Goal: Task Accomplishment & Management: Manage account settings

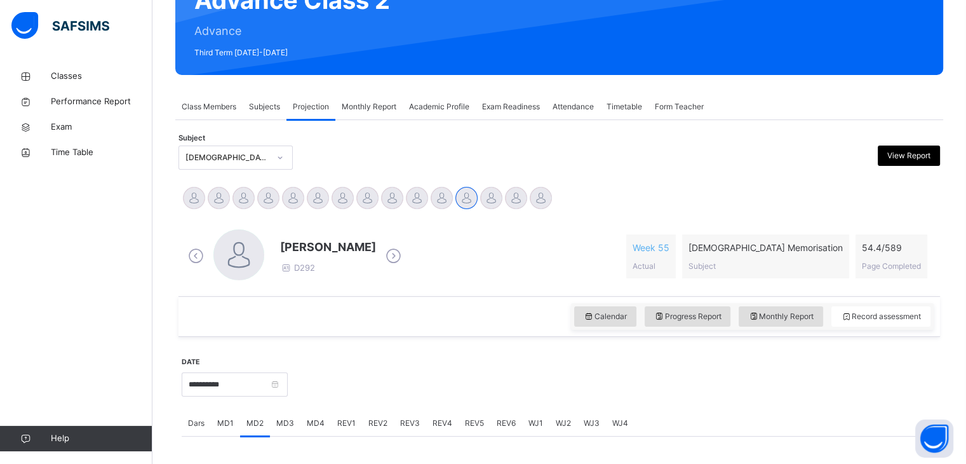
scroll to position [145, 0]
click at [239, 153] on div "[DEMOGRAPHIC_DATA] Memorisation (008)" at bounding box center [227, 157] width 84 height 11
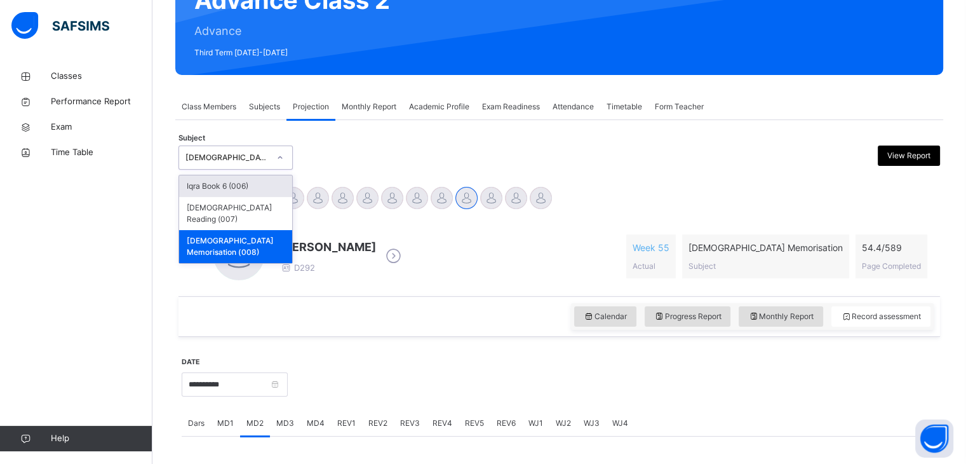
click at [239, 153] on div "[DEMOGRAPHIC_DATA] Memorisation (008)" at bounding box center [227, 157] width 84 height 11
click at [232, 199] on div "[DEMOGRAPHIC_DATA] Reading (007)" at bounding box center [235, 213] width 113 height 33
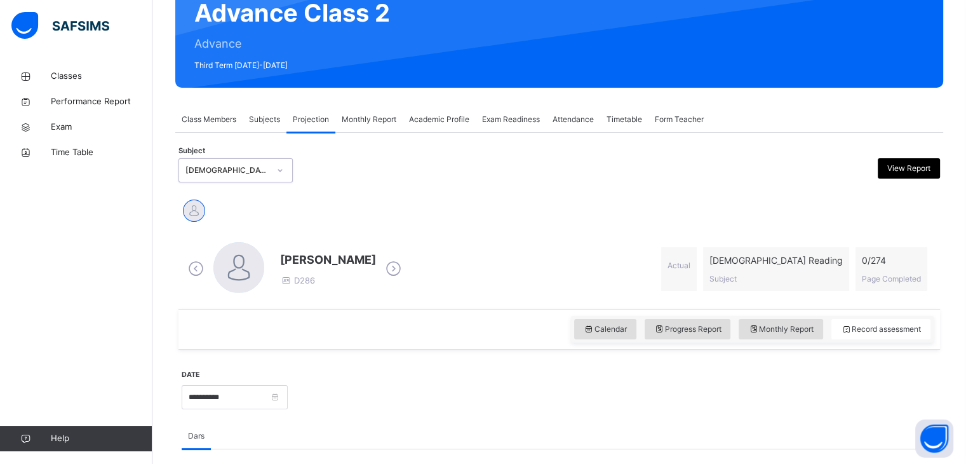
scroll to position [137, 0]
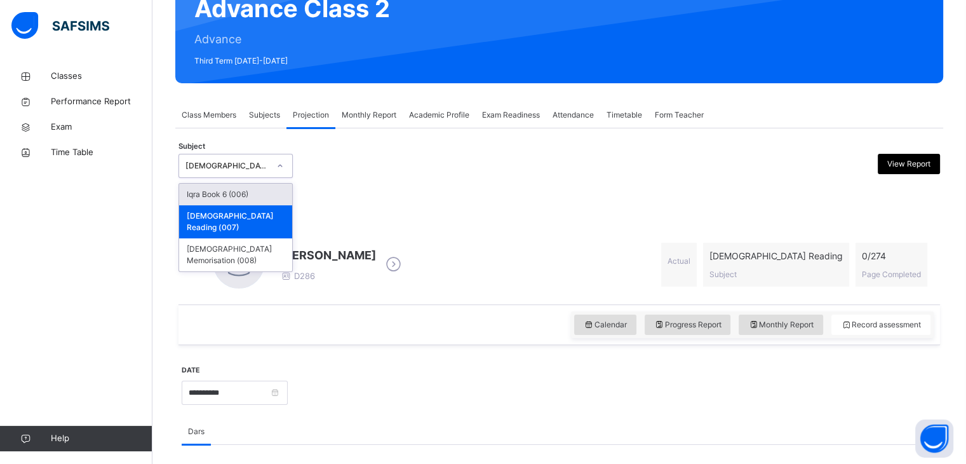
click at [236, 155] on div "[DEMOGRAPHIC_DATA] Reading (007)" at bounding box center [235, 166] width 114 height 24
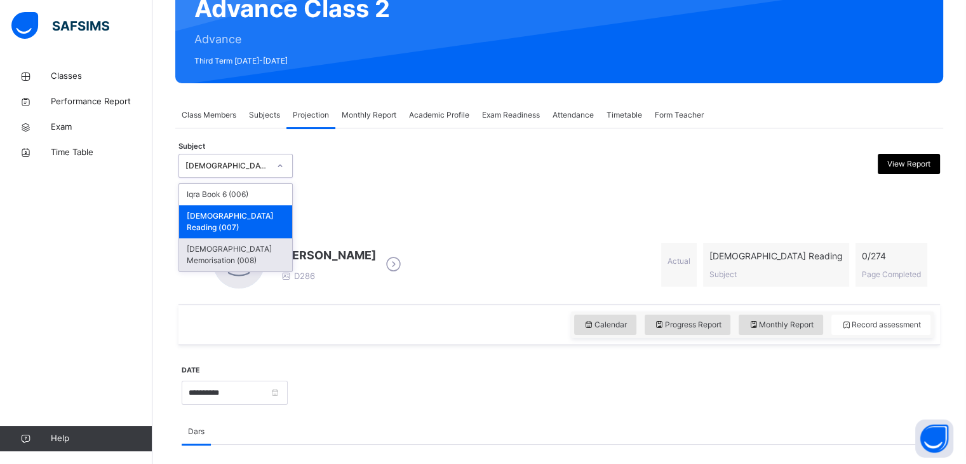
click at [238, 246] on div "[DEMOGRAPHIC_DATA] Memorisation (008)" at bounding box center [235, 254] width 113 height 33
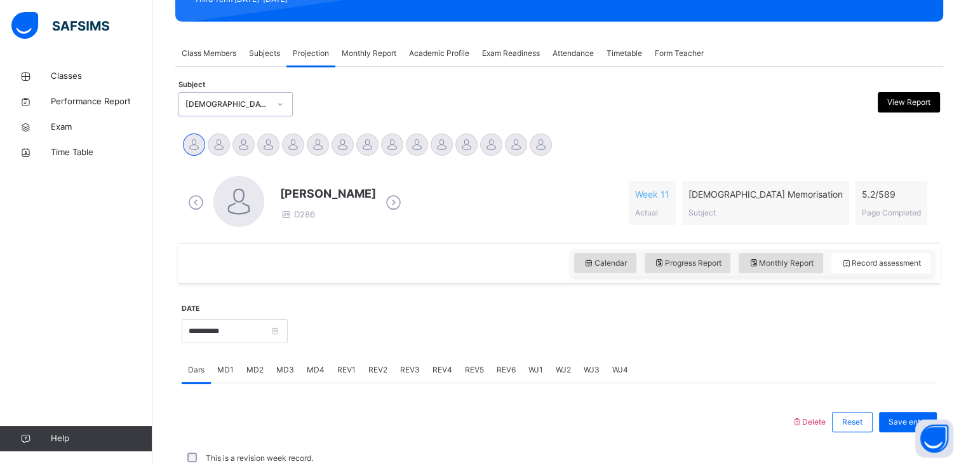
scroll to position [201, 0]
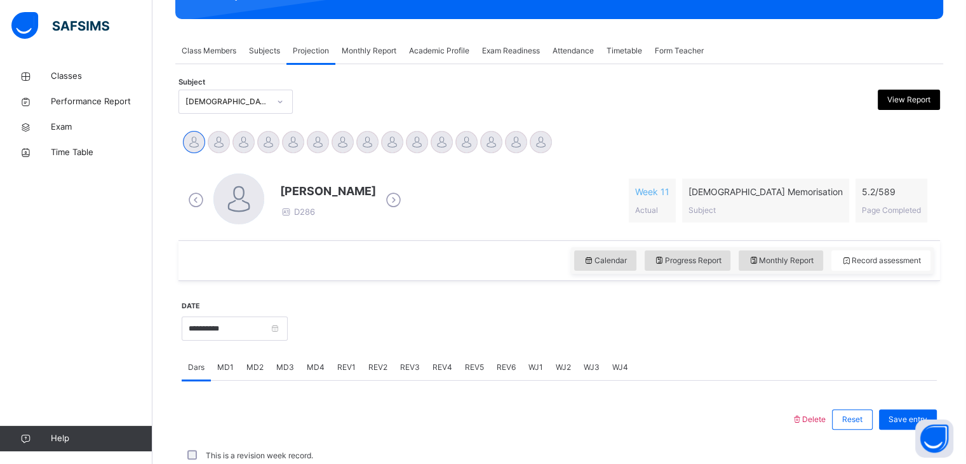
click at [596, 140] on div "[PERSON_NAME] Abubakar Hzrati [PERSON_NAME] [PERSON_NAME] [PERSON_NAME] Humaidh…" at bounding box center [559, 144] width 755 height 28
click at [606, 148] on div "[PERSON_NAME] Abubakar Hzrati [PERSON_NAME] [PERSON_NAME] [PERSON_NAME] Humaidh…" at bounding box center [559, 144] width 755 height 28
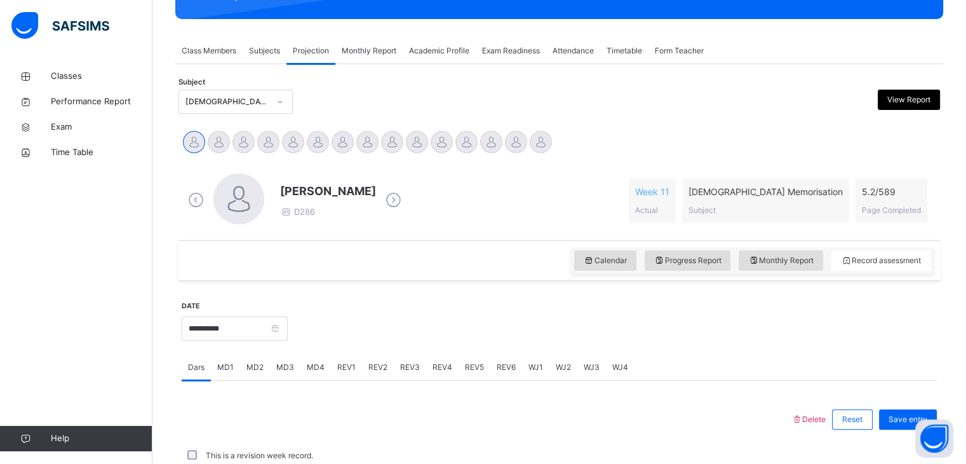
click at [606, 148] on div "[PERSON_NAME] Abubakar Hzrati [PERSON_NAME] [PERSON_NAME] [PERSON_NAME] Humaidh…" at bounding box center [559, 144] width 755 height 28
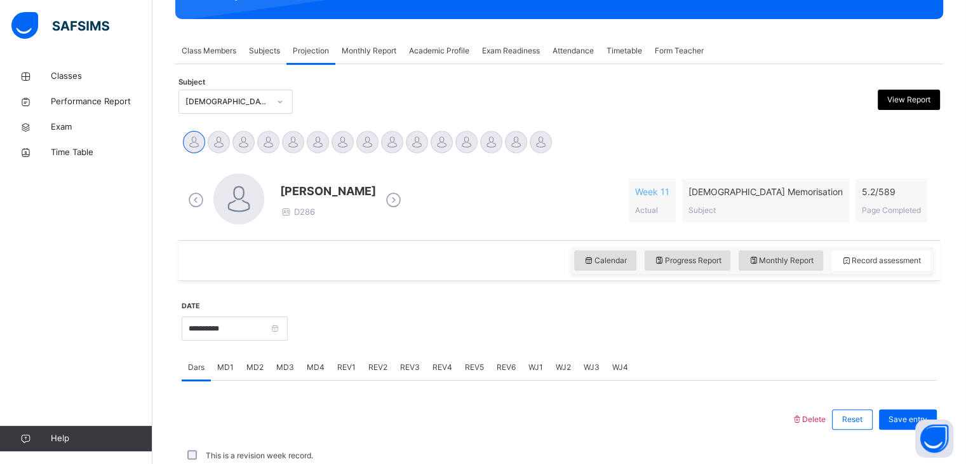
click at [606, 148] on div "[PERSON_NAME] Abubakar Hzrati [PERSON_NAME] [PERSON_NAME] [PERSON_NAME] Humaidh…" at bounding box center [559, 144] width 755 height 28
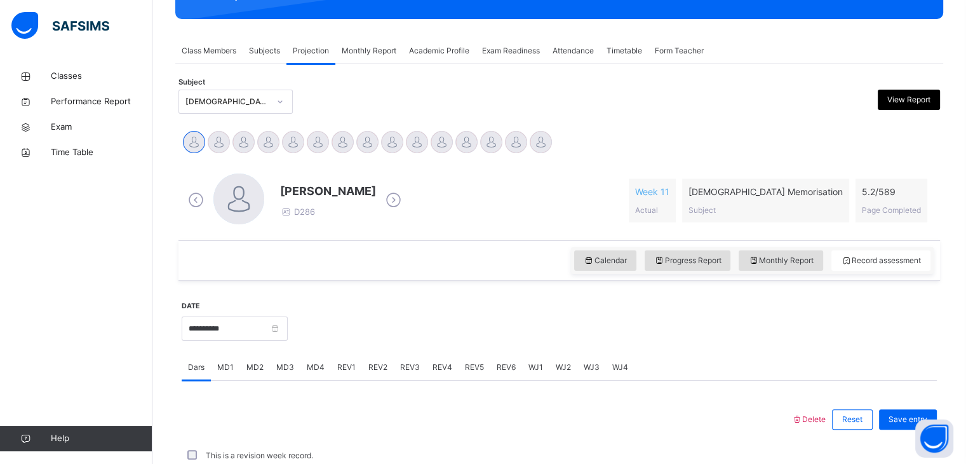
click at [606, 148] on div "[PERSON_NAME] Abubakar Hzrati [PERSON_NAME] [PERSON_NAME] [PERSON_NAME] Humaidh…" at bounding box center [559, 144] width 755 height 28
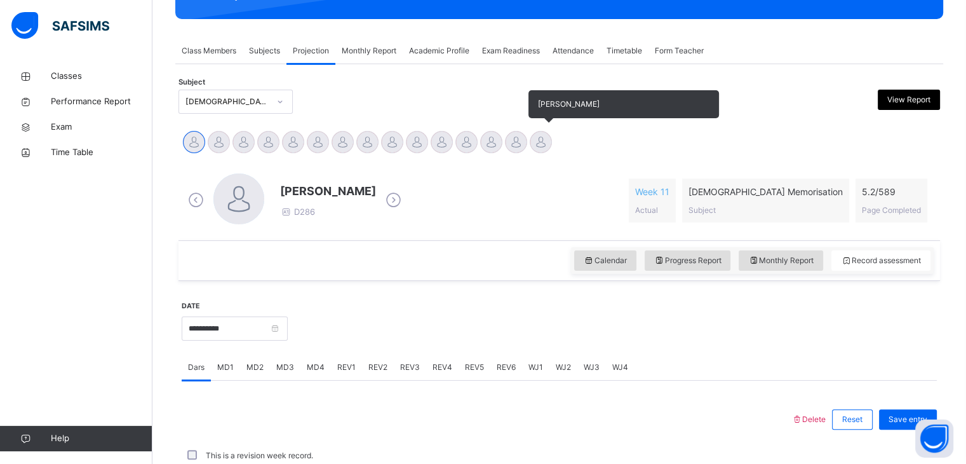
click at [531, 145] on div at bounding box center [541, 142] width 22 height 22
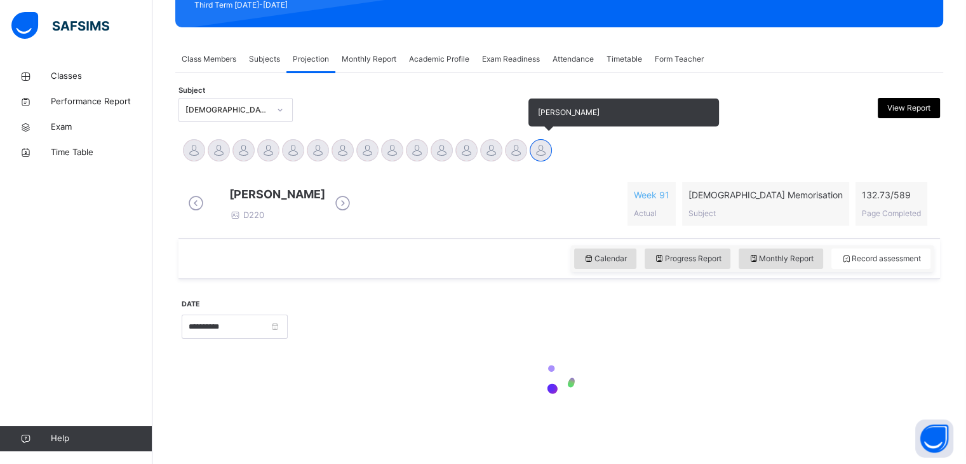
click at [531, 145] on div at bounding box center [541, 150] width 22 height 22
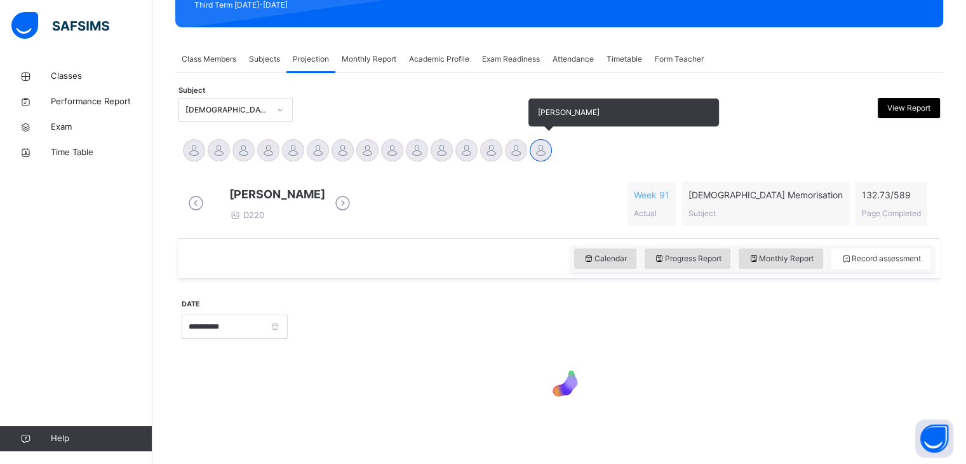
click at [531, 145] on div at bounding box center [541, 150] width 22 height 22
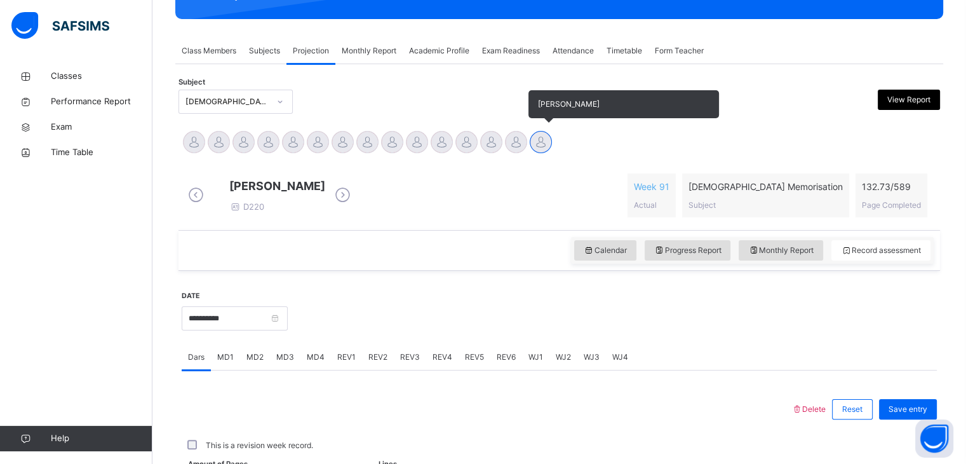
click at [531, 145] on div at bounding box center [541, 142] width 22 height 22
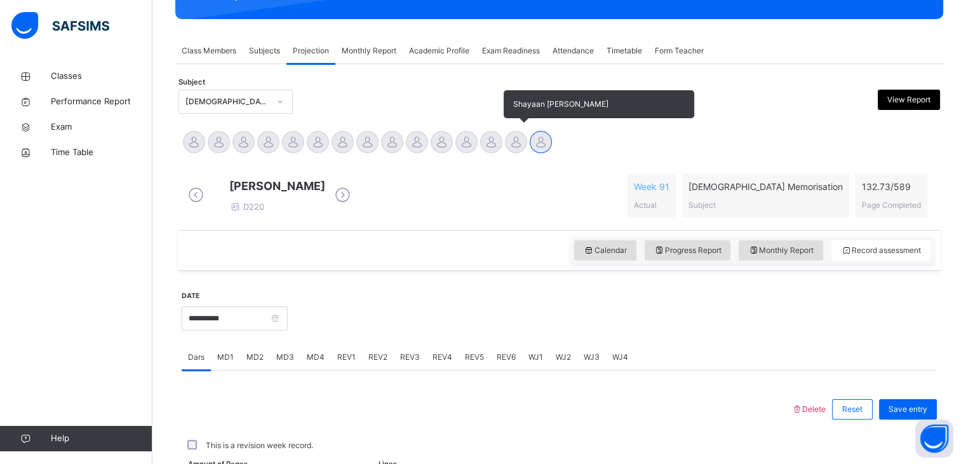
click at [505, 147] on div "Shayaan [PERSON_NAME]" at bounding box center [516, 144] width 25 height 28
click at [518, 139] on div at bounding box center [516, 142] width 22 height 22
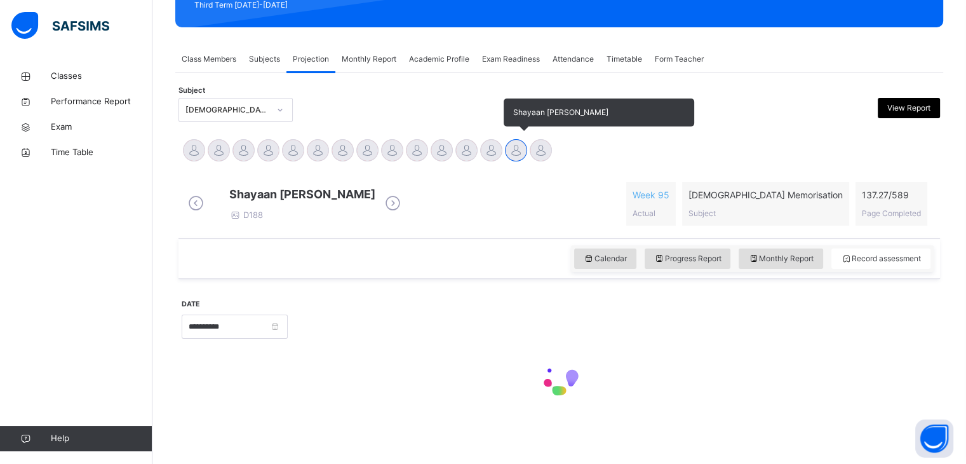
click at [518, 139] on div at bounding box center [516, 150] width 22 height 22
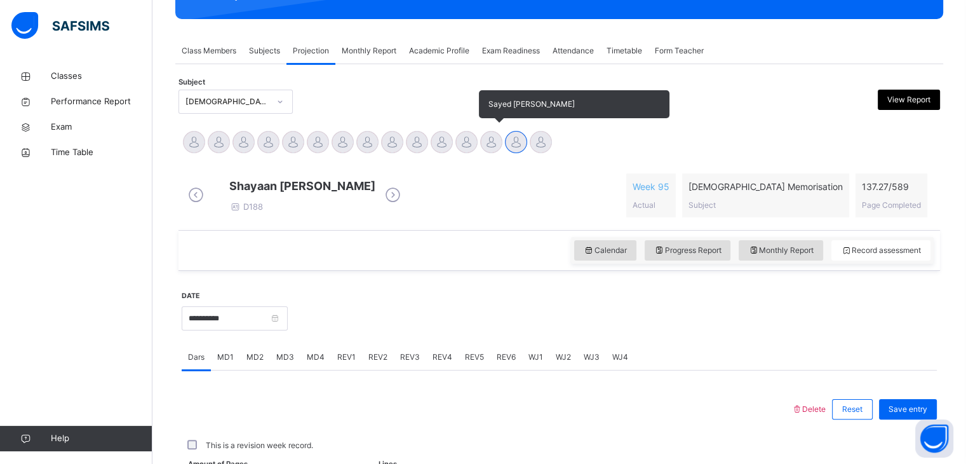
click at [479, 139] on div "Sayed [PERSON_NAME]" at bounding box center [491, 144] width 25 height 28
click at [486, 147] on div at bounding box center [491, 142] width 22 height 22
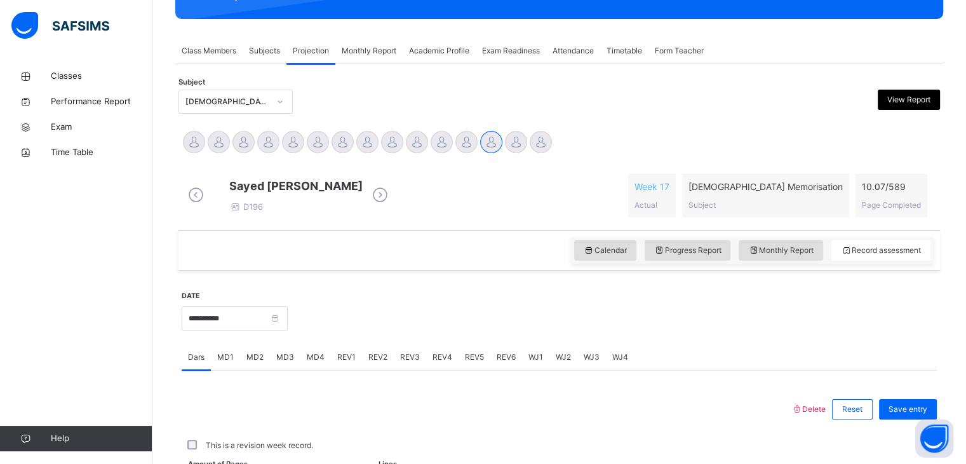
drag, startPoint x: 517, startPoint y: 372, endPoint x: 518, endPoint y: 378, distance: 6.5
click at [518, 370] on div "REV6" at bounding box center [506, 356] width 32 height 25
click at [473, 370] on div "Dars MD1 MD2 MD3 MD4 REV1 REV2 REV3 REV4 REV5 REV6 WJ1 WJ2 WJ3 WJ4" at bounding box center [559, 357] width 755 height 26
click at [475, 363] on span "REV5" at bounding box center [474, 356] width 19 height 11
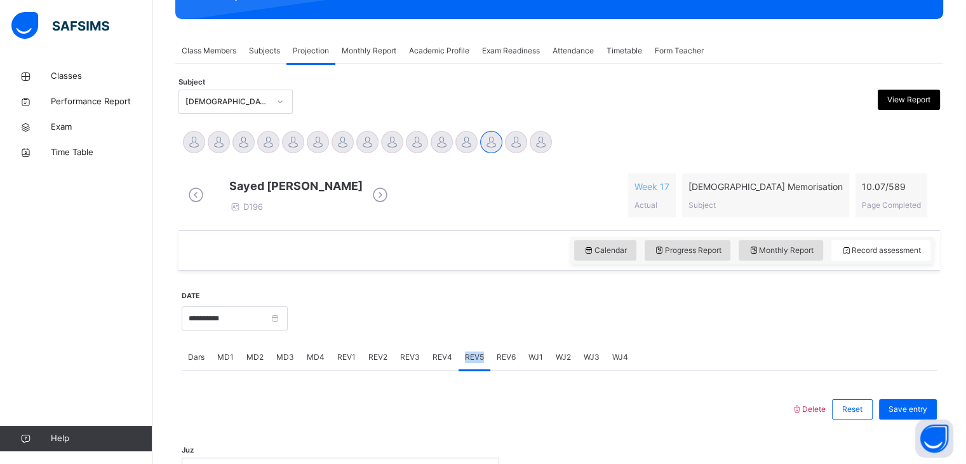
click at [475, 363] on span "REV5" at bounding box center [474, 356] width 19 height 11
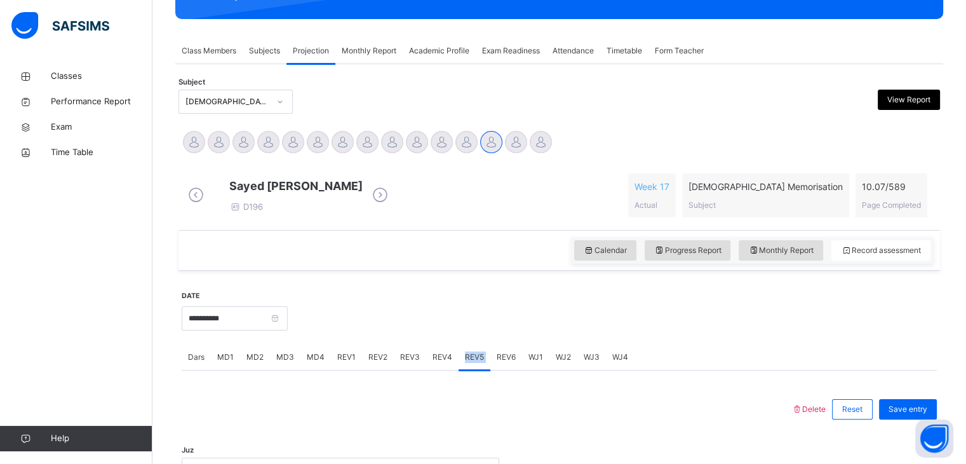
click at [475, 363] on span "REV5" at bounding box center [474, 356] width 19 height 11
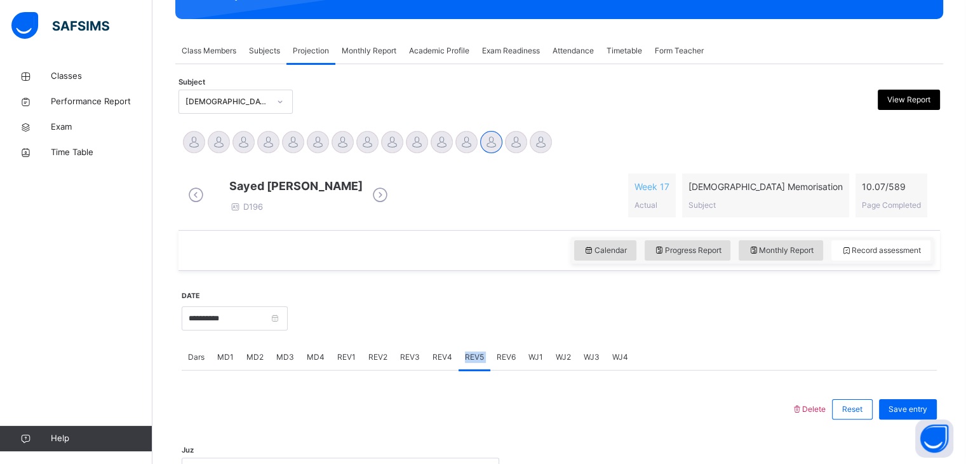
click at [475, 363] on span "REV5" at bounding box center [474, 356] width 19 height 11
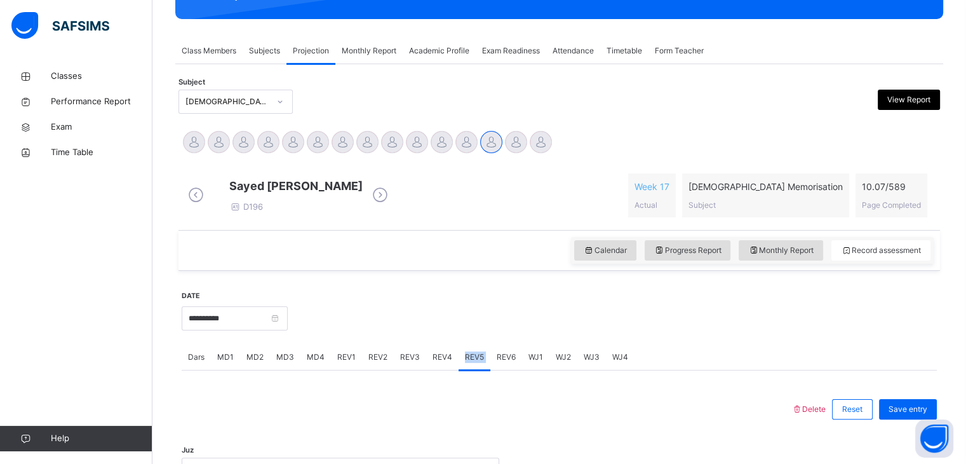
click at [475, 363] on span "REV5" at bounding box center [474, 356] width 19 height 11
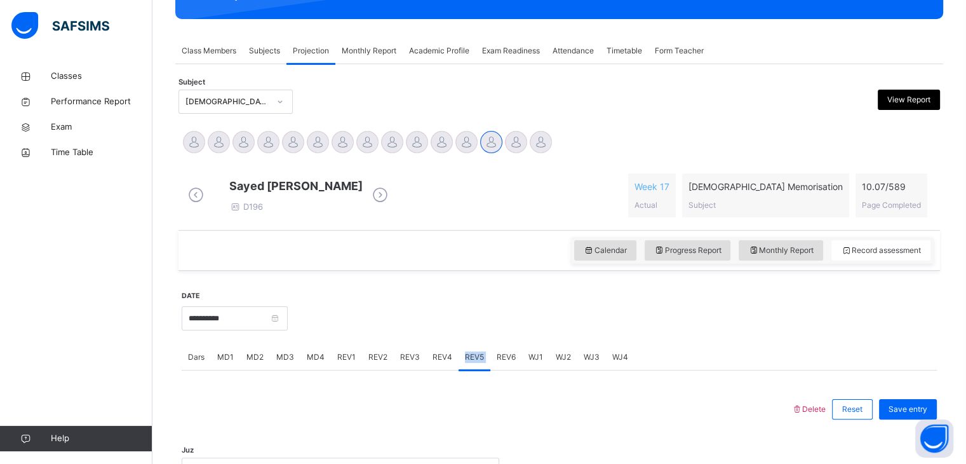
click at [475, 363] on span "REV5" at bounding box center [474, 356] width 19 height 11
click at [488, 403] on div at bounding box center [486, 408] width 597 height 33
click at [612, 256] on span "Calendar" at bounding box center [605, 249] width 43 height 11
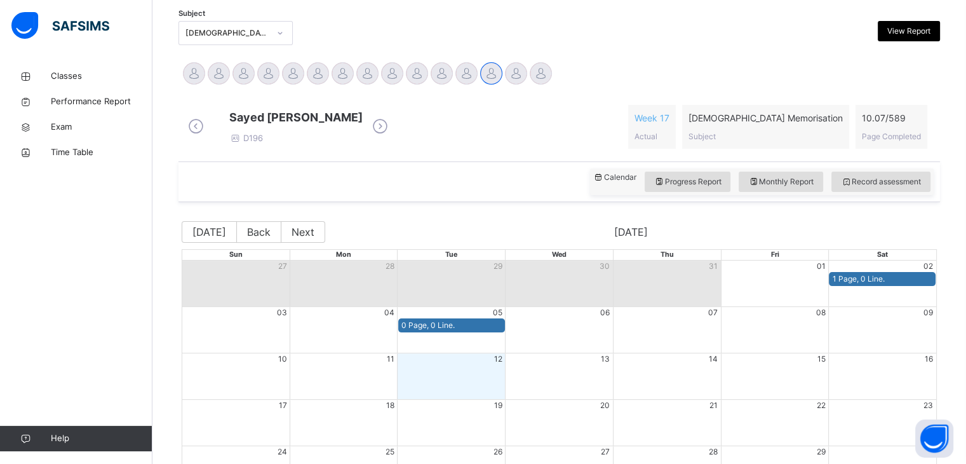
scroll to position [265, 0]
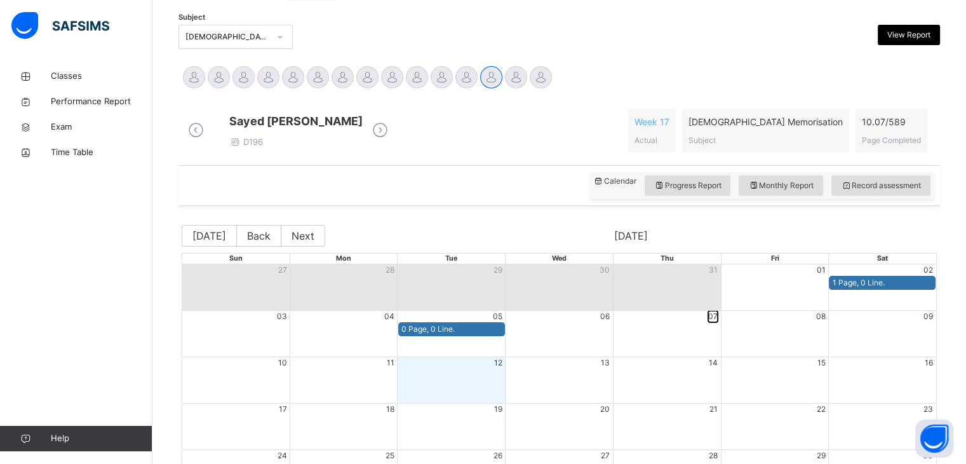
click at [716, 322] on button "07" at bounding box center [713, 316] width 10 height 11
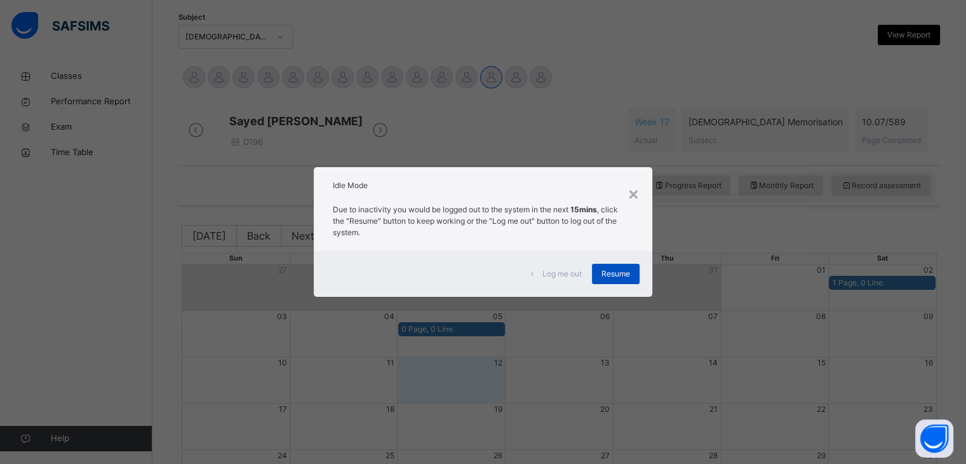
click at [621, 276] on span "Resume" at bounding box center [615, 273] width 29 height 11
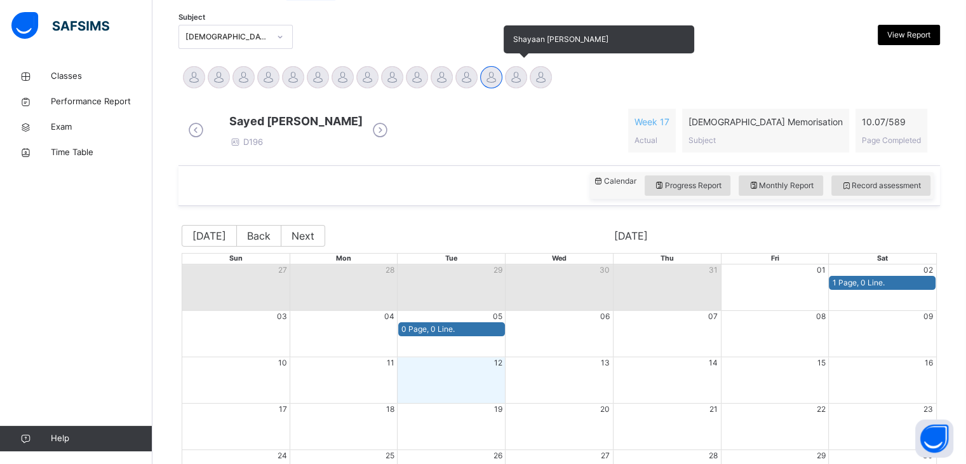
click at [515, 84] on div at bounding box center [516, 77] width 22 height 22
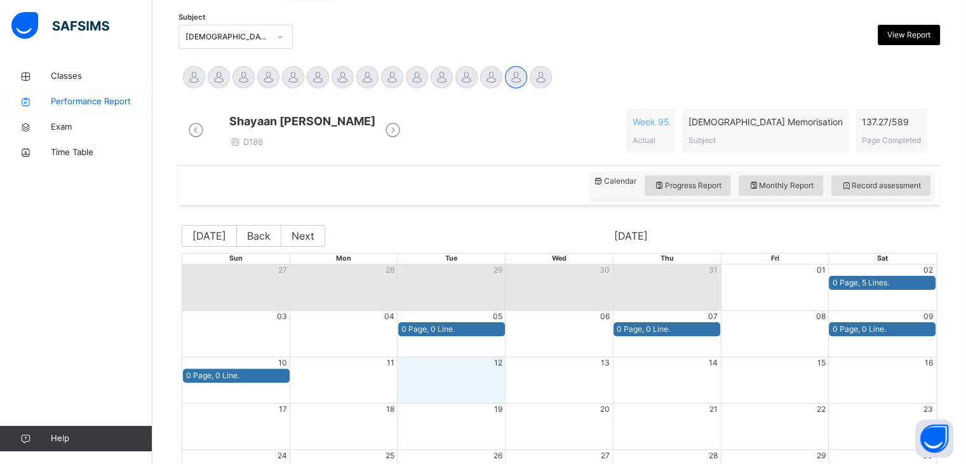
click at [111, 96] on span "Performance Report" at bounding box center [102, 101] width 102 height 13
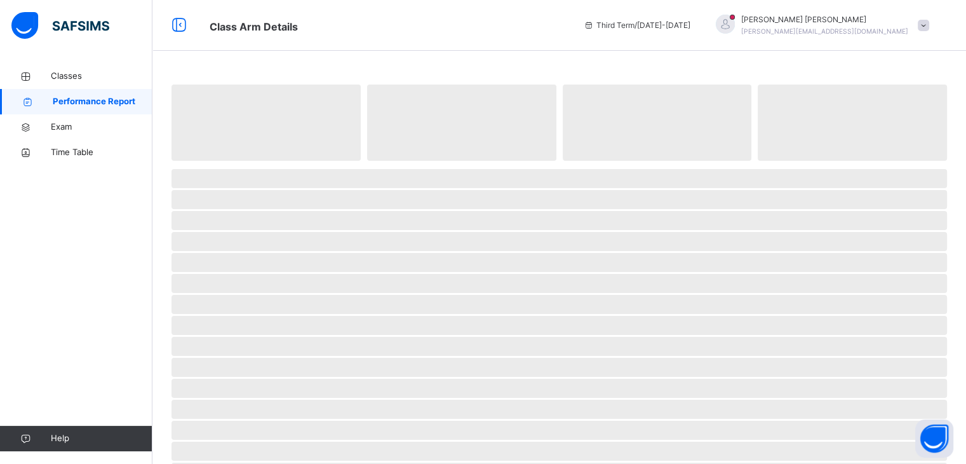
select select "****"
select select "*"
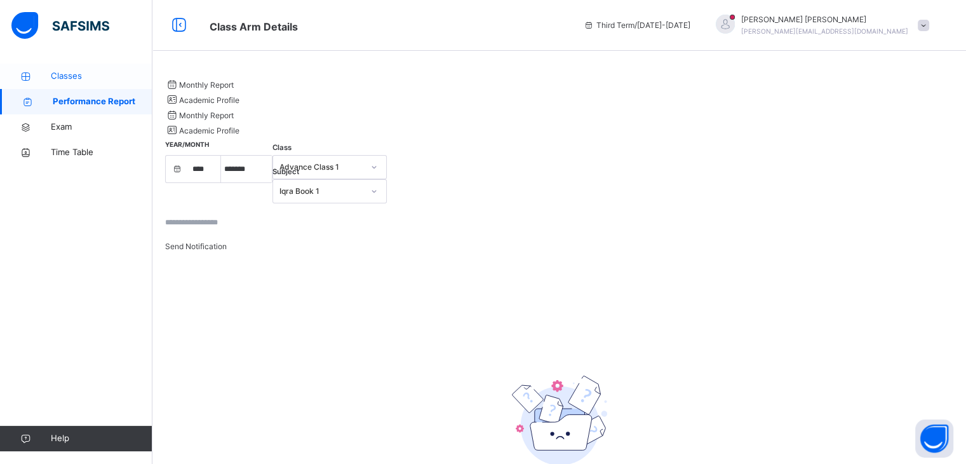
click at [88, 78] on span "Classes" at bounding box center [102, 76] width 102 height 13
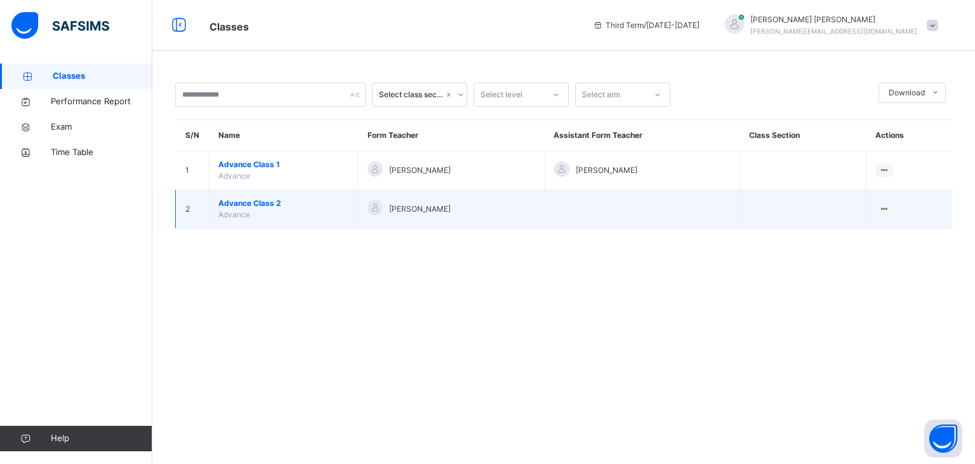
click at [242, 202] on span "Advance Class 2" at bounding box center [283, 202] width 130 height 11
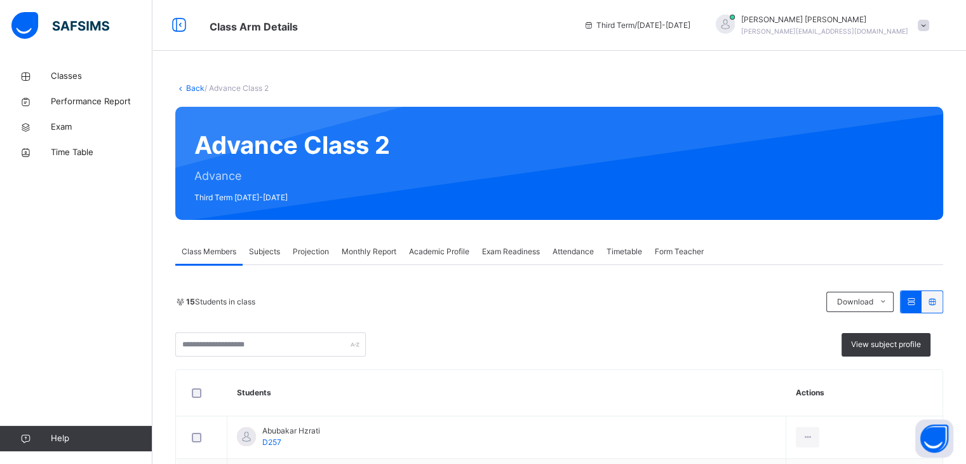
click at [319, 254] on span "Projection" at bounding box center [311, 251] width 36 height 11
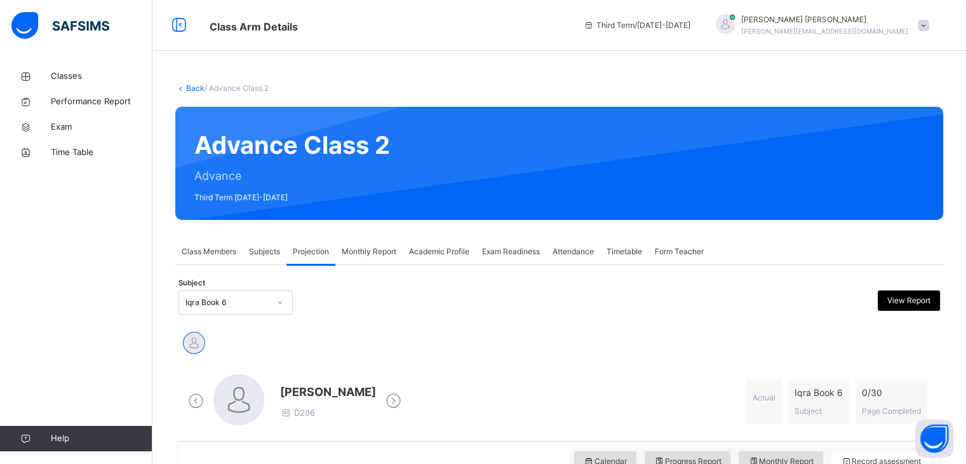
scroll to position [56, 0]
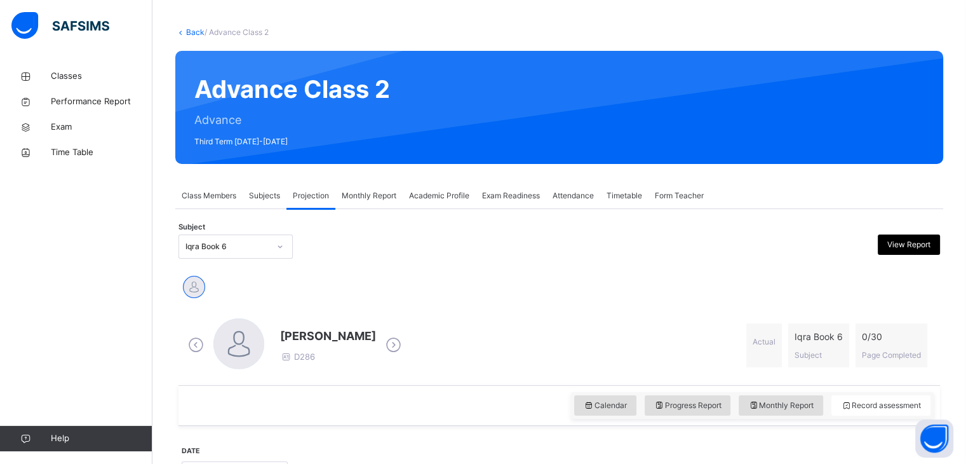
click at [276, 236] on div at bounding box center [280, 246] width 22 height 20
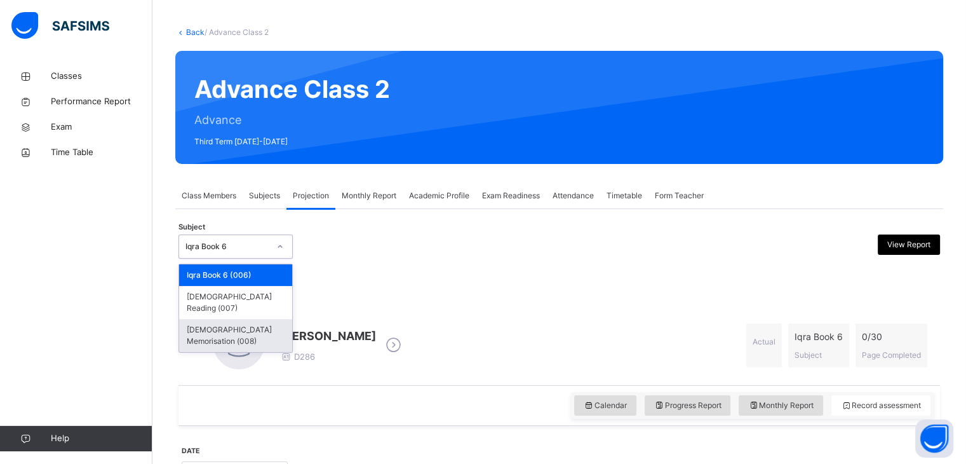
click at [263, 319] on div "[DEMOGRAPHIC_DATA] Memorisation (008)" at bounding box center [235, 335] width 113 height 33
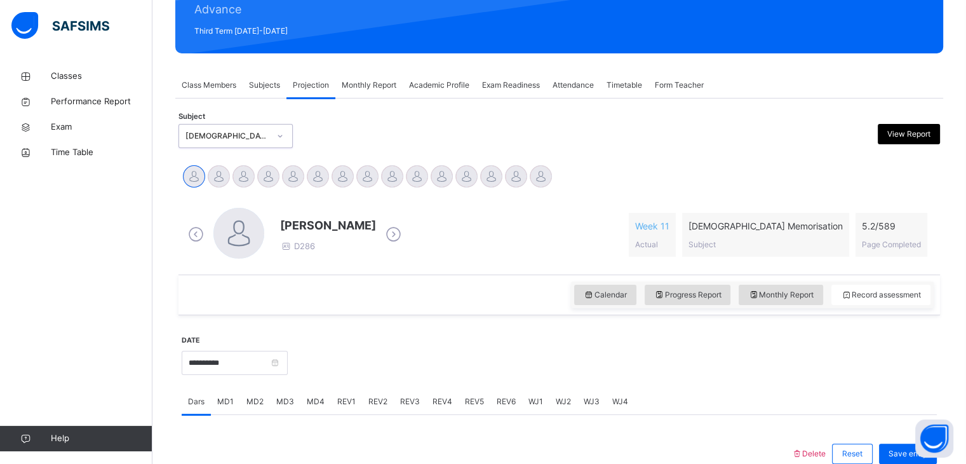
scroll to position [210, 0]
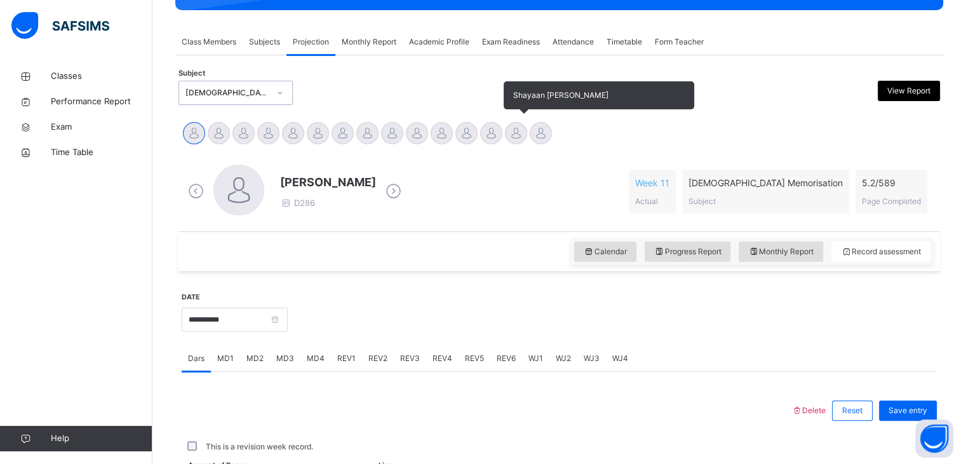
click at [512, 135] on div at bounding box center [516, 133] width 22 height 22
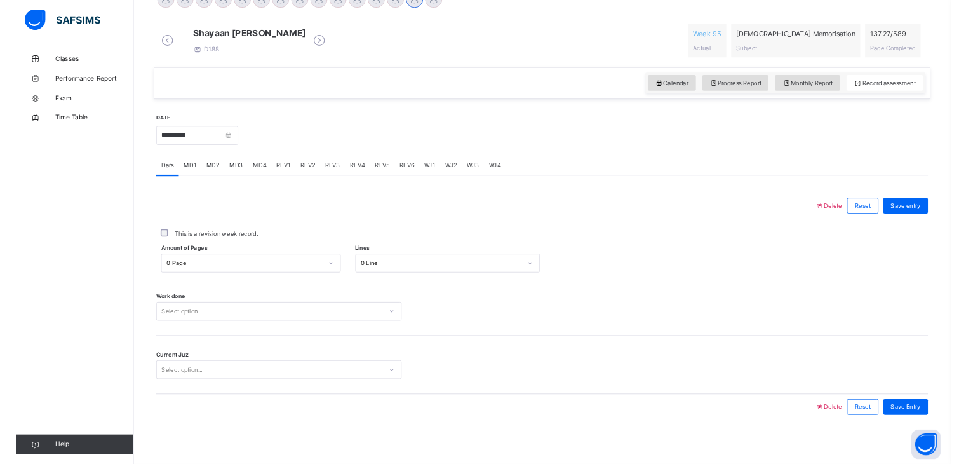
scroll to position [353, 0]
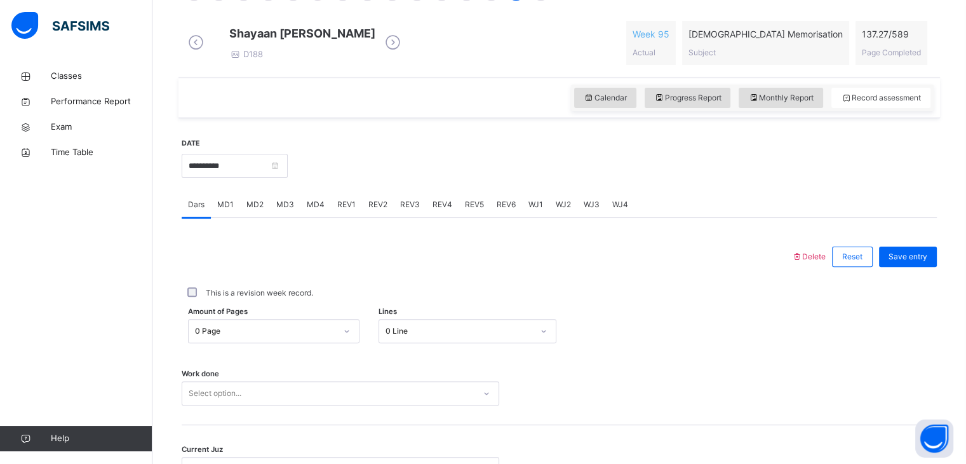
click at [0, 295] on div "Classes Performance Report Exam Time Table Help" at bounding box center [76, 257] width 152 height 413
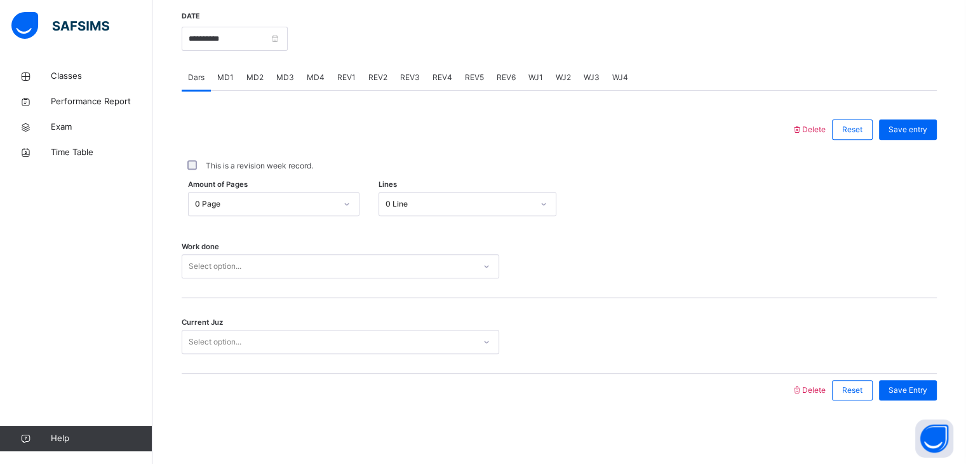
scroll to position [490, 0]
click at [67, 163] on link "Time Table" at bounding box center [76, 152] width 152 height 25
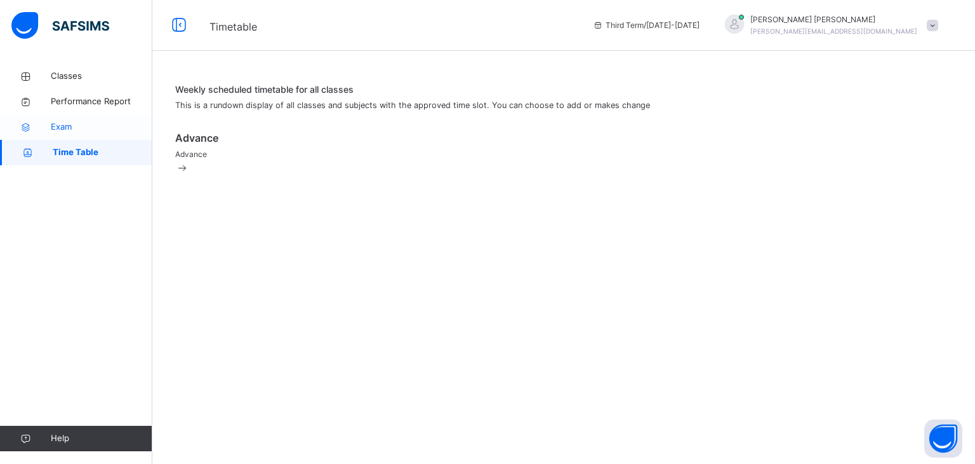
click at [65, 130] on span "Exam" at bounding box center [102, 127] width 102 height 13
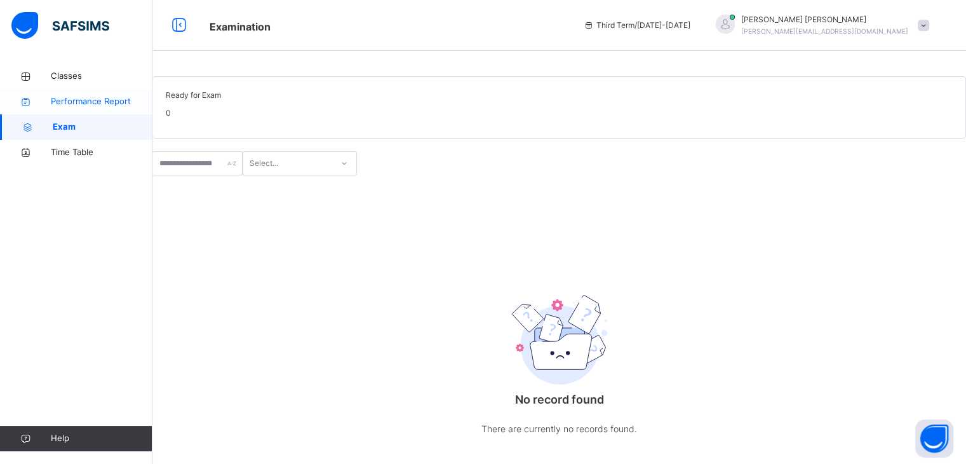
click at [58, 95] on span "Performance Report" at bounding box center [102, 101] width 102 height 13
select select "****"
select select "*"
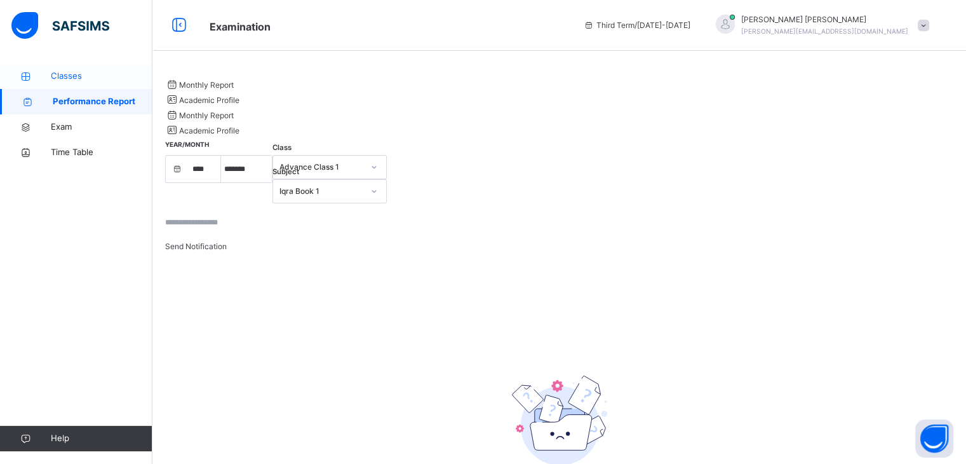
click at [51, 77] on span "Classes" at bounding box center [102, 76] width 102 height 13
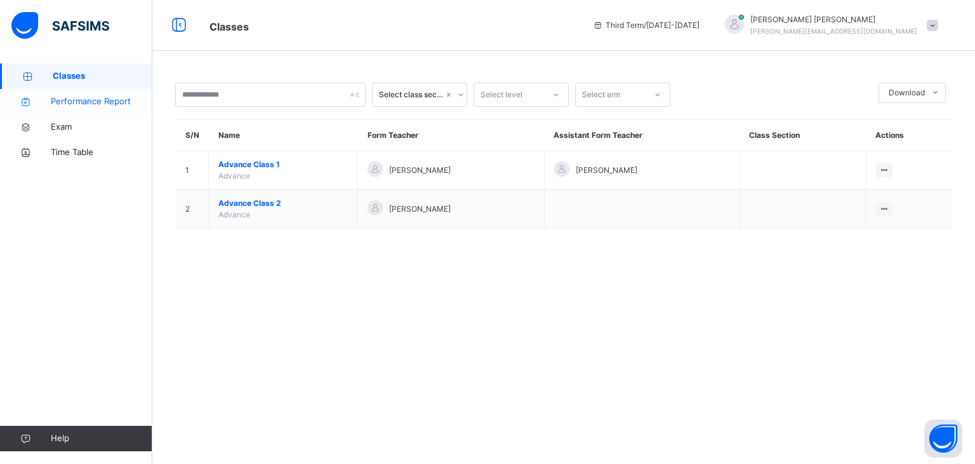
click at [65, 102] on span "Performance Report" at bounding box center [102, 101] width 102 height 13
select select "****"
select select "*"
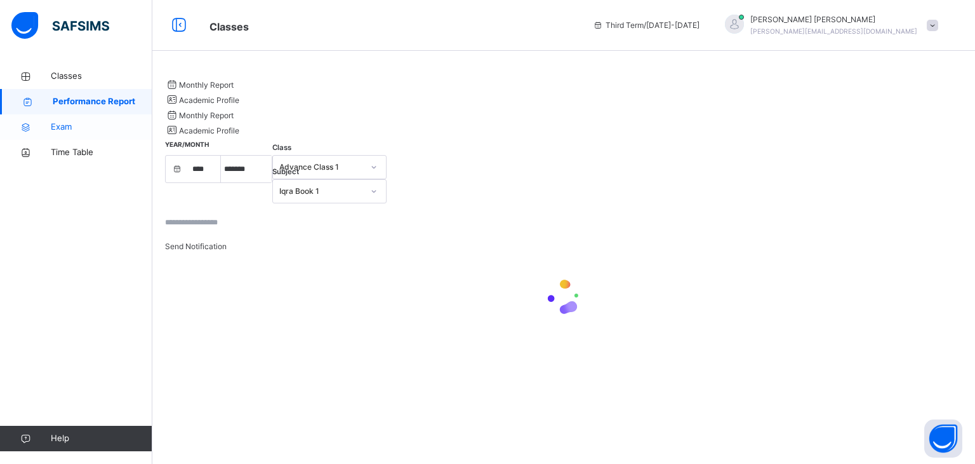
click at [64, 119] on link "Exam" at bounding box center [76, 126] width 152 height 25
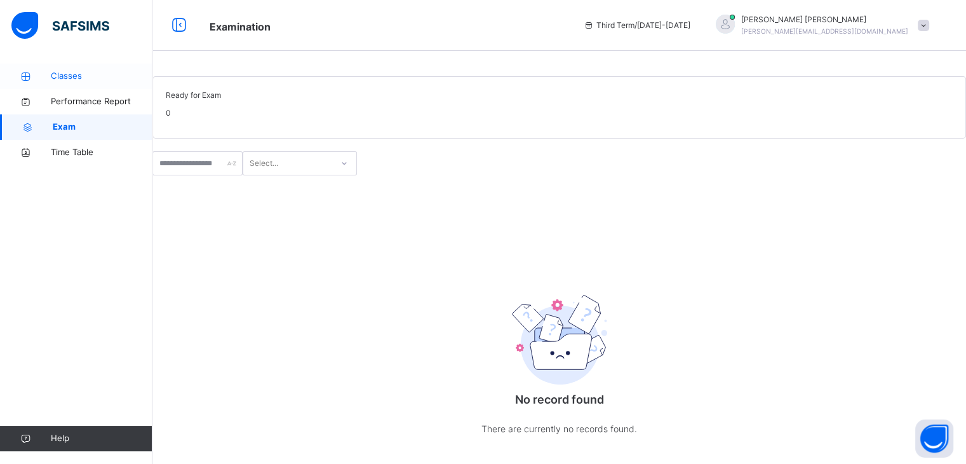
click at [57, 72] on span "Classes" at bounding box center [102, 76] width 102 height 13
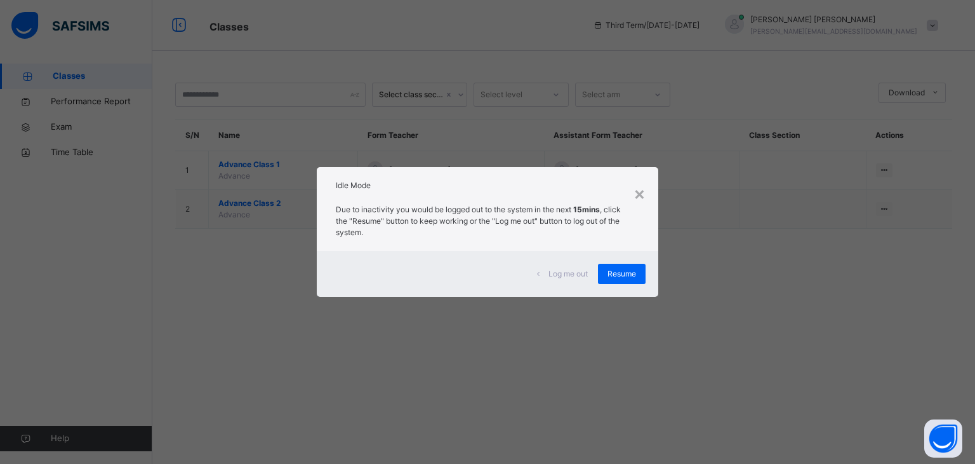
click at [0, 384] on div "× Idle Mode Due to inactivity you would be logged out to the system in the next…" at bounding box center [487, 232] width 975 height 464
click at [638, 203] on div "×" at bounding box center [640, 193] width 12 height 27
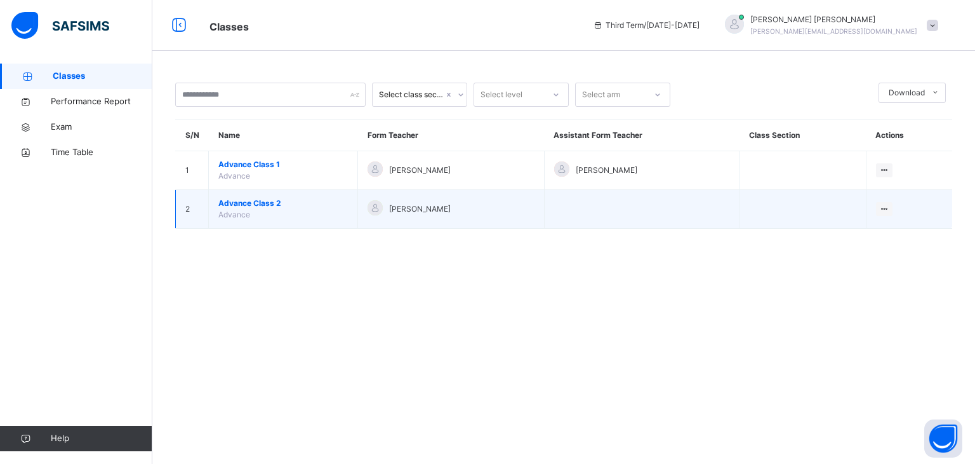
click at [261, 204] on span "Advance Class 2" at bounding box center [283, 202] width 130 height 11
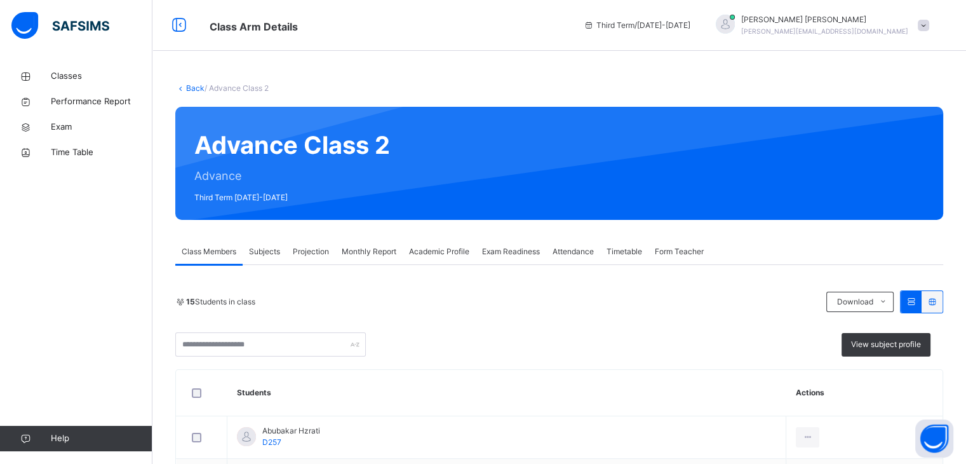
click at [623, 257] on span "Timetable" at bounding box center [624, 251] width 36 height 11
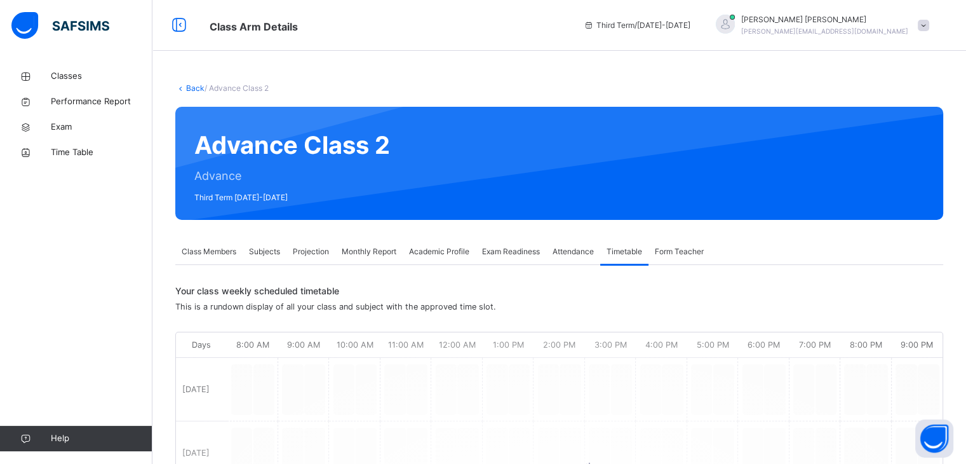
click at [317, 250] on span "Projection" at bounding box center [311, 251] width 36 height 11
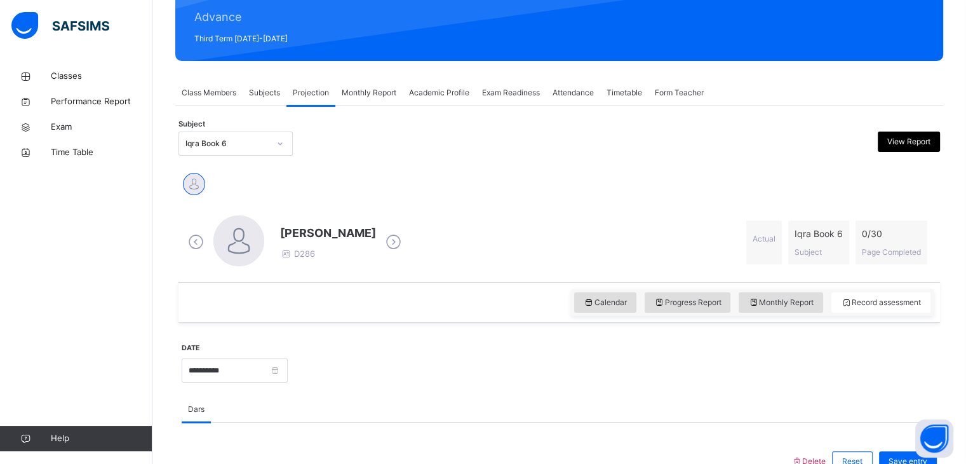
scroll to position [159, 0]
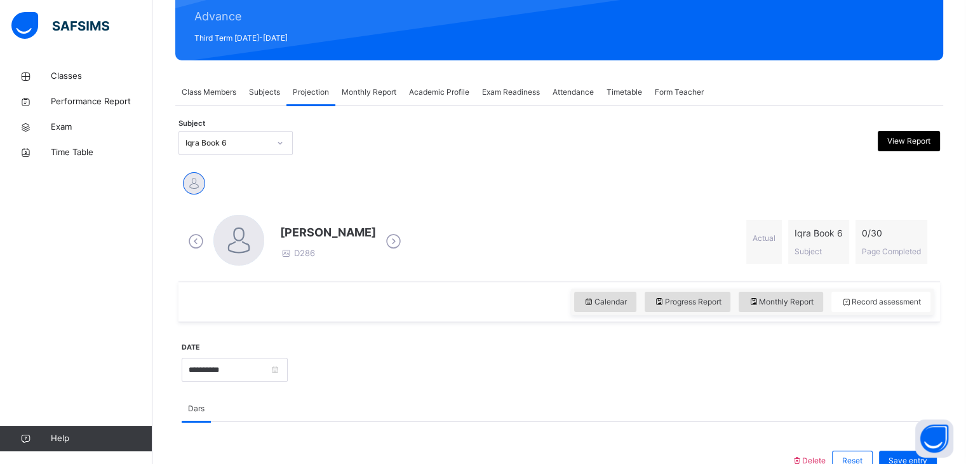
click at [271, 140] on div at bounding box center [280, 143] width 22 height 20
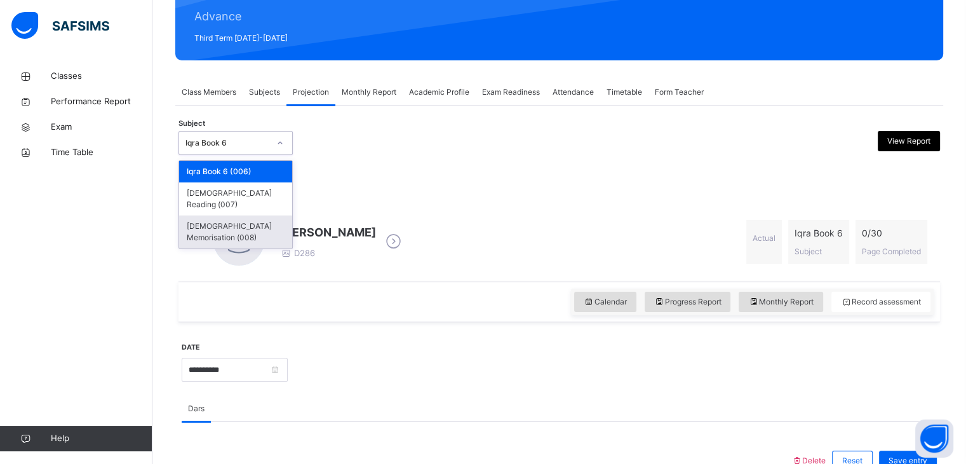
click at [272, 215] on div "[DEMOGRAPHIC_DATA] Memorisation (008)" at bounding box center [235, 231] width 113 height 33
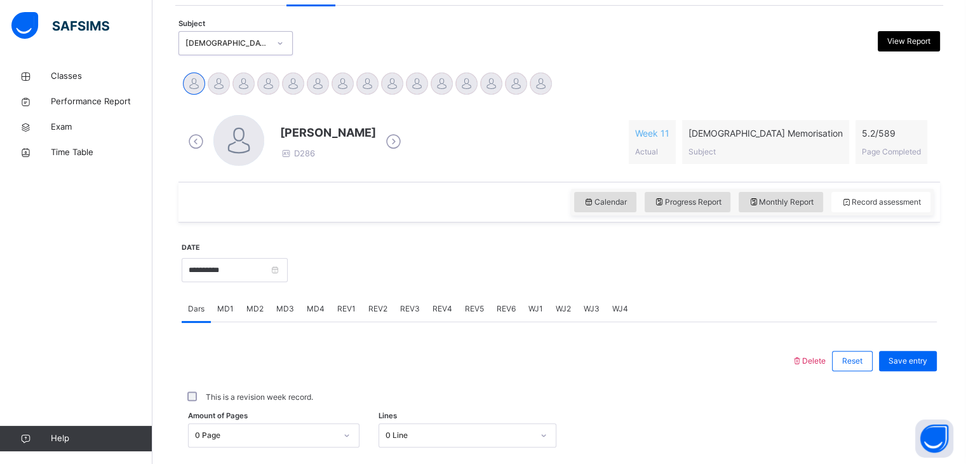
scroll to position [260, 0]
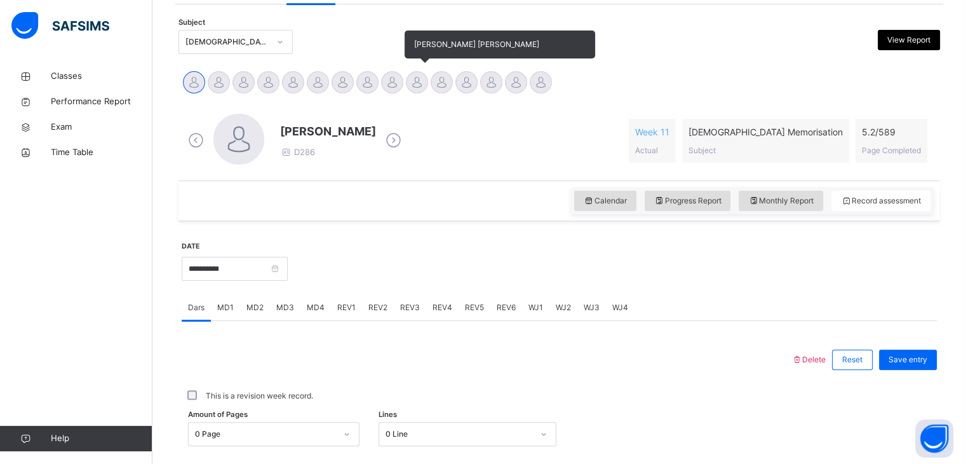
click at [414, 83] on div at bounding box center [417, 82] width 22 height 22
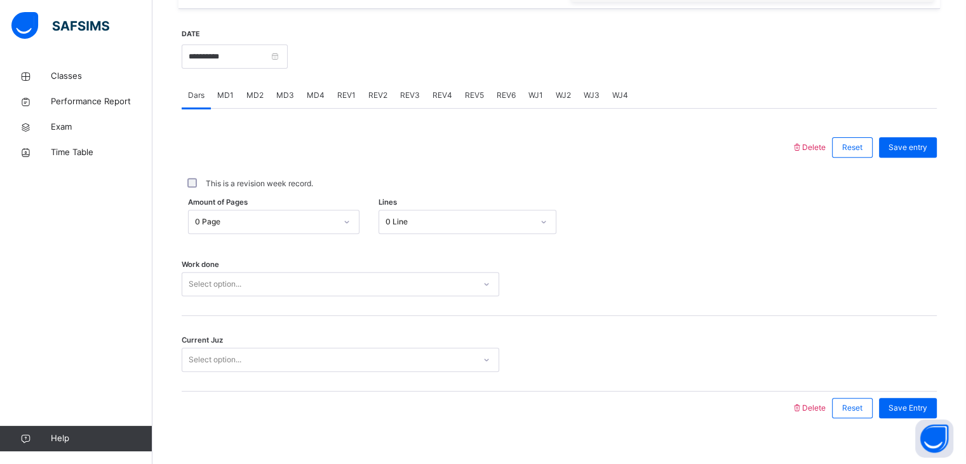
scroll to position [462, 0]
click at [256, 101] on span "MD2" at bounding box center [254, 95] width 17 height 11
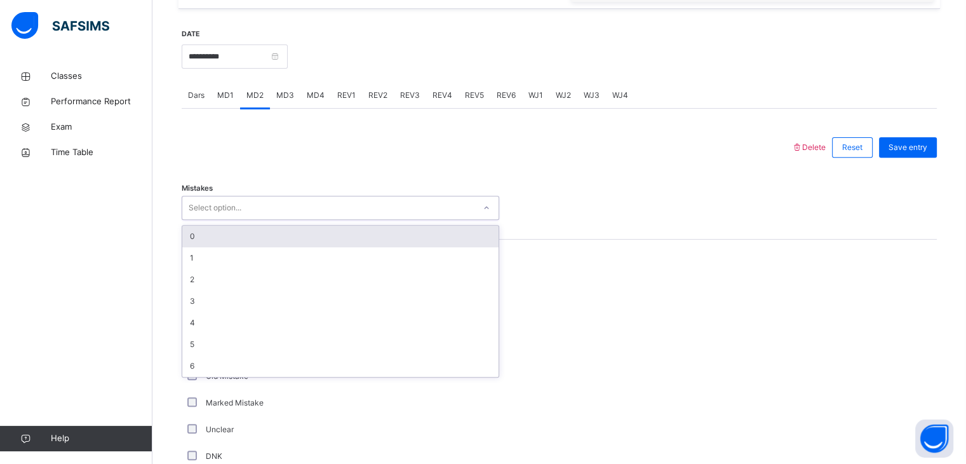
click at [250, 214] on div "Select option..." at bounding box center [328, 208] width 292 height 20
type input "*"
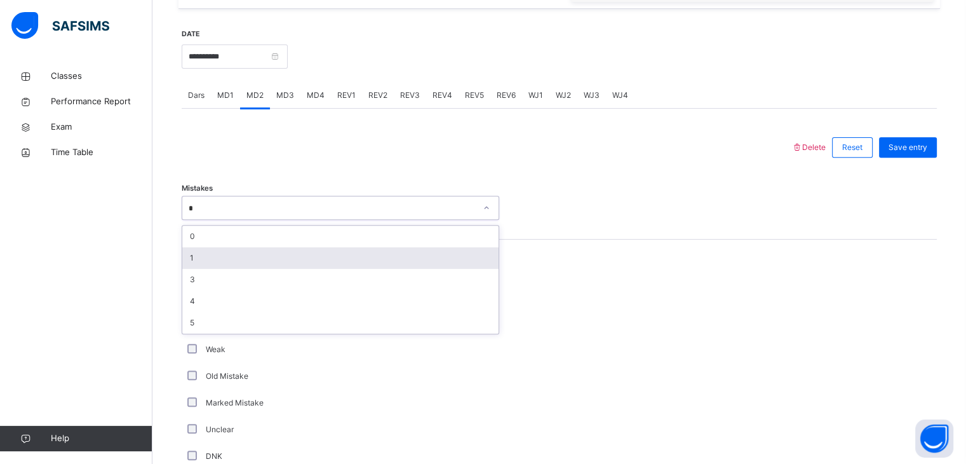
click at [218, 268] on div "1" at bounding box center [340, 258] width 316 height 22
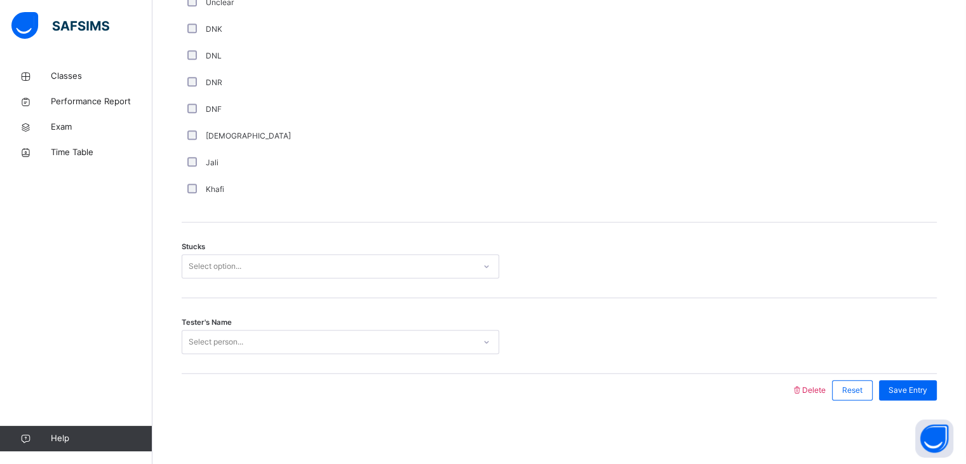
scroll to position [897, 0]
click at [334, 265] on div "Select option..." at bounding box center [328, 267] width 292 height 20
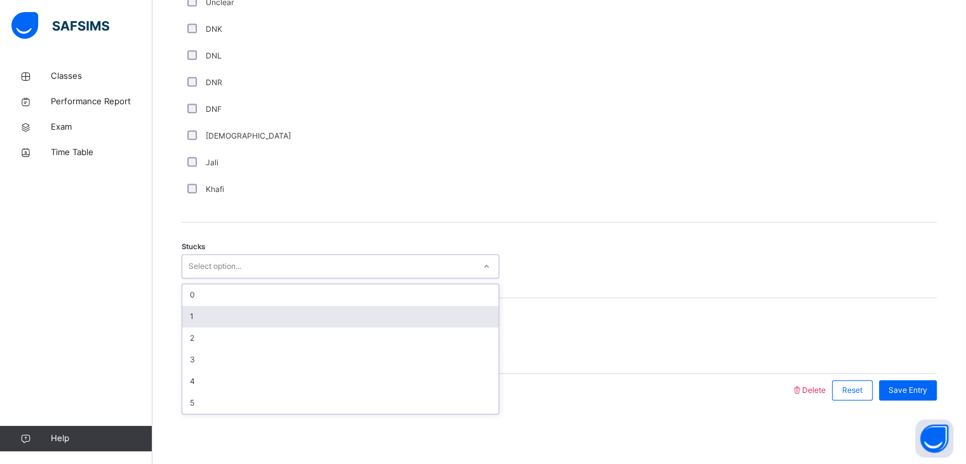
click at [269, 318] on div "1" at bounding box center [340, 316] width 316 height 22
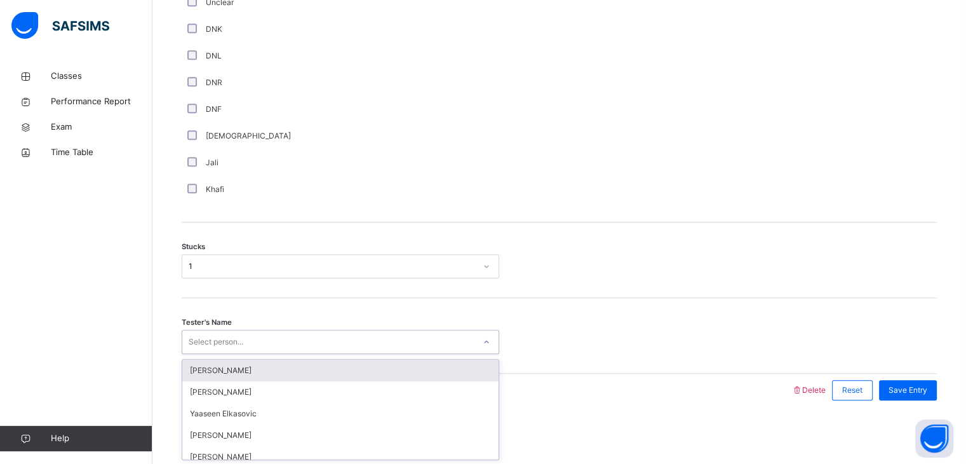
scroll to position [899, 0]
click at [258, 341] on div "Select person..." at bounding box center [328, 342] width 292 height 20
type input "***"
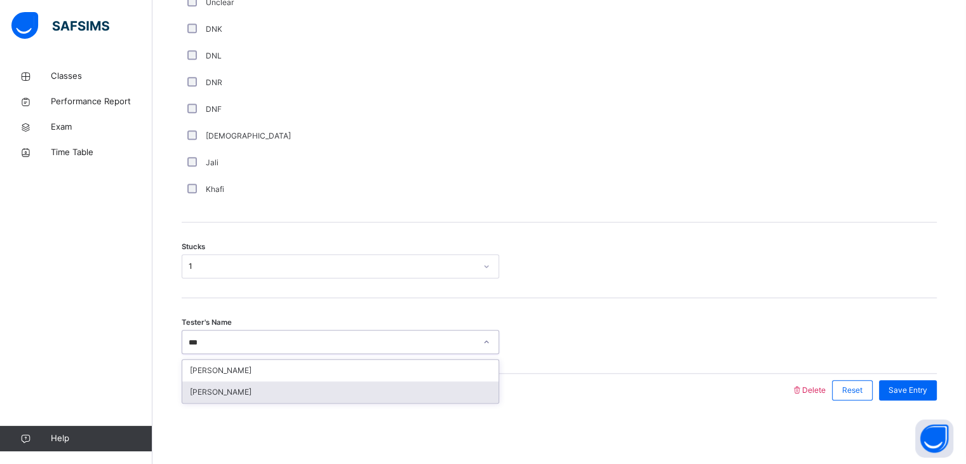
click at [262, 388] on div "[PERSON_NAME]" at bounding box center [340, 392] width 316 height 22
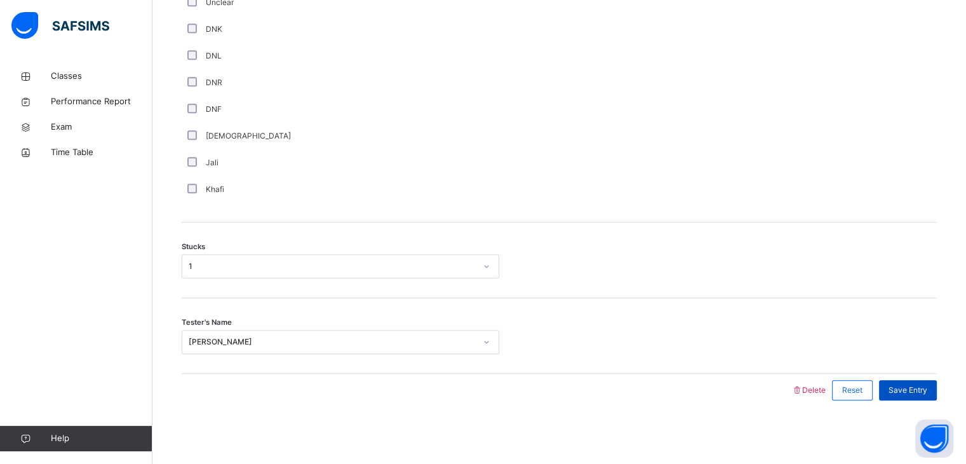
click at [907, 397] on div "Save Entry" at bounding box center [908, 390] width 58 height 20
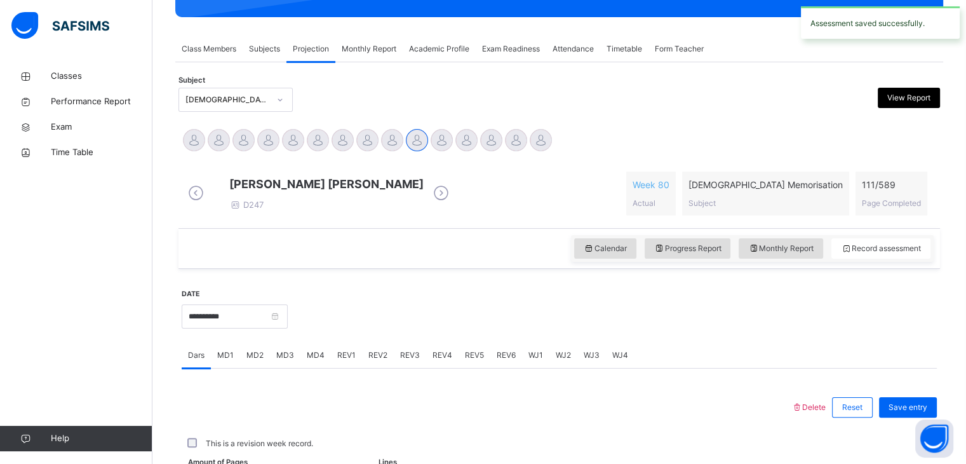
scroll to position [490, 0]
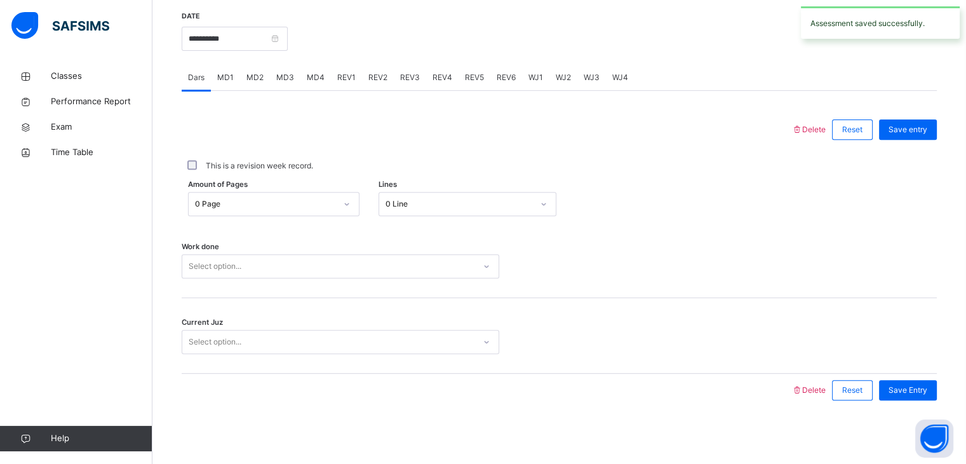
click at [320, 79] on span "MD4" at bounding box center [316, 77] width 18 height 11
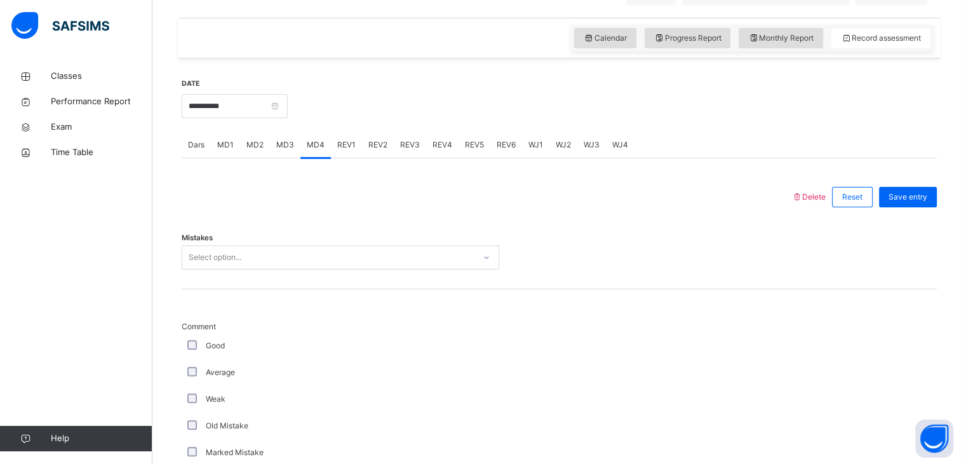
scroll to position [412, 0]
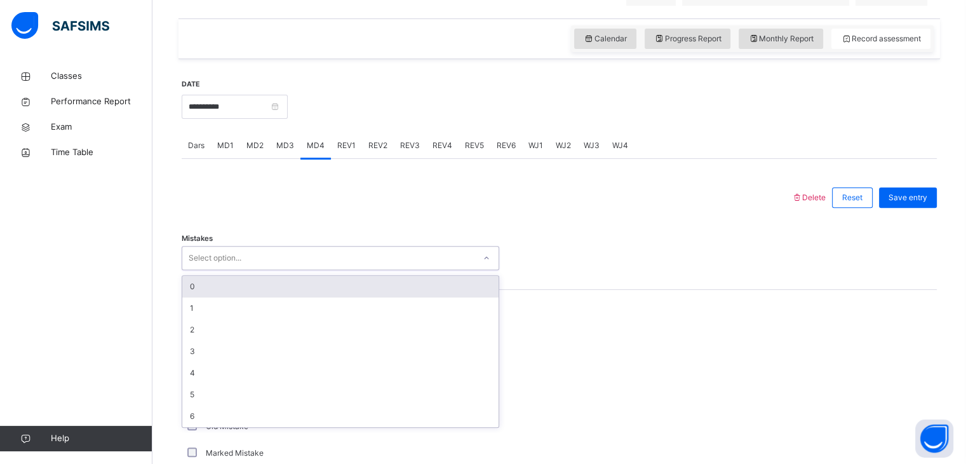
click at [229, 260] on div "Select option..." at bounding box center [215, 258] width 53 height 24
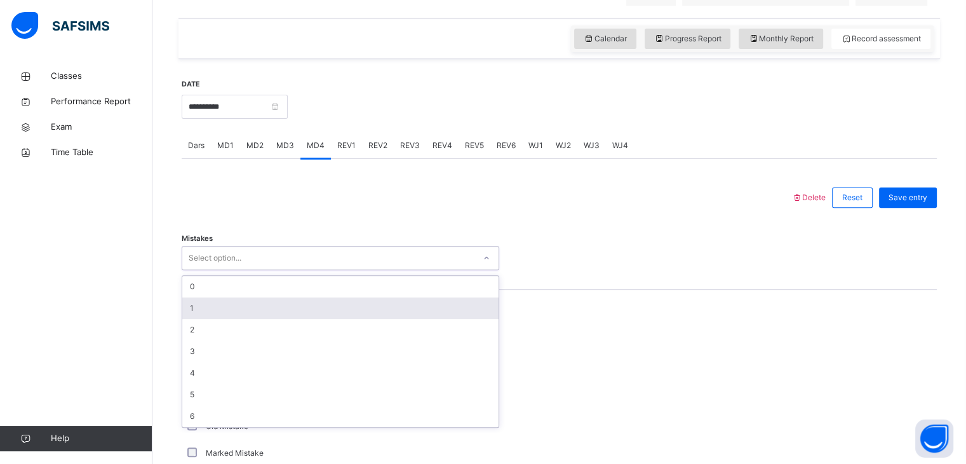
click at [199, 319] on div "1" at bounding box center [340, 308] width 316 height 22
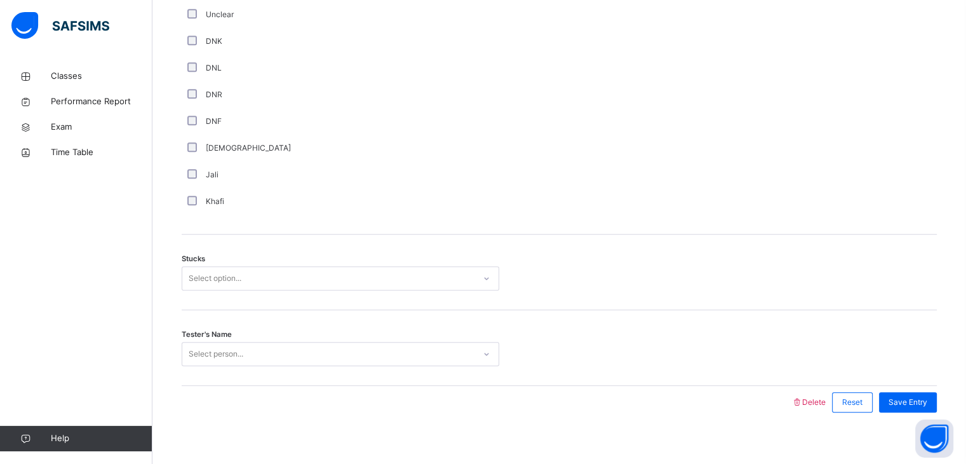
scroll to position [880, 0]
click at [243, 284] on div "Select option..." at bounding box center [328, 275] width 292 height 20
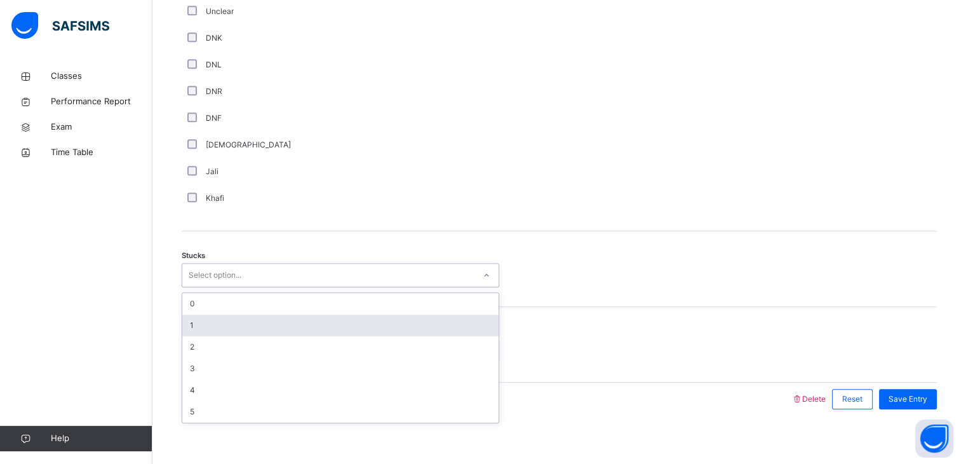
click at [210, 328] on div "1" at bounding box center [340, 325] width 316 height 22
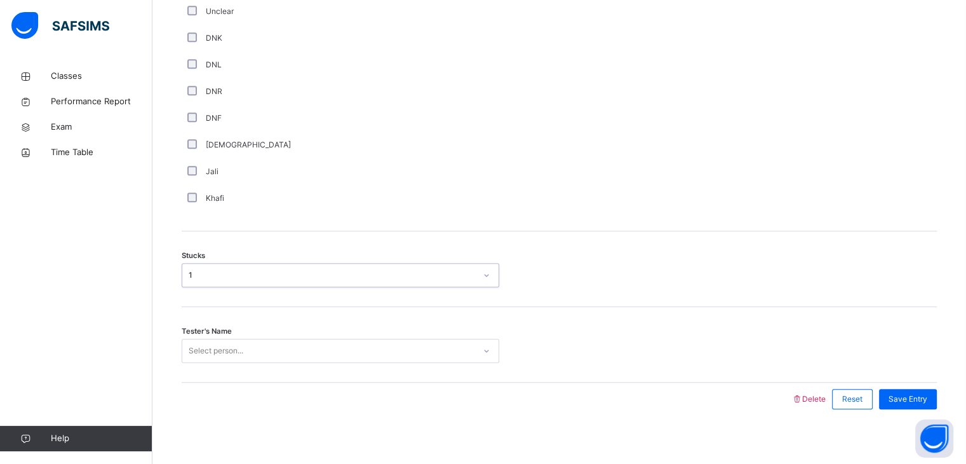
click at [204, 380] on div "Tester's Name Select person..." at bounding box center [559, 345] width 755 height 76
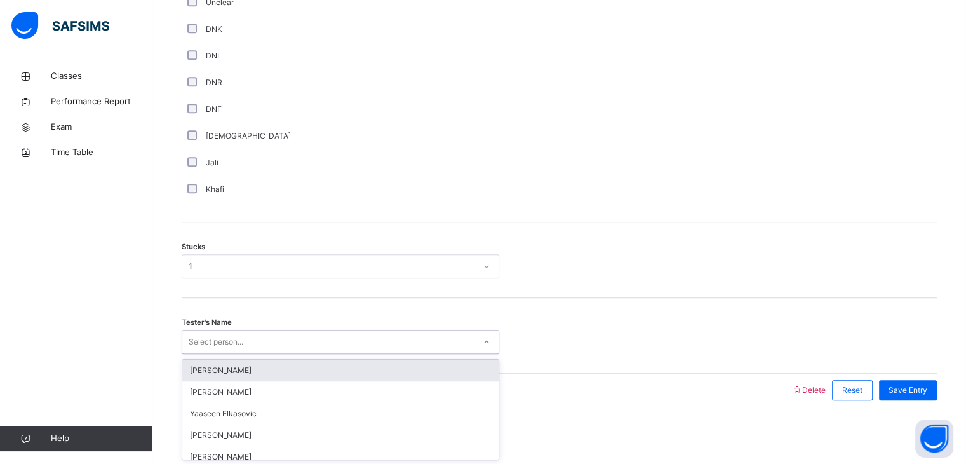
click at [198, 351] on div "Select person..." at bounding box center [341, 342] width 318 height 24
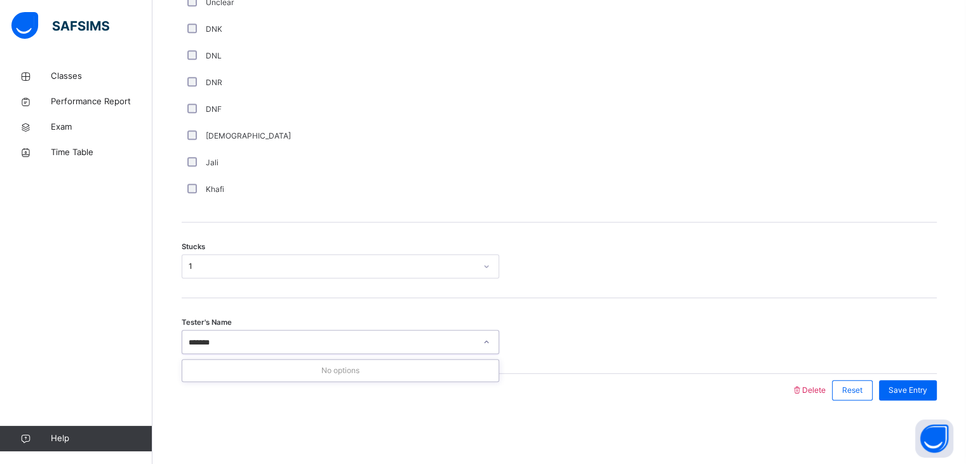
type input "*****"
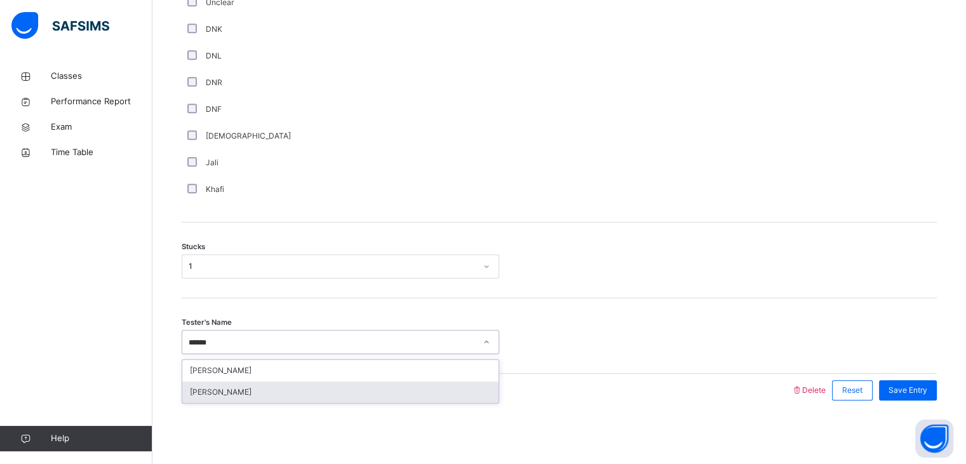
click at [255, 391] on div "[PERSON_NAME]" at bounding box center [340, 392] width 316 height 22
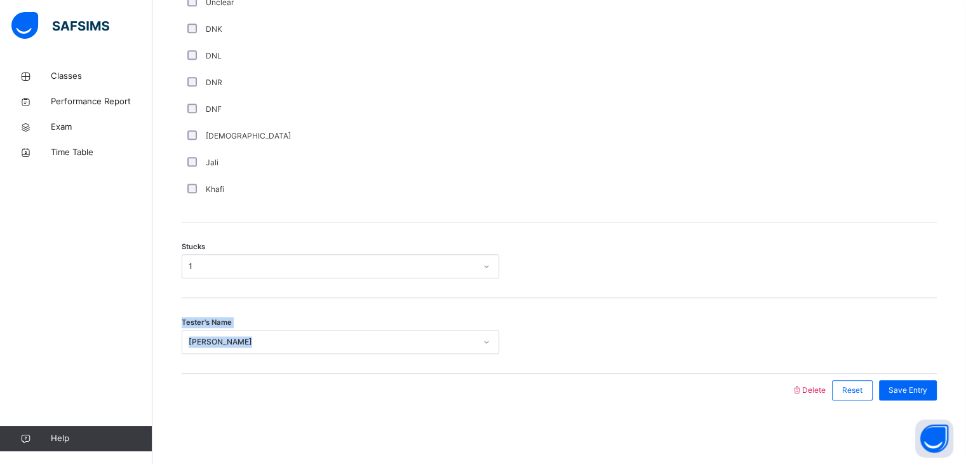
drag, startPoint x: 255, startPoint y: 391, endPoint x: 543, endPoint y: 311, distance: 298.4
click at [543, 311] on div "Delete Reset Save entry Mistakes 1 Comment Good Average Weak Old Mistake Marked…" at bounding box center [559, 55] width 755 height 702
click at [922, 390] on span "Save Entry" at bounding box center [907, 389] width 39 height 11
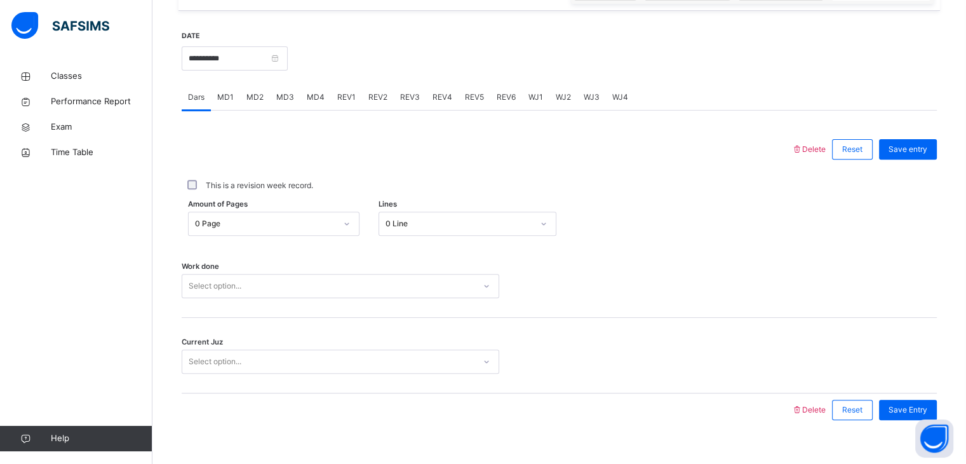
scroll to position [490, 0]
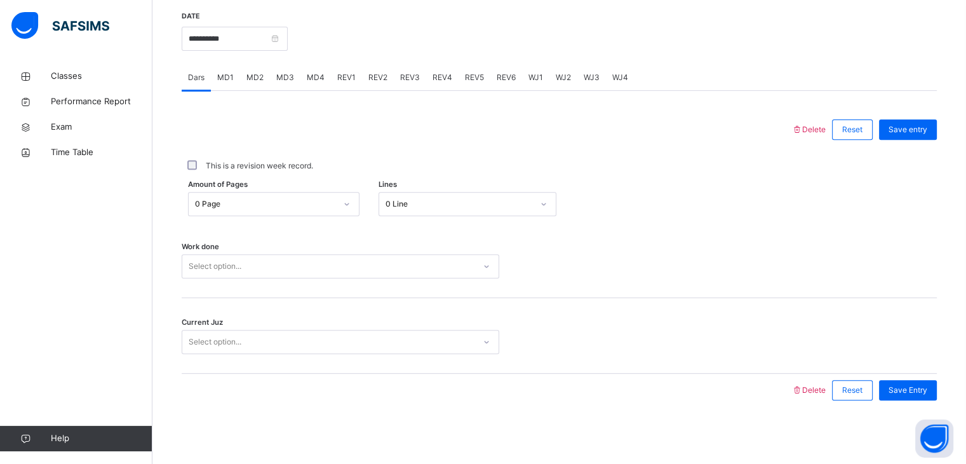
click at [653, 396] on div at bounding box center [486, 389] width 597 height 33
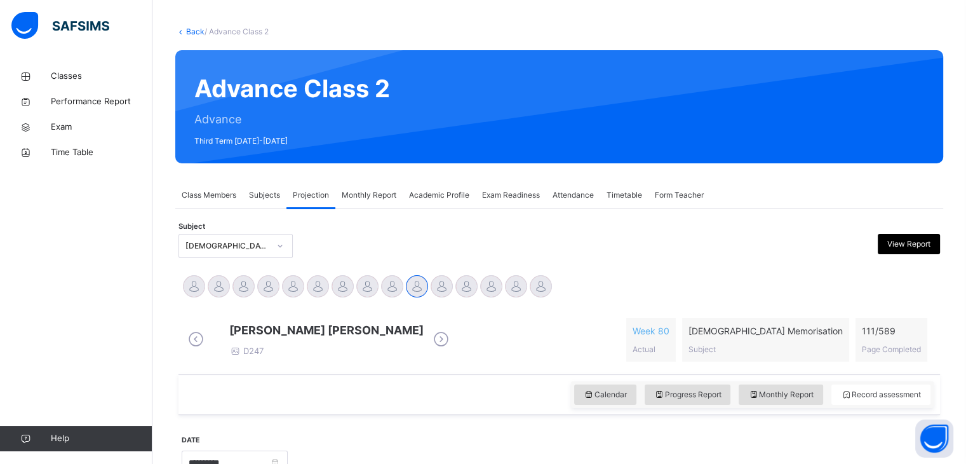
scroll to position [73, 0]
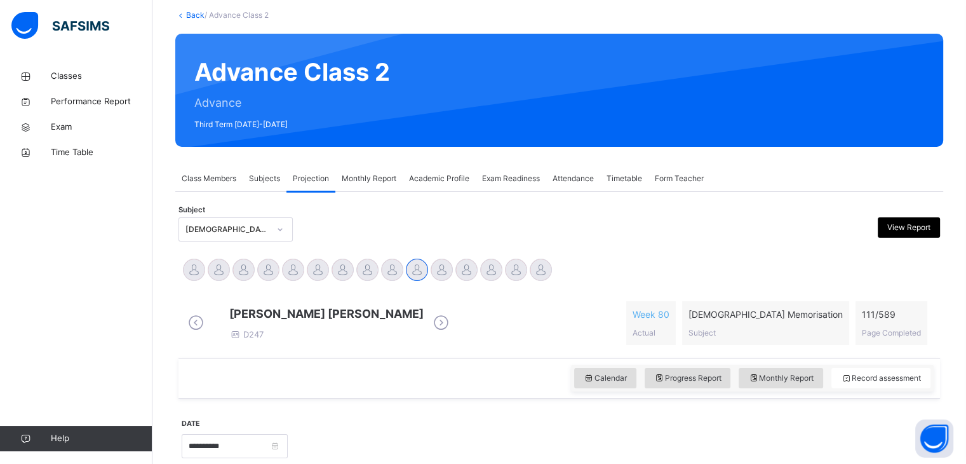
click at [445, 184] on div "Academic Profile" at bounding box center [439, 178] width 73 height 25
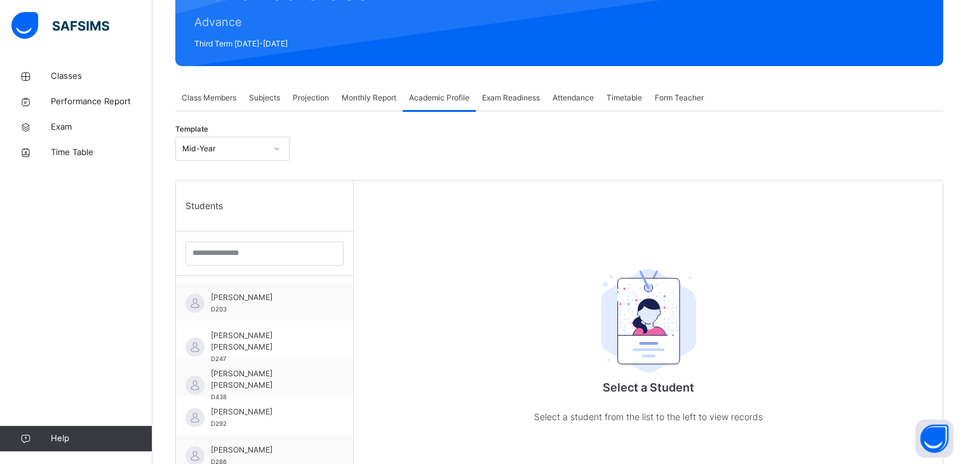
scroll to position [156, 0]
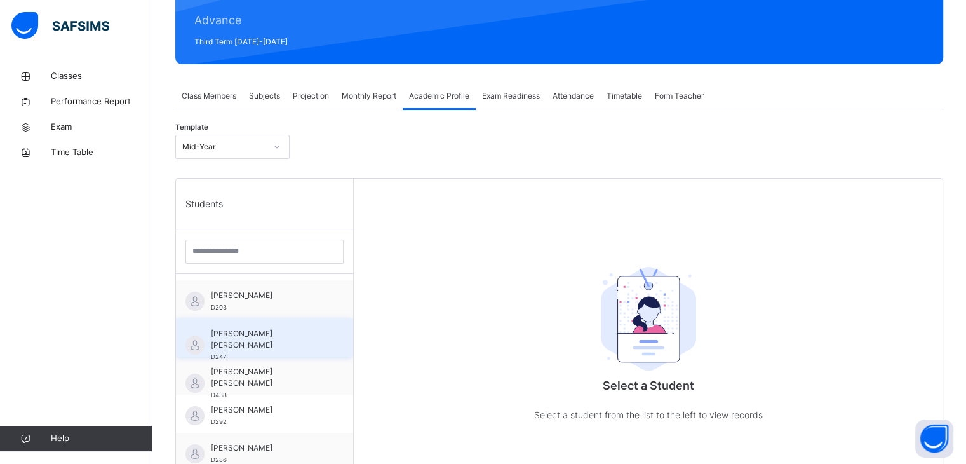
click at [203, 344] on div "[PERSON_NAME] [PERSON_NAME] D247" at bounding box center [264, 337] width 177 height 38
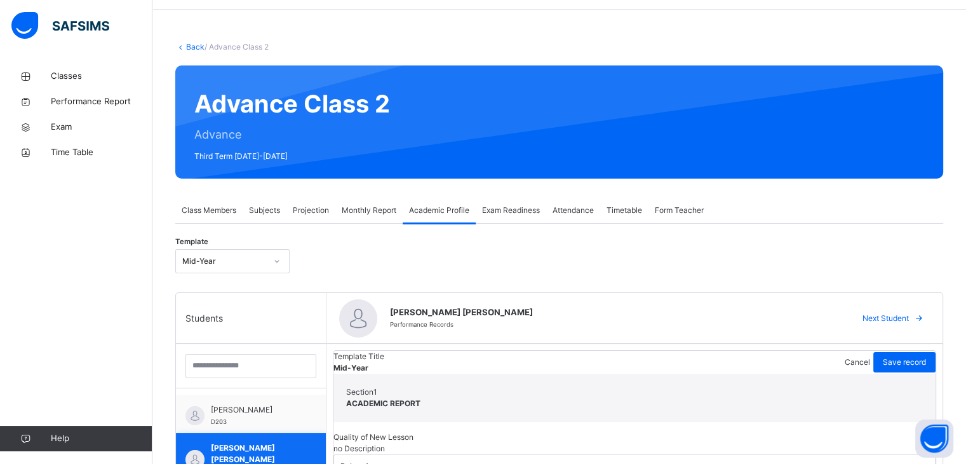
scroll to position [0, 0]
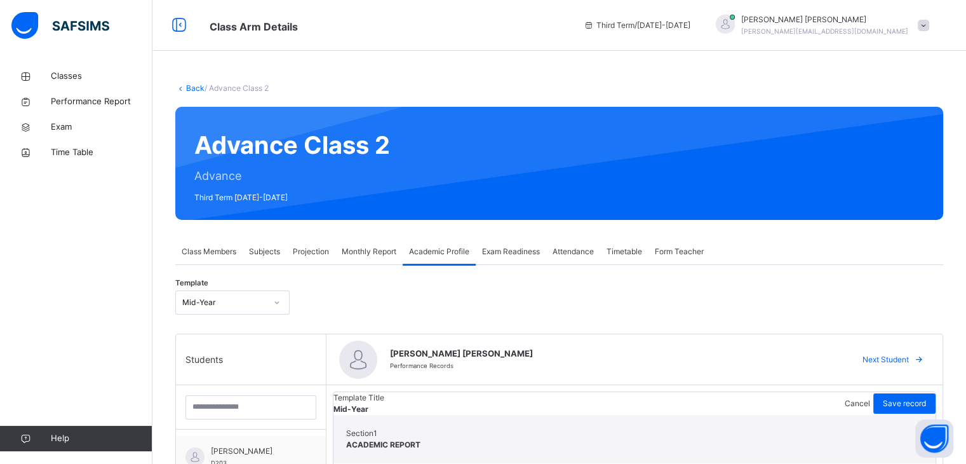
click at [307, 253] on span "Projection" at bounding box center [311, 251] width 36 height 11
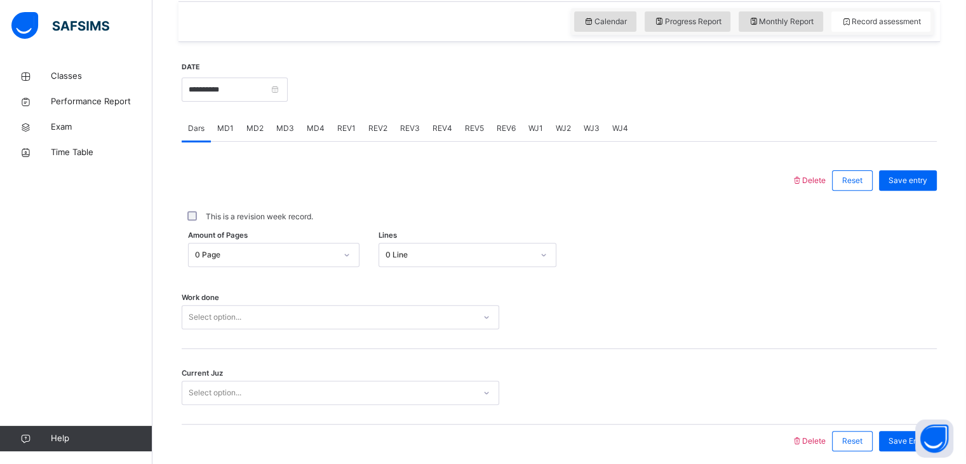
scroll to position [433, 0]
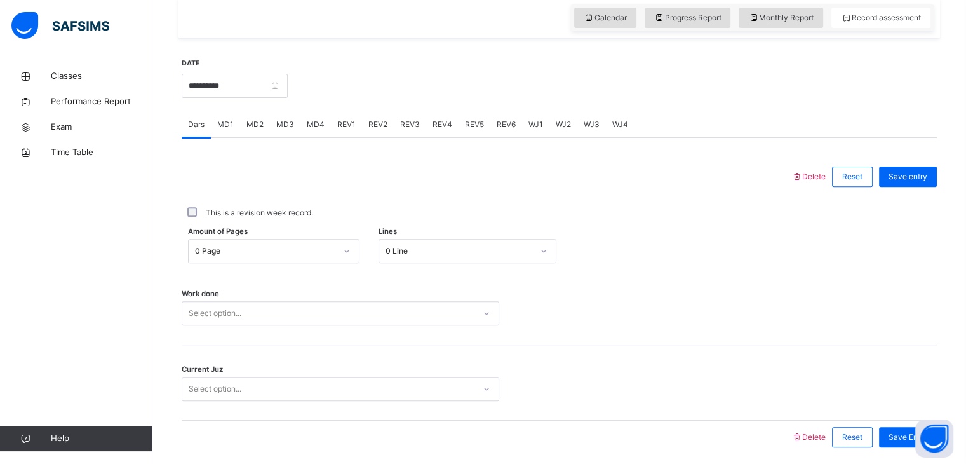
click at [83, 351] on div "Classes Performance Report Exam Time Table Help" at bounding box center [76, 257] width 152 height 413
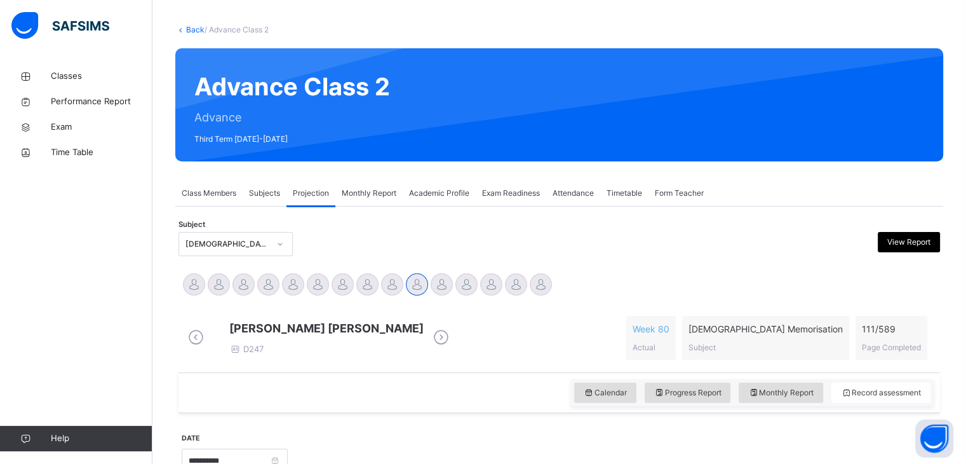
scroll to position [43, 0]
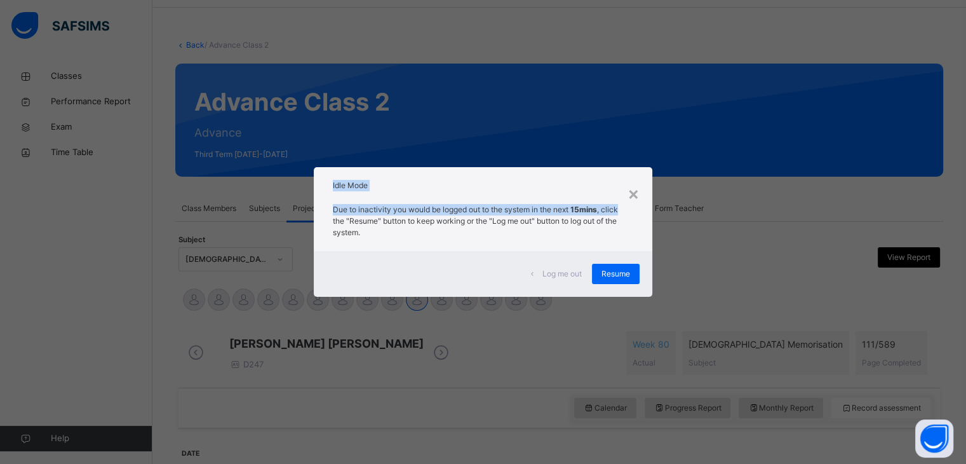
drag, startPoint x: 639, startPoint y: 191, endPoint x: 628, endPoint y: 208, distance: 20.6
click at [639, 208] on div "× Idle Mode Due to inactivity you would be logged out to the system in the next…" at bounding box center [483, 232] width 338 height 130
click at [627, 198] on div "Due to inactivity you would be logged out to the system in the next 15mins , cl…" at bounding box center [483, 223] width 338 height 53
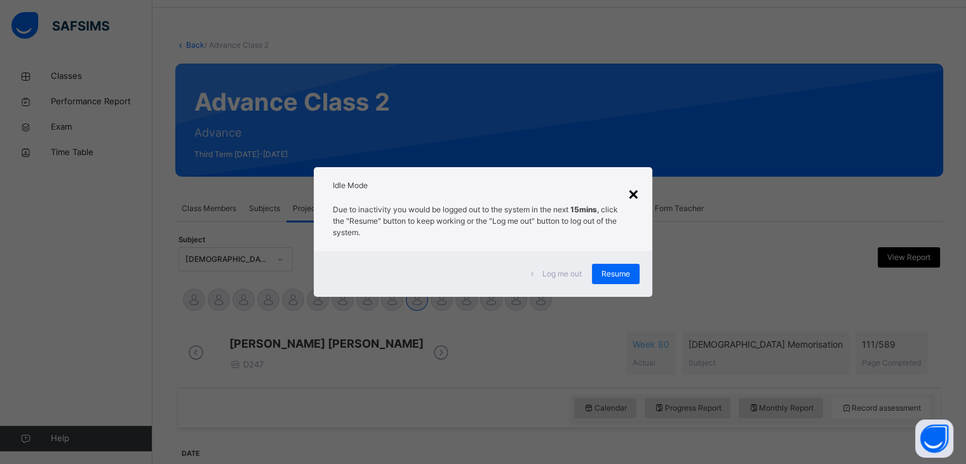
click at [635, 191] on div "×" at bounding box center [633, 193] width 12 height 27
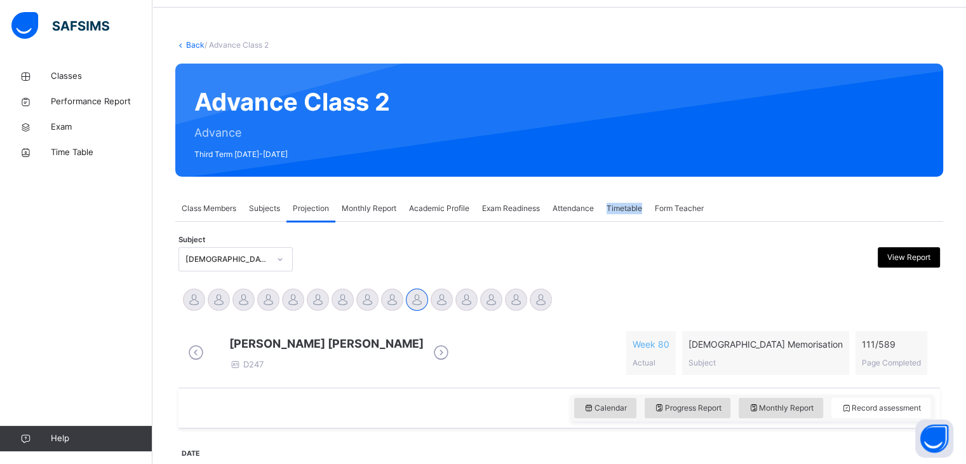
click at [635, 191] on div "Back / Advance Class 2 Advance Class 2 Advance Third Term [DATE]-[DATE] Class M…" at bounding box center [558, 460] width 813 height 880
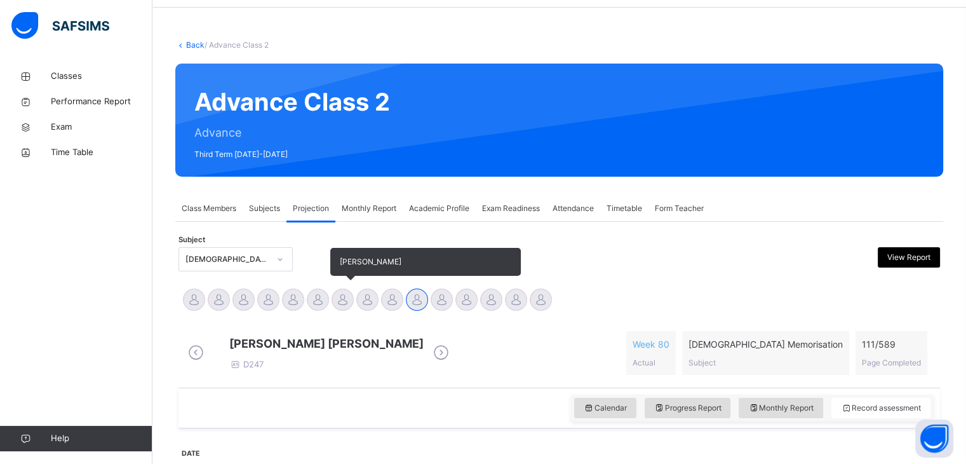
click at [332, 290] on div "[PERSON_NAME]" at bounding box center [342, 301] width 25 height 28
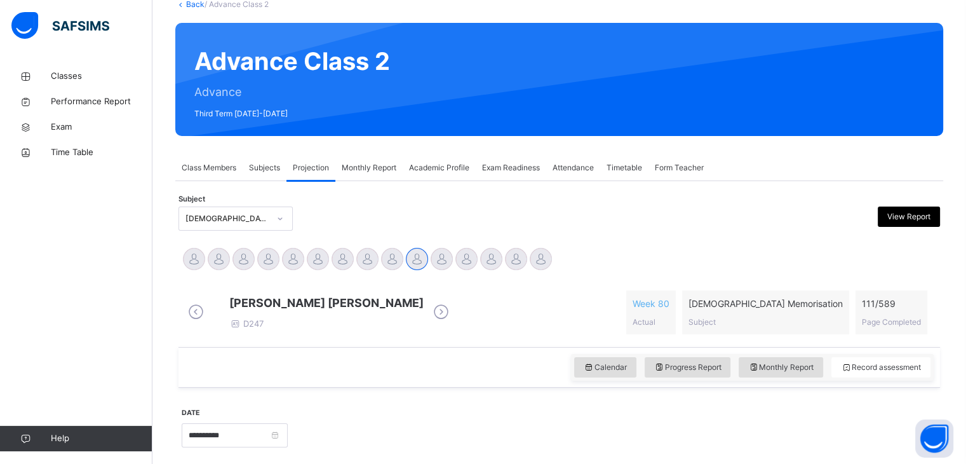
scroll to position [84, 0]
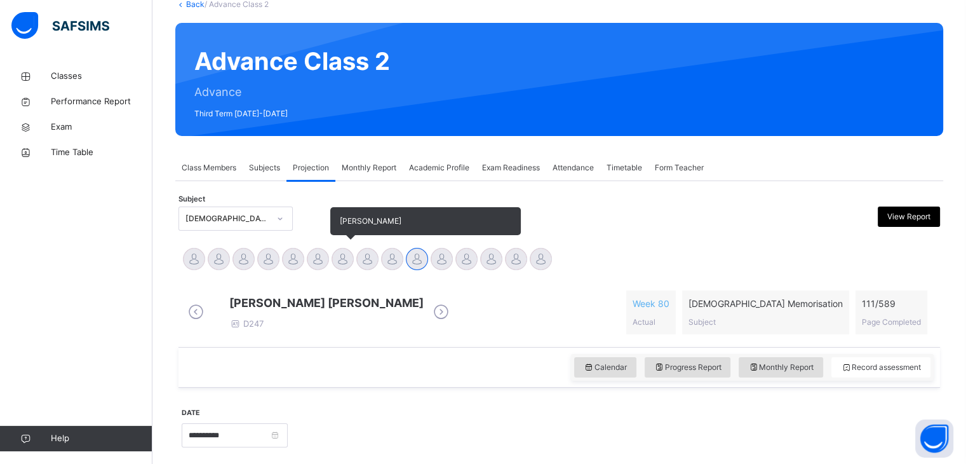
click at [337, 254] on div at bounding box center [342, 259] width 22 height 22
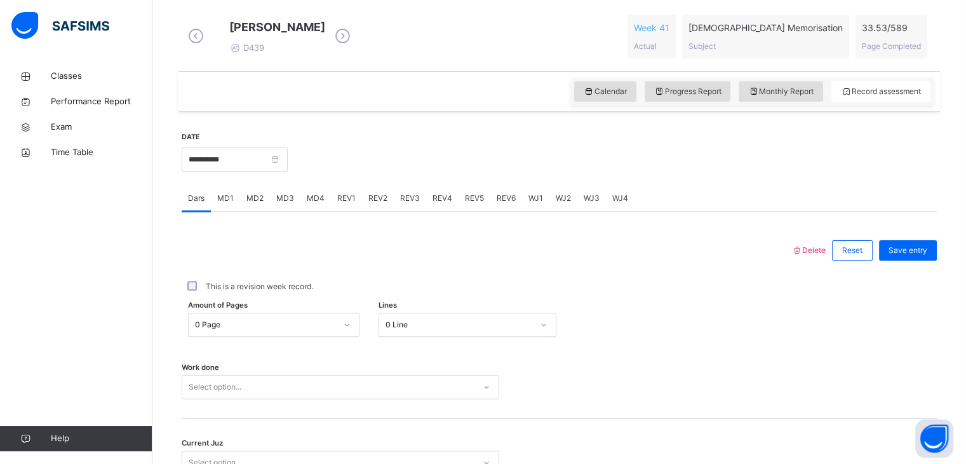
scroll to position [490, 0]
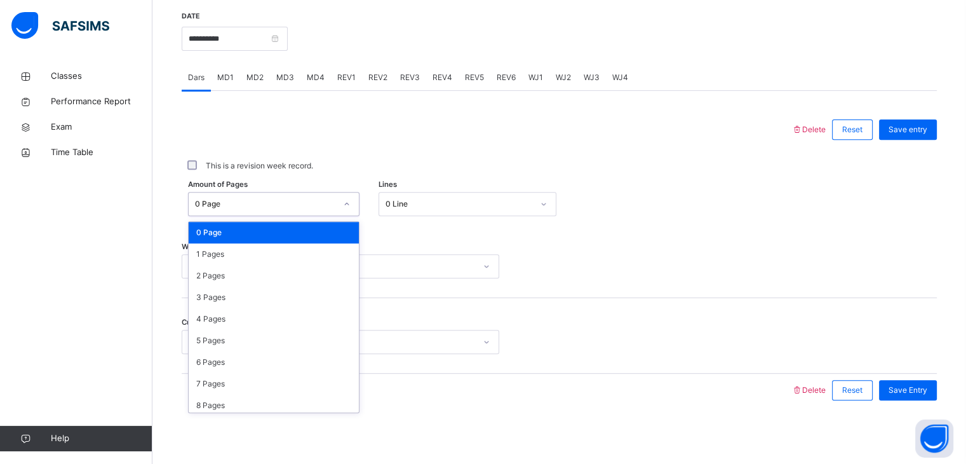
click at [344, 201] on div at bounding box center [347, 204] width 22 height 20
click at [254, 274] on div "2 Pages" at bounding box center [274, 276] width 170 height 22
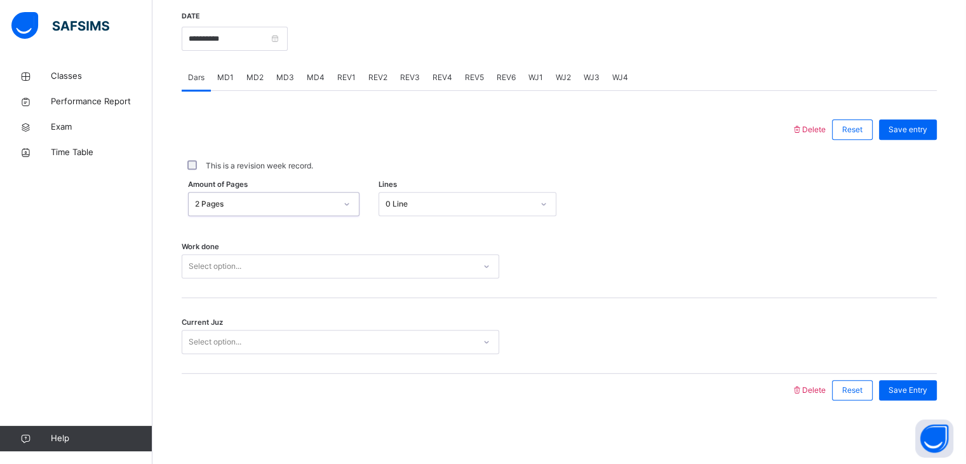
click at [392, 194] on div "0 Line" at bounding box center [455, 204] width 152 height 20
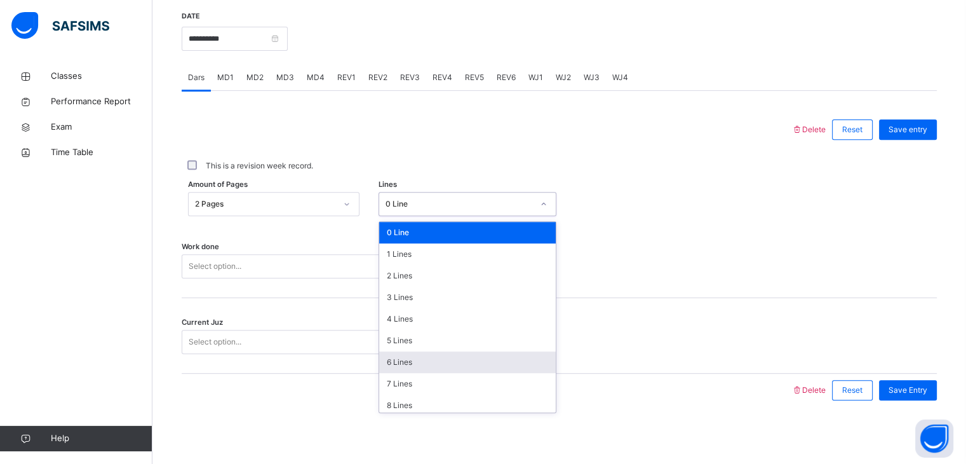
scroll to position [155, 0]
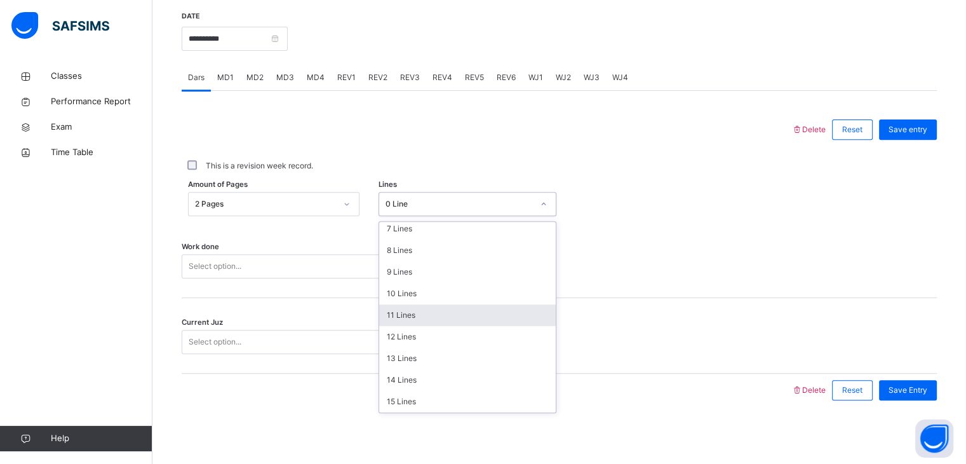
click at [410, 315] on div "11 Lines" at bounding box center [467, 315] width 177 height 22
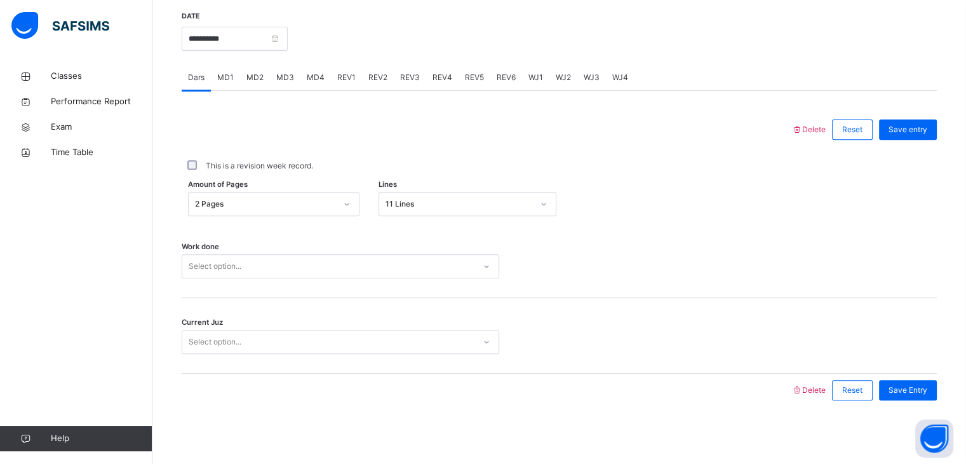
click at [282, 66] on div "MD3" at bounding box center [285, 77] width 30 height 25
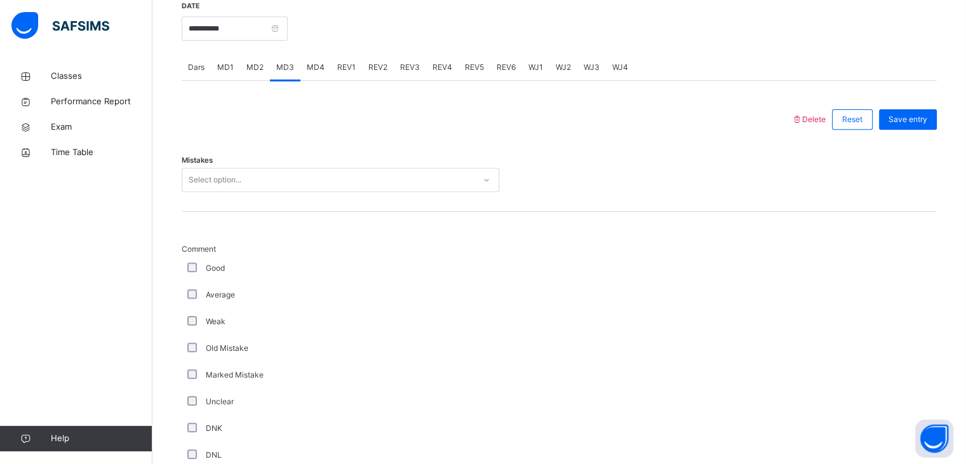
click at [284, 172] on div "Mistakes Select option..." at bounding box center [559, 174] width 755 height 76
click at [281, 188] on div "Select option..." at bounding box center [328, 180] width 292 height 20
click at [280, 189] on div "Select option..." at bounding box center [328, 180] width 292 height 20
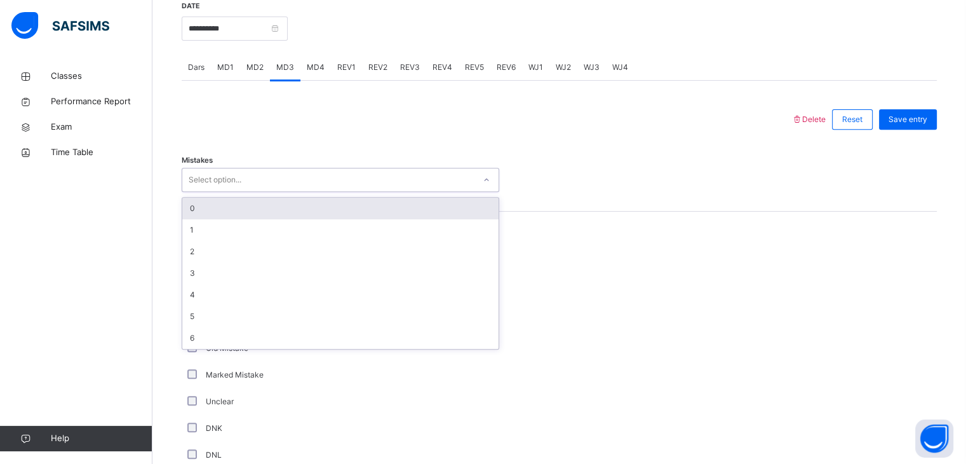
click at [280, 189] on div "Select option..." at bounding box center [328, 180] width 292 height 20
click at [284, 215] on div "0" at bounding box center [340, 208] width 316 height 22
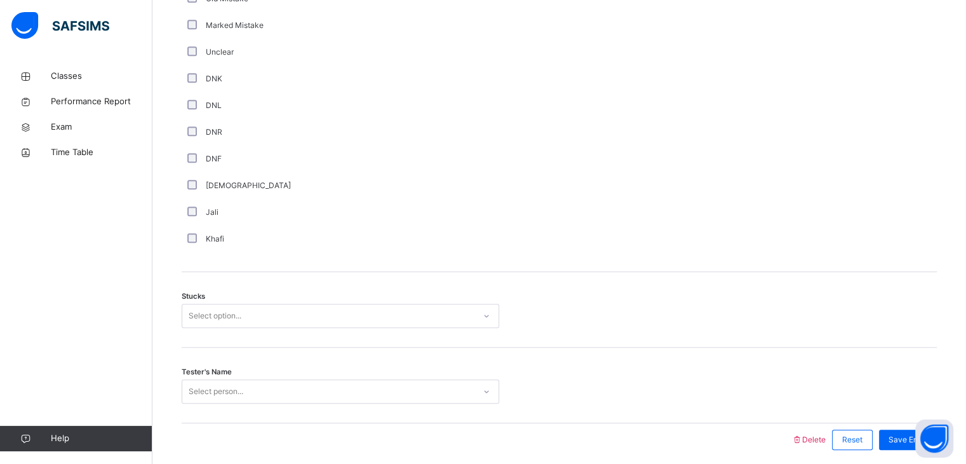
scroll to position [899, 0]
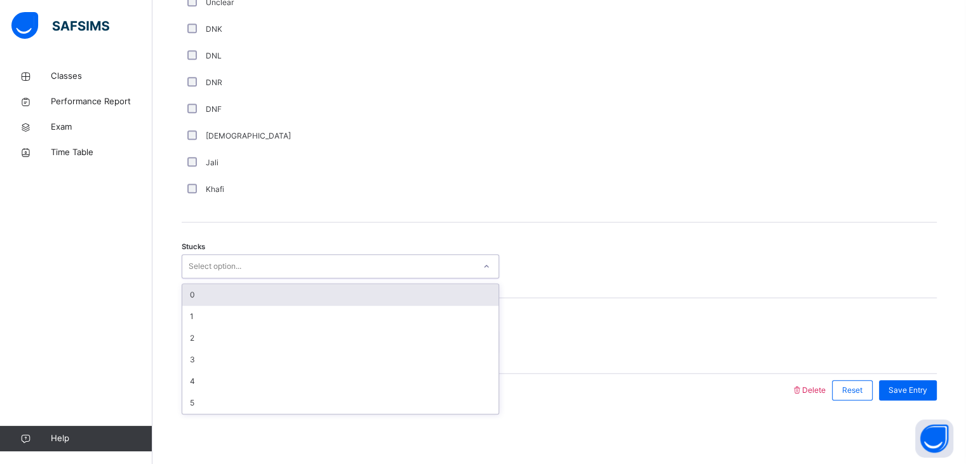
click at [196, 255] on div "Select option..." at bounding box center [341, 266] width 318 height 24
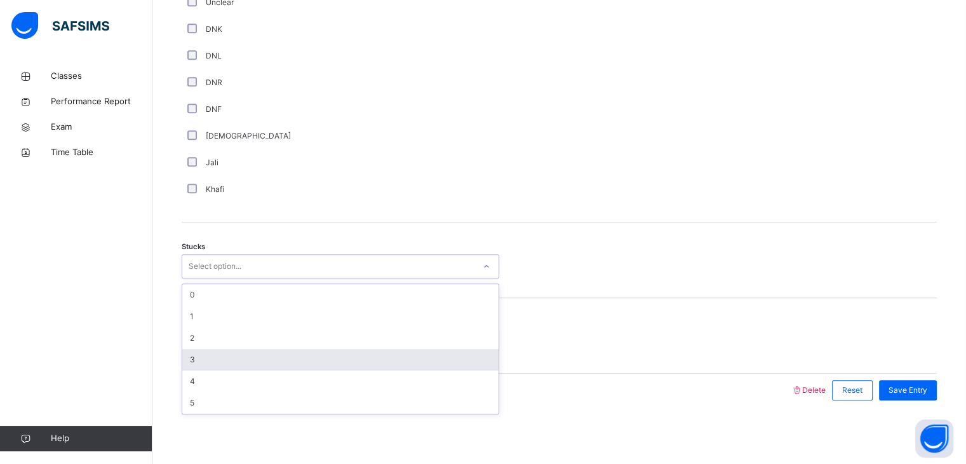
click at [202, 355] on div "3" at bounding box center [340, 360] width 316 height 22
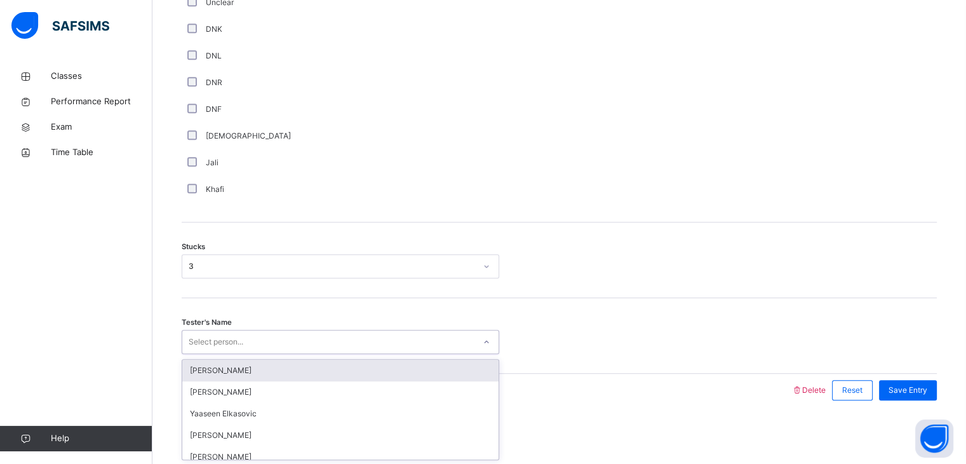
click at [231, 351] on div "Select person..." at bounding box center [216, 342] width 55 height 24
type input "****"
click at [234, 367] on div "[PERSON_NAME]" at bounding box center [340, 370] width 316 height 22
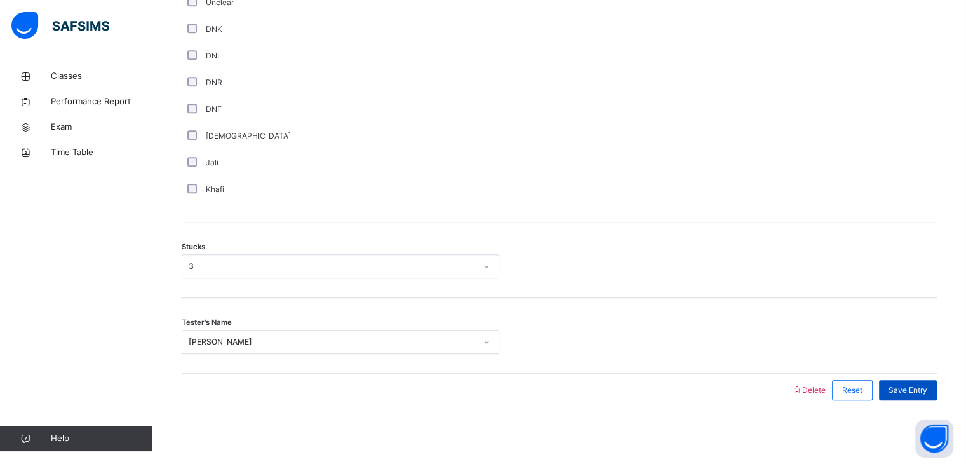
click at [927, 390] on span "Save Entry" at bounding box center [907, 389] width 39 height 11
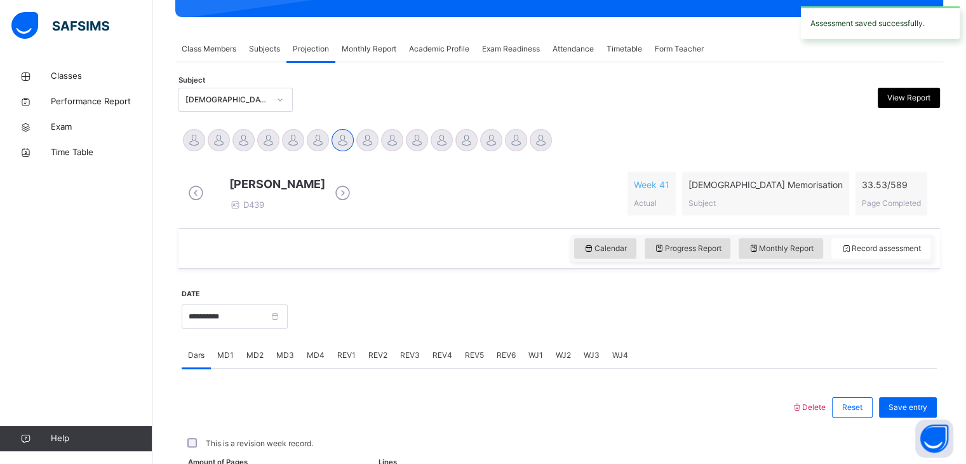
scroll to position [490, 0]
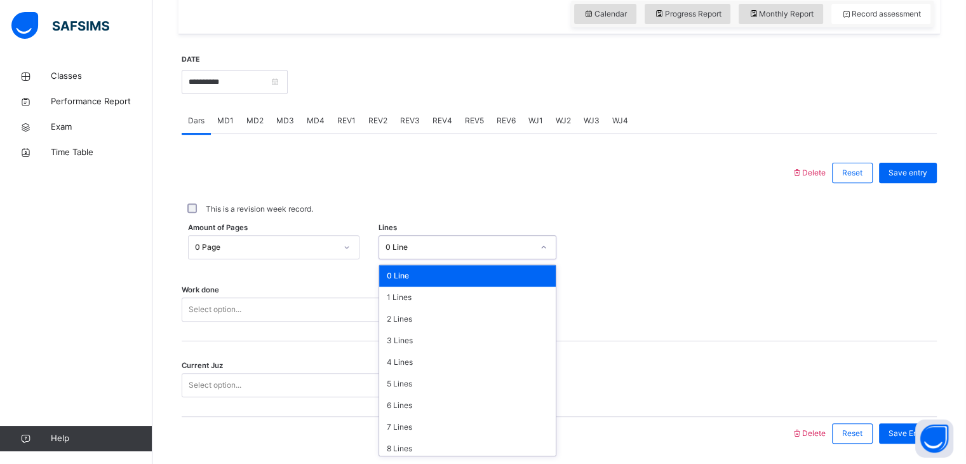
click at [475, 259] on div "option 0 Line focused, 1 of 16. 16 results available. Use Up and Down to choose…" at bounding box center [467, 247] width 178 height 24
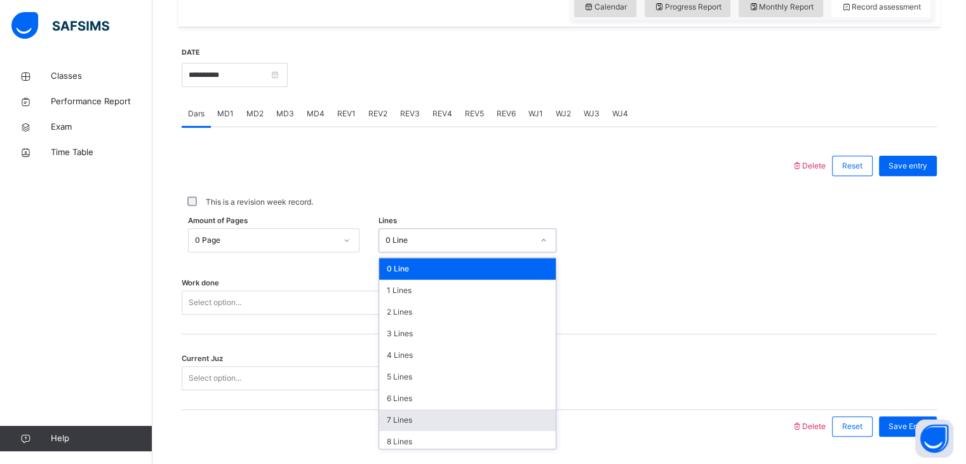
scroll to position [155, 0]
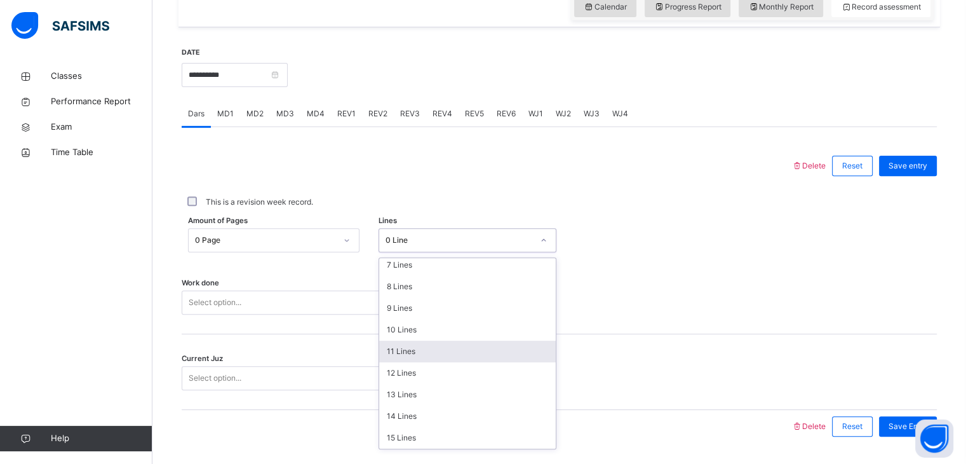
click at [415, 356] on div "11 Lines" at bounding box center [467, 351] width 177 height 22
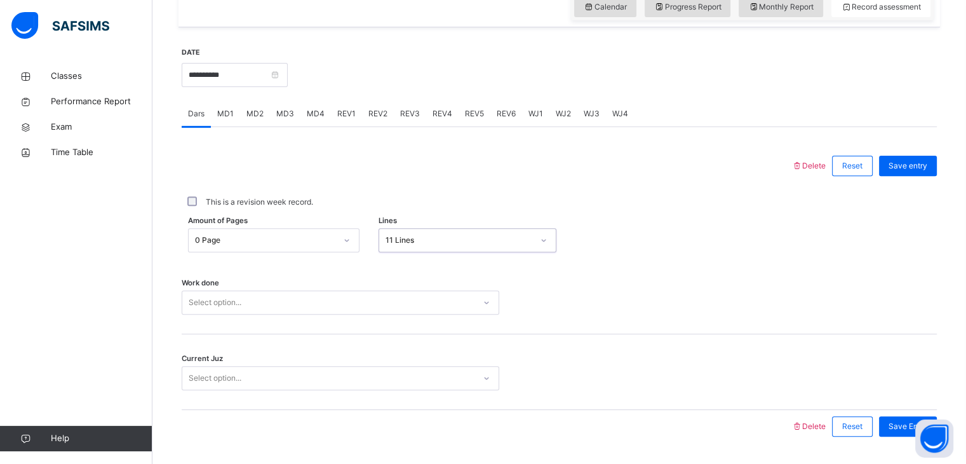
click at [272, 246] on div "0 Page" at bounding box center [265, 239] width 141 height 11
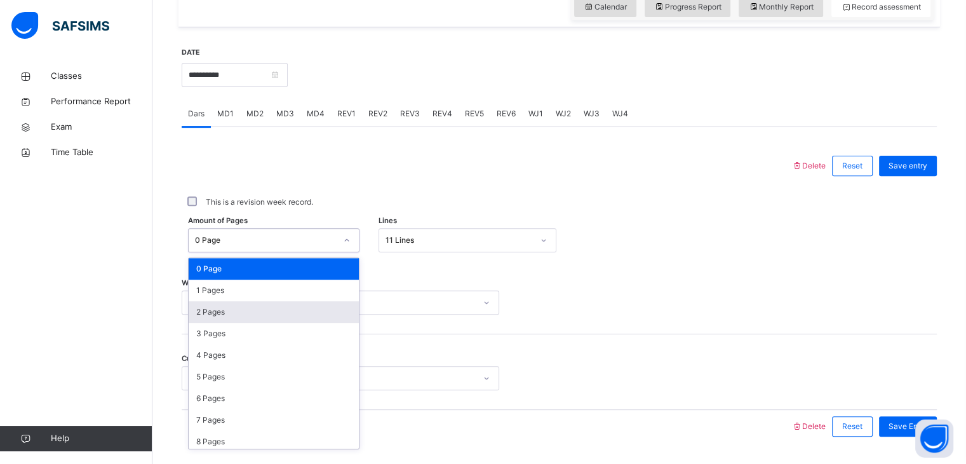
click at [240, 323] on div "2 Pages" at bounding box center [274, 312] width 170 height 22
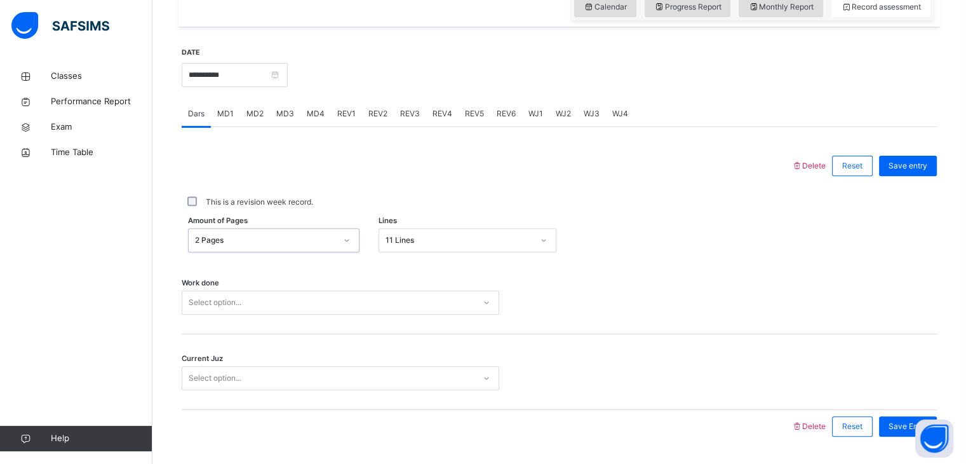
click at [231, 306] on div "Select option..." at bounding box center [341, 302] width 318 height 24
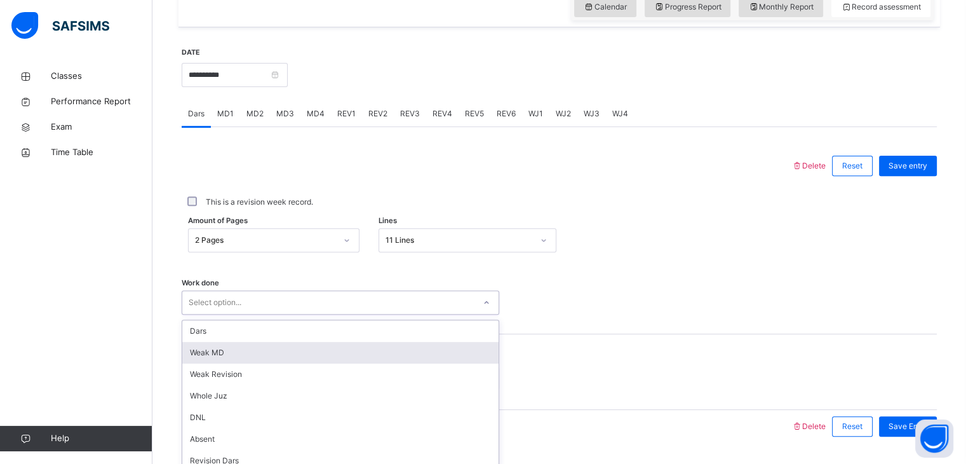
scroll to position [490, 0]
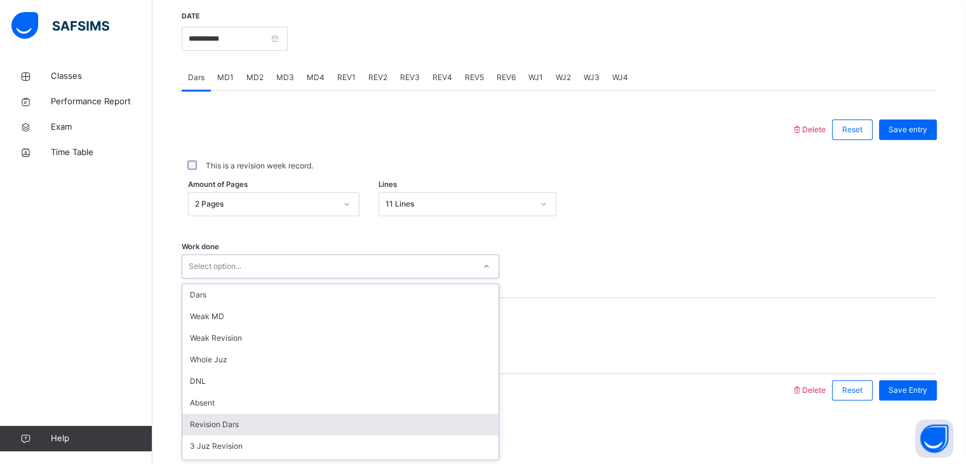
click at [216, 425] on div "Revision Dars" at bounding box center [340, 424] width 316 height 22
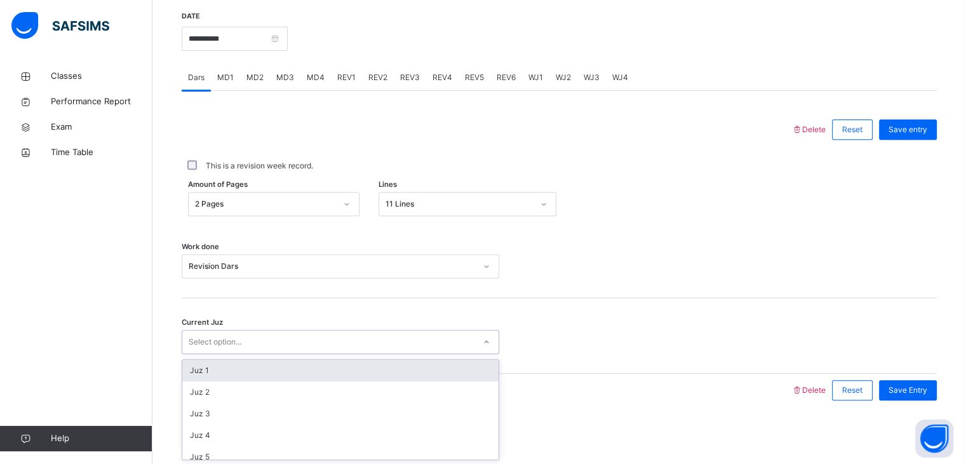
click at [218, 340] on div "Select option..." at bounding box center [215, 342] width 53 height 24
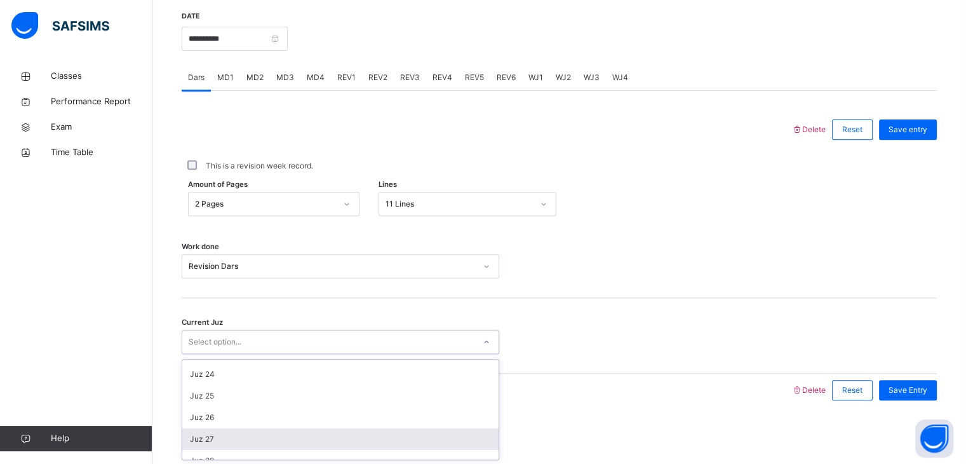
scroll to position [548, 0]
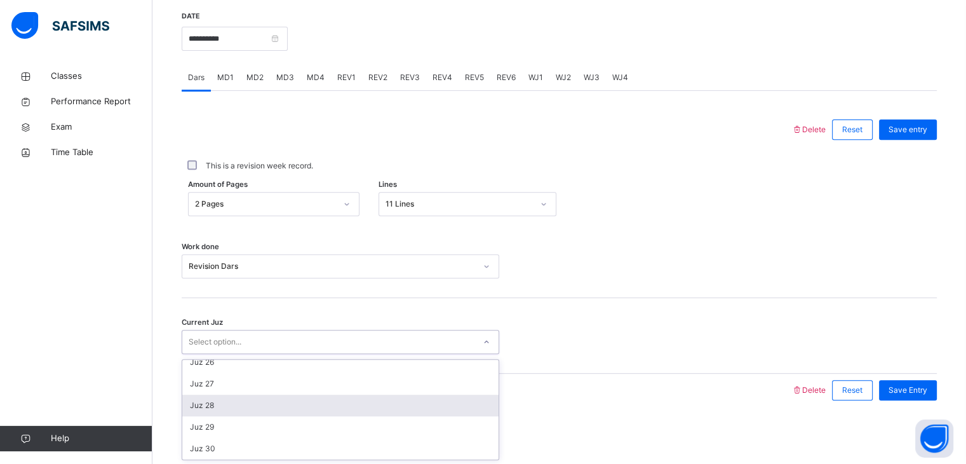
click at [218, 400] on div "Juz 28" at bounding box center [340, 405] width 316 height 22
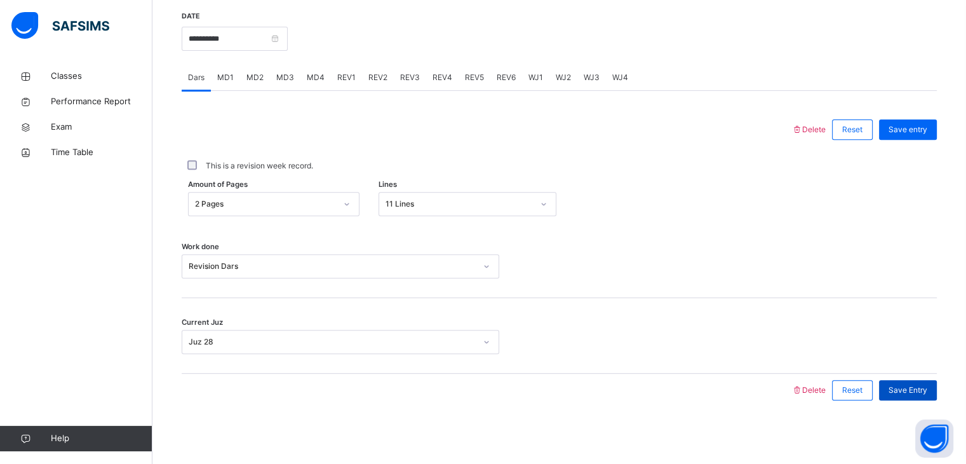
click at [902, 382] on div "Save Entry" at bounding box center [908, 390] width 58 height 20
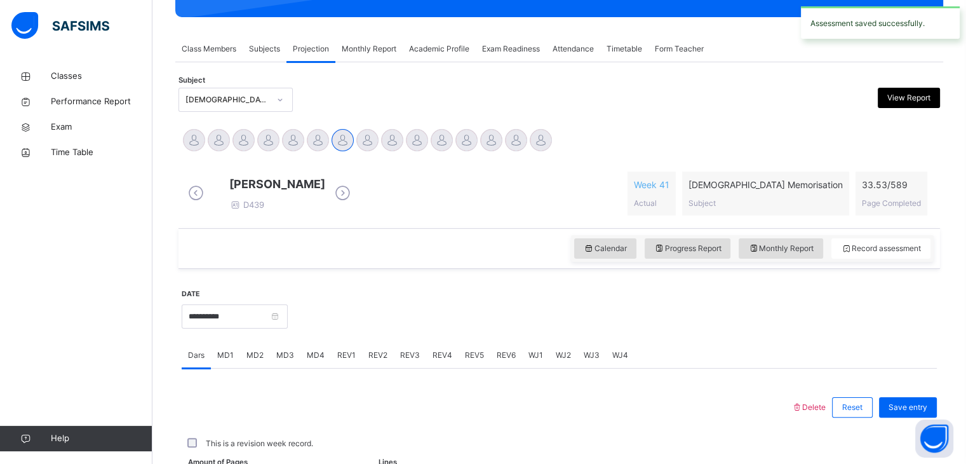
scroll to position [490, 0]
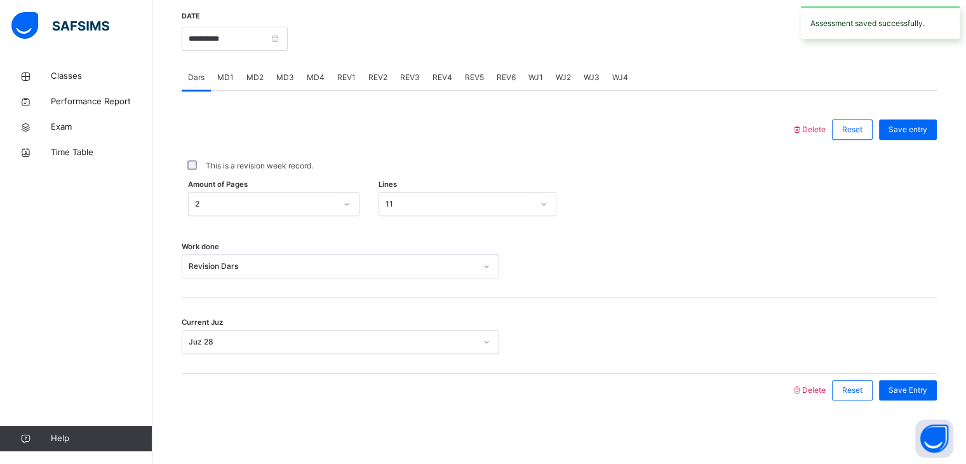
click at [283, 69] on div "MD3" at bounding box center [285, 77] width 30 height 25
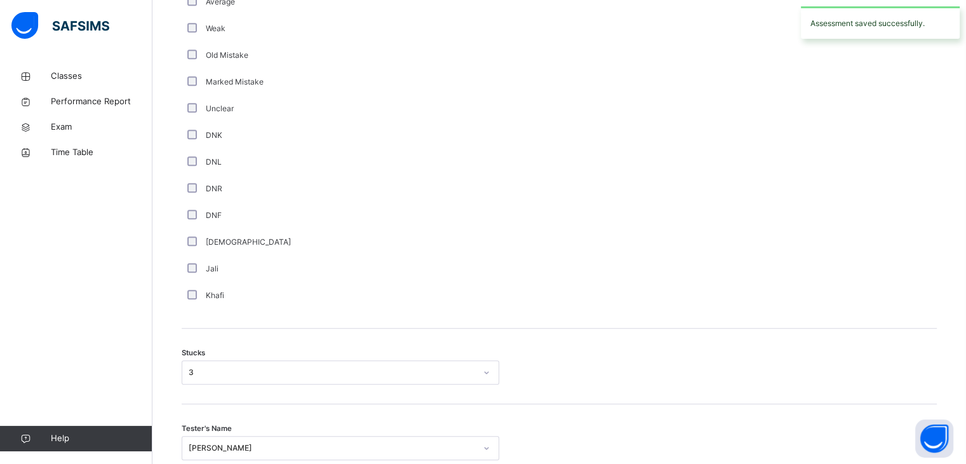
scroll to position [899, 0]
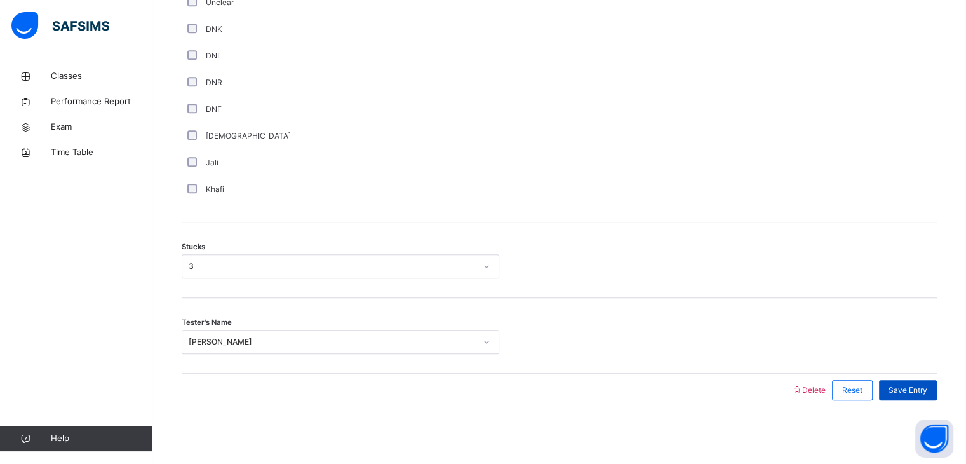
click at [912, 385] on span "Save Entry" at bounding box center [907, 389] width 39 height 11
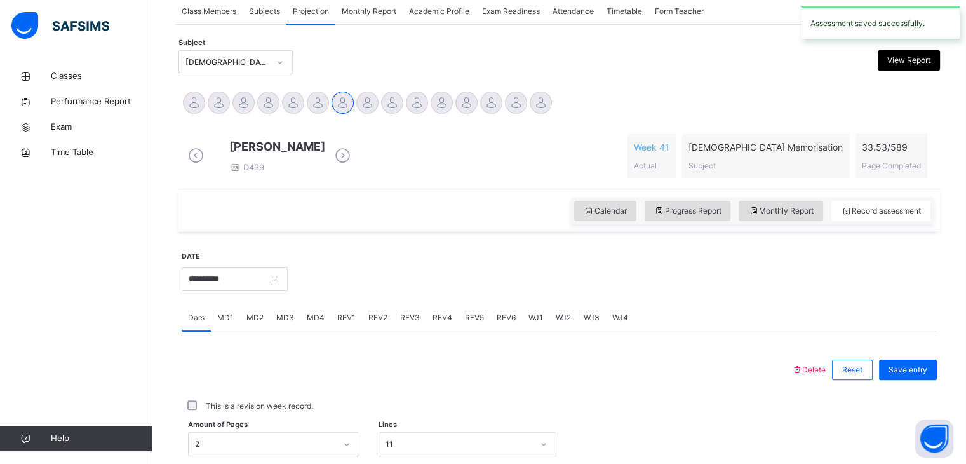
scroll to position [243, 0]
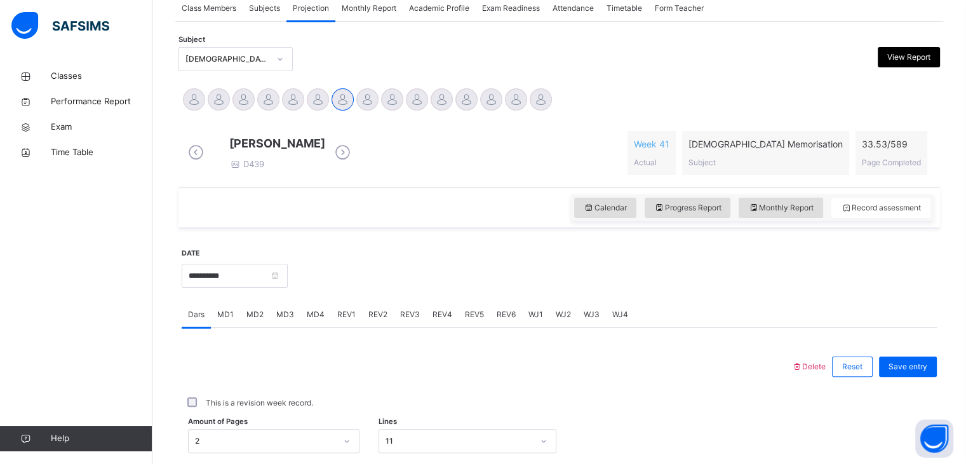
click at [309, 318] on span "MD4" at bounding box center [316, 314] width 18 height 11
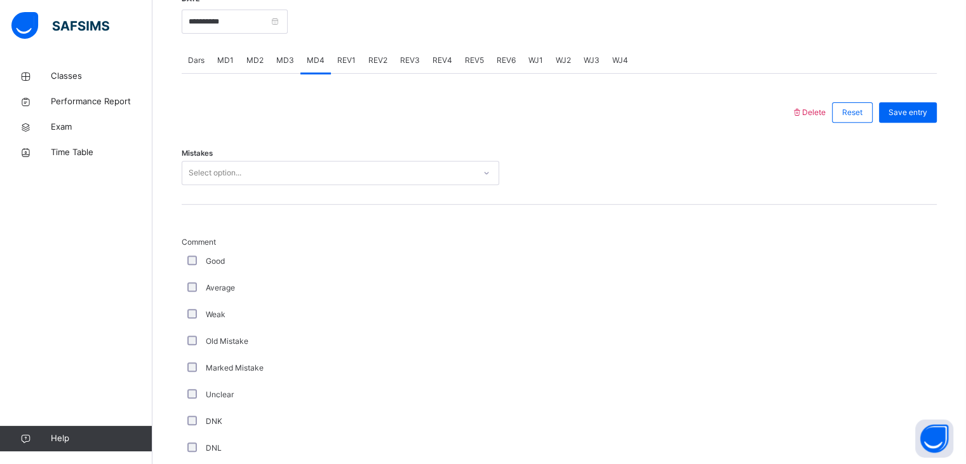
scroll to position [503, 0]
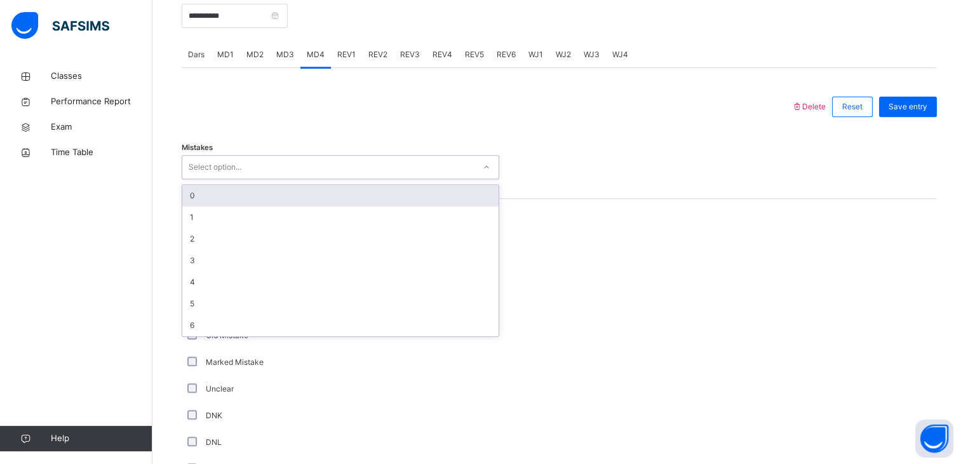
click at [295, 173] on div "Select option..." at bounding box center [328, 167] width 292 height 20
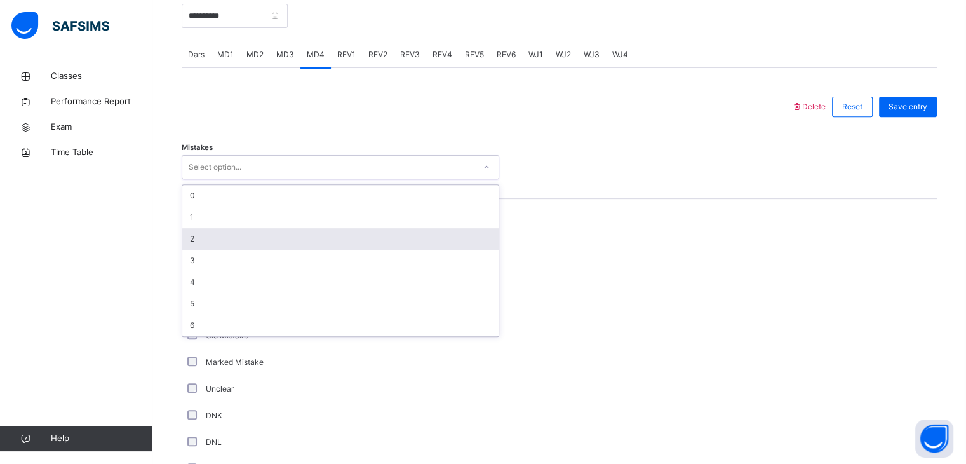
click at [223, 250] on div "2" at bounding box center [340, 239] width 316 height 22
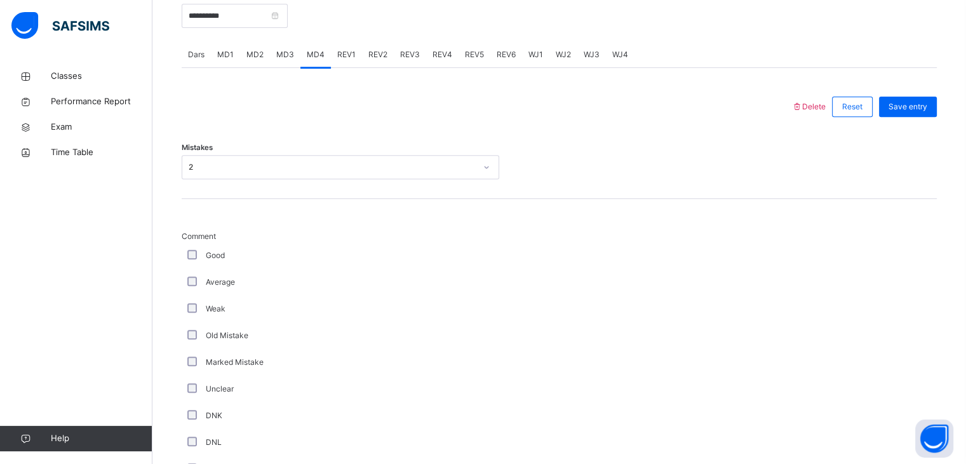
scroll to position [899, 0]
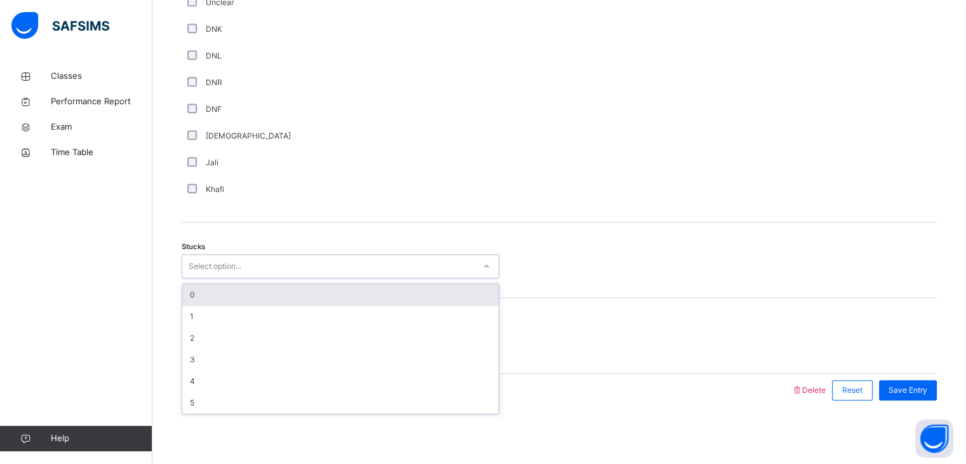
click at [203, 274] on div "Select option..." at bounding box center [215, 266] width 53 height 24
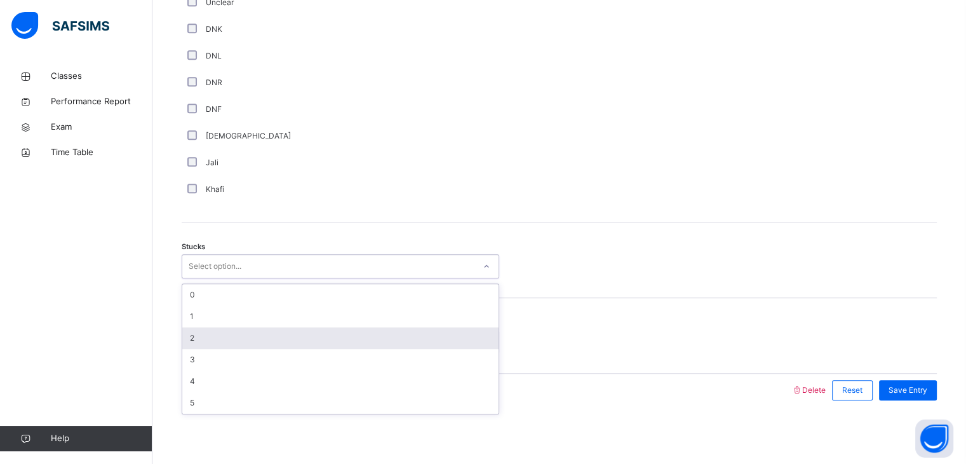
click at [188, 336] on div "2" at bounding box center [340, 338] width 316 height 22
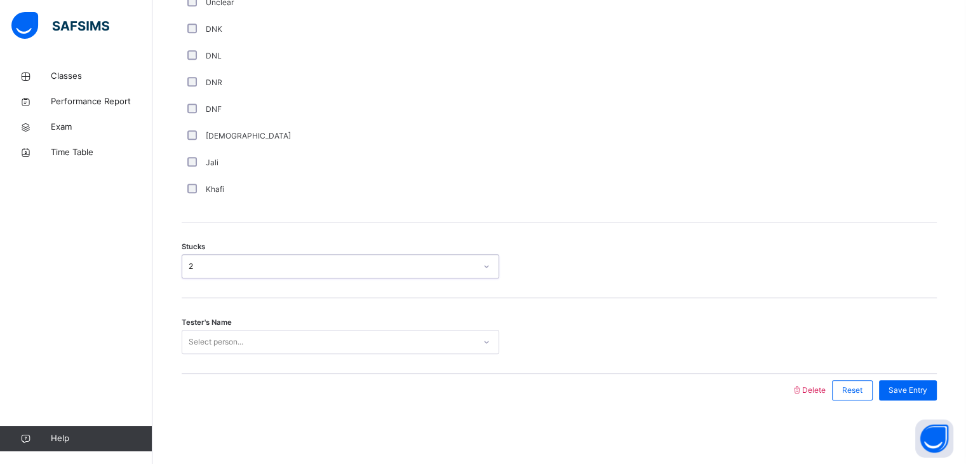
click at [191, 335] on div "Select person..." at bounding box center [216, 342] width 55 height 24
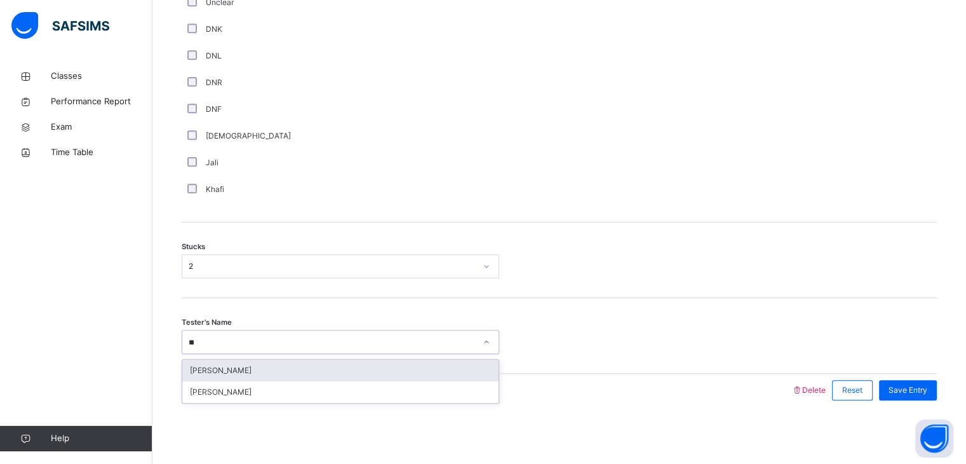
type input "***"
click at [234, 371] on div "[PERSON_NAME]" at bounding box center [340, 370] width 316 height 22
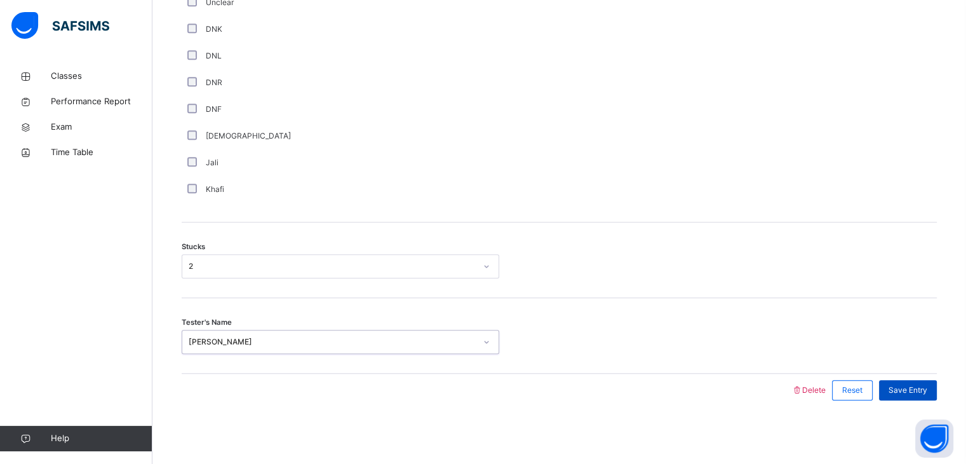
click at [924, 381] on div "Save Entry" at bounding box center [908, 390] width 58 height 20
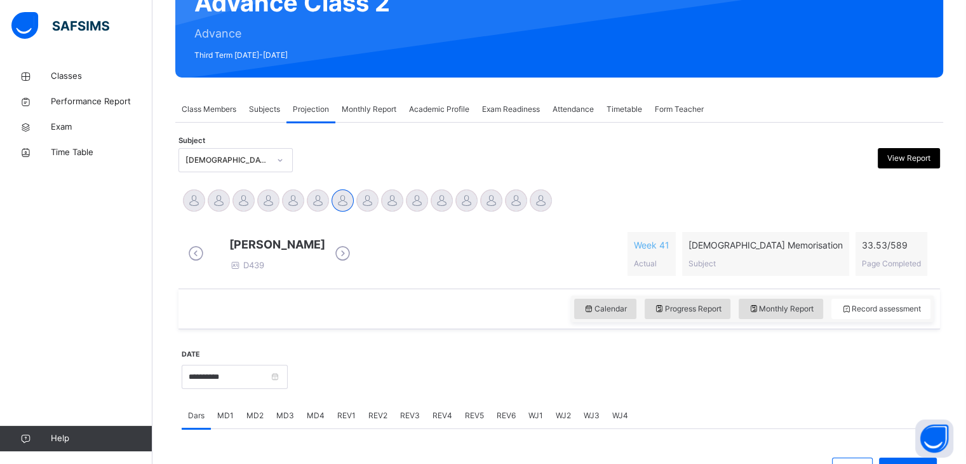
scroll to position [142, 0]
click at [279, 381] on input "**********" at bounding box center [235, 377] width 106 height 24
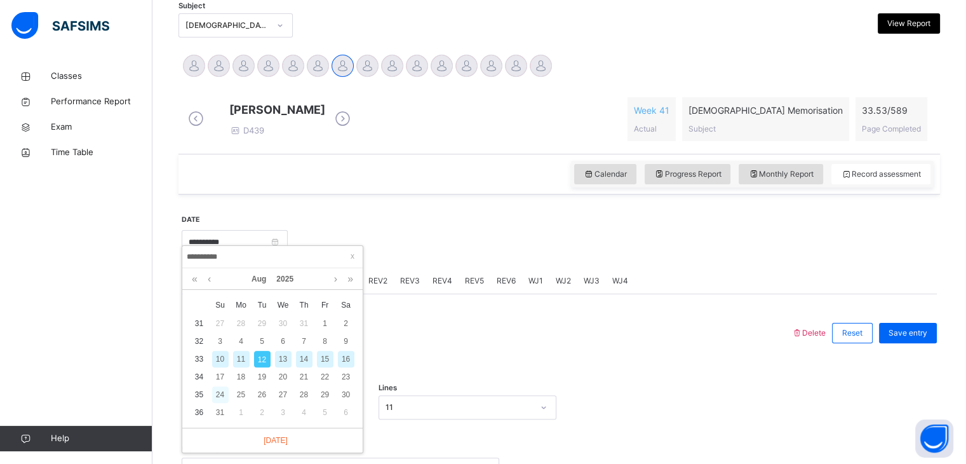
scroll to position [277, 0]
click at [218, 356] on div "10" at bounding box center [220, 359] width 17 height 17
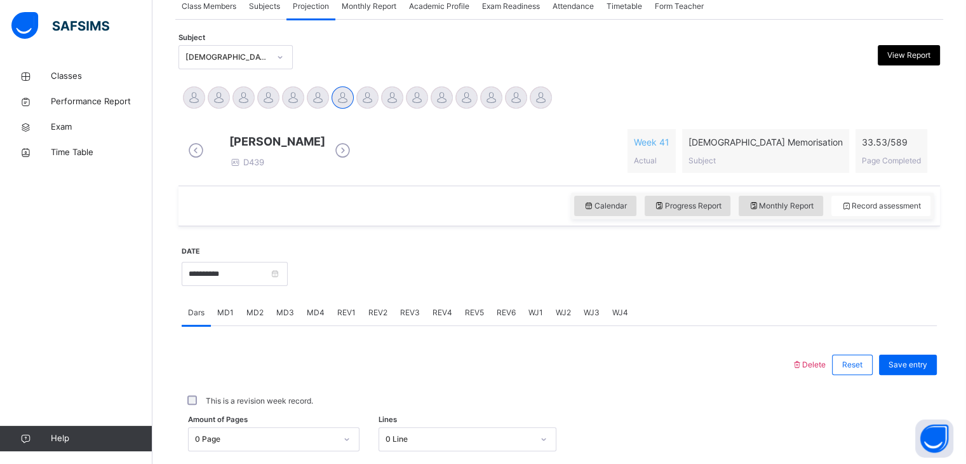
scroll to position [247, 0]
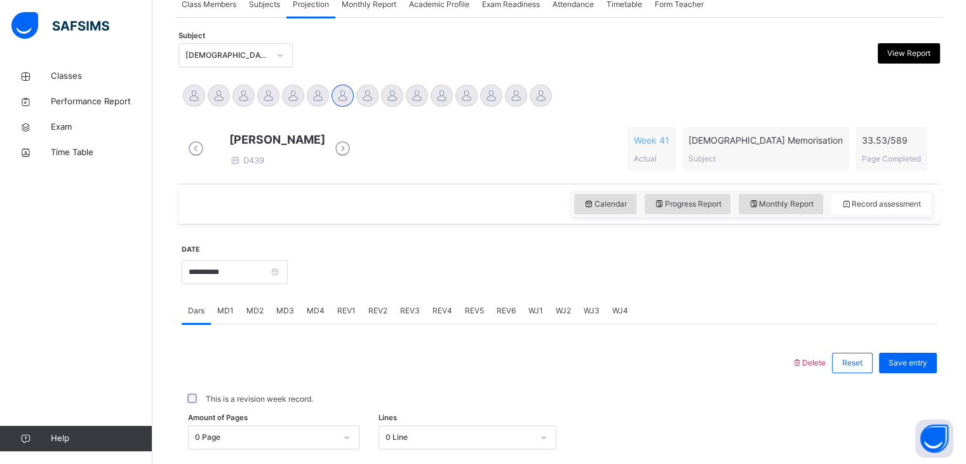
click at [307, 316] on span "MD4" at bounding box center [316, 310] width 18 height 11
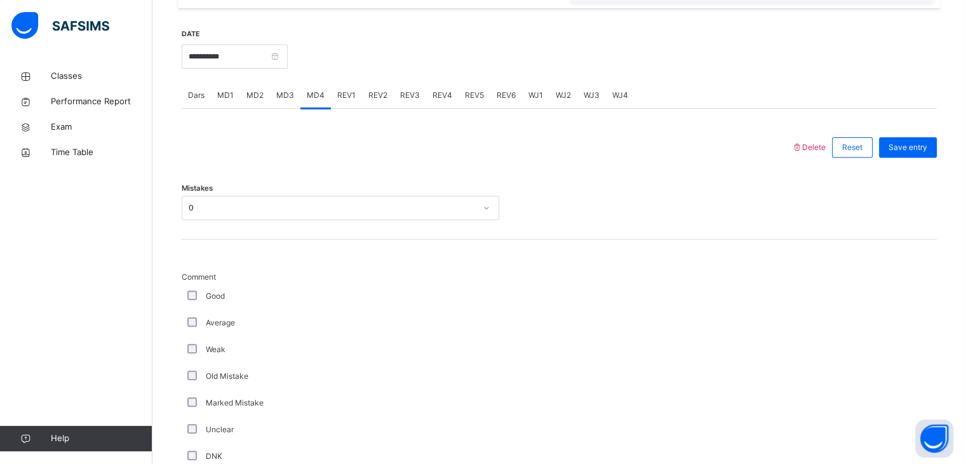
scroll to position [464, 0]
click at [281, 99] on span "MD3" at bounding box center [285, 93] width 18 height 11
click at [342, 98] on span "REV1" at bounding box center [346, 93] width 18 height 11
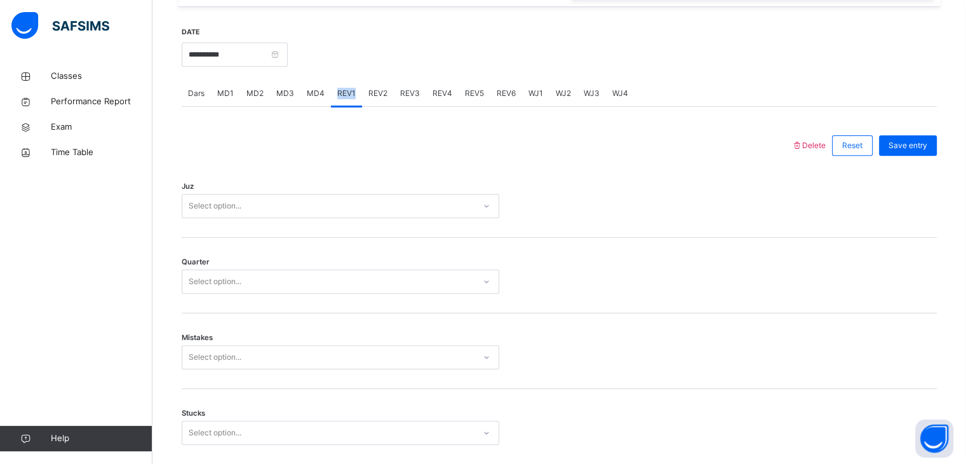
click at [342, 98] on span "REV1" at bounding box center [346, 93] width 18 height 11
click at [196, 99] on span "Dars" at bounding box center [196, 93] width 17 height 11
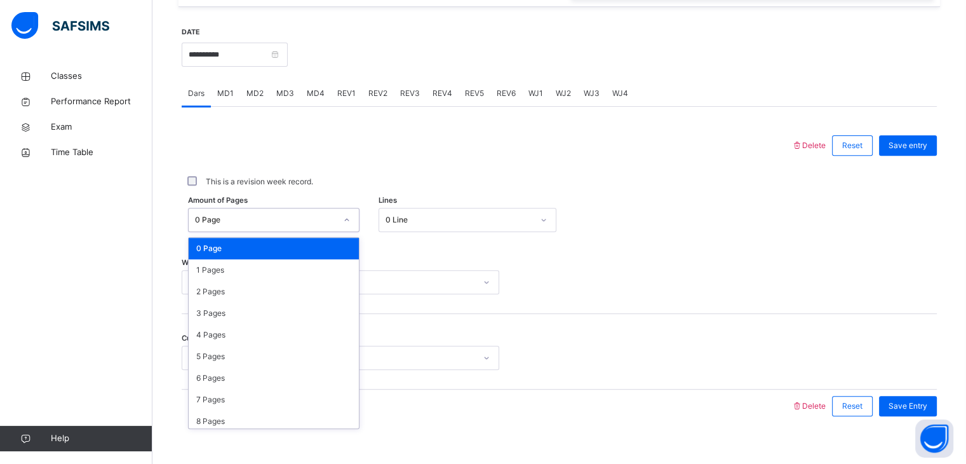
click at [323, 225] on div "0 Page" at bounding box center [265, 219] width 141 height 11
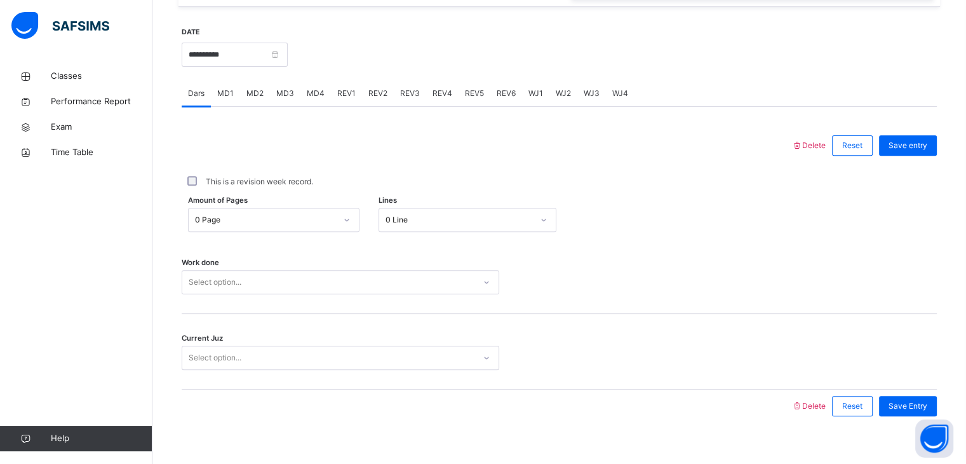
click at [414, 211] on div "Amount of Pages 0 Page Lines 0 Line" at bounding box center [559, 219] width 755 height 37
click at [419, 223] on div "0 Line" at bounding box center [455, 220] width 152 height 20
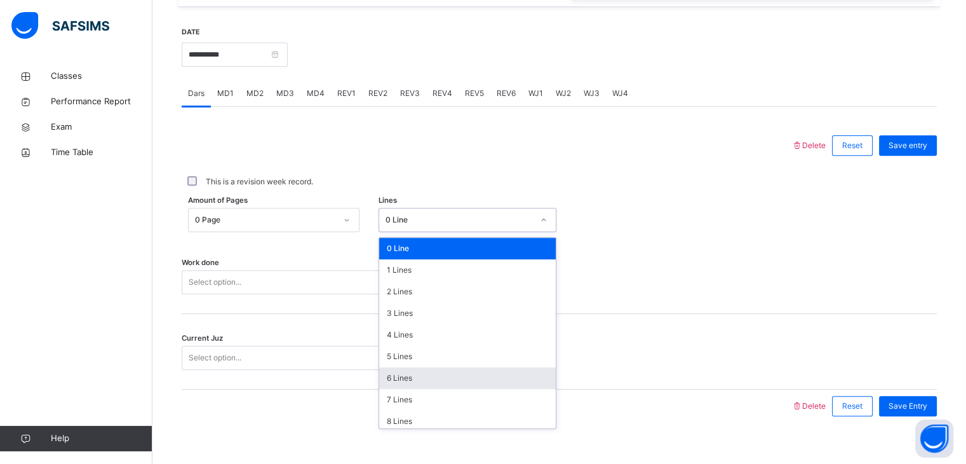
scroll to position [155, 0]
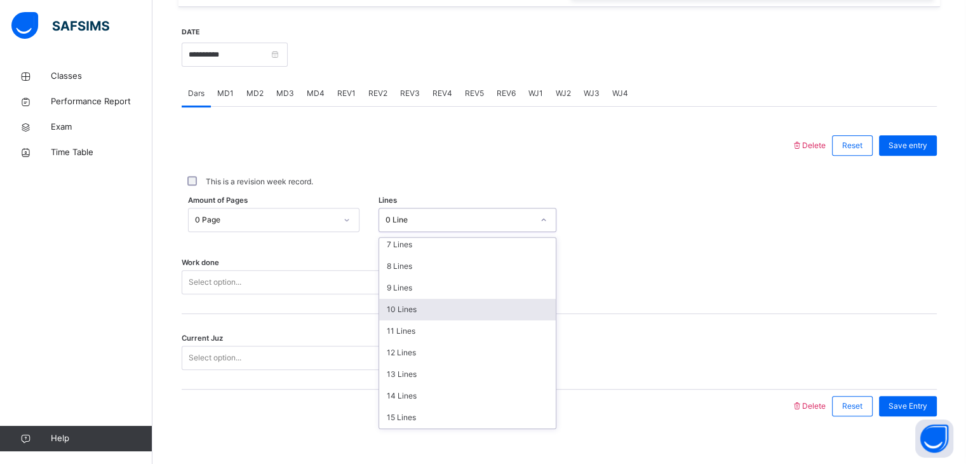
click at [410, 318] on div "10 Lines" at bounding box center [467, 309] width 177 height 22
click at [416, 221] on div "10 Lines" at bounding box center [455, 220] width 152 height 20
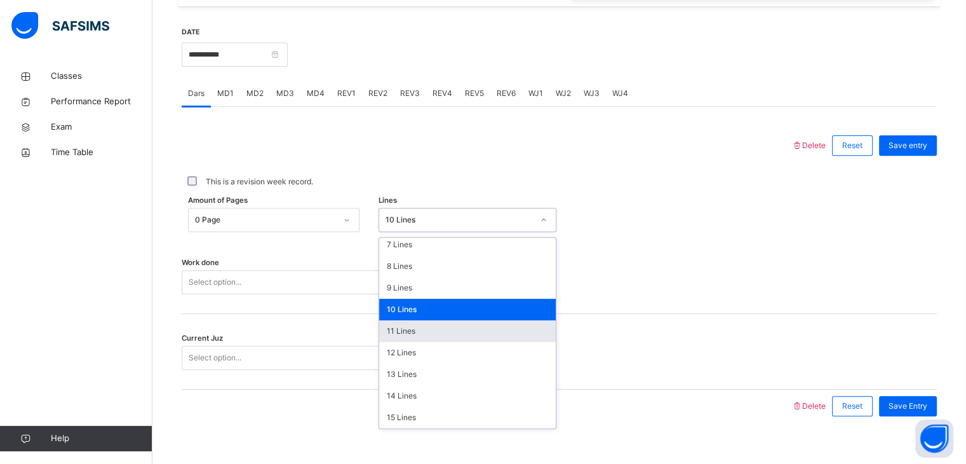
click at [439, 342] on div "11 Lines" at bounding box center [467, 331] width 177 height 22
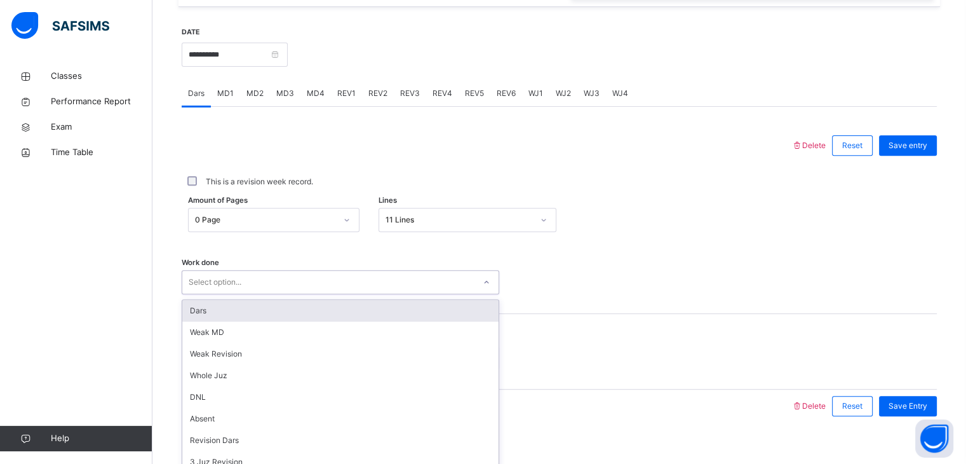
scroll to position [490, 0]
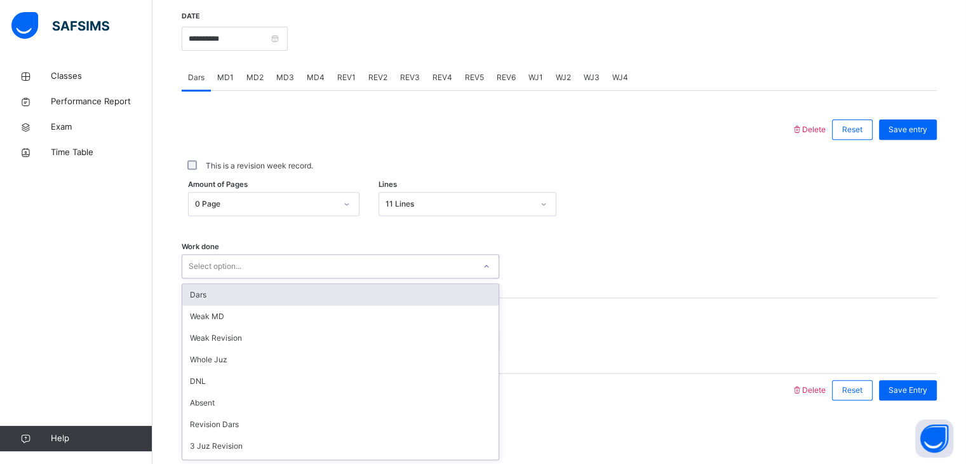
click at [338, 278] on div "option Dars focused, 1 of 14. 14 results available. Use Up and Down to choose o…" at bounding box center [341, 266] width 318 height 24
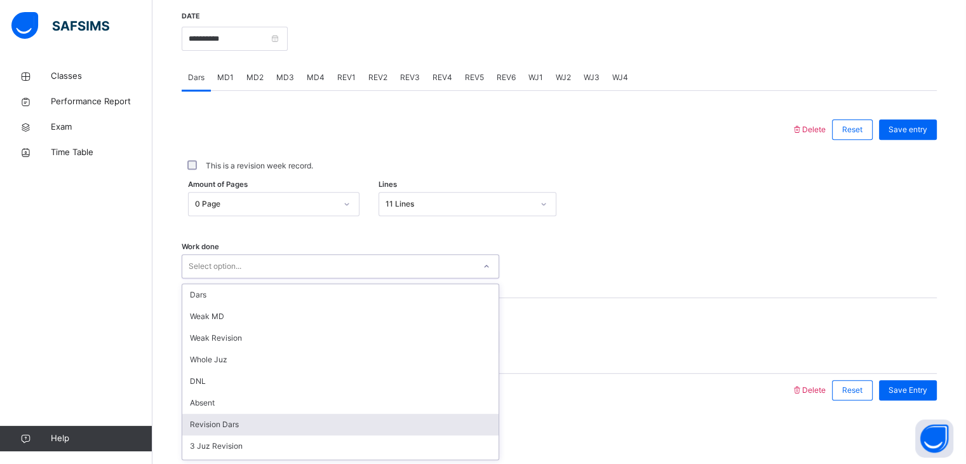
click at [231, 422] on div "Revision Dars" at bounding box center [340, 424] width 316 height 22
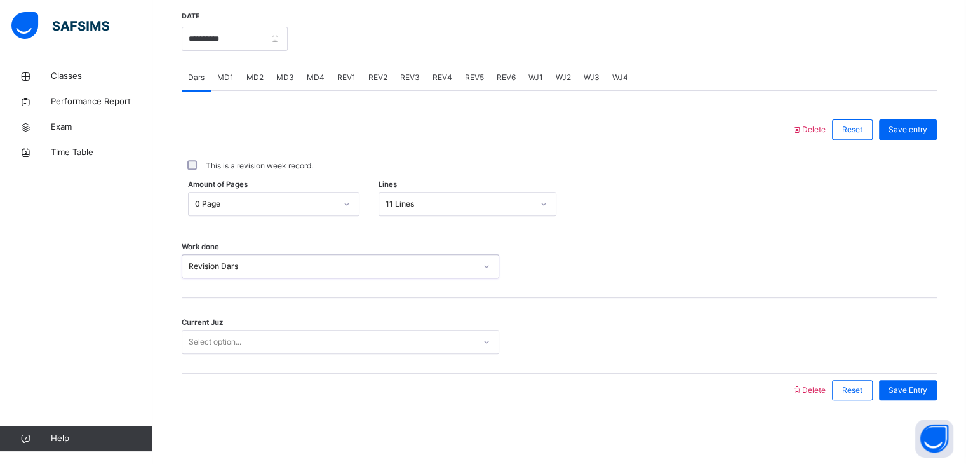
click at [232, 340] on div "Select option..." at bounding box center [215, 342] width 53 height 24
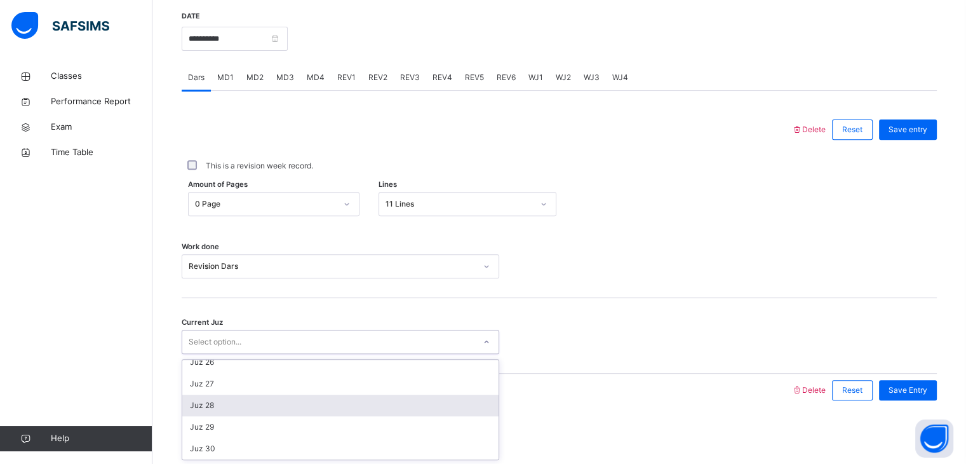
click at [234, 399] on div "Juz 28" at bounding box center [340, 405] width 316 height 22
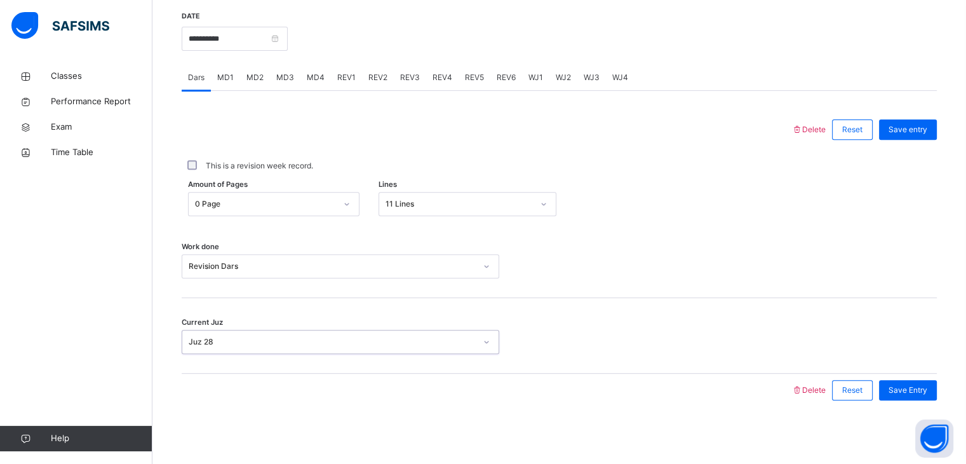
click at [917, 374] on div "Save Entry" at bounding box center [905, 389] width 64 height 33
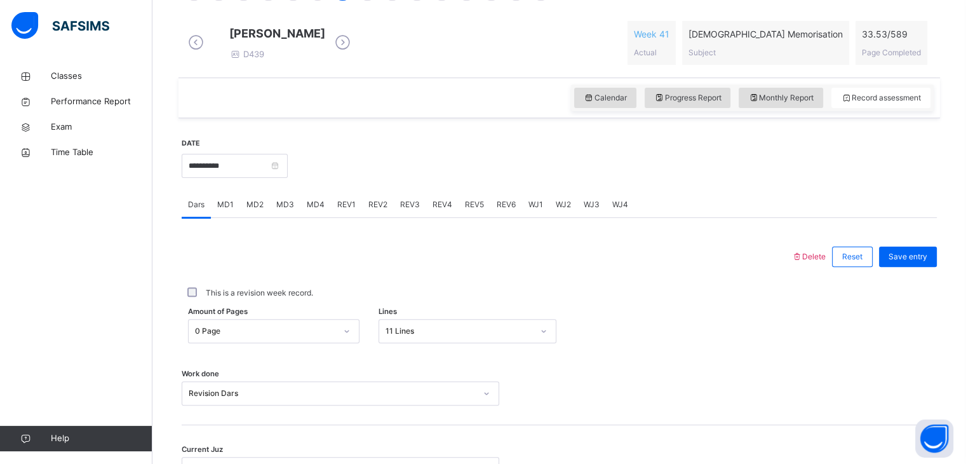
scroll to position [353, 0]
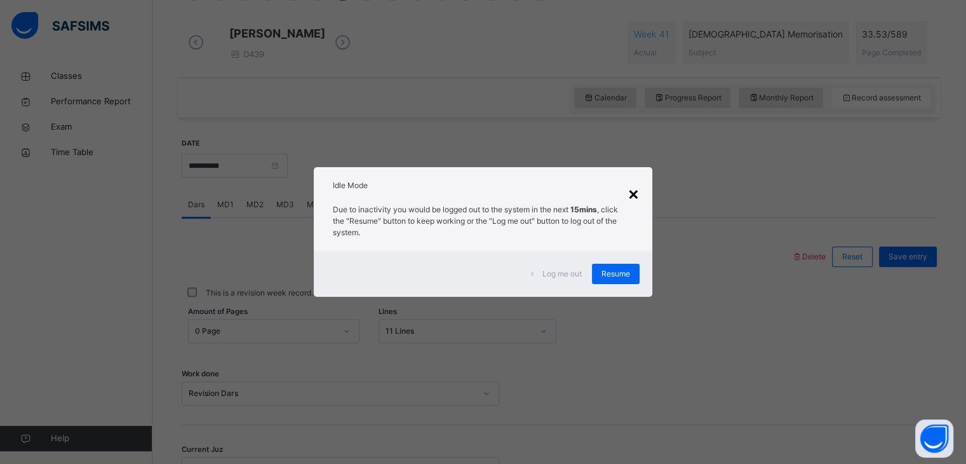
click at [638, 194] on div "×" at bounding box center [633, 193] width 12 height 27
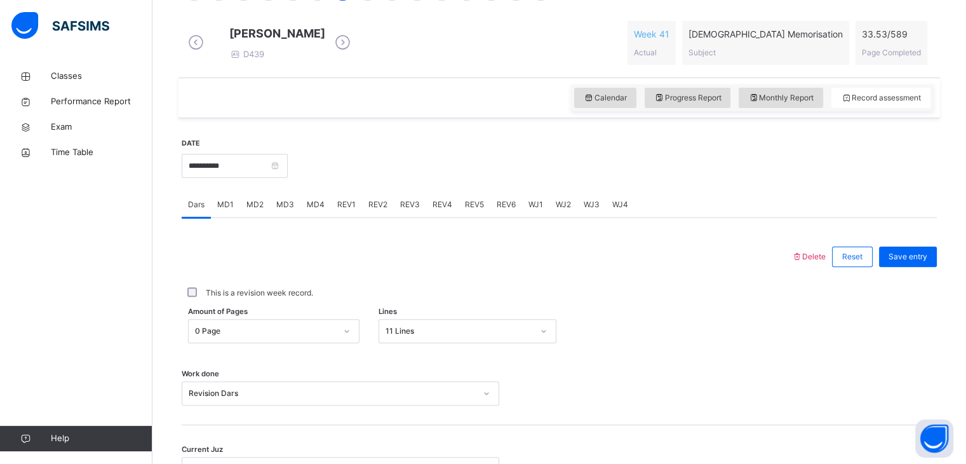
click at [194, 48] on icon at bounding box center [196, 42] width 22 height 19
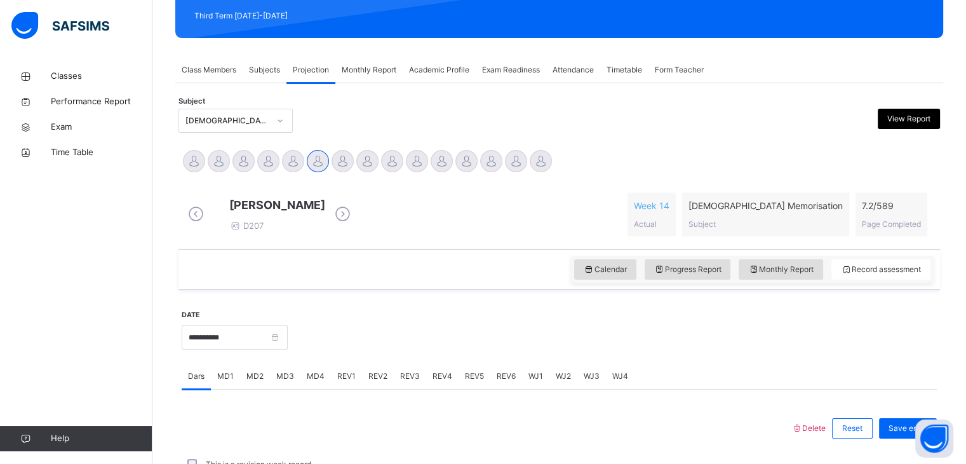
scroll to position [178, 0]
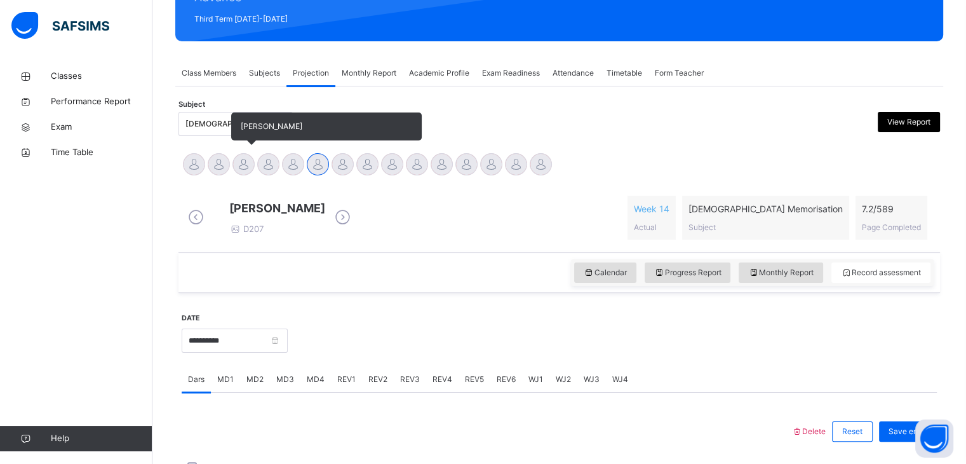
click at [241, 163] on div at bounding box center [243, 164] width 22 height 22
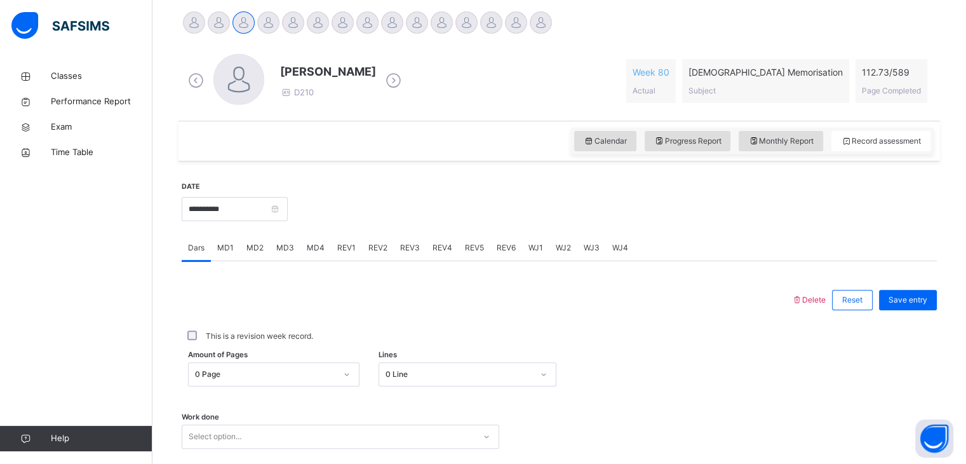
scroll to position [321, 0]
click at [271, 216] on input "**********" at bounding box center [235, 208] width 106 height 24
click at [271, 216] on body "Class Arm Details Third Term / [DATE]-[DATE] [PERSON_NAME] Ali [EMAIL_ADDRESS][…" at bounding box center [483, 156] width 966 height 954
click at [267, 215] on input "**********" at bounding box center [235, 208] width 106 height 24
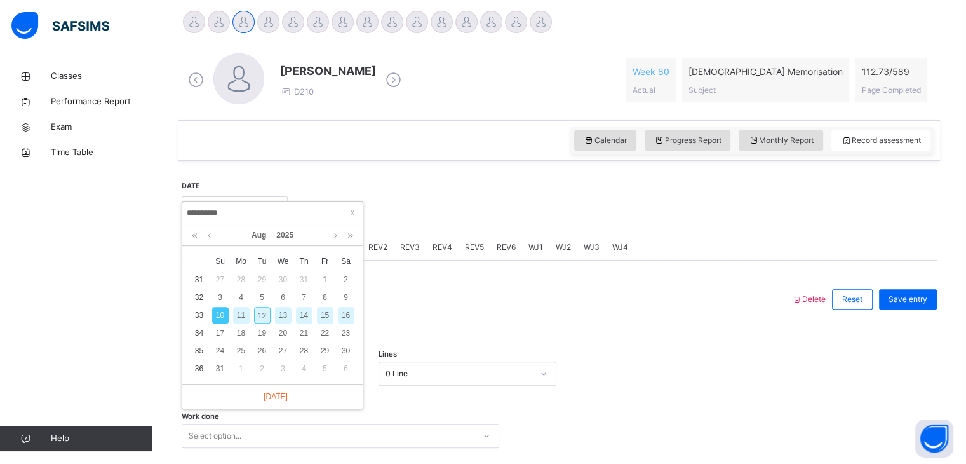
click at [258, 316] on div "12" at bounding box center [262, 315] width 17 height 17
type input "**********"
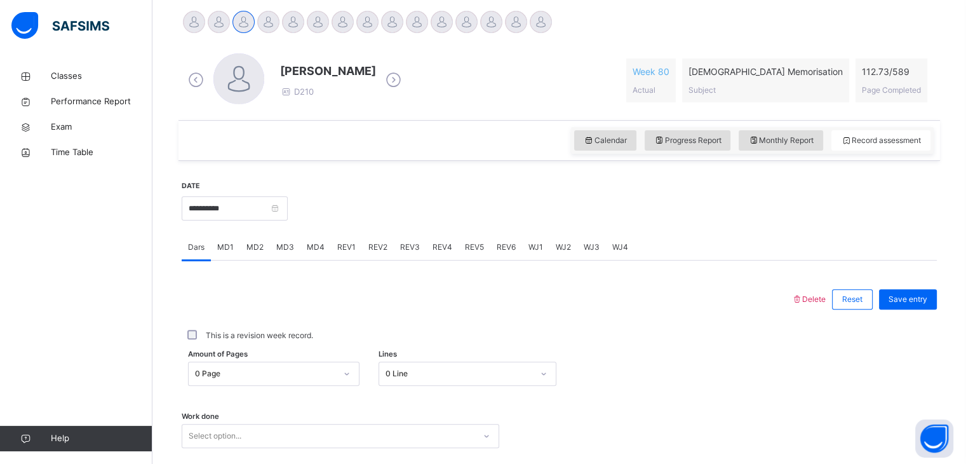
click at [537, 241] on span "WJ1" at bounding box center [535, 246] width 15 height 11
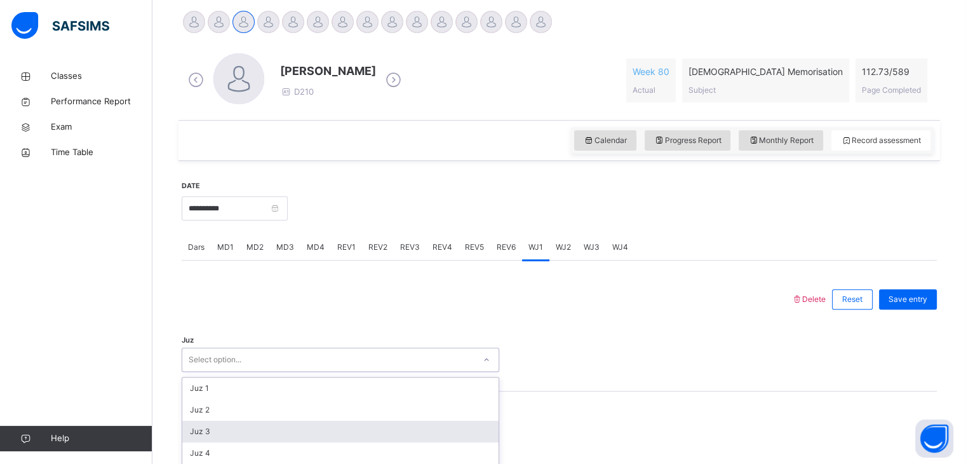
scroll to position [430, 0]
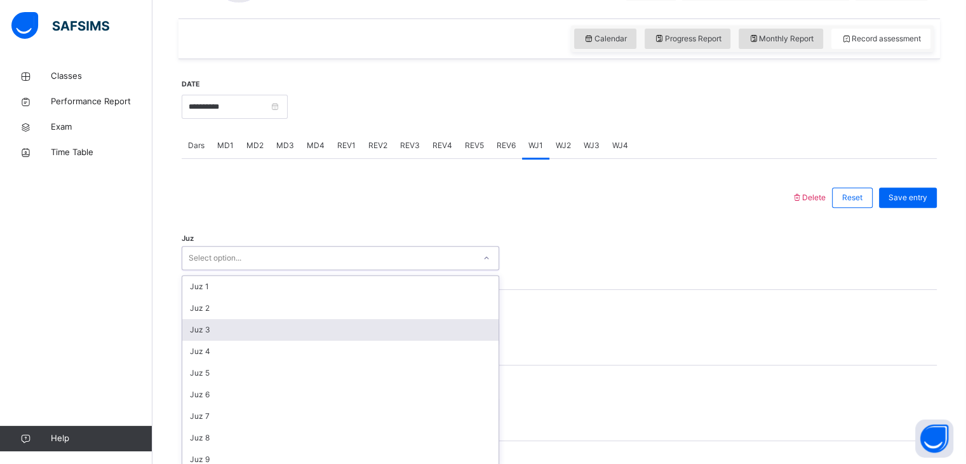
click at [272, 270] on div "option Juz 3 focused, 3 of 30. 30 results available. Use Up and Down to choose …" at bounding box center [341, 258] width 318 height 24
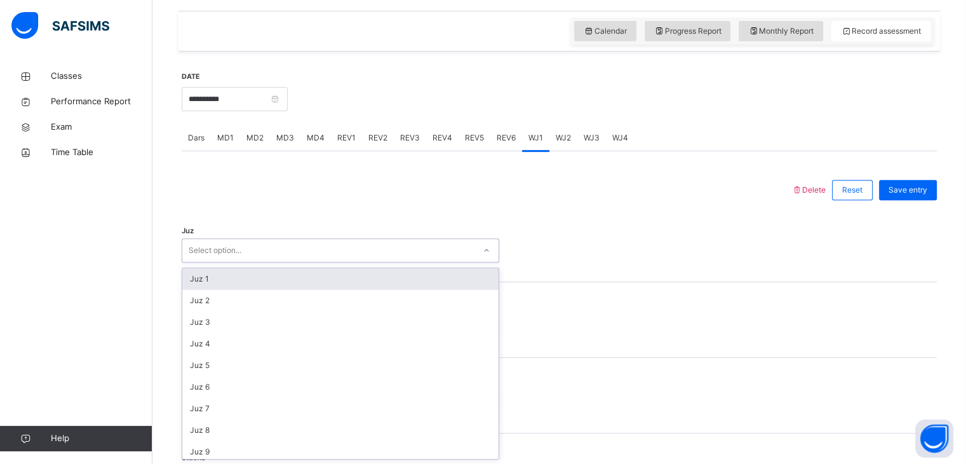
click at [317, 275] on div "Juz 1" at bounding box center [340, 279] width 316 height 22
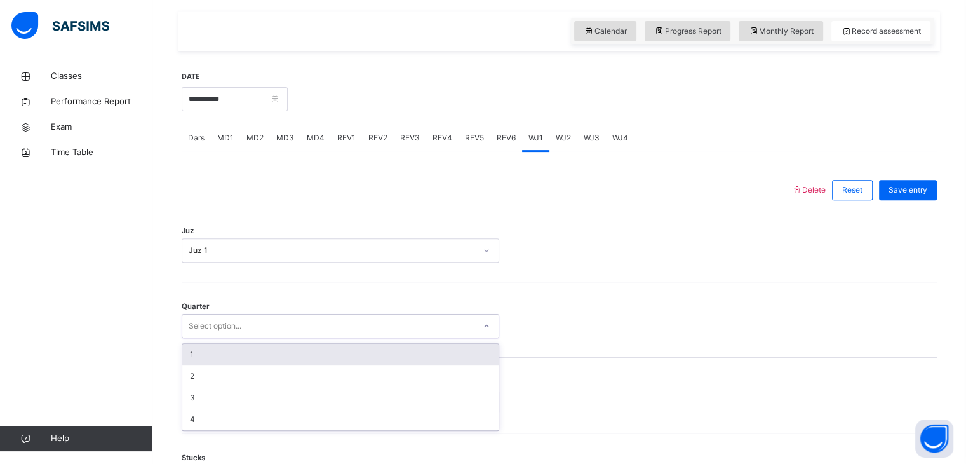
click at [301, 326] on div "Select option..." at bounding box center [328, 326] width 292 height 20
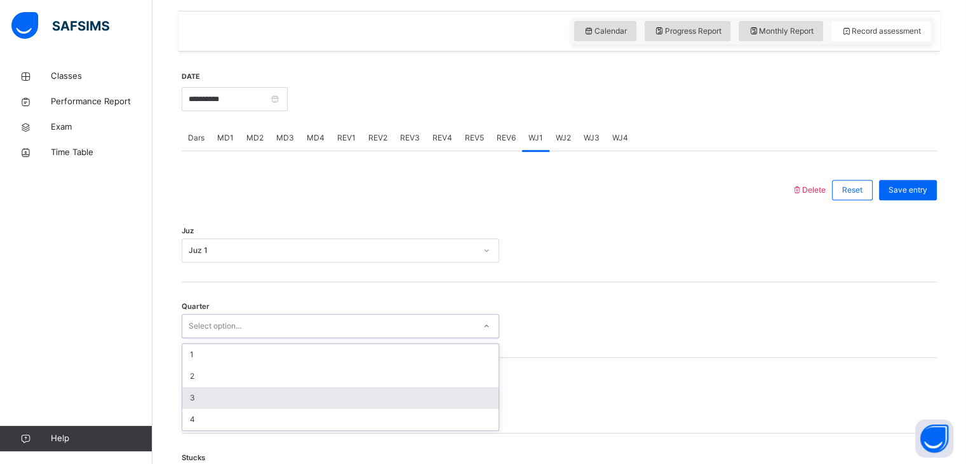
click at [290, 397] on div "3" at bounding box center [340, 398] width 316 height 22
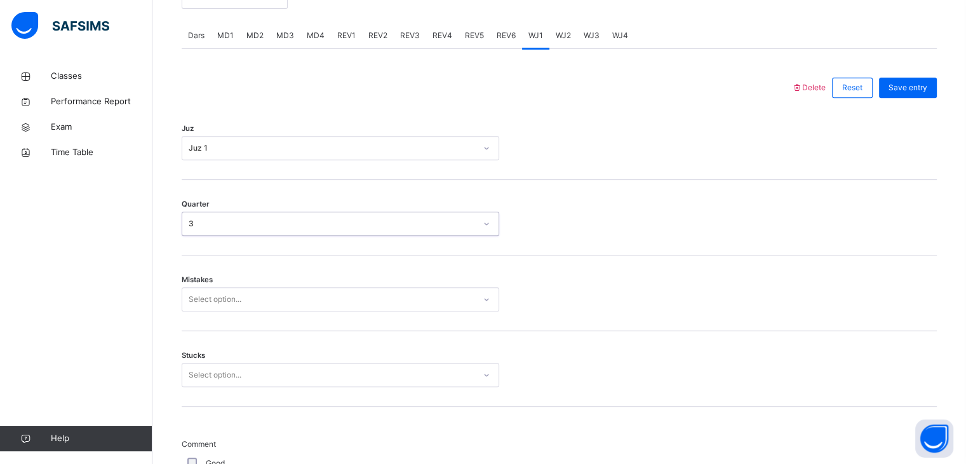
click at [290, 311] on div "Select option..." at bounding box center [341, 299] width 318 height 24
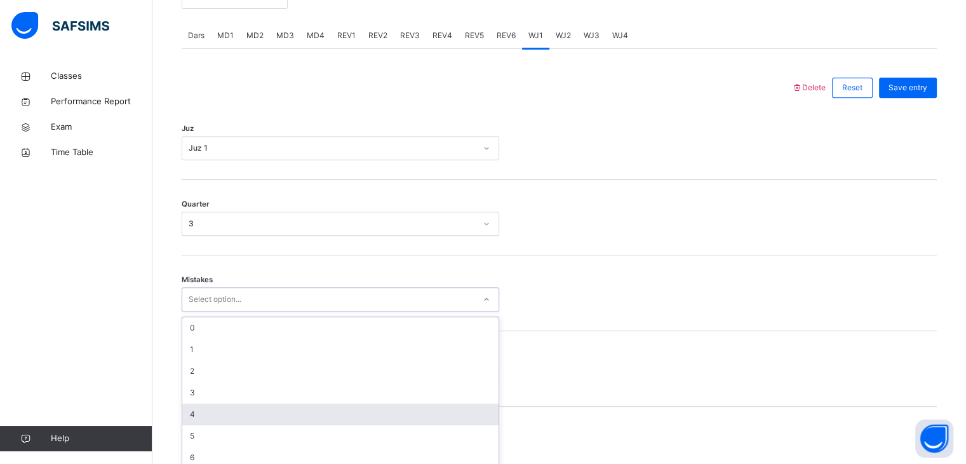
scroll to position [541, 0]
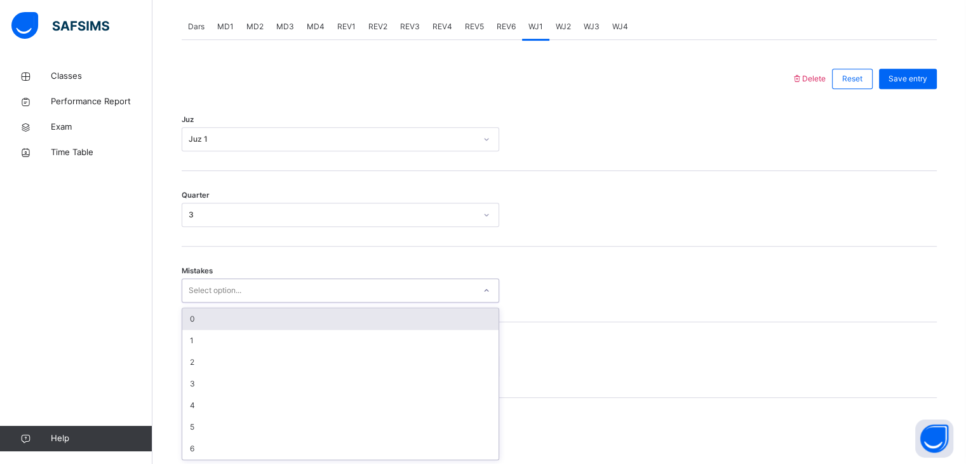
click at [336, 319] on div "0" at bounding box center [340, 319] width 316 height 22
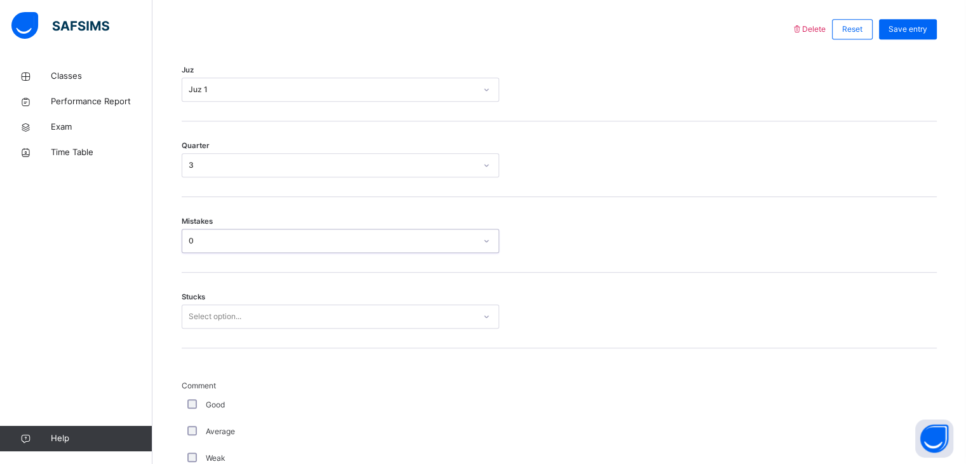
click at [321, 328] on div "Select option..." at bounding box center [341, 316] width 318 height 24
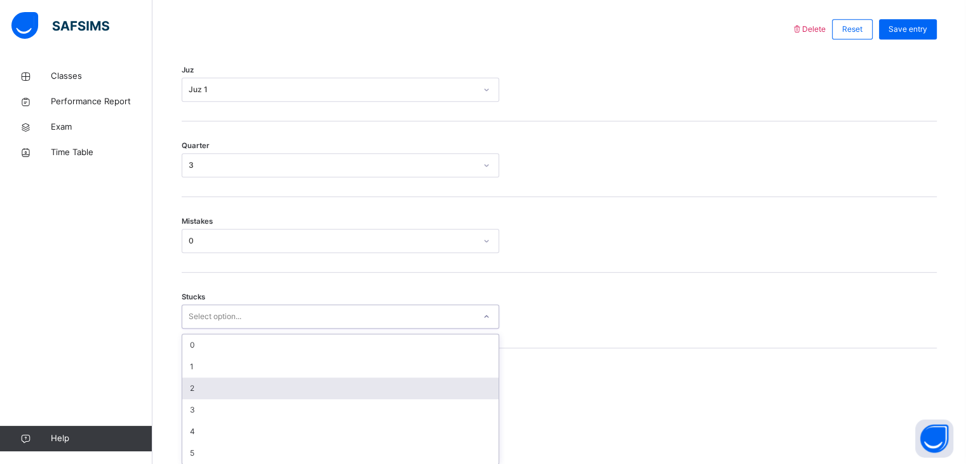
scroll to position [595, 0]
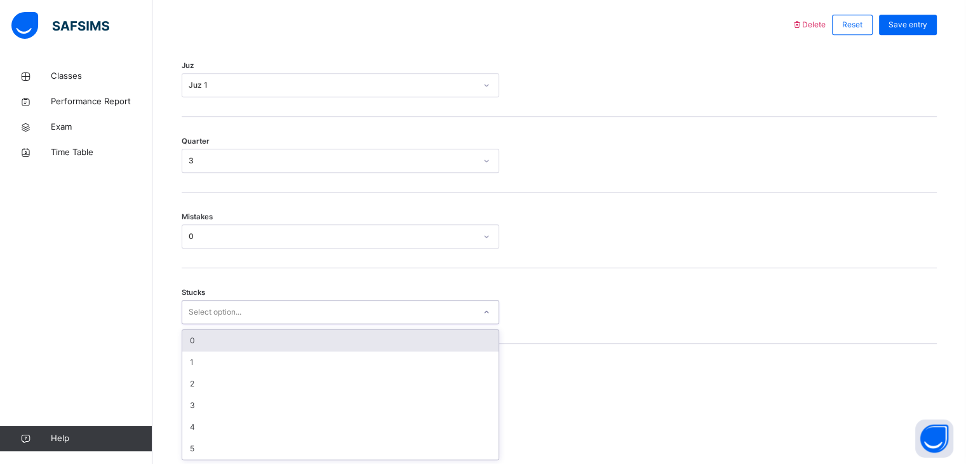
click at [337, 336] on div "0" at bounding box center [340, 341] width 316 height 22
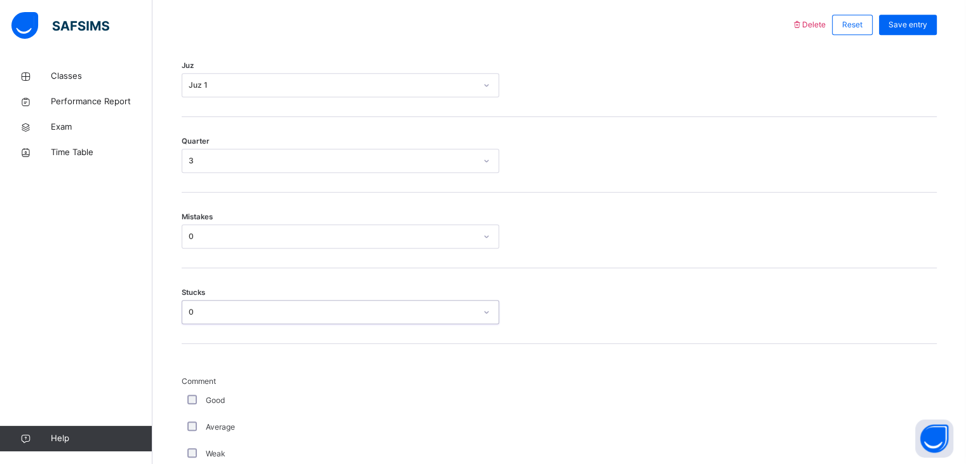
click at [735, 222] on div "Mistakes 0" at bounding box center [559, 230] width 755 height 76
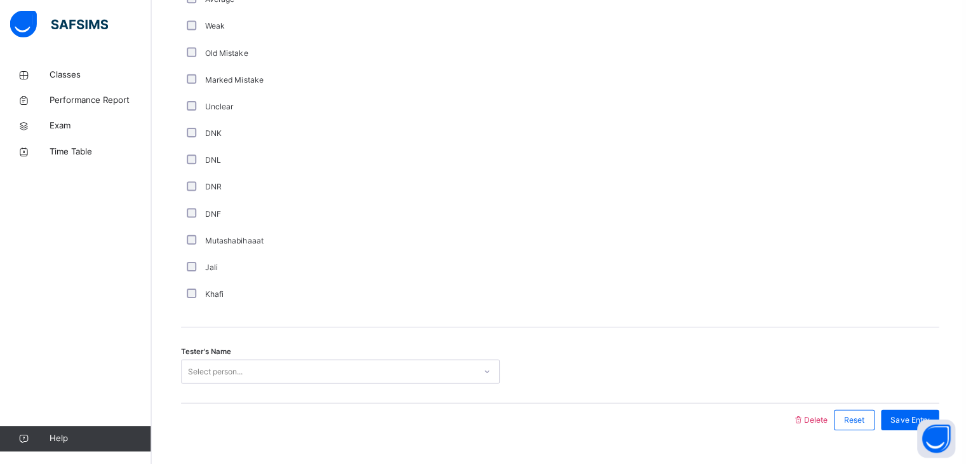
scroll to position [1049, 0]
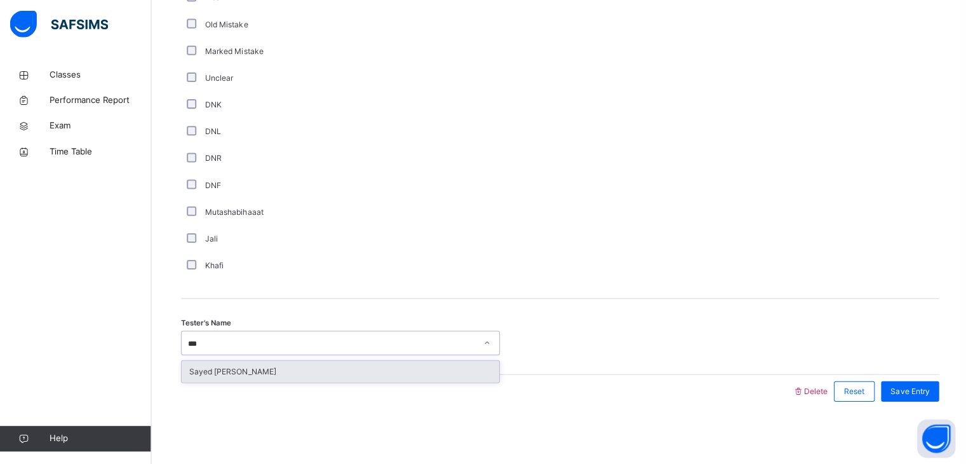
type input "****"
click at [299, 363] on div "Sayed [PERSON_NAME]" at bounding box center [340, 372] width 316 height 22
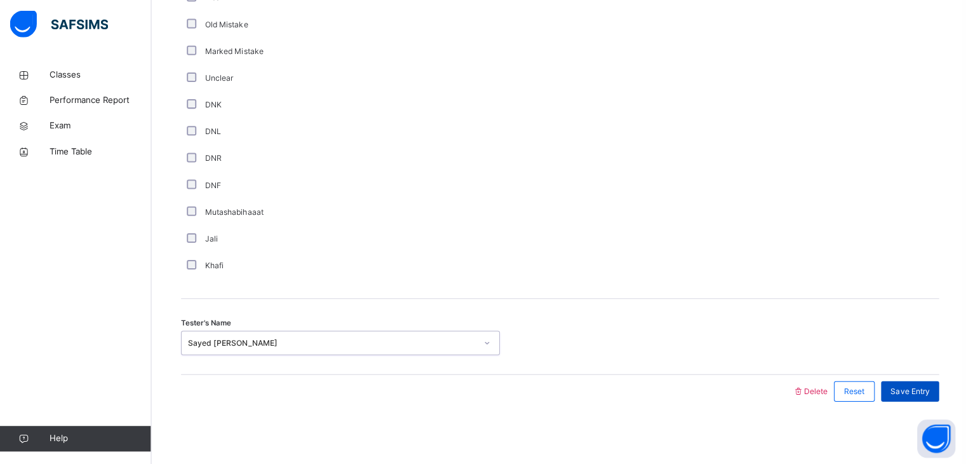
click at [915, 387] on span "Save Entry" at bounding box center [907, 390] width 39 height 11
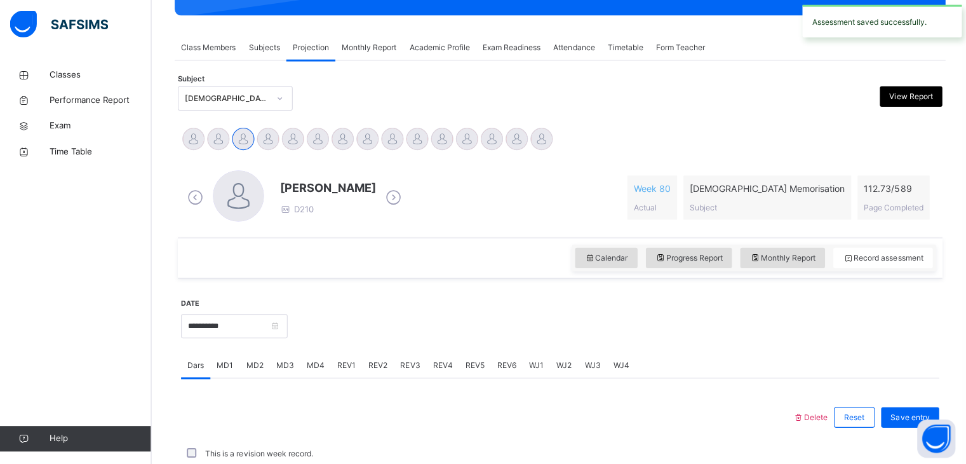
scroll to position [490, 0]
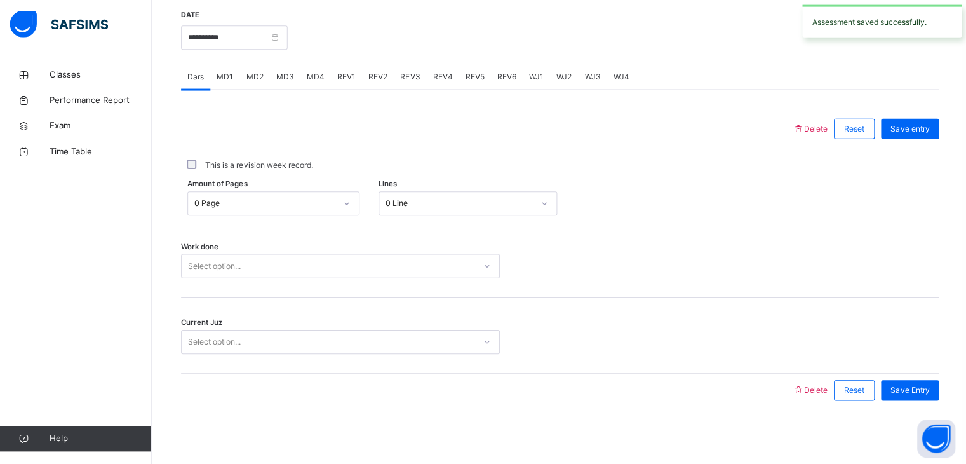
click at [337, 78] on span "REV1" at bounding box center [346, 77] width 18 height 11
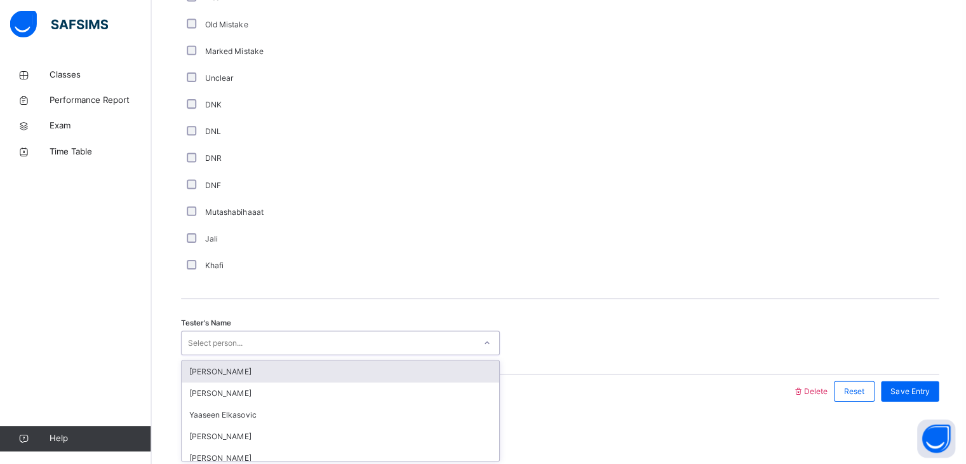
type input "*"
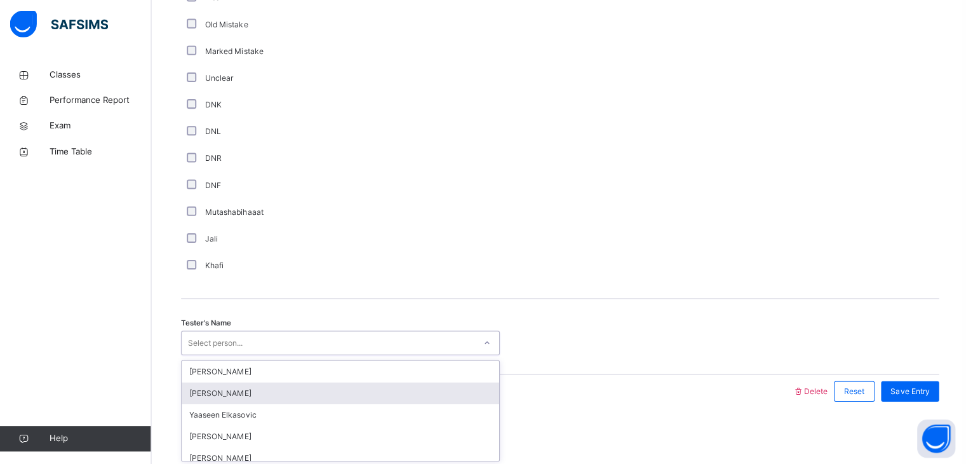
click at [258, 396] on div "[PERSON_NAME]" at bounding box center [340, 393] width 316 height 22
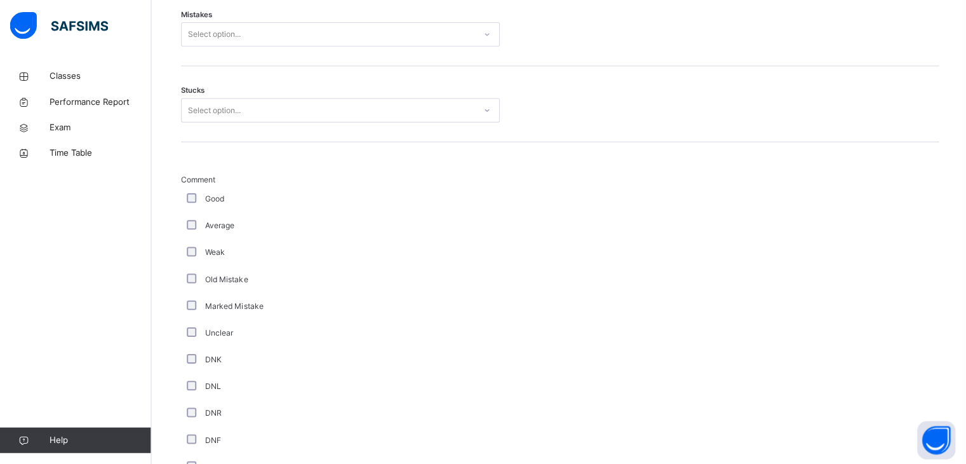
scroll to position [792, 0]
click at [293, 113] on div "Select option..." at bounding box center [328, 115] width 292 height 20
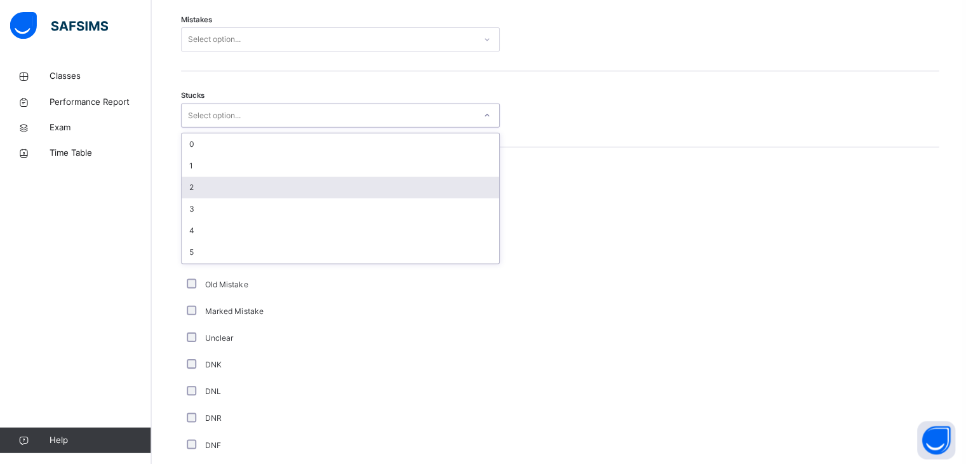
click at [281, 189] on div "2" at bounding box center [340, 187] width 316 height 22
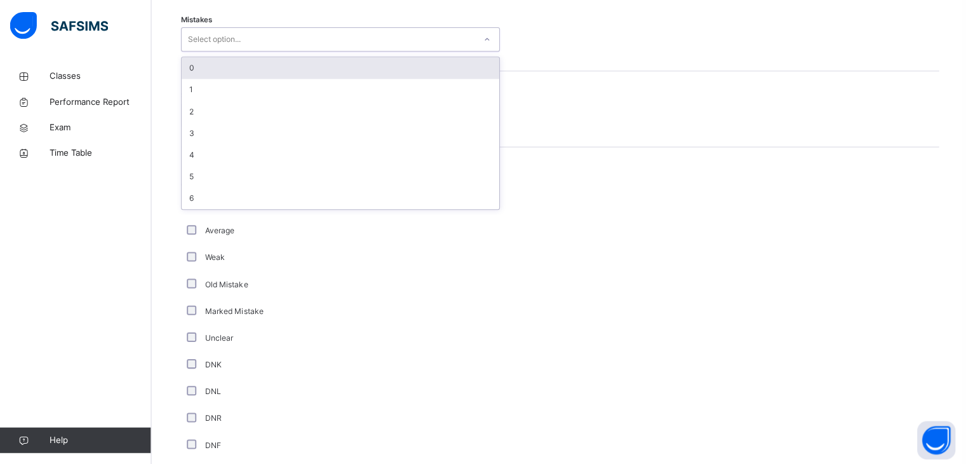
click at [351, 34] on div "Select option..." at bounding box center [328, 40] width 292 height 20
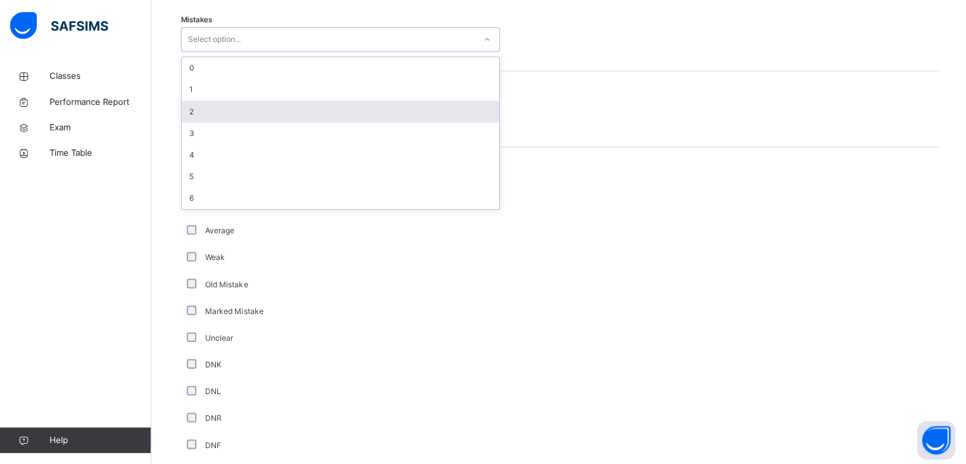
click at [295, 106] on div "2" at bounding box center [340, 111] width 316 height 22
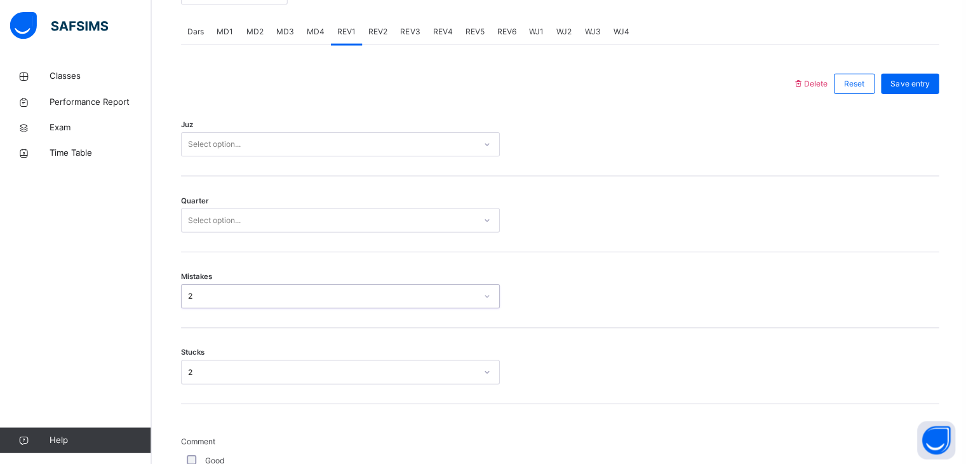
scroll to position [534, 0]
click at [252, 227] on div "Select option..." at bounding box center [328, 222] width 292 height 20
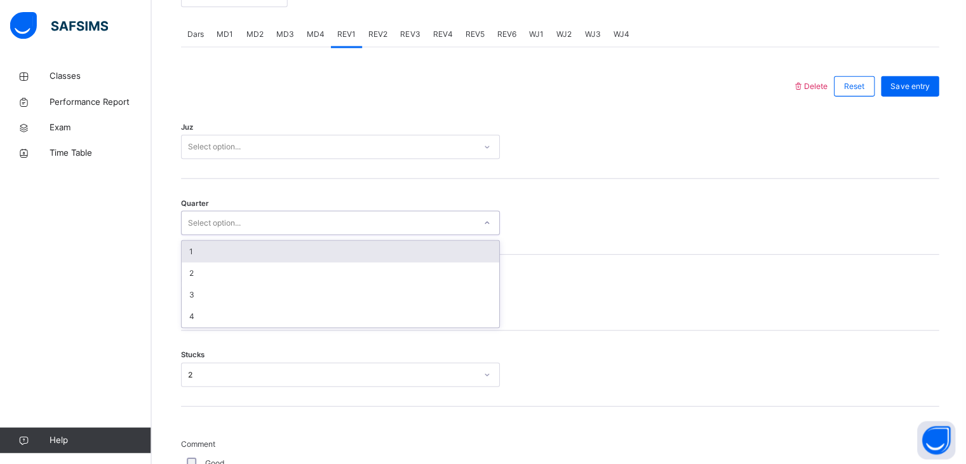
click at [252, 227] on div "Select option..." at bounding box center [328, 222] width 292 height 20
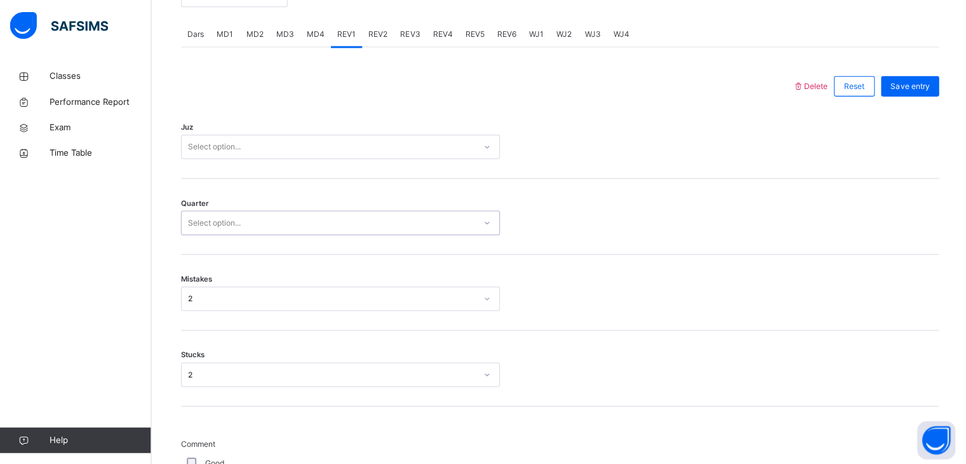
click at [252, 227] on div "Select option..." at bounding box center [328, 222] width 292 height 20
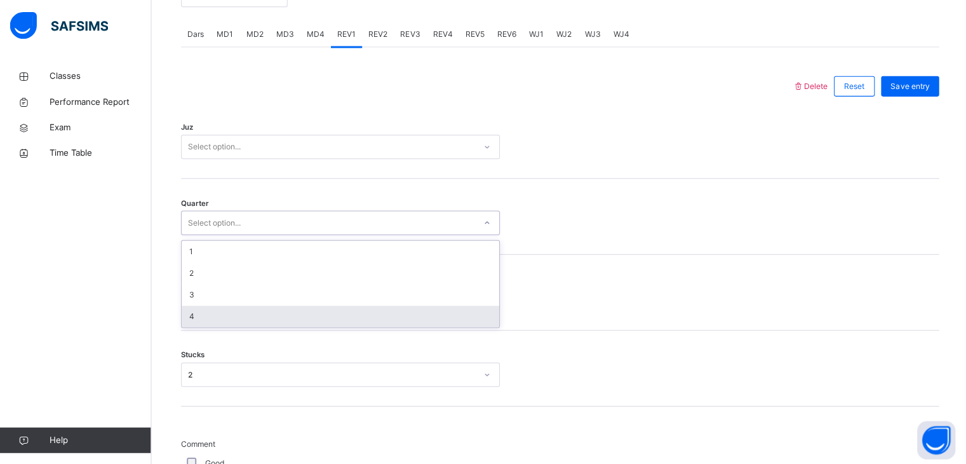
click at [203, 309] on div "4" at bounding box center [340, 315] width 316 height 22
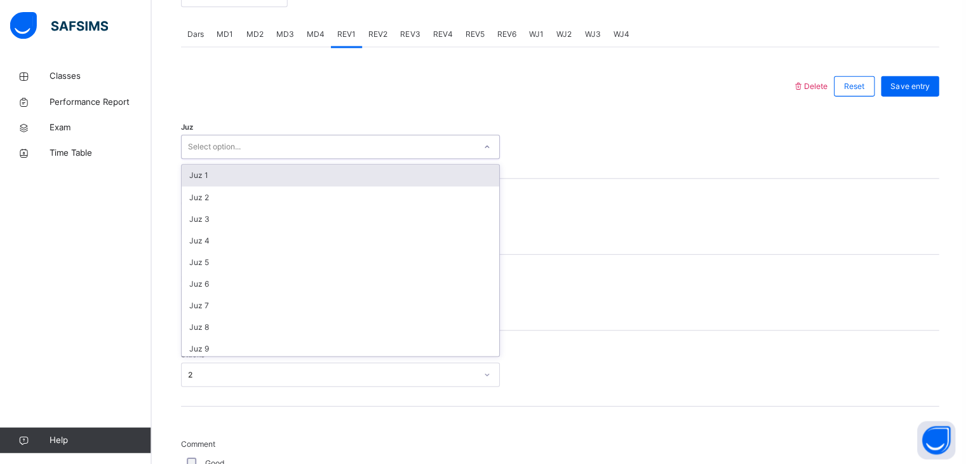
click at [298, 137] on div "Select option..." at bounding box center [328, 147] width 292 height 20
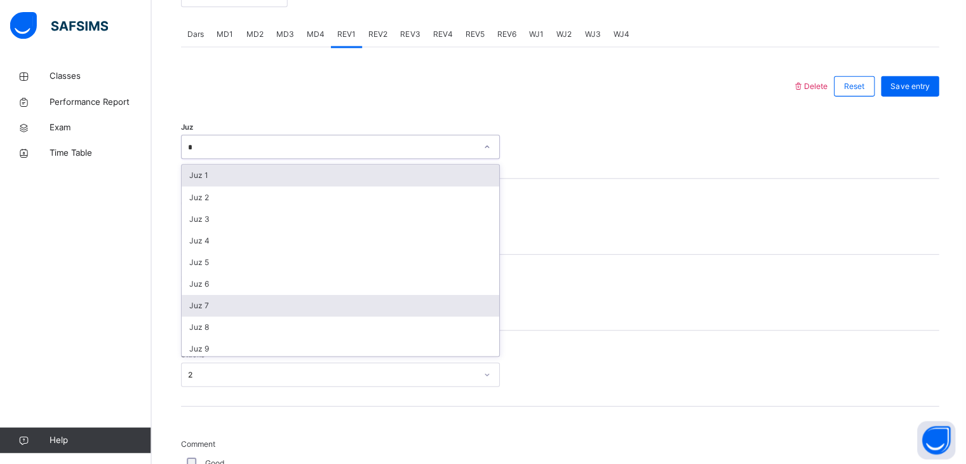
type input "**"
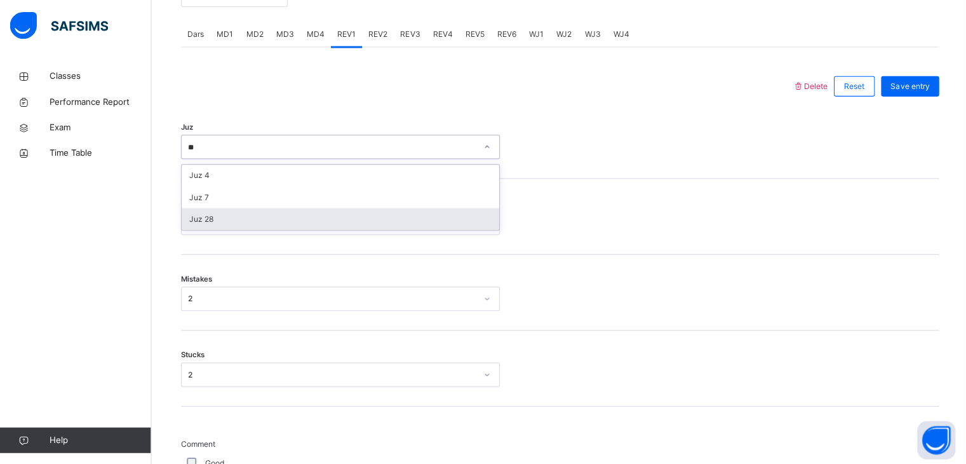
click at [284, 216] on div "Juz 28" at bounding box center [340, 218] width 316 height 22
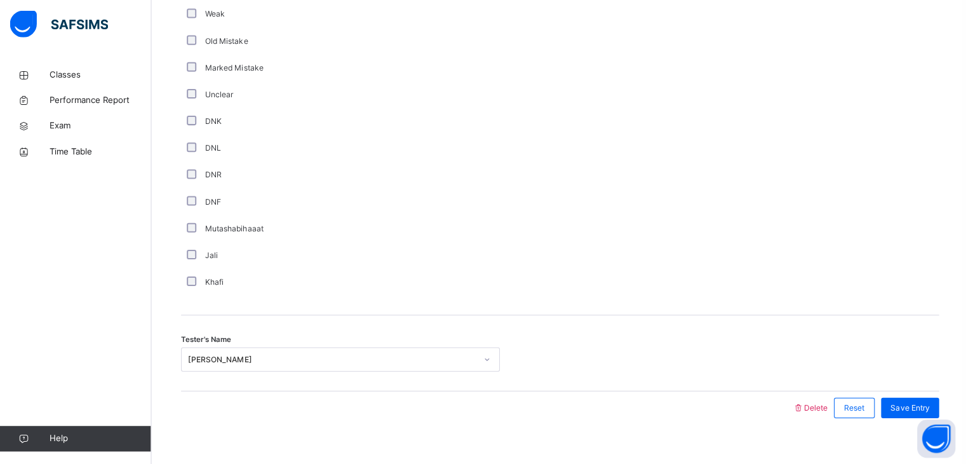
scroll to position [1049, 0]
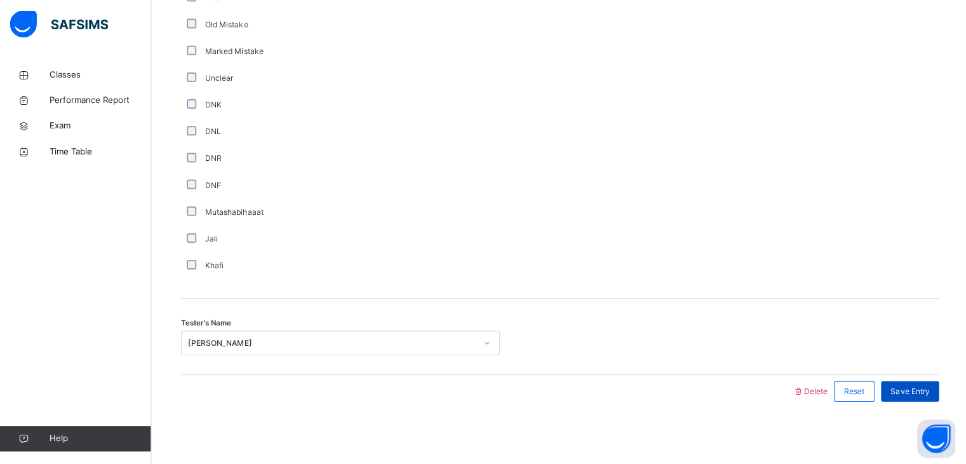
click at [916, 387] on span "Save Entry" at bounding box center [907, 390] width 39 height 11
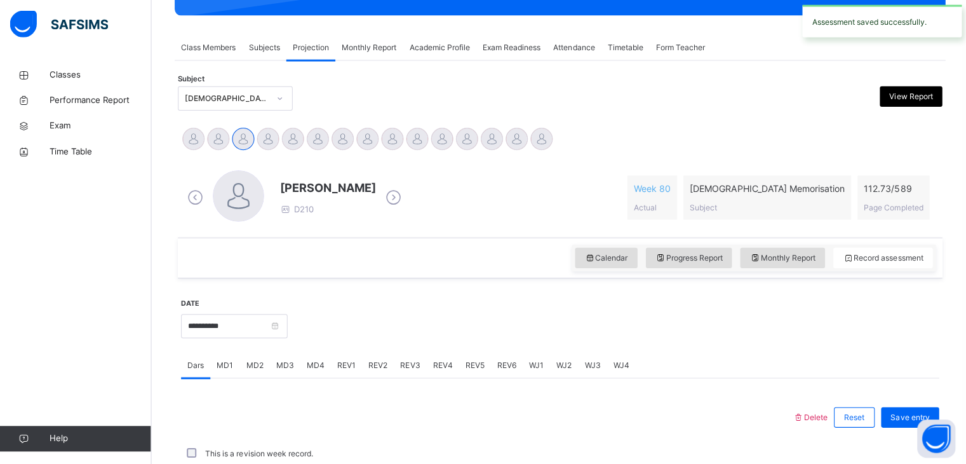
scroll to position [490, 0]
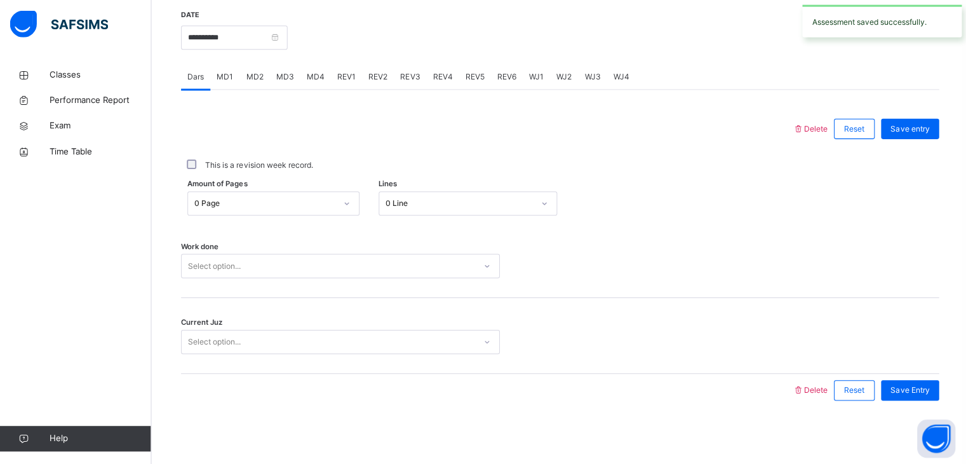
click at [371, 84] on div "REV2" at bounding box center [378, 77] width 32 height 25
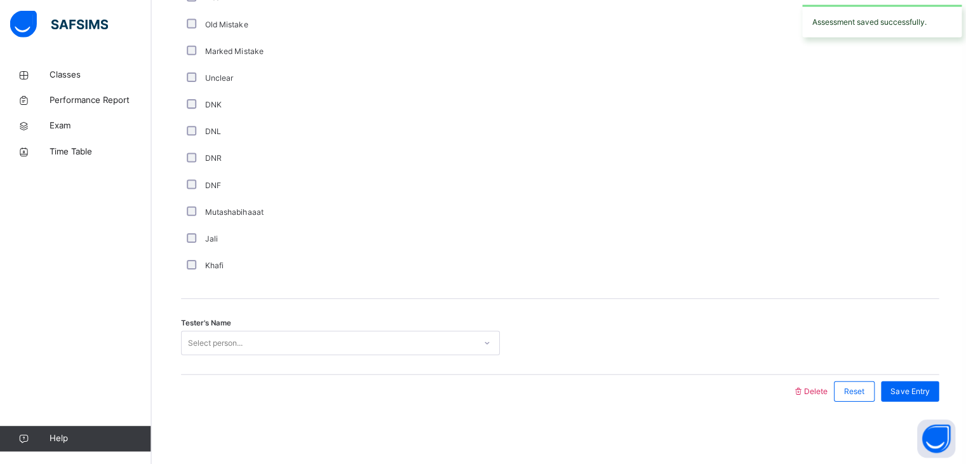
click at [341, 370] on div "Tester's Name Select person..." at bounding box center [559, 337] width 755 height 76
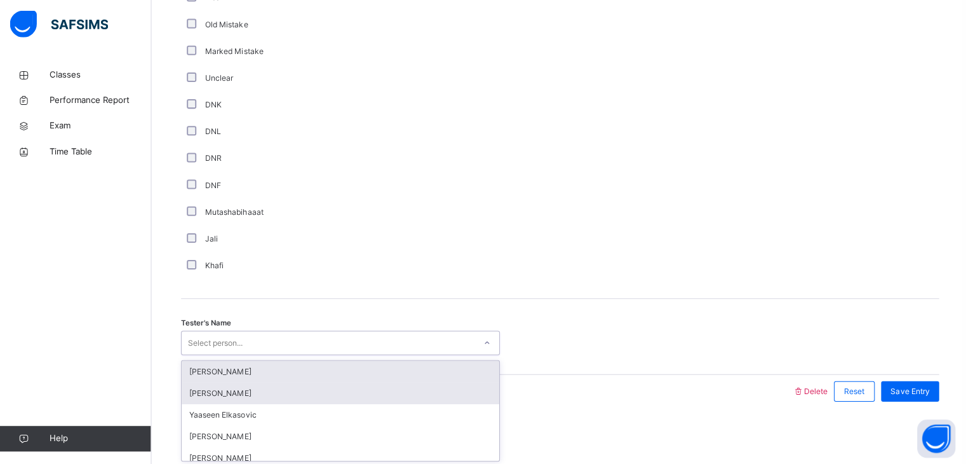
click at [342, 386] on div "[PERSON_NAME]" at bounding box center [340, 393] width 316 height 22
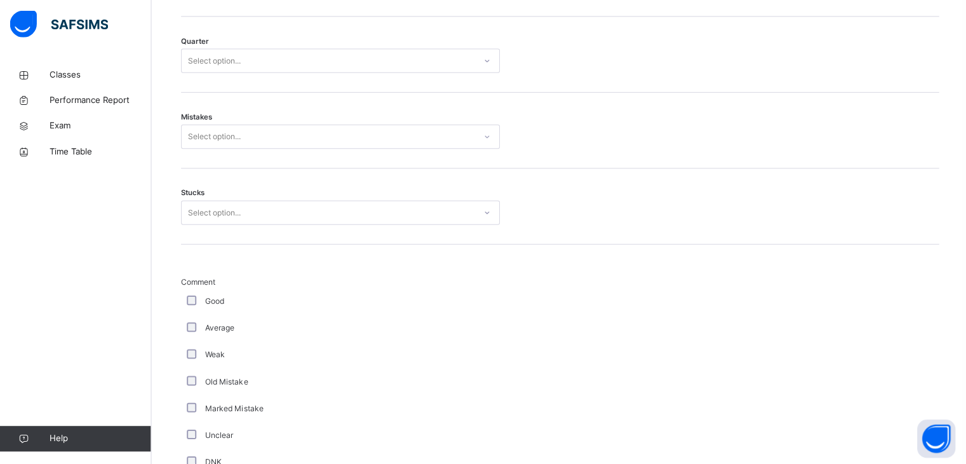
scroll to position [687, 0]
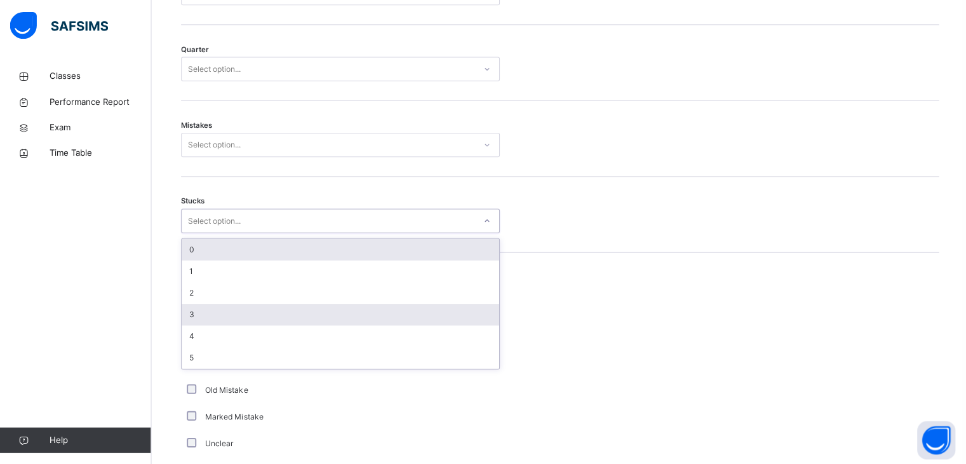
click at [245, 307] on div "3" at bounding box center [340, 313] width 316 height 22
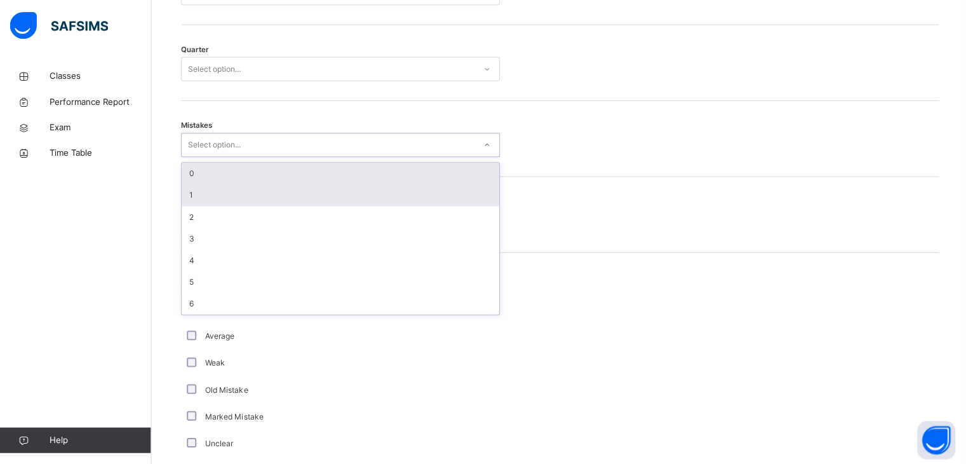
click at [305, 203] on div "1" at bounding box center [340, 195] width 316 height 22
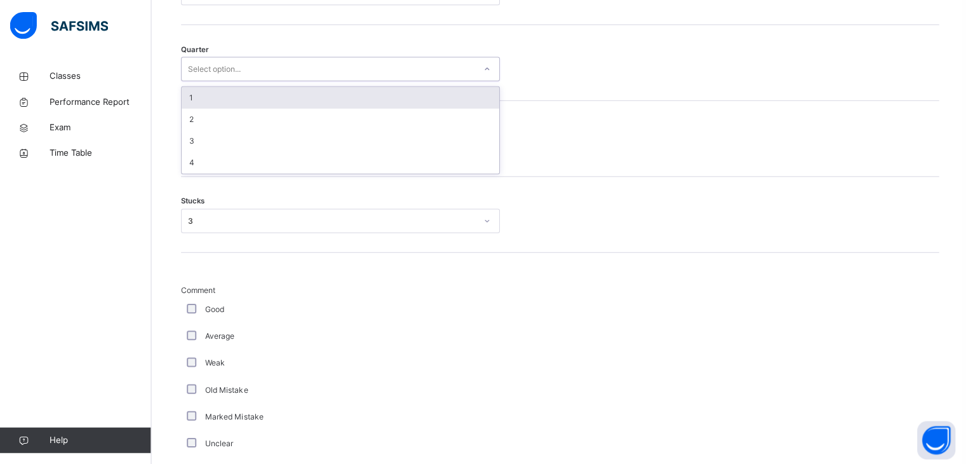
click at [321, 90] on div "1" at bounding box center [340, 97] width 316 height 22
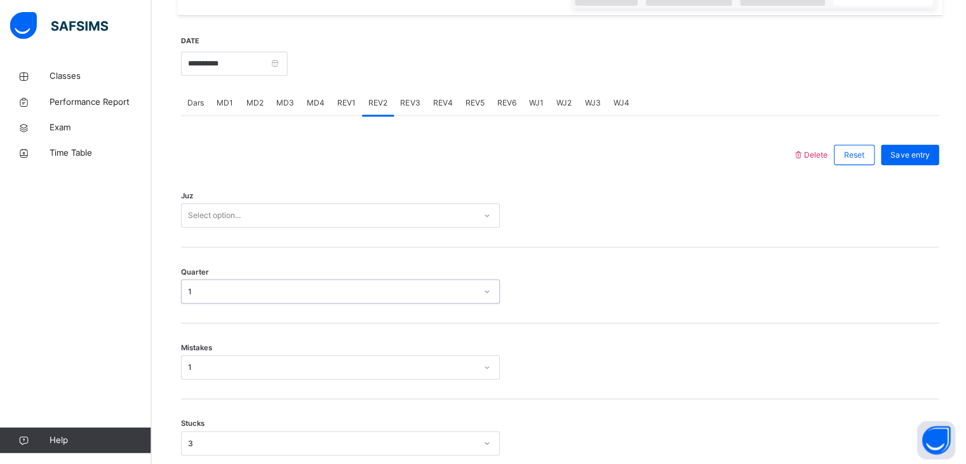
scroll to position [465, 0]
click at [314, 243] on div "Juz Select option..." at bounding box center [559, 209] width 755 height 76
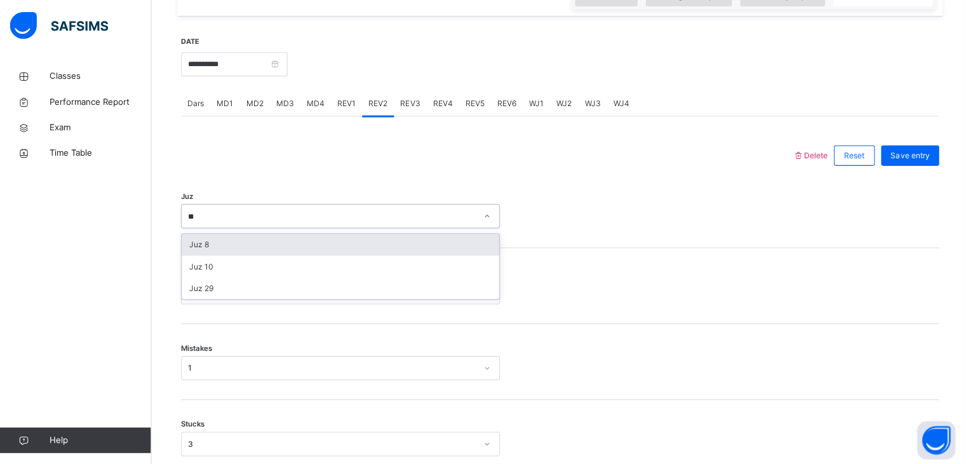
type input "**"
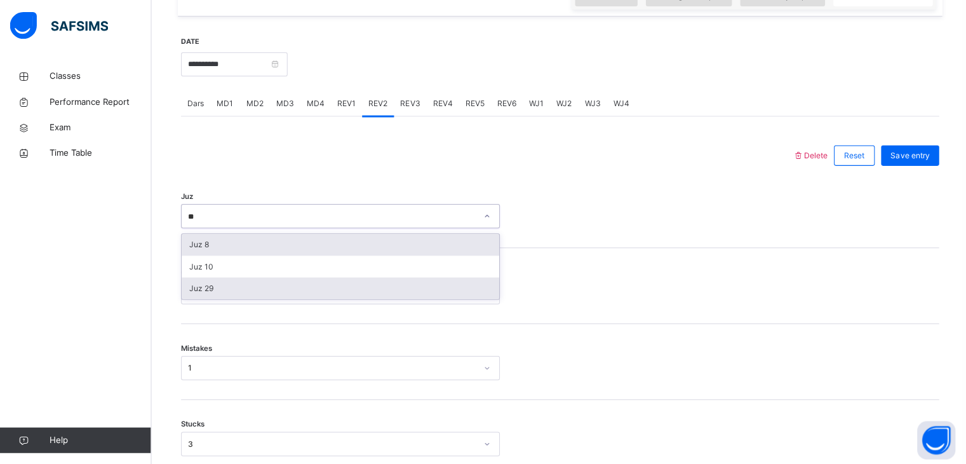
click at [236, 295] on div "Juz 29" at bounding box center [340, 287] width 316 height 22
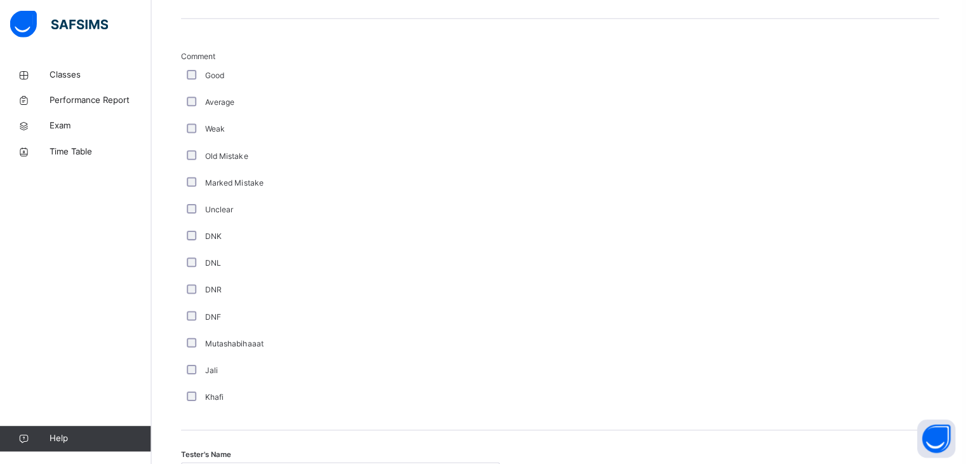
scroll to position [1049, 0]
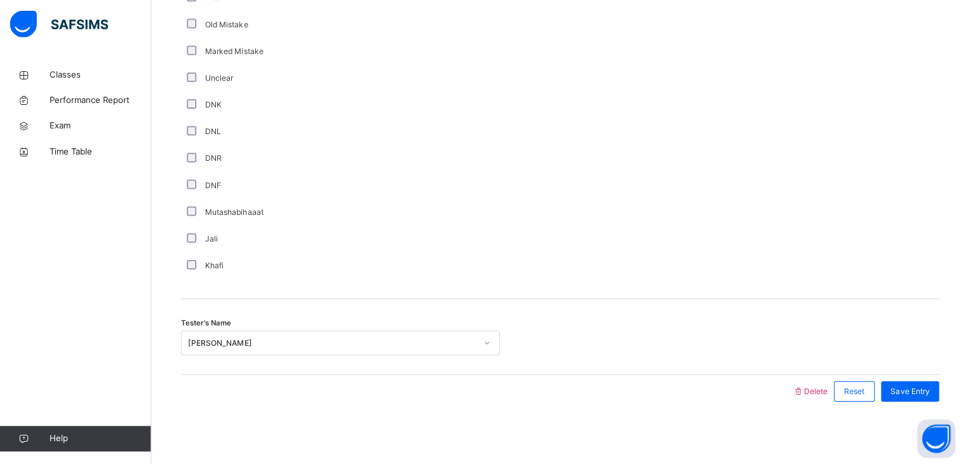
click at [909, 375] on div "Save Entry" at bounding box center [905, 391] width 64 height 33
click at [902, 387] on span "Save Entry" at bounding box center [907, 390] width 39 height 11
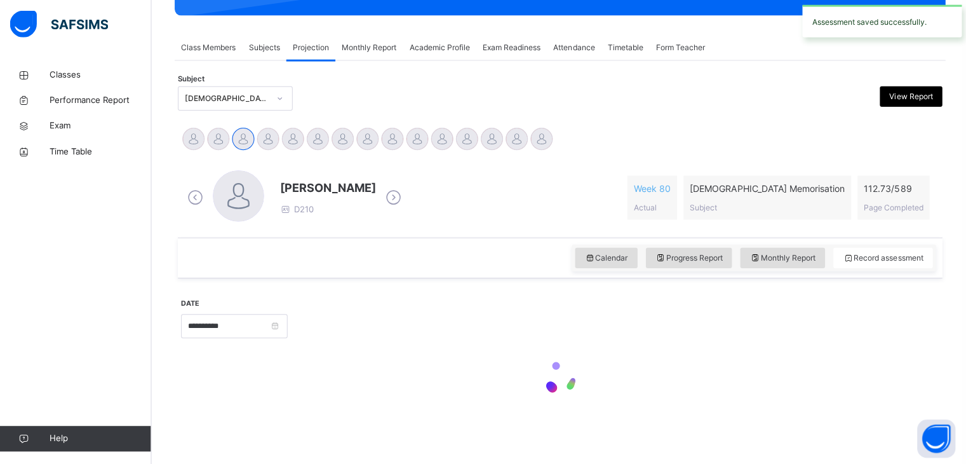
scroll to position [203, 0]
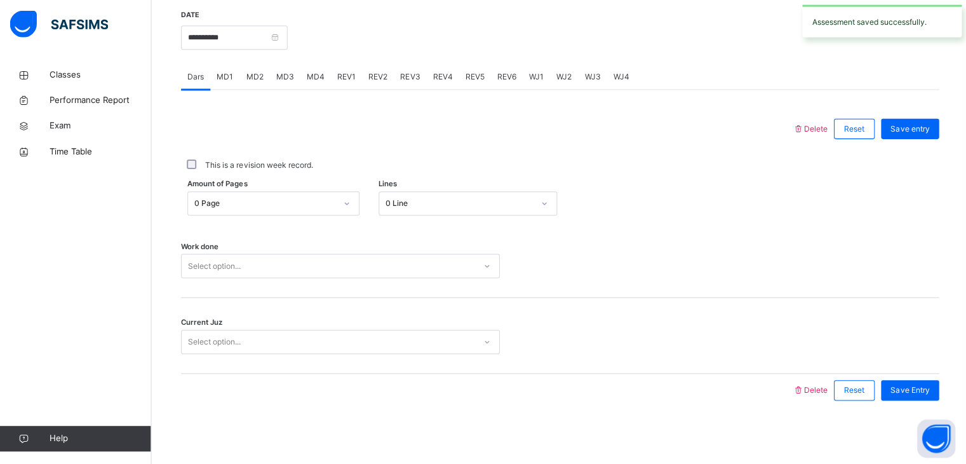
click at [309, 135] on div at bounding box center [486, 129] width 597 height 33
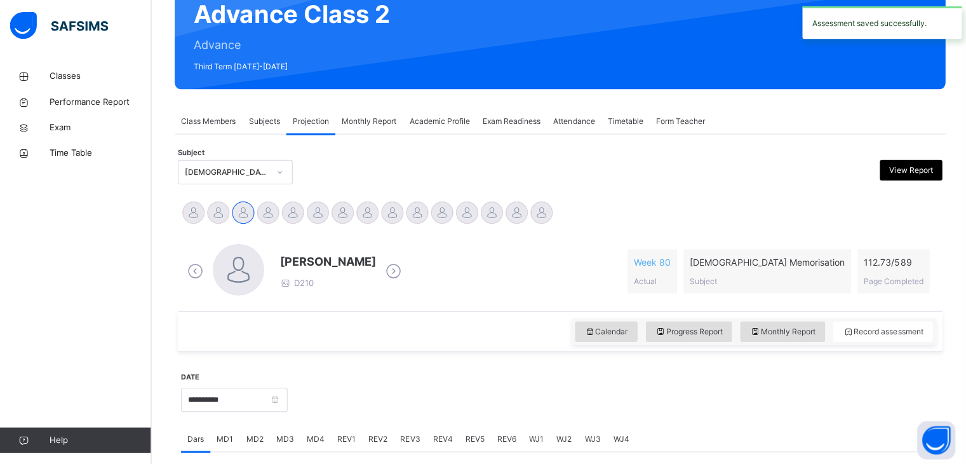
scroll to position [130, 0]
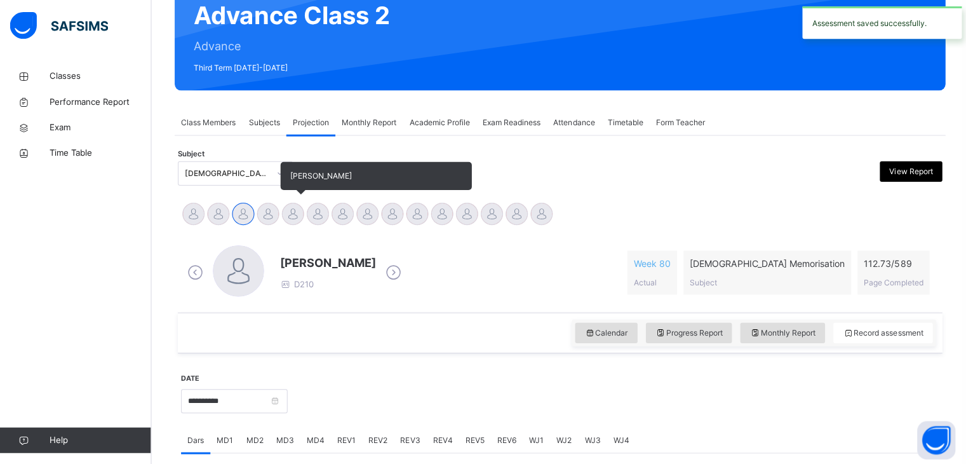
click at [285, 208] on div at bounding box center [293, 213] width 22 height 22
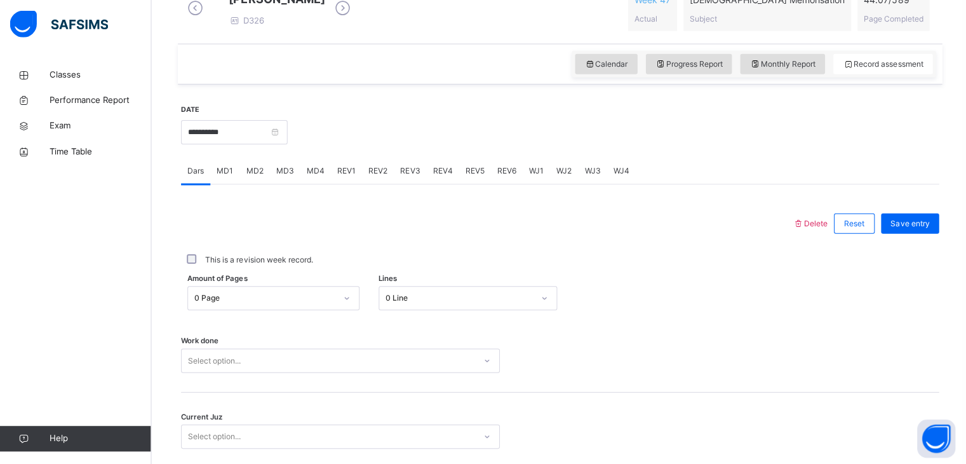
scroll to position [387, 0]
click at [248, 144] on input "**********" at bounding box center [235, 132] width 106 height 24
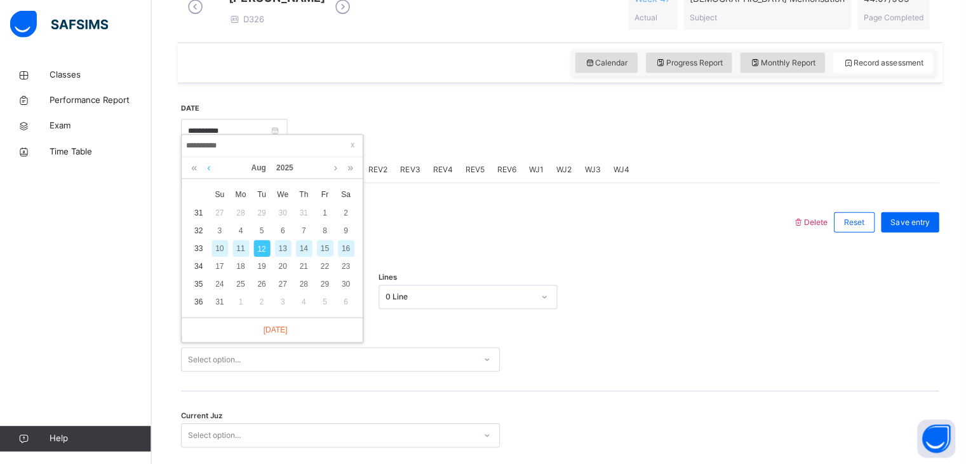
click at [209, 168] on link at bounding box center [209, 169] width 10 height 22
click at [277, 235] on div "9" at bounding box center [283, 231] width 17 height 17
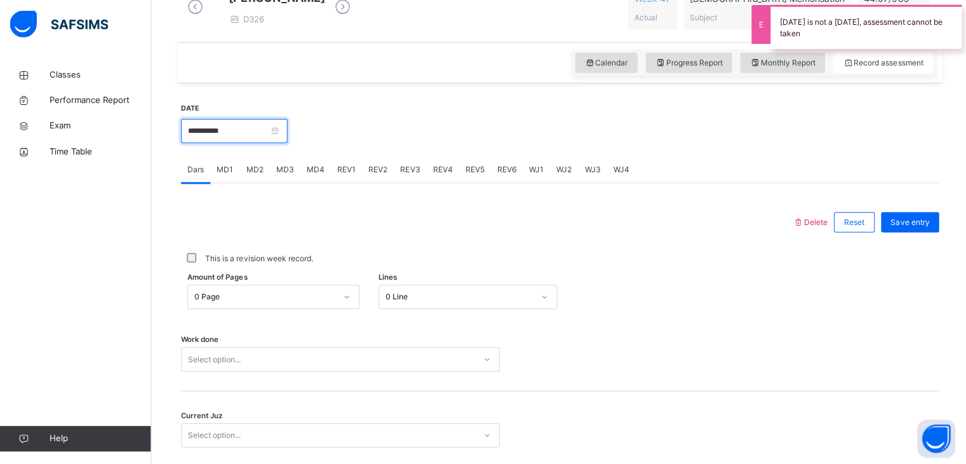
click at [263, 144] on input "**********" at bounding box center [235, 132] width 106 height 24
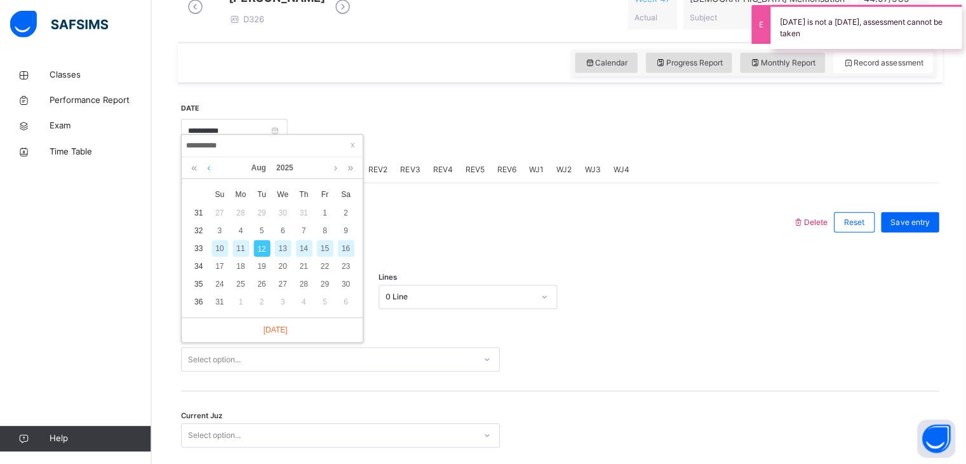
click at [211, 166] on link at bounding box center [209, 169] width 10 height 22
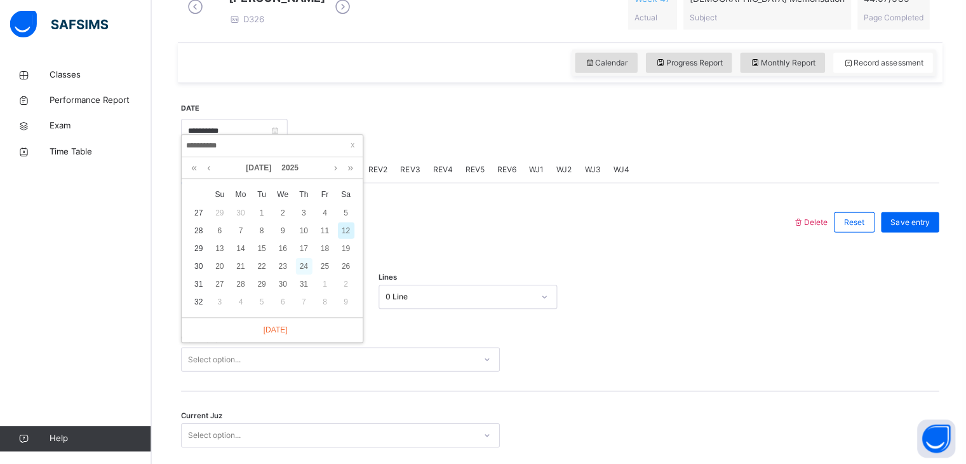
click at [308, 264] on div "24" at bounding box center [304, 266] width 17 height 17
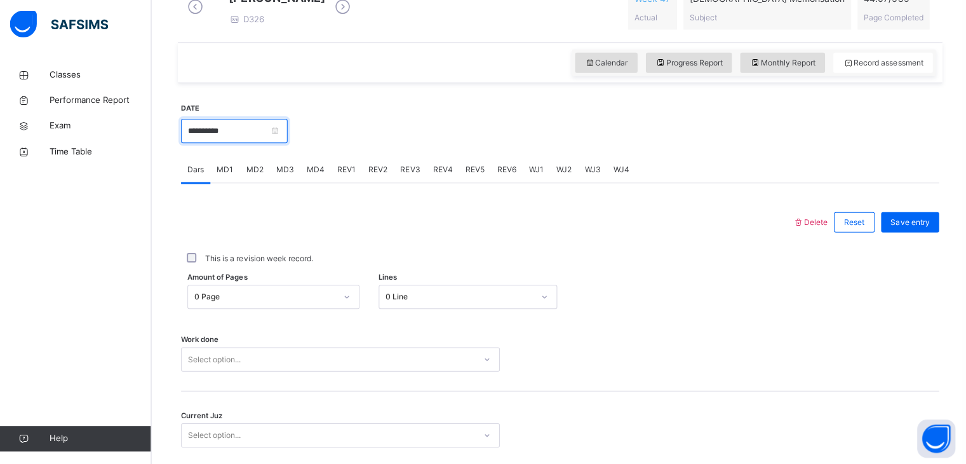
click at [246, 144] on input "**********" at bounding box center [235, 132] width 106 height 24
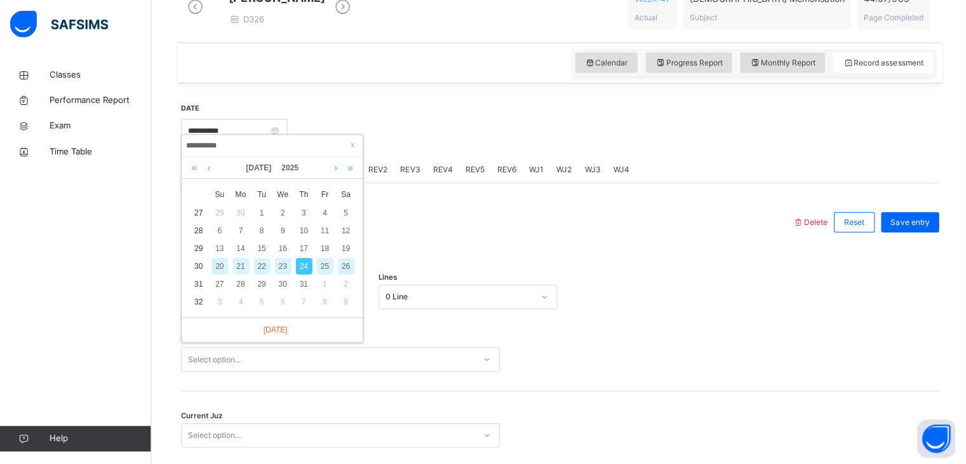
click at [333, 173] on link at bounding box center [336, 169] width 10 height 22
click at [262, 243] on div "12" at bounding box center [262, 249] width 17 height 17
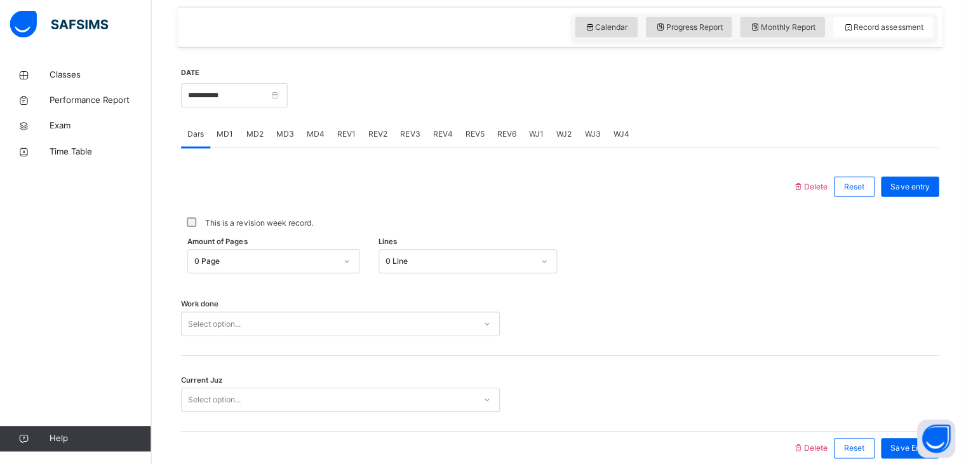
scroll to position [490, 0]
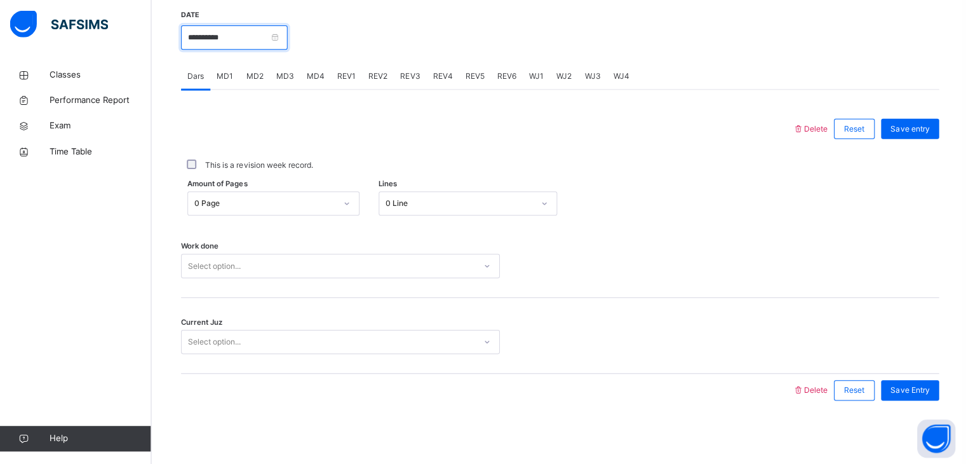
click at [239, 41] on input "**********" at bounding box center [235, 39] width 106 height 24
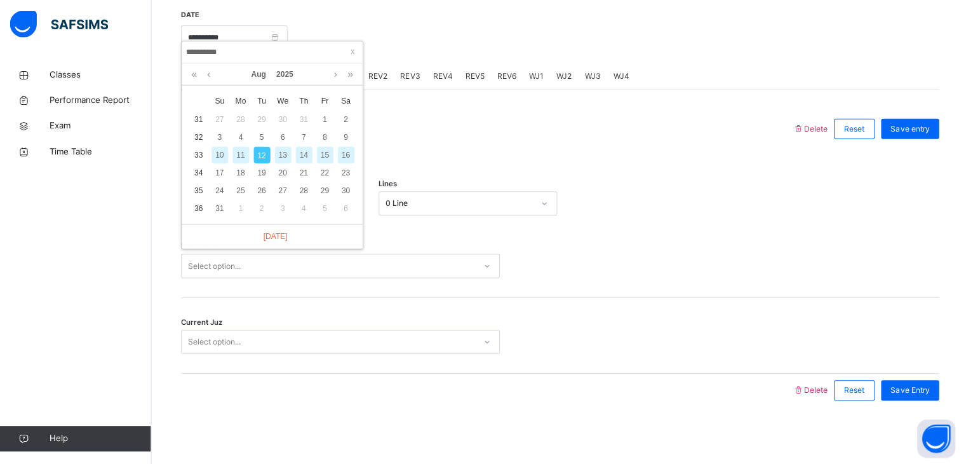
click at [221, 147] on div "10" at bounding box center [220, 155] width 17 height 17
type input "**********"
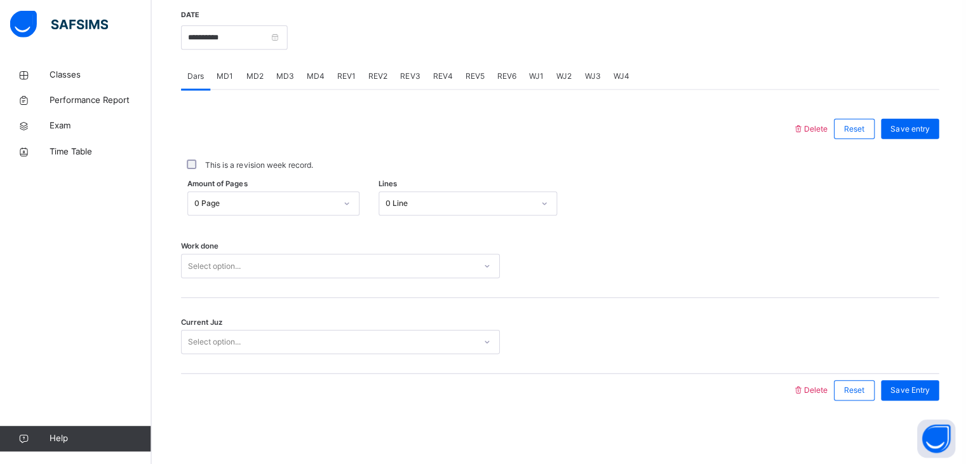
click at [291, 81] on span "MD3" at bounding box center [285, 77] width 18 height 11
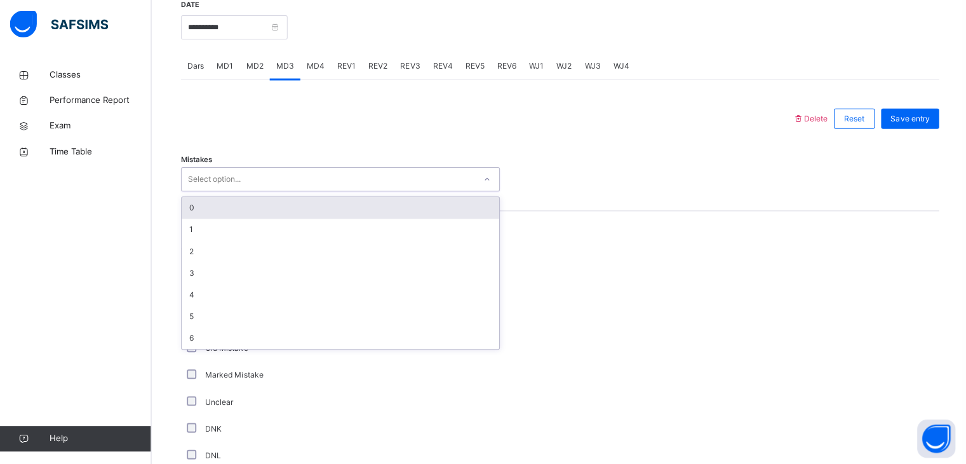
click at [254, 190] on div "Select option..." at bounding box center [328, 180] width 292 height 20
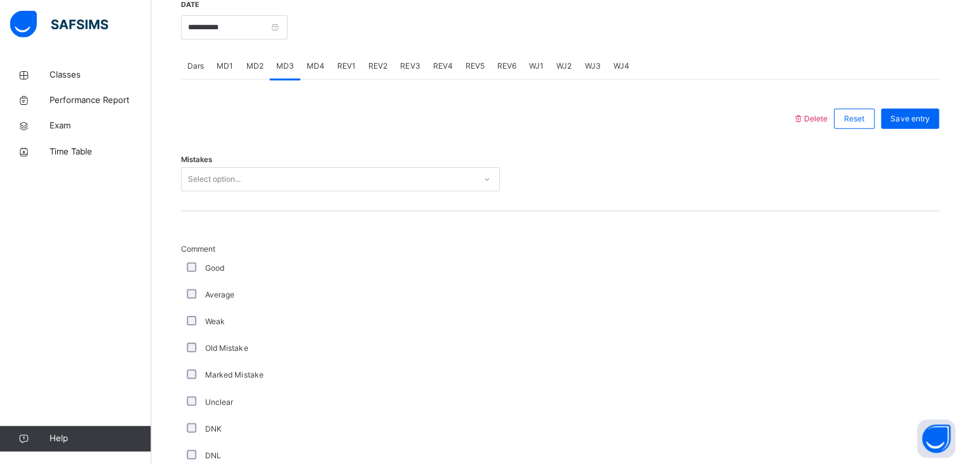
click at [252, 73] on span "MD2" at bounding box center [254, 67] width 17 height 11
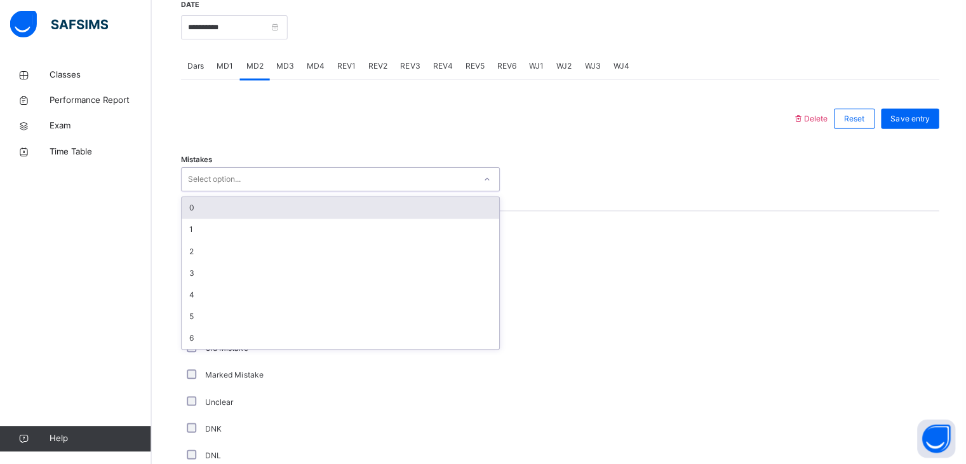
click at [246, 187] on div "Select option..." at bounding box center [328, 180] width 292 height 20
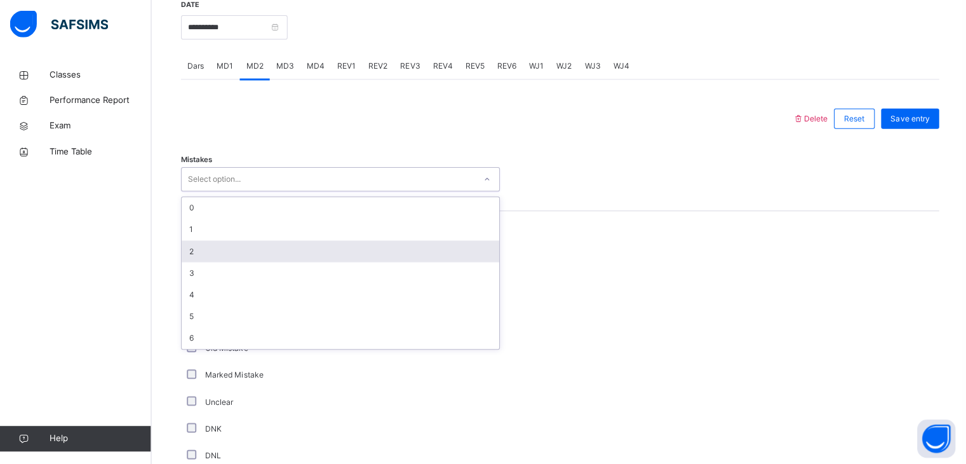
click at [220, 253] on div "2" at bounding box center [340, 252] width 316 height 22
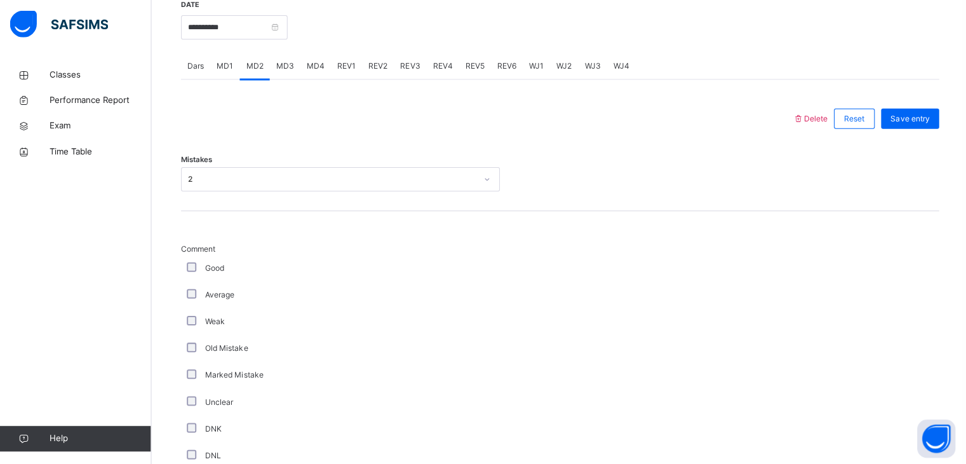
click at [220, 253] on span "Comment" at bounding box center [341, 248] width 318 height 11
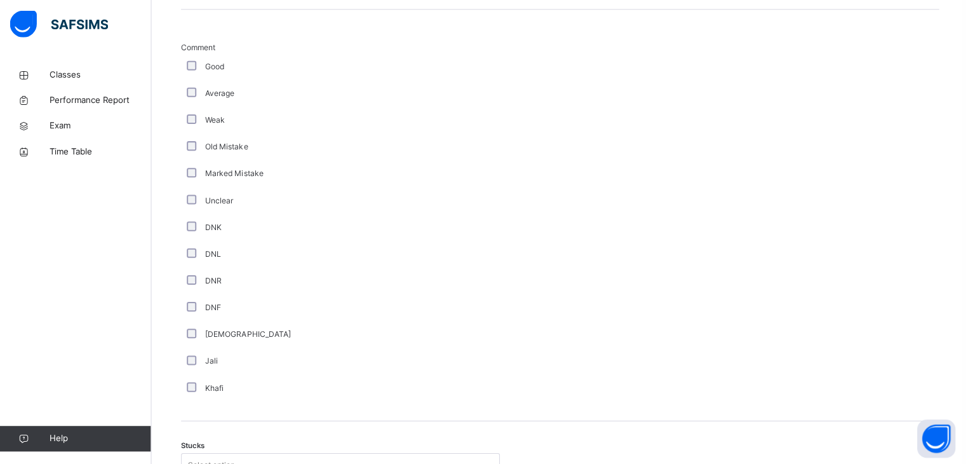
scroll to position [899, 0]
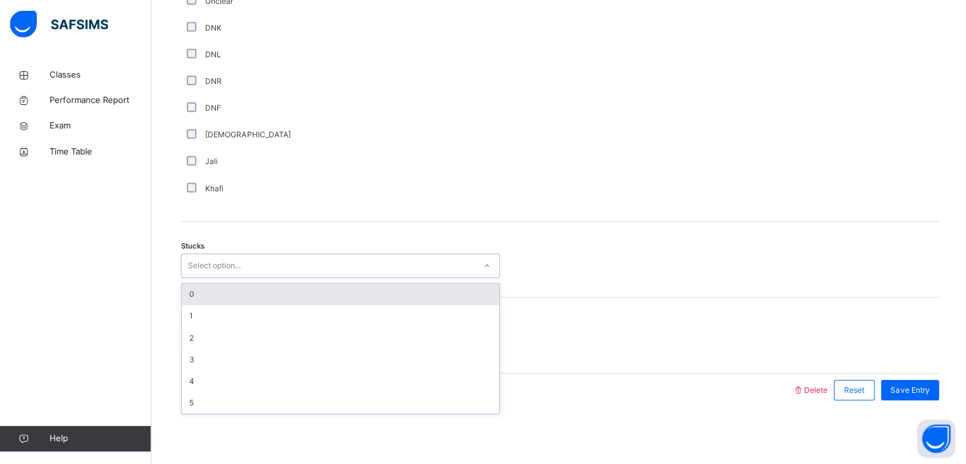
click at [214, 255] on div "Select option..." at bounding box center [341, 266] width 318 height 24
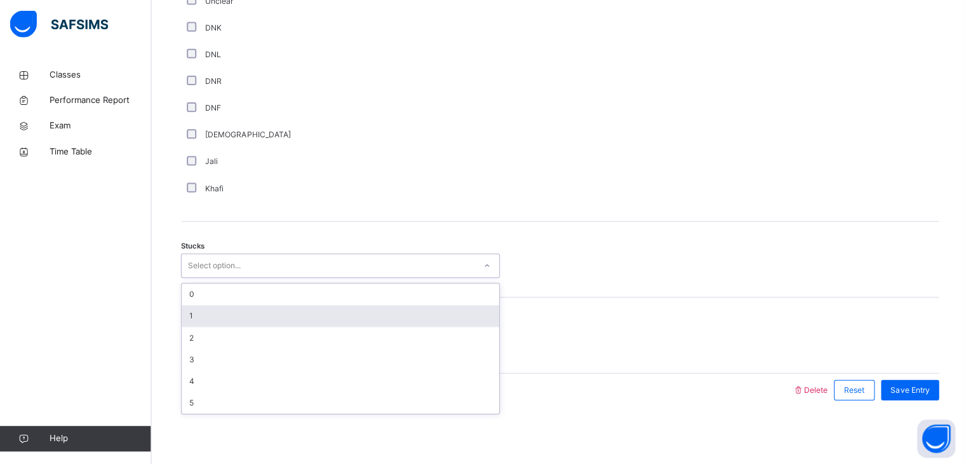
click at [215, 316] on div "1" at bounding box center [340, 316] width 316 height 22
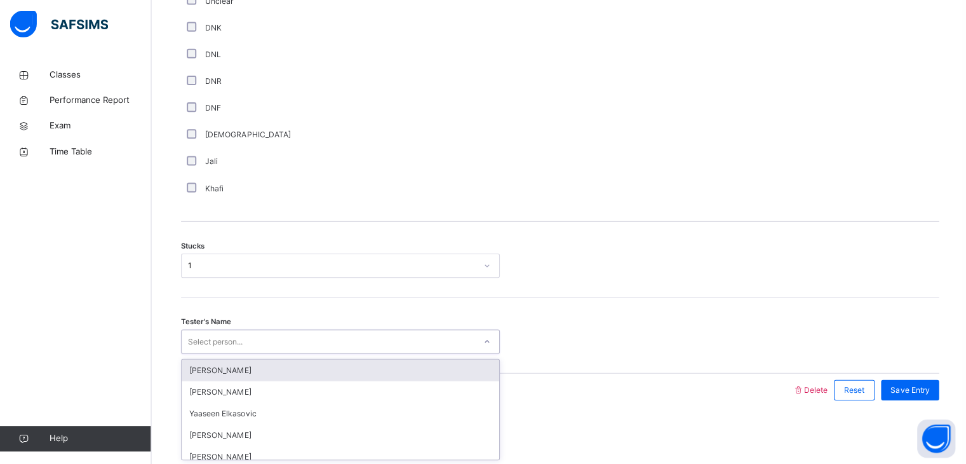
click at [216, 334] on div "Select person..." at bounding box center [216, 342] width 55 height 24
type input "***"
click at [243, 364] on div "[PERSON_NAME]" at bounding box center [340, 370] width 316 height 22
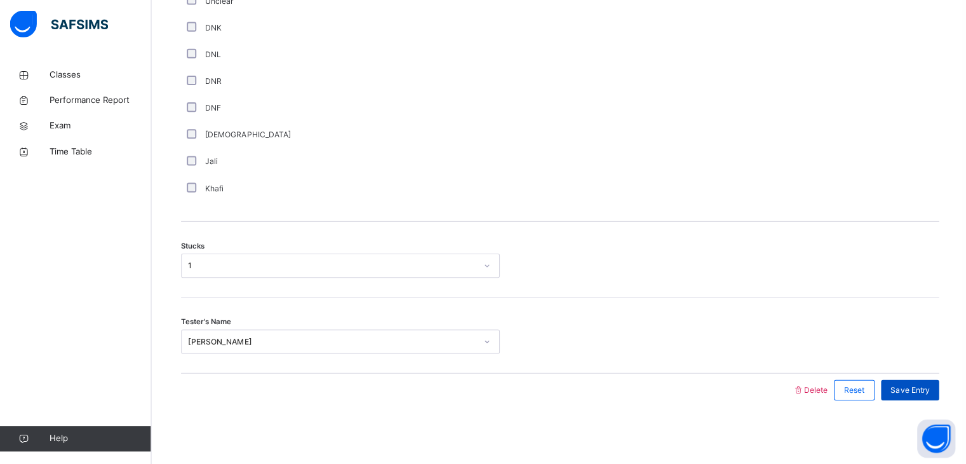
click at [923, 386] on span "Save Entry" at bounding box center [907, 389] width 39 height 11
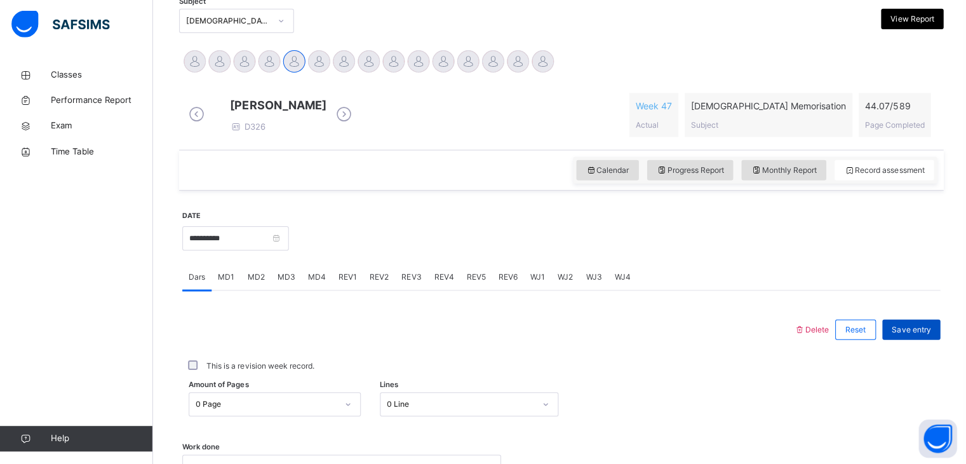
scroll to position [282, 0]
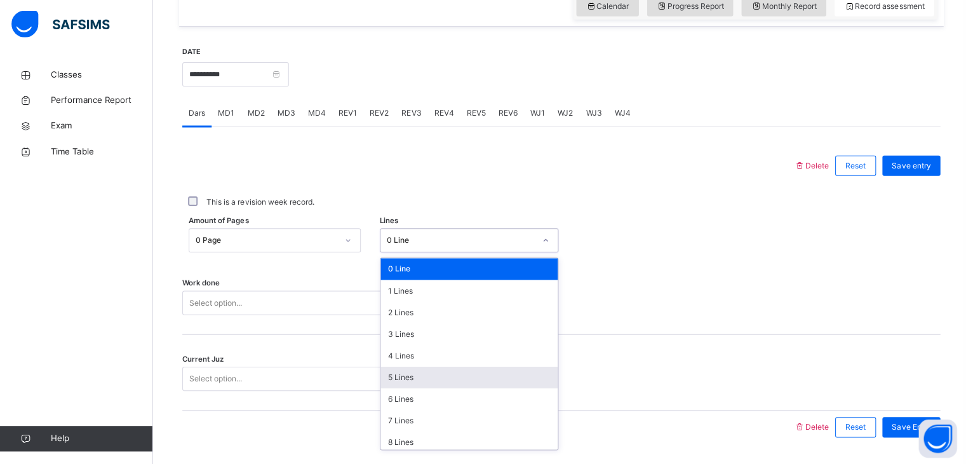
click at [507, 253] on div "option 5 Lines focused, 6 of 16. 16 results available. Use Up and Down to choos…" at bounding box center [467, 241] width 178 height 24
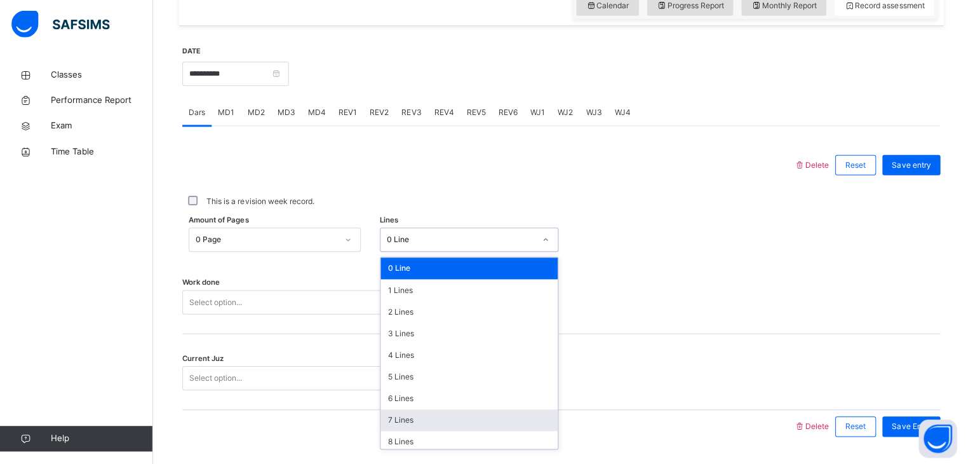
click at [470, 431] on div "7 Lines" at bounding box center [467, 420] width 177 height 22
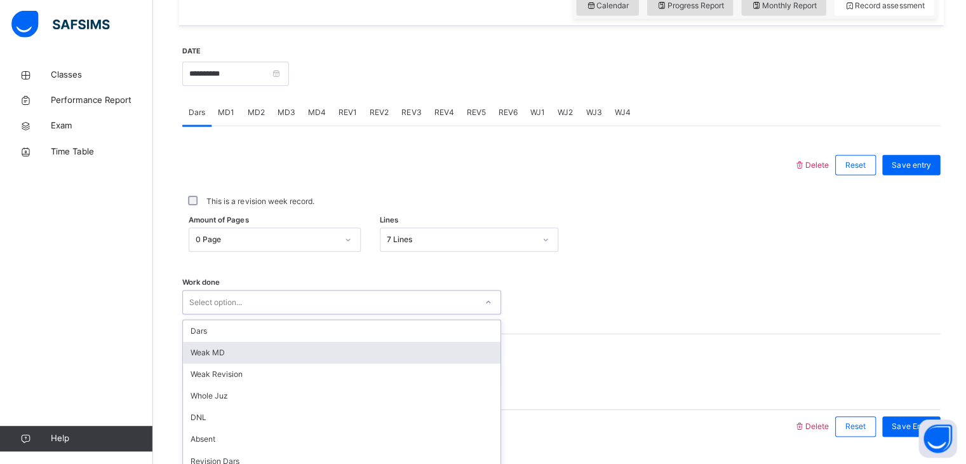
scroll to position [490, 0]
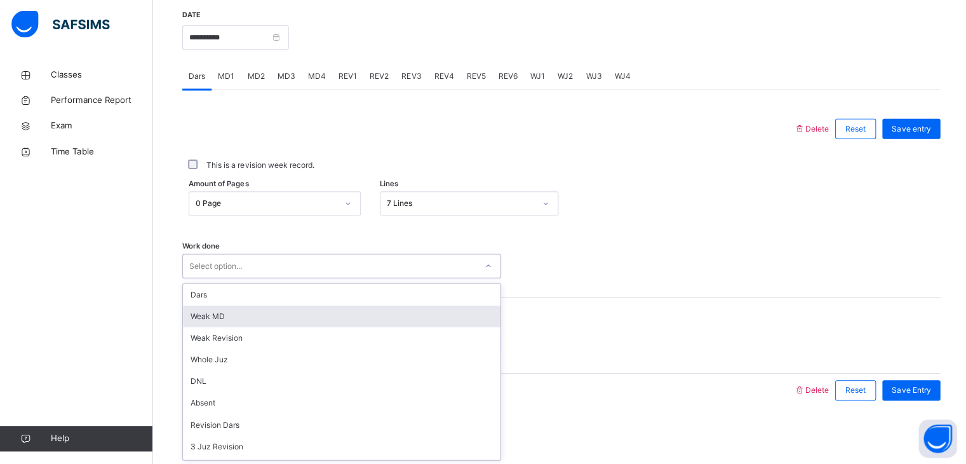
drag, startPoint x: 436, startPoint y: 319, endPoint x: 422, endPoint y: 267, distance: 53.9
click at [422, 267] on div "Select option..." at bounding box center [328, 267] width 292 height 20
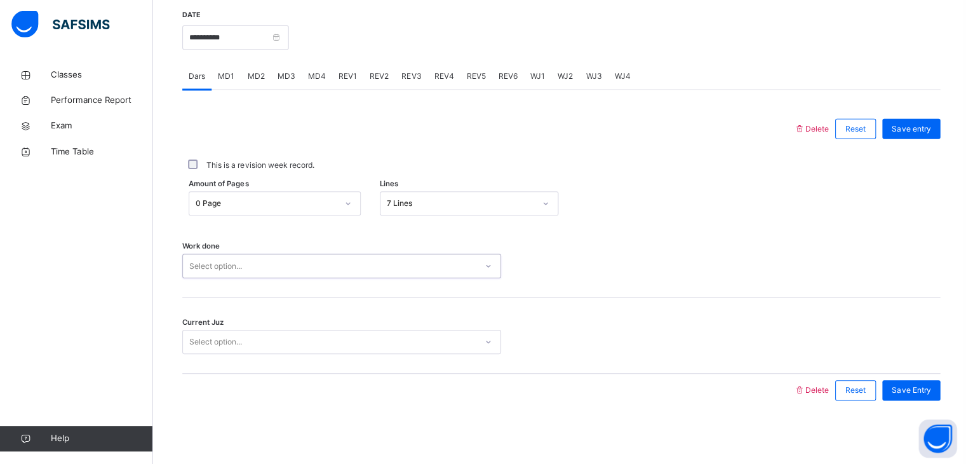
click at [422, 267] on div "Select option..." at bounding box center [328, 267] width 292 height 20
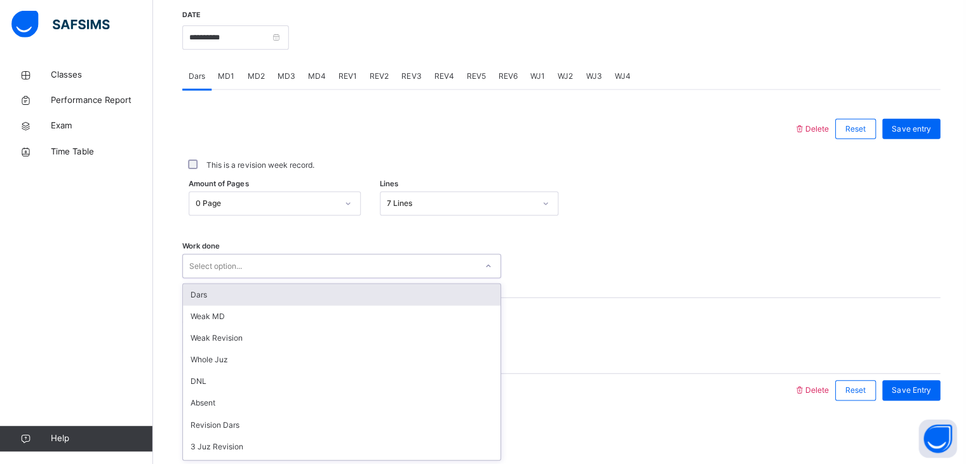
click at [422, 267] on div "Select option..." at bounding box center [328, 267] width 292 height 20
click at [407, 287] on div "Dars" at bounding box center [340, 295] width 316 height 22
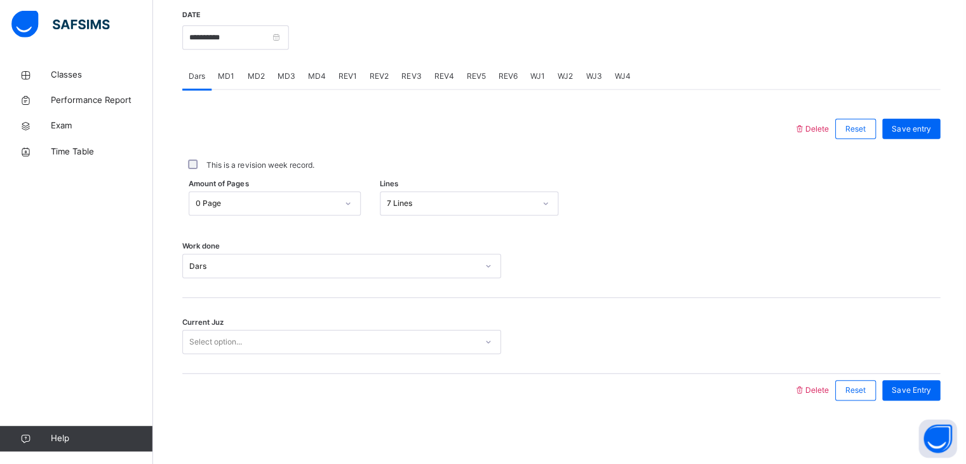
click at [381, 354] on div "Current Juz Select option..." at bounding box center [559, 336] width 755 height 76
drag, startPoint x: 381, startPoint y: 354, endPoint x: 385, endPoint y: 342, distance: 13.3
click at [385, 342] on div "Current Juz Select option..." at bounding box center [559, 336] width 755 height 76
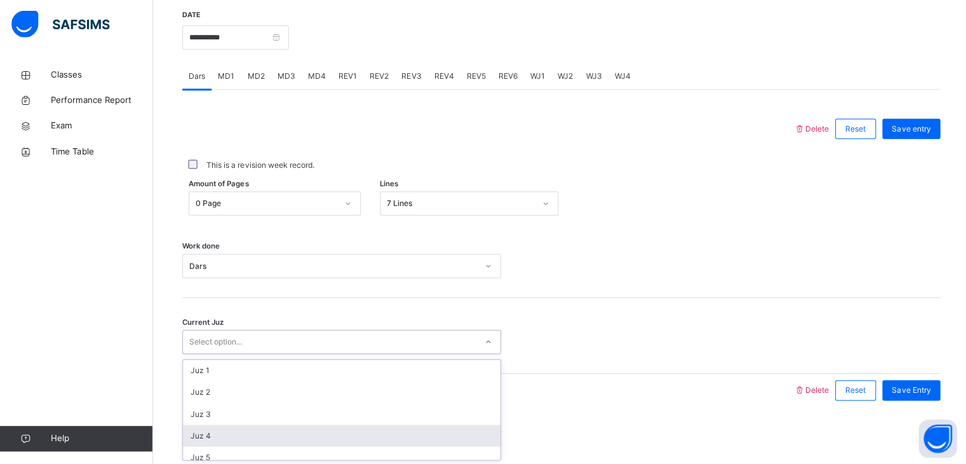
drag, startPoint x: 385, startPoint y: 342, endPoint x: 347, endPoint y: 427, distance: 93.8
click at [347, 354] on div "option Juz 4 focused, 4 of 30. 30 results available. Use Up and Down to choose …" at bounding box center [341, 342] width 318 height 24
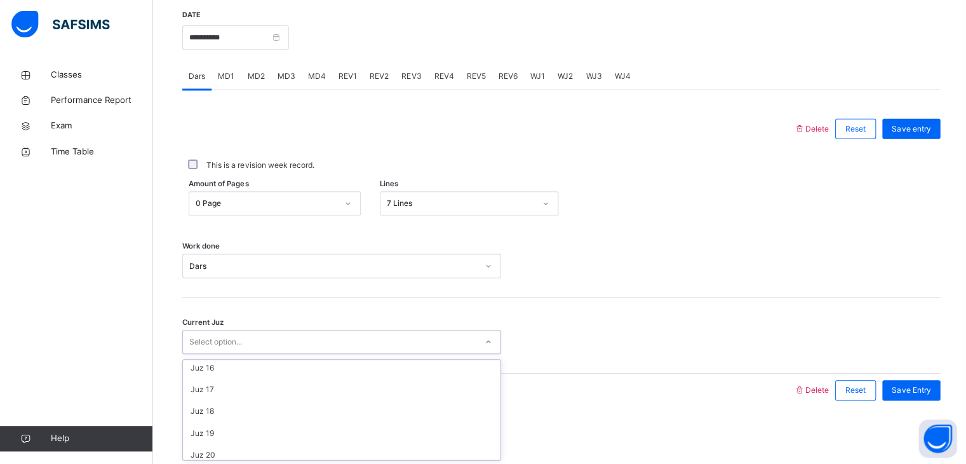
scroll to position [548, 0]
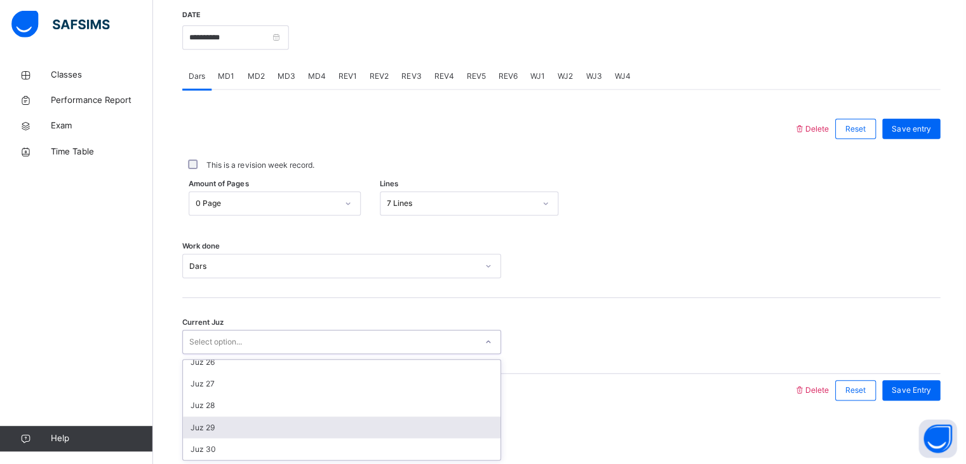
click at [347, 427] on div "Juz 29" at bounding box center [340, 427] width 316 height 22
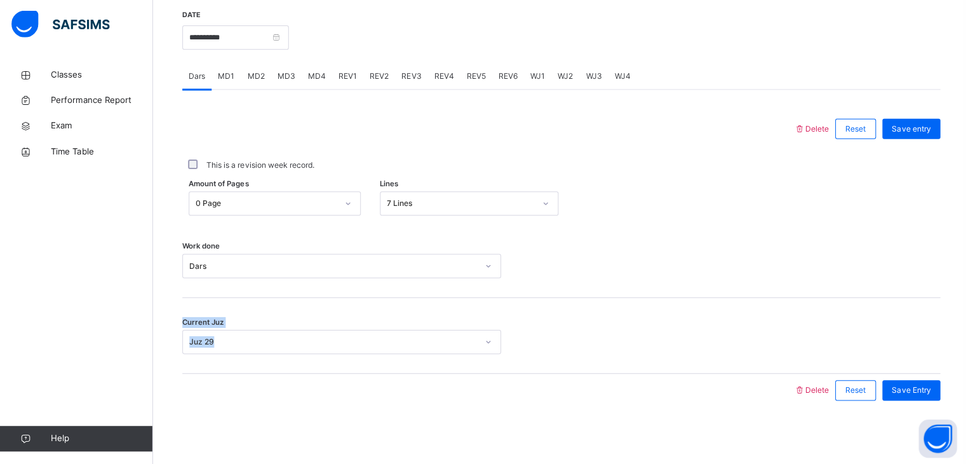
drag, startPoint x: 347, startPoint y: 427, endPoint x: 974, endPoint y: 245, distance: 653.3
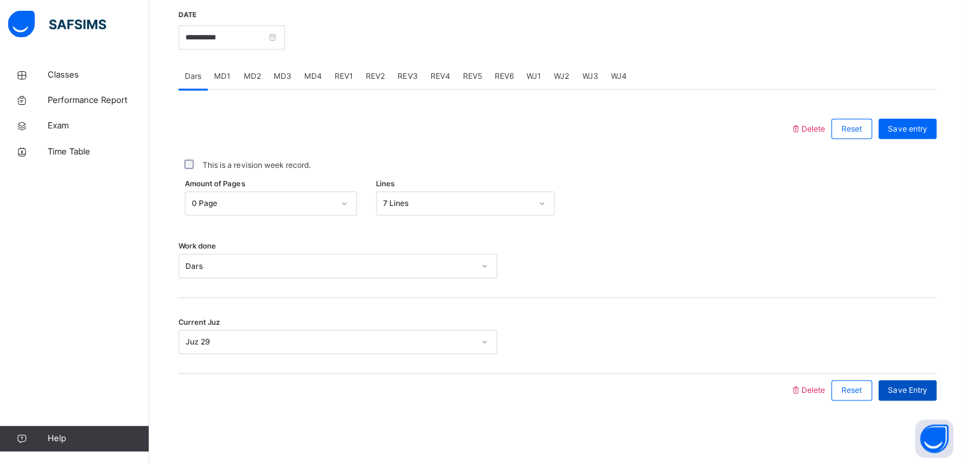
click at [900, 387] on span "Save Entry" at bounding box center [907, 389] width 39 height 11
click at [320, 83] on div "MD4" at bounding box center [315, 77] width 30 height 25
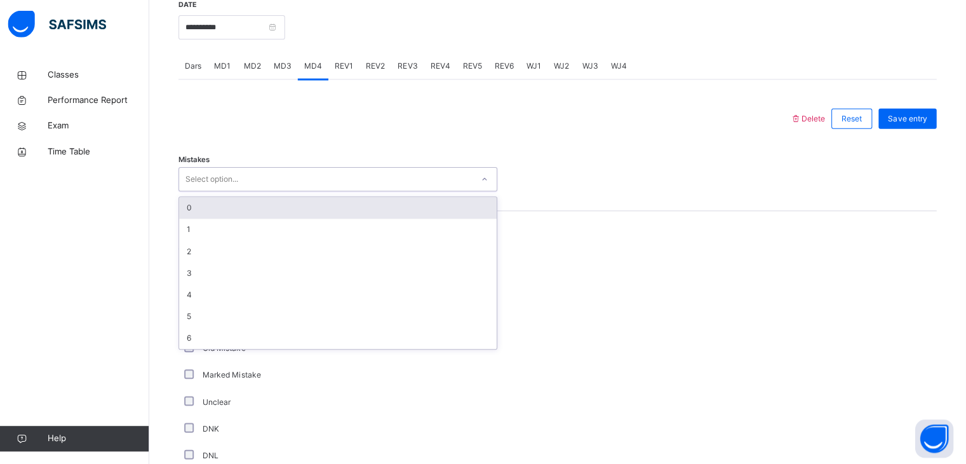
click at [257, 190] on div "Select option..." at bounding box center [328, 180] width 292 height 20
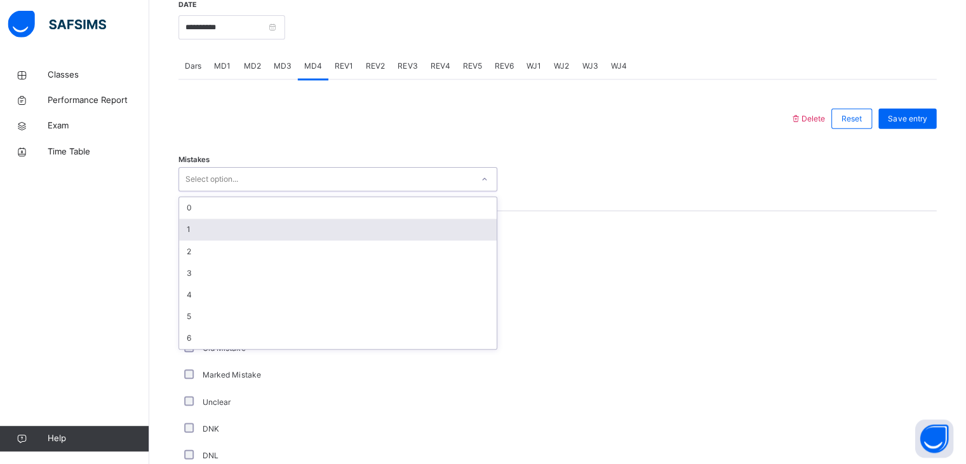
click at [236, 241] on div "1" at bounding box center [340, 230] width 316 height 22
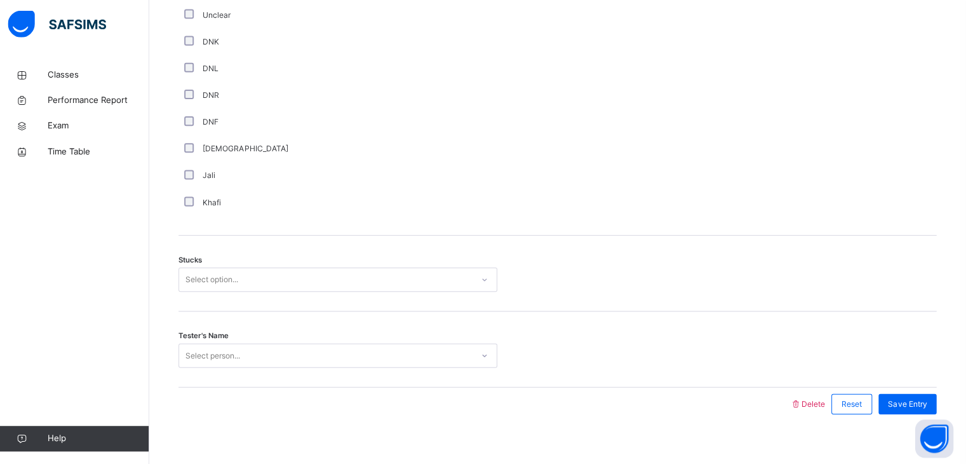
scroll to position [876, 0]
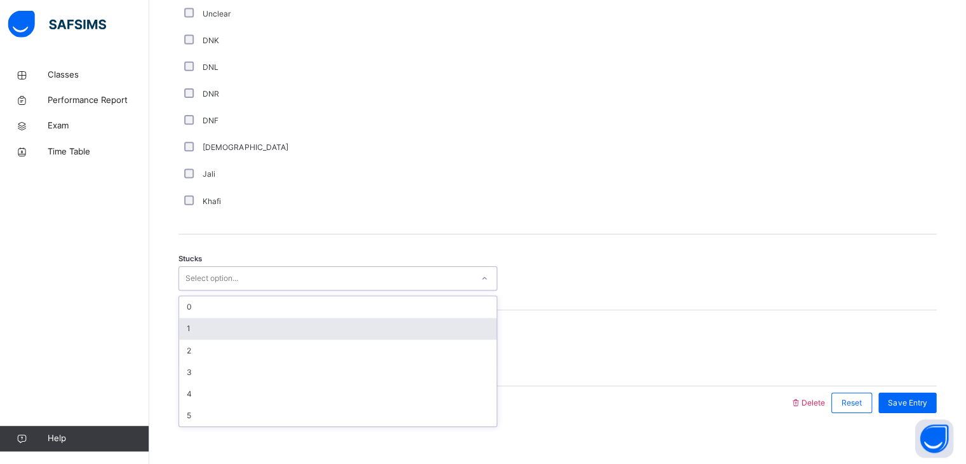
drag, startPoint x: 224, startPoint y: 279, endPoint x: 229, endPoint y: 330, distance: 51.1
click at [229, 291] on div "option 1 focused, 2 of 6. 6 results available. Use Up and Down to choose option…" at bounding box center [341, 279] width 318 height 24
click at [229, 330] on div "1" at bounding box center [340, 329] width 316 height 22
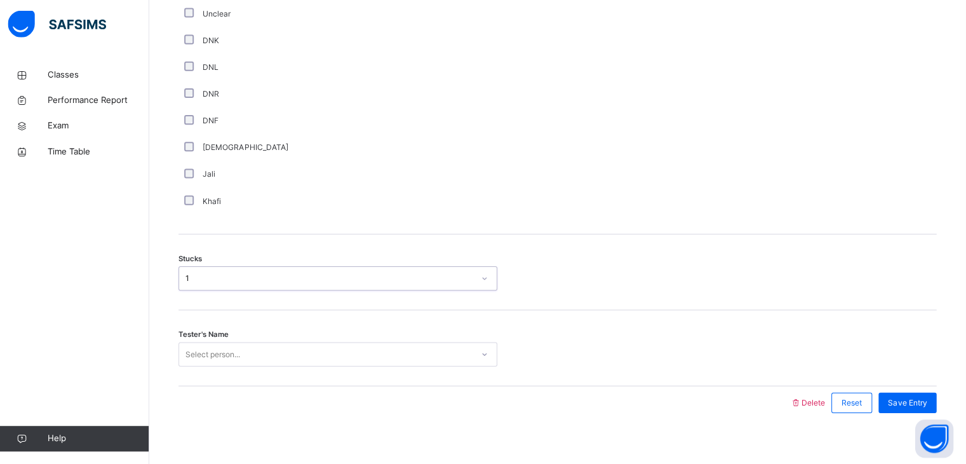
scroll to position [899, 0]
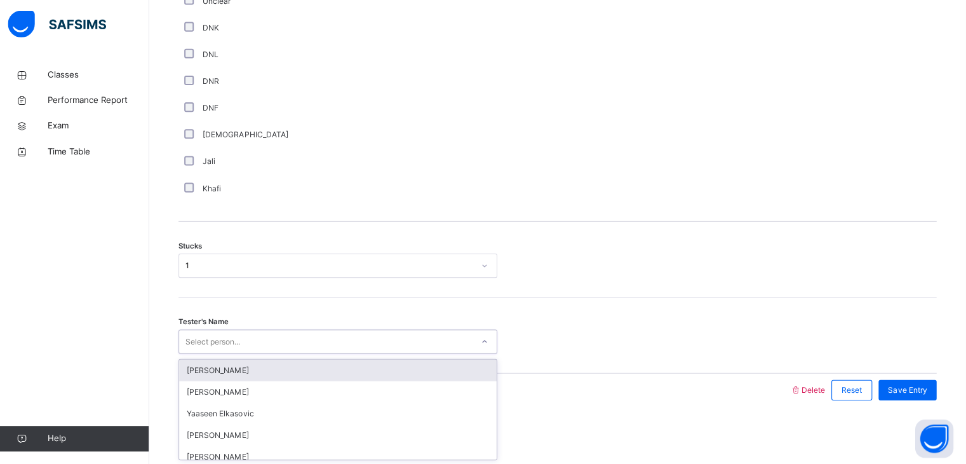
click at [231, 354] on div "option [PERSON_NAME] focused, 1 of 94. 94 results available. Use Up and Down to…" at bounding box center [341, 342] width 318 height 24
type input "***"
click at [231, 365] on div "[PERSON_NAME]" at bounding box center [340, 370] width 316 height 22
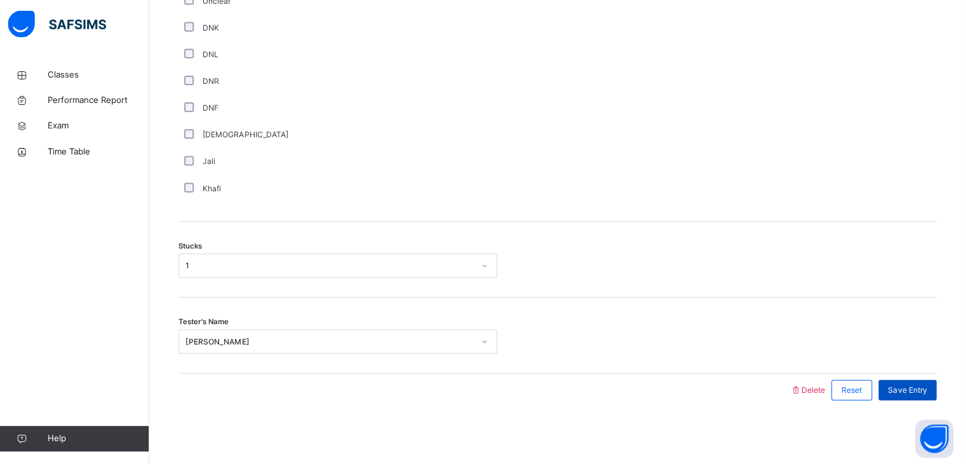
click at [911, 384] on span "Save Entry" at bounding box center [907, 389] width 39 height 11
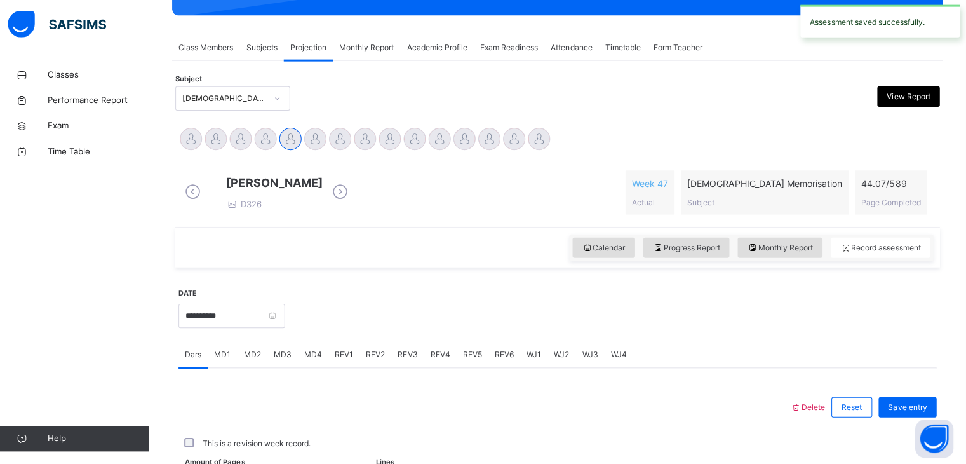
scroll to position [490, 0]
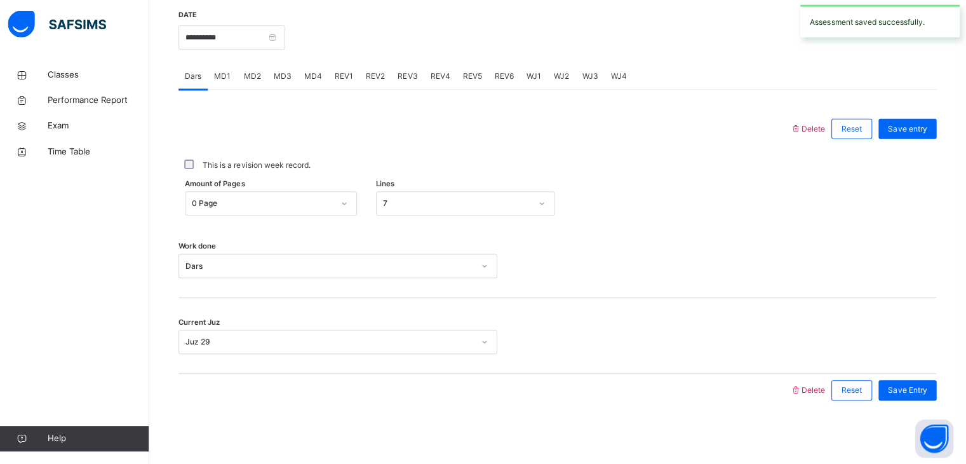
click at [346, 76] on span "REV1" at bounding box center [346, 77] width 18 height 11
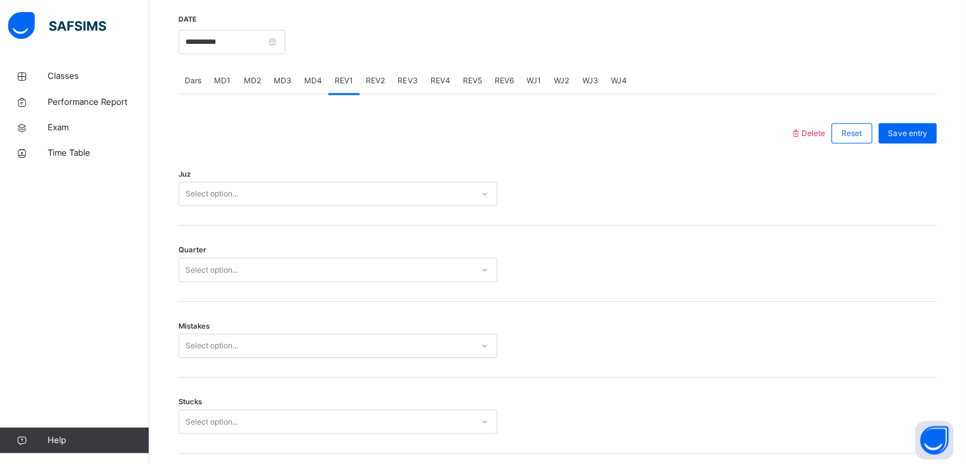
scroll to position [447, 0]
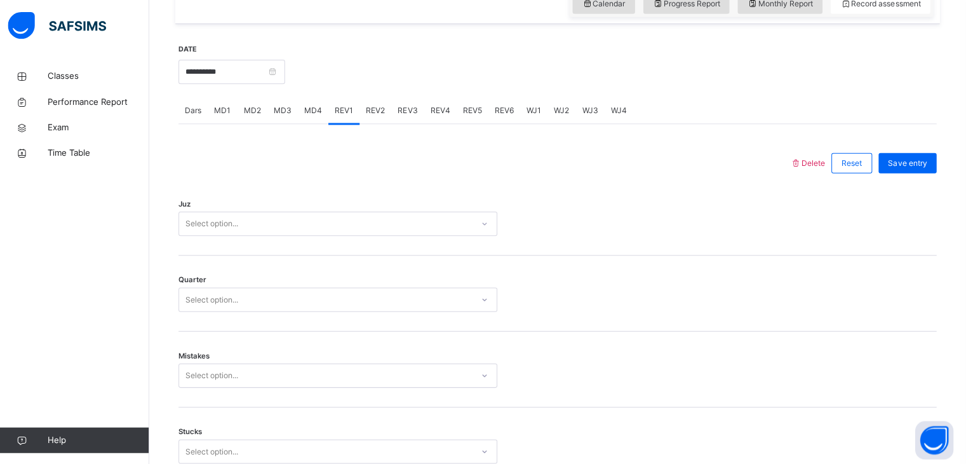
drag, startPoint x: 295, startPoint y: 255, endPoint x: 294, endPoint y: 244, distance: 10.8
click at [294, 244] on div "Juz Select option..." at bounding box center [559, 217] width 755 height 76
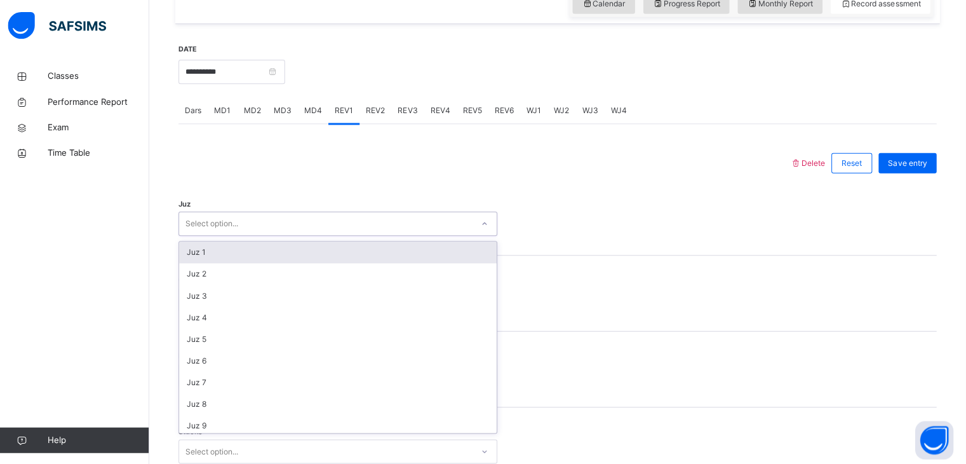
click at [293, 233] on div "Select option..." at bounding box center [328, 223] width 292 height 20
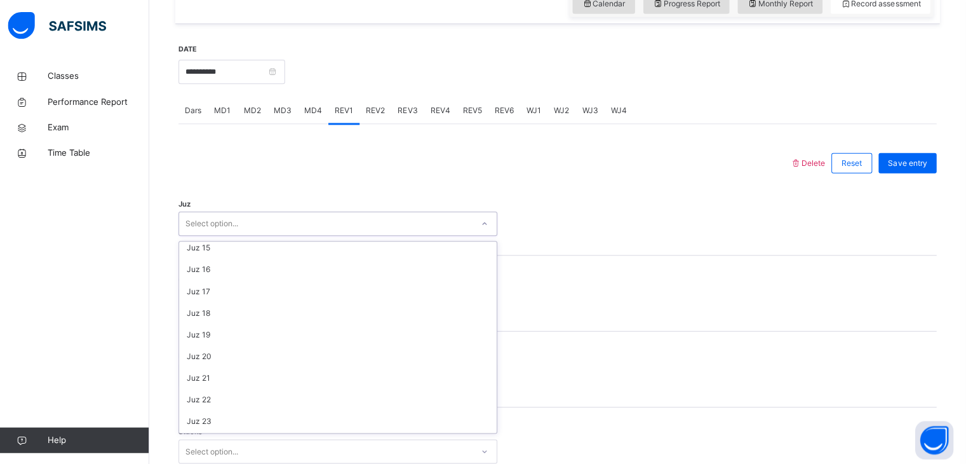
scroll to position [457, 0]
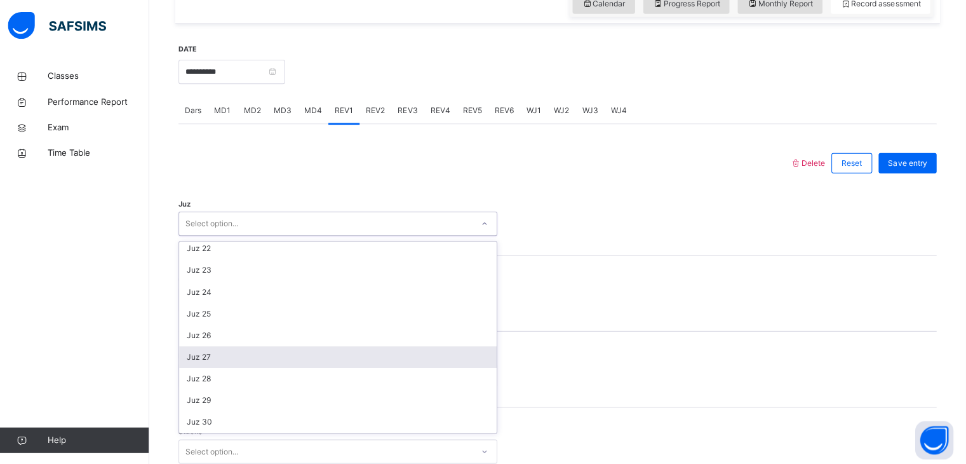
click at [235, 364] on div "Juz 27" at bounding box center [340, 356] width 316 height 22
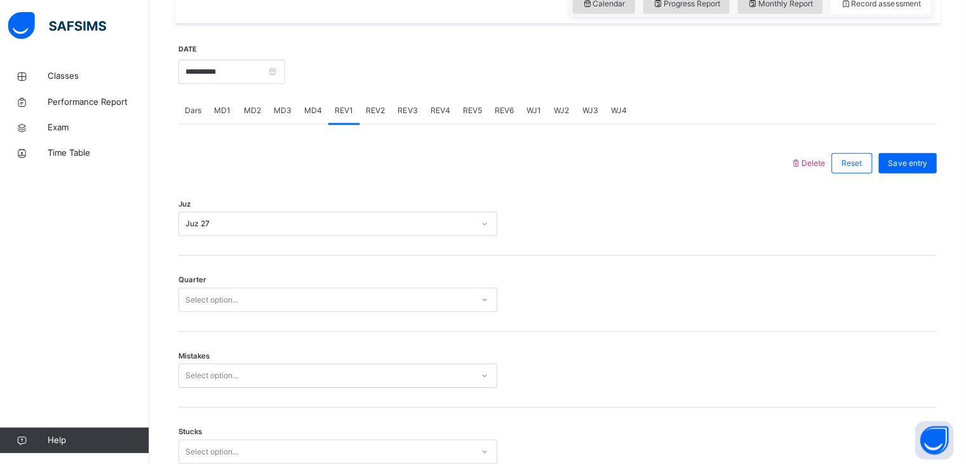
click at [235, 364] on div "Mistakes Select option..." at bounding box center [559, 368] width 755 height 76
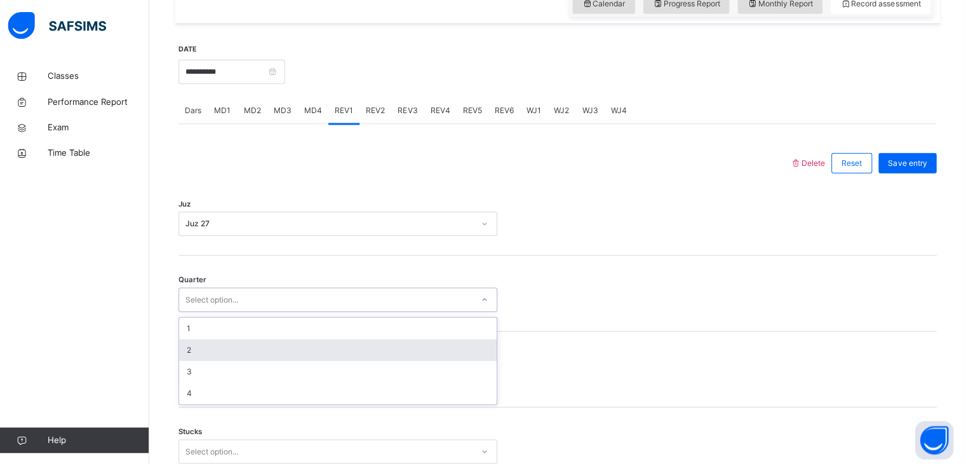
drag, startPoint x: 241, startPoint y: 311, endPoint x: 234, endPoint y: 365, distance: 54.5
click at [234, 311] on div "option 2 focused, 2 of 4. 4 results available. Use Up and Down to choose option…" at bounding box center [341, 298] width 318 height 24
click at [234, 359] on div "2" at bounding box center [340, 349] width 316 height 22
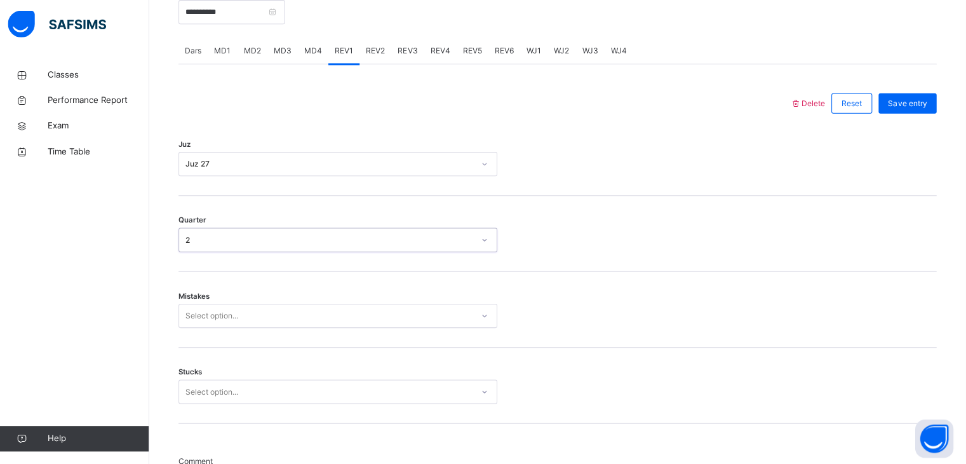
scroll to position [506, 0]
click at [229, 338] on div "Mistakes Select option..." at bounding box center [559, 309] width 755 height 76
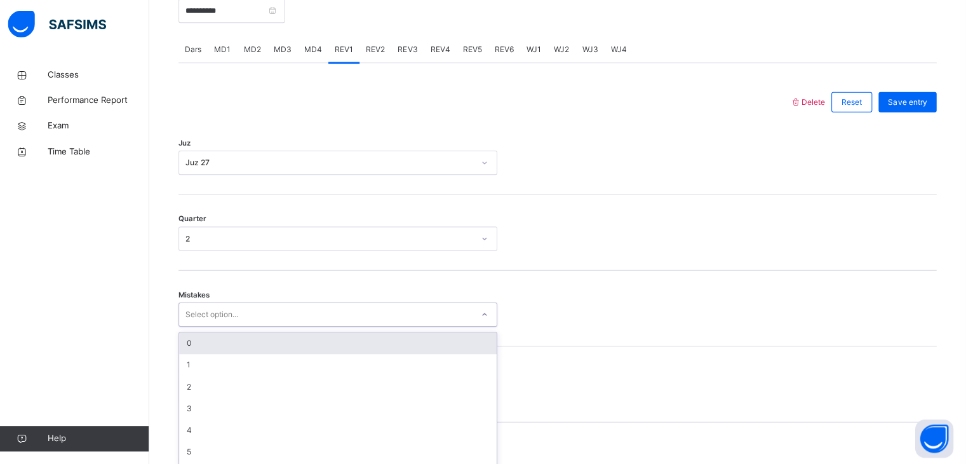
scroll to position [541, 0]
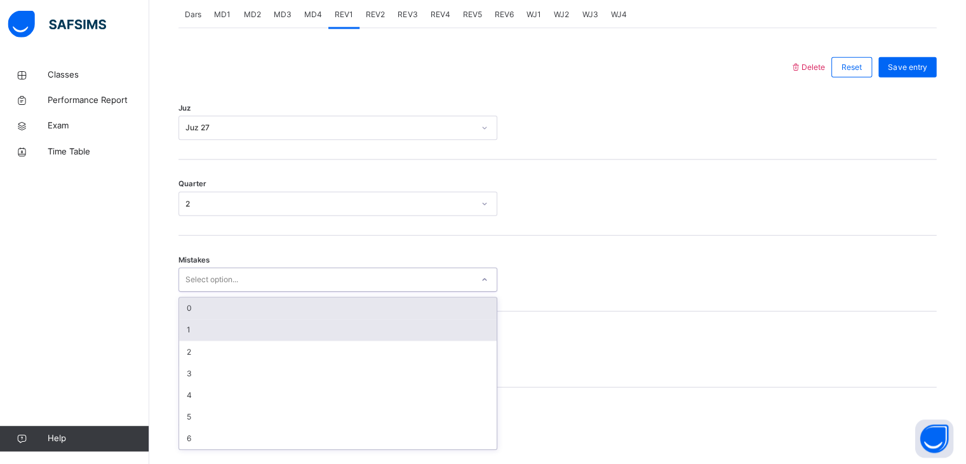
drag, startPoint x: 231, startPoint y: 327, endPoint x: 240, endPoint y: 307, distance: 21.6
click at [240, 292] on div "option 1 focused, 2 of 7. 7 results available. Use Up and Down to choose option…" at bounding box center [341, 280] width 318 height 24
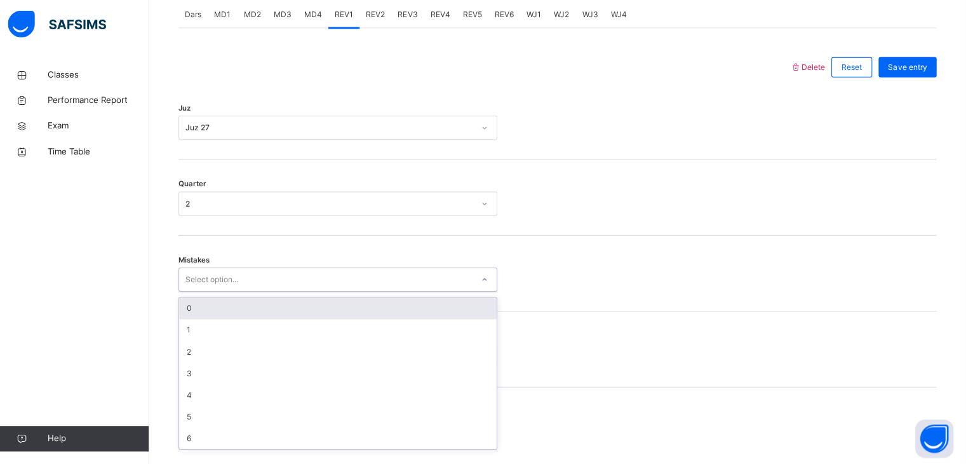
click at [240, 307] on div "0" at bounding box center [340, 309] width 316 height 22
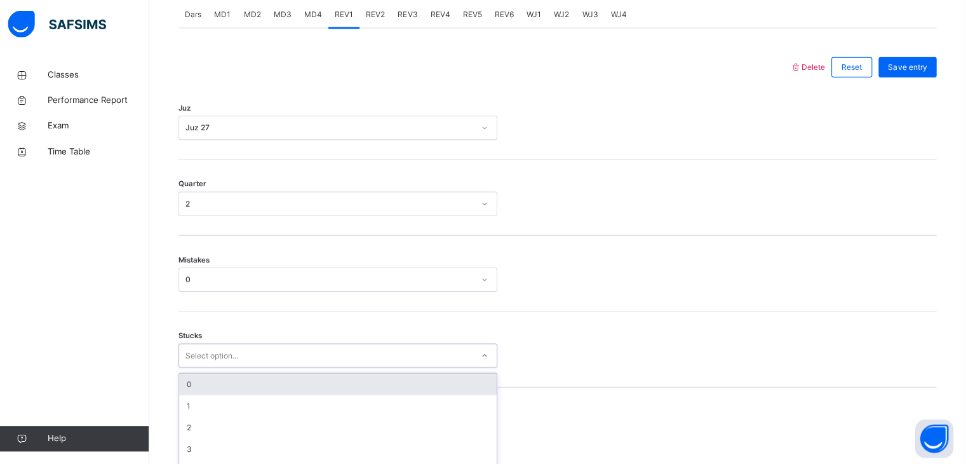
scroll to position [595, 0]
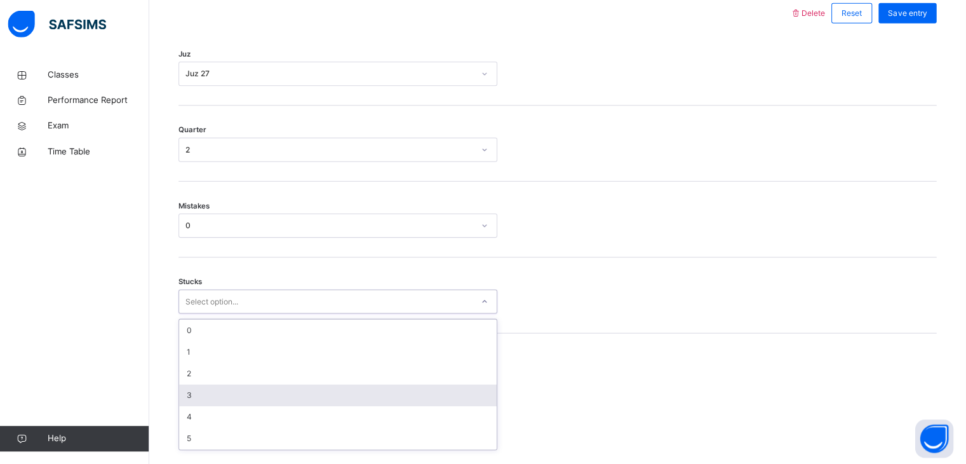
drag, startPoint x: 227, startPoint y: 364, endPoint x: 226, endPoint y: 395, distance: 31.1
click at [226, 314] on div "option 3 focused, 4 of 6. 6 results available. Use Up and Down to choose option…" at bounding box center [341, 302] width 318 height 24
click at [226, 395] on div "3" at bounding box center [340, 395] width 316 height 22
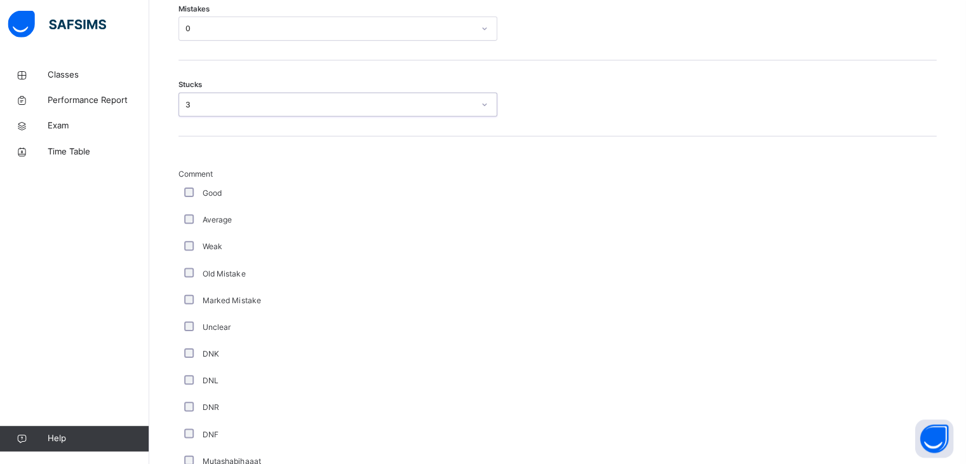
scroll to position [792, 0]
click at [191, 222] on div "Average" at bounding box center [341, 219] width 318 height 27
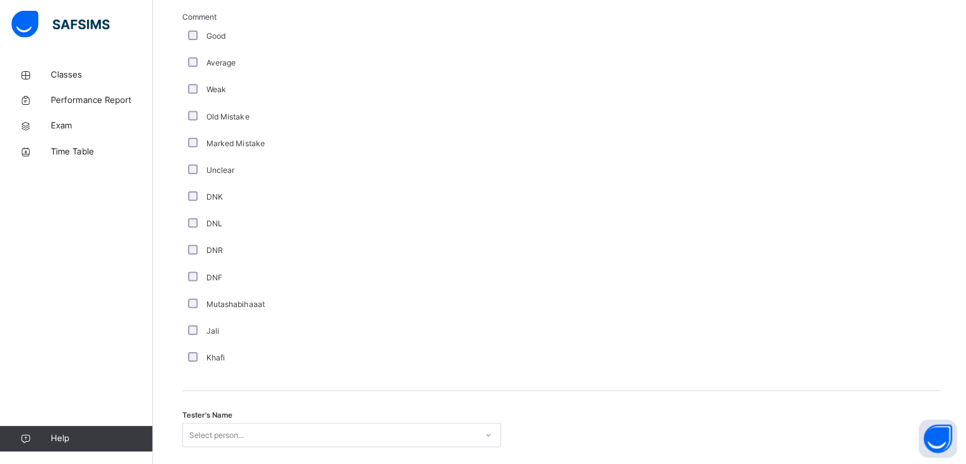
scroll to position [1049, 0]
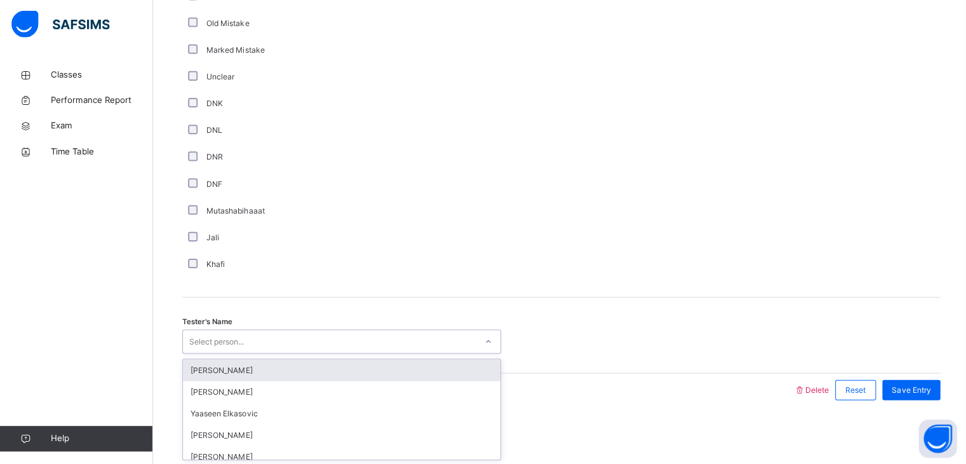
click at [227, 339] on div "Select person..." at bounding box center [216, 342] width 55 height 24
type input "**"
click at [229, 373] on div "[PERSON_NAME]" at bounding box center [340, 370] width 316 height 22
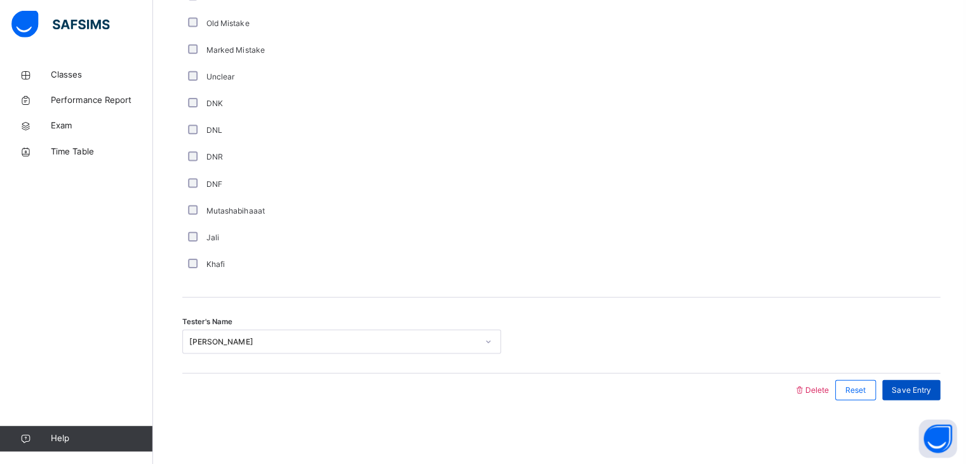
click at [919, 397] on div "Save Entry" at bounding box center [908, 390] width 58 height 20
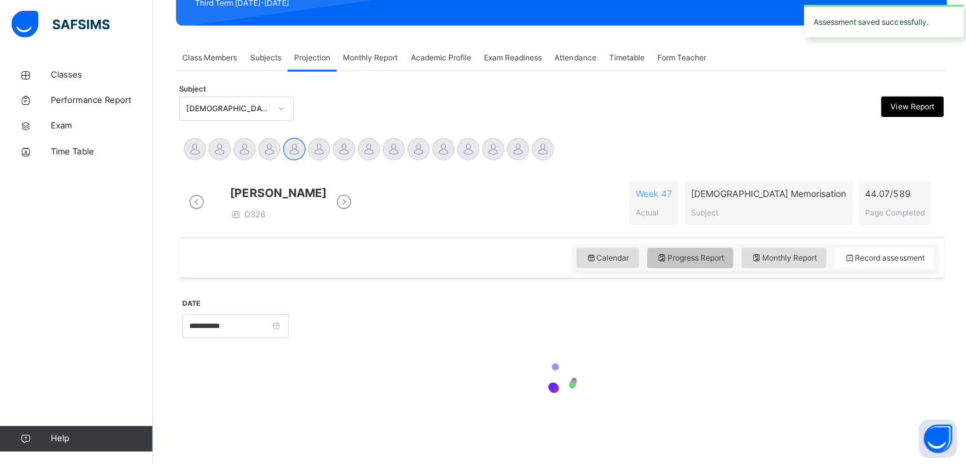
scroll to position [203, 0]
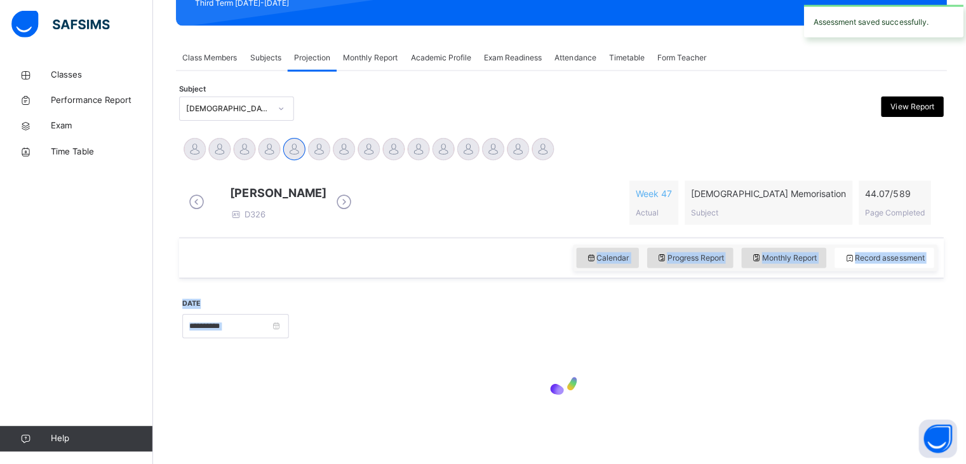
drag, startPoint x: 919, startPoint y: 397, endPoint x: 558, endPoint y: 238, distance: 394.1
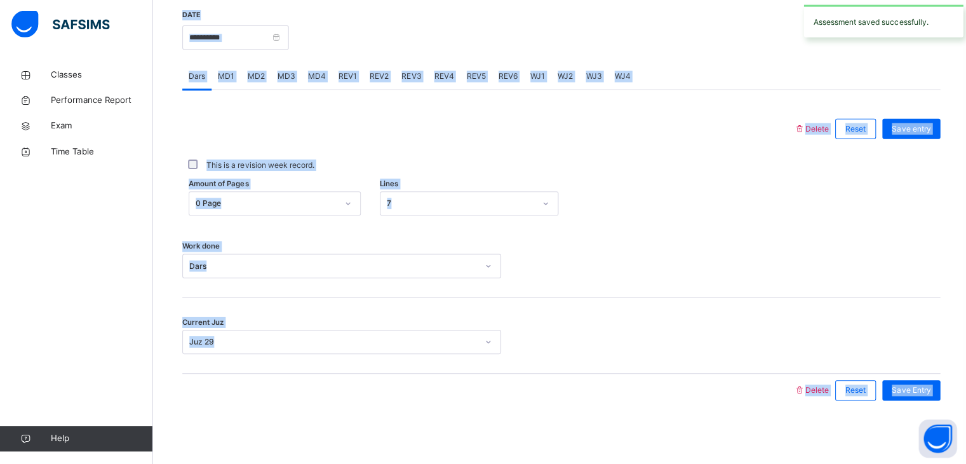
scroll to position [490, 0]
click at [335, 245] on div "Work done Dars" at bounding box center [559, 260] width 755 height 76
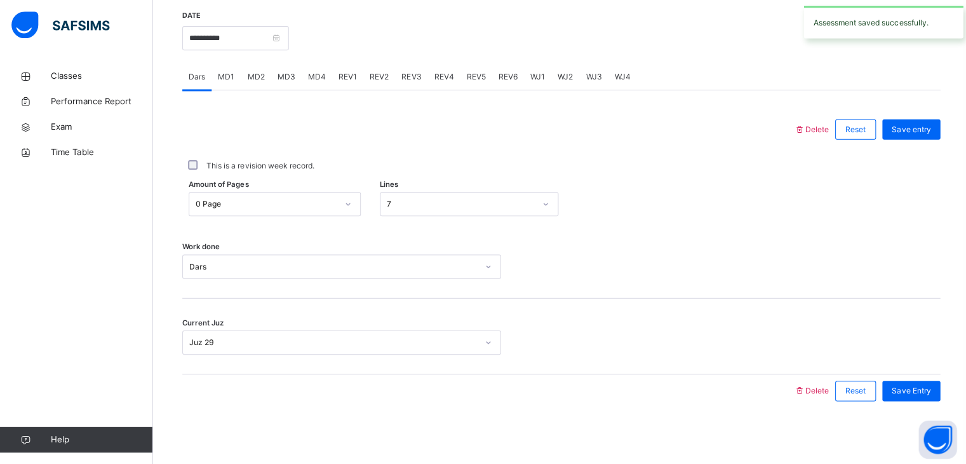
click at [335, 245] on div "Work done Dars" at bounding box center [559, 260] width 755 height 76
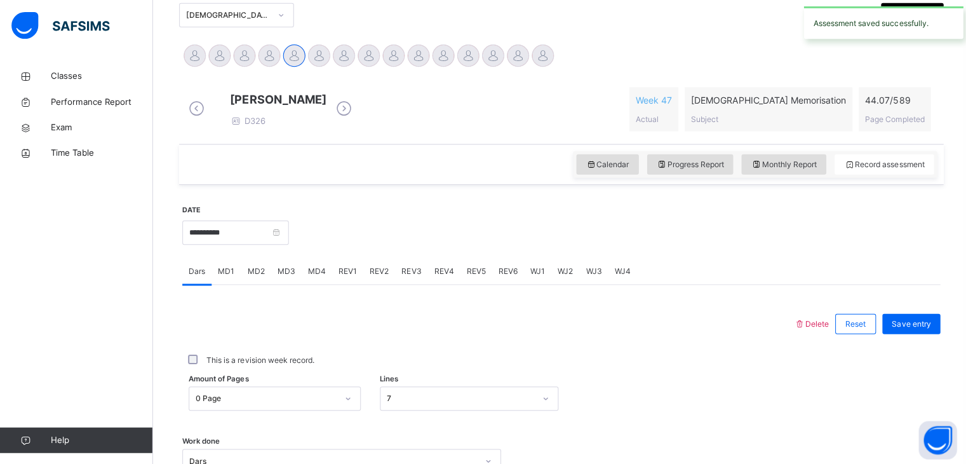
scroll to position [287, 0]
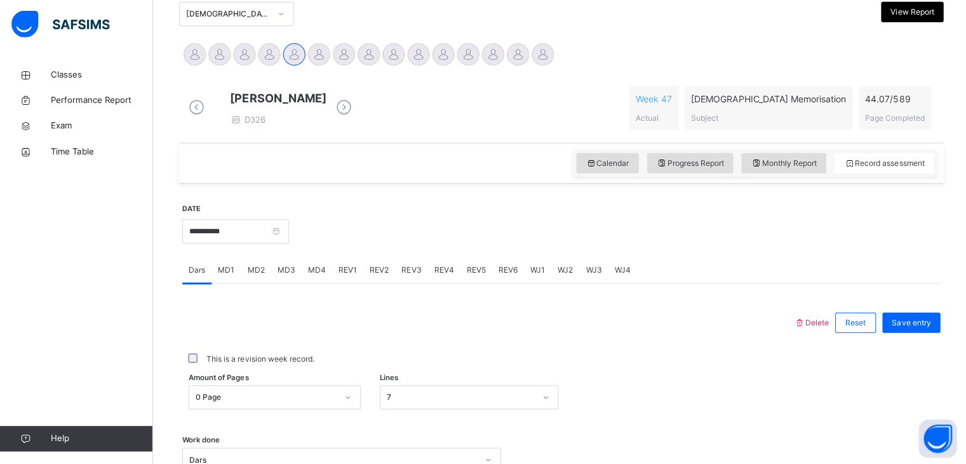
click at [371, 274] on span "REV2" at bounding box center [377, 270] width 19 height 11
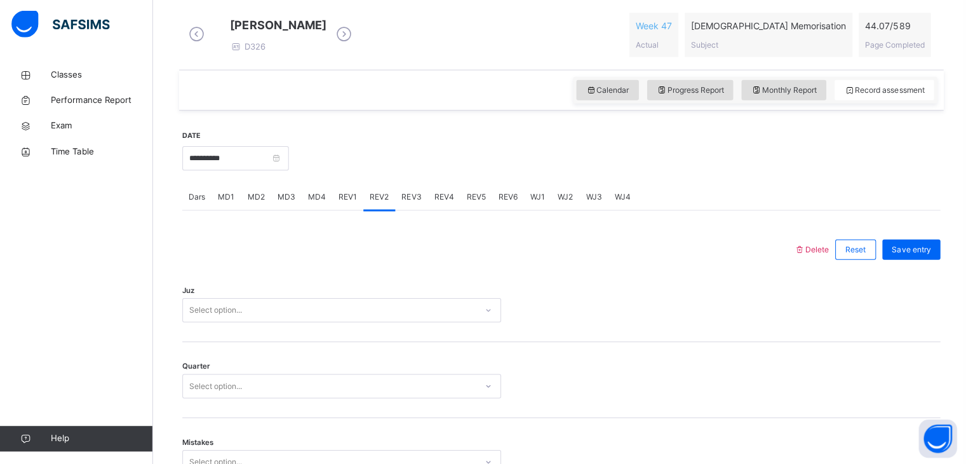
click at [319, 321] on div "Juz Select option..." at bounding box center [559, 305] width 755 height 76
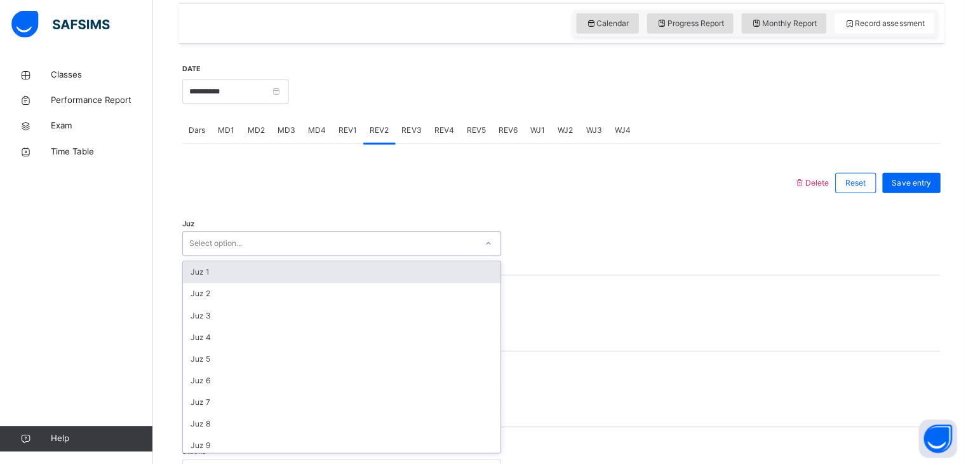
scroll to position [430, 0]
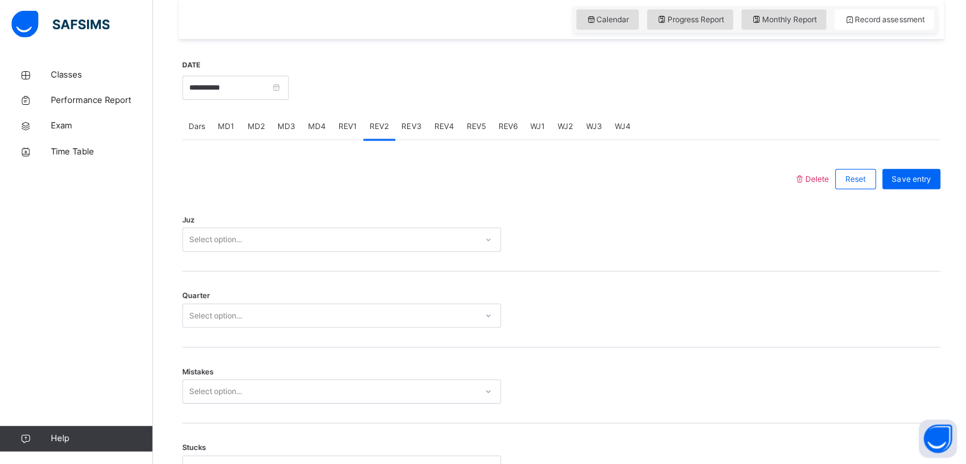
click at [335, 115] on div at bounding box center [612, 87] width 636 height 55
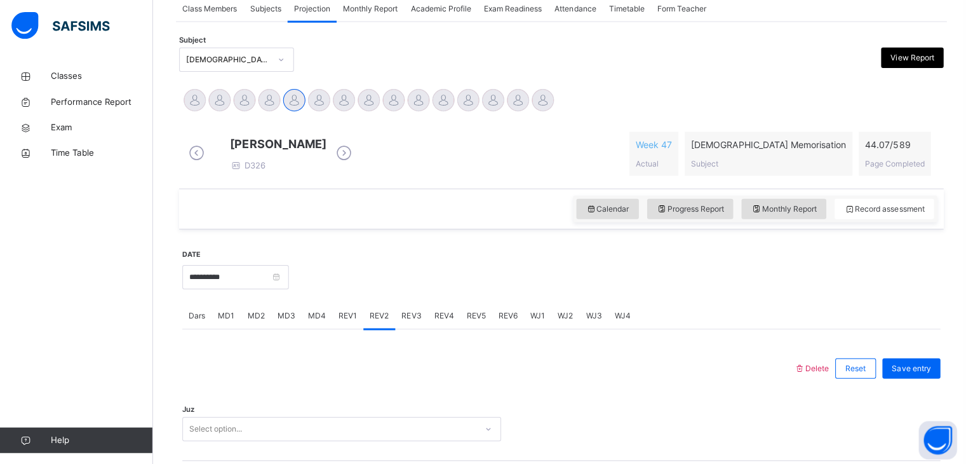
scroll to position [243, 0]
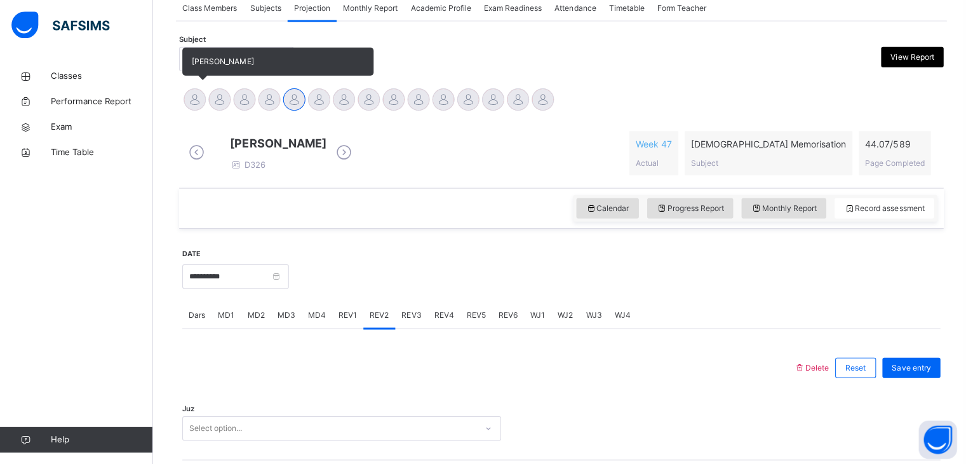
click at [192, 93] on div at bounding box center [194, 99] width 22 height 22
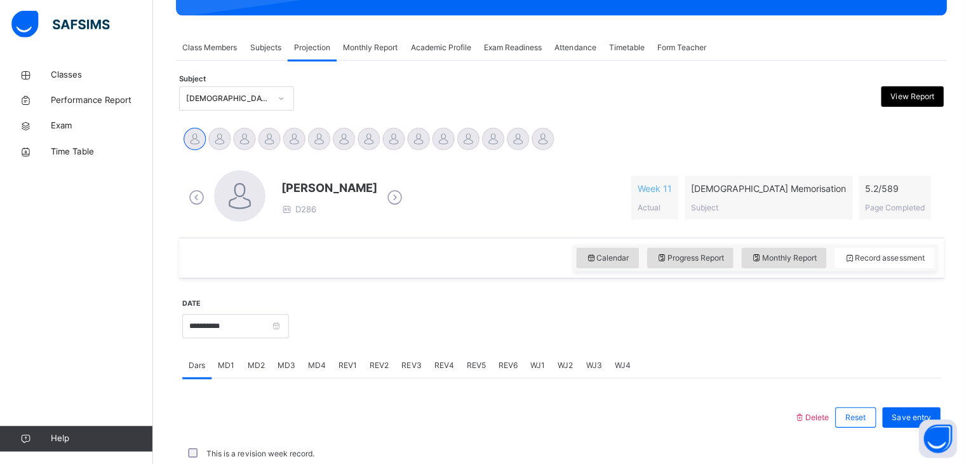
scroll to position [242, 0]
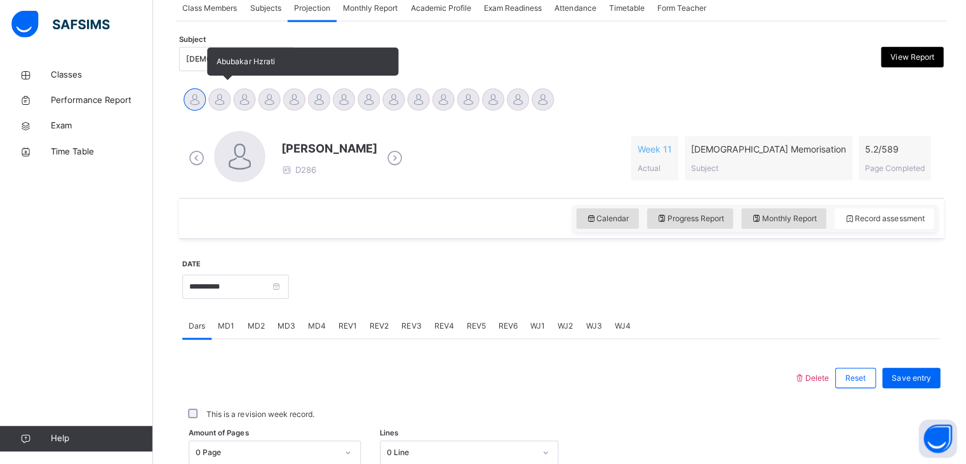
click at [224, 104] on div at bounding box center [219, 101] width 22 height 22
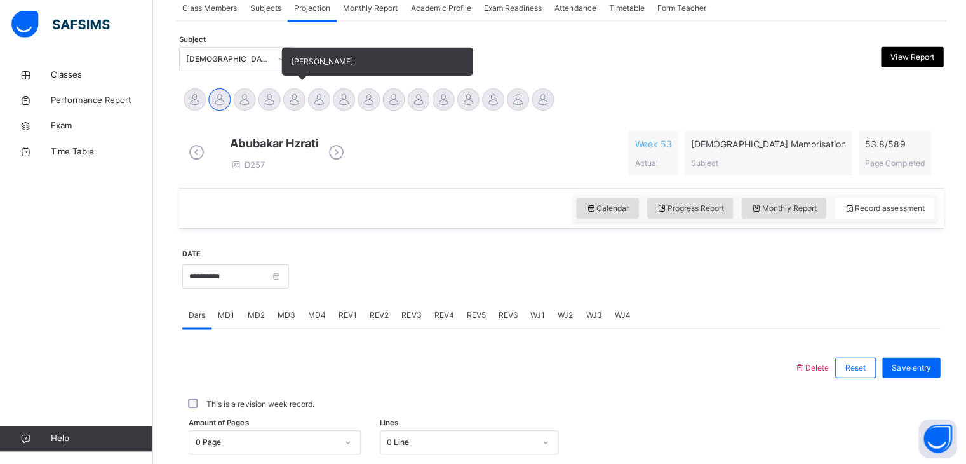
click at [289, 92] on div at bounding box center [293, 101] width 22 height 22
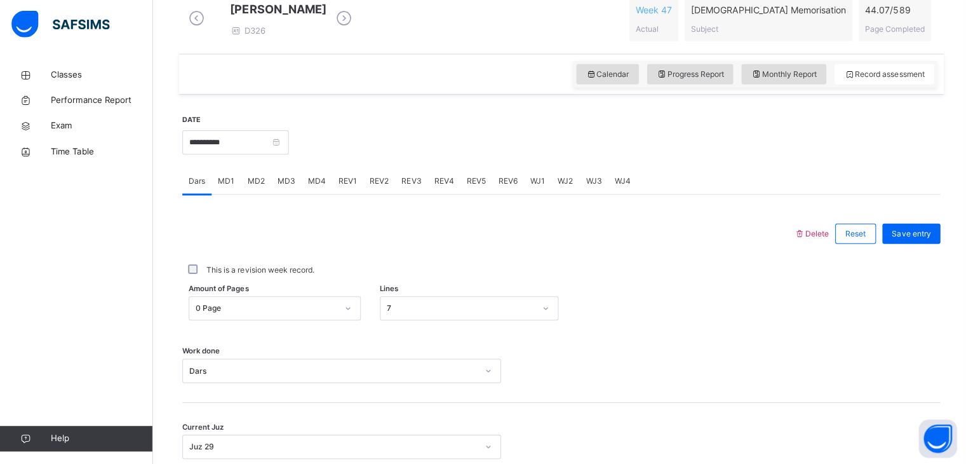
scroll to position [396, 0]
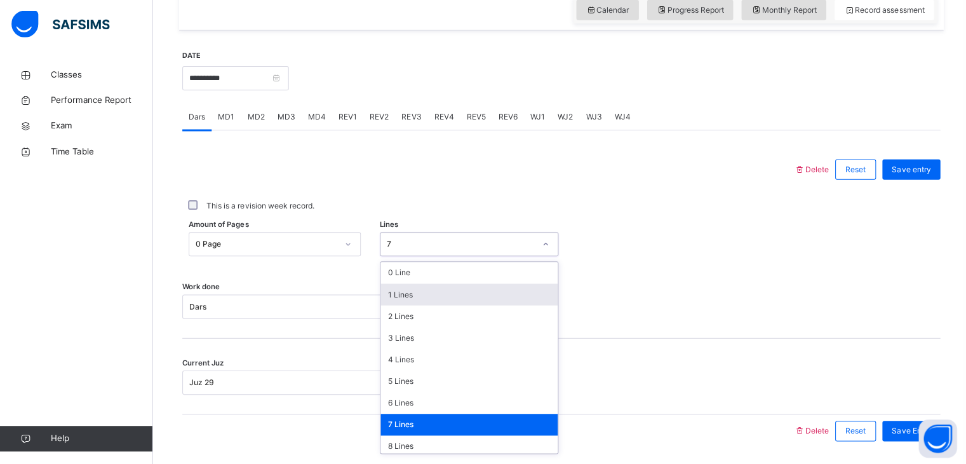
click at [392, 257] on div "option 1 Lines focused, 2 of 16. 16 results available. Use Up and Down to choos…" at bounding box center [467, 244] width 178 height 24
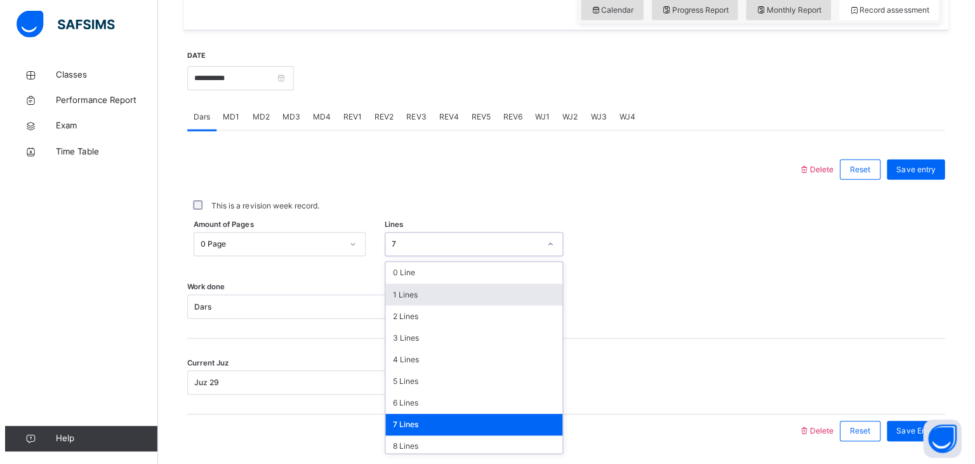
scroll to position [444, 0]
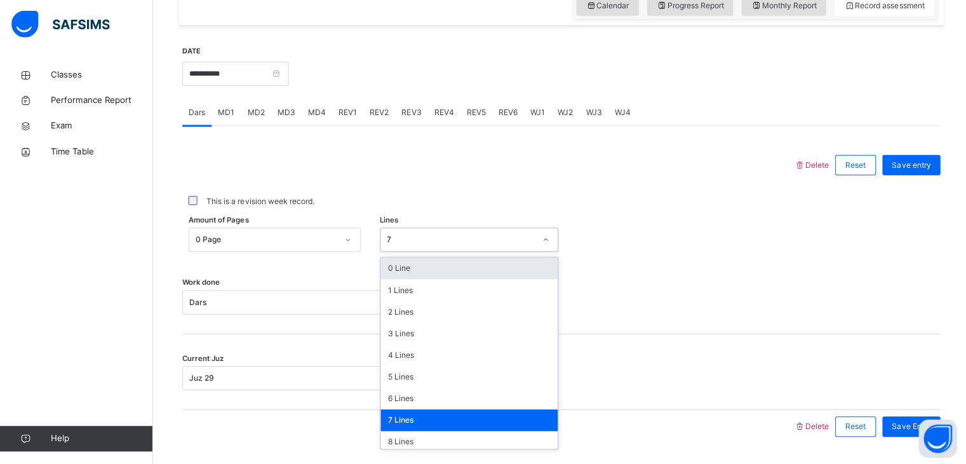
click at [413, 279] on div "0 Line" at bounding box center [467, 269] width 177 height 22
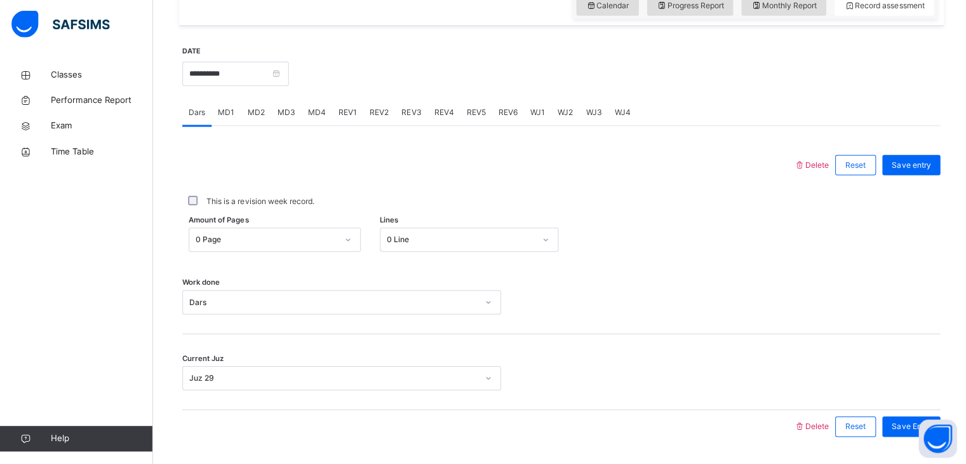
click at [259, 119] on span "MD2" at bounding box center [254, 113] width 17 height 11
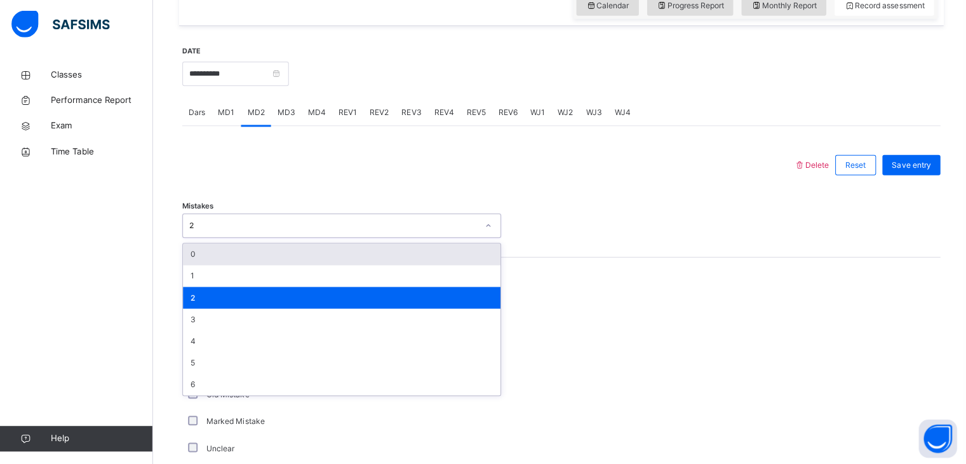
click at [232, 231] on div "2" at bounding box center [332, 225] width 287 height 11
click at [232, 260] on div "0" at bounding box center [340, 255] width 316 height 22
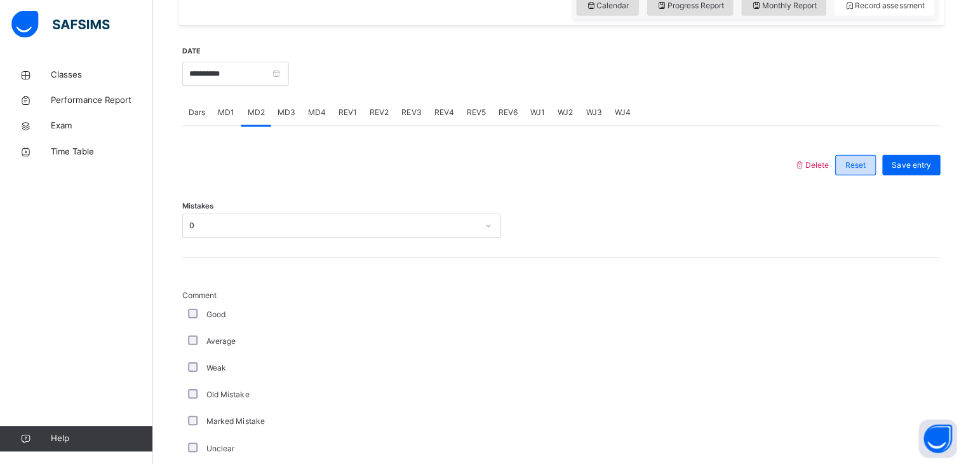
click at [853, 176] on div "Reset" at bounding box center [852, 166] width 41 height 20
click at [856, 171] on span "Reset" at bounding box center [852, 165] width 20 height 11
click at [857, 171] on span "Reset" at bounding box center [852, 165] width 20 height 11
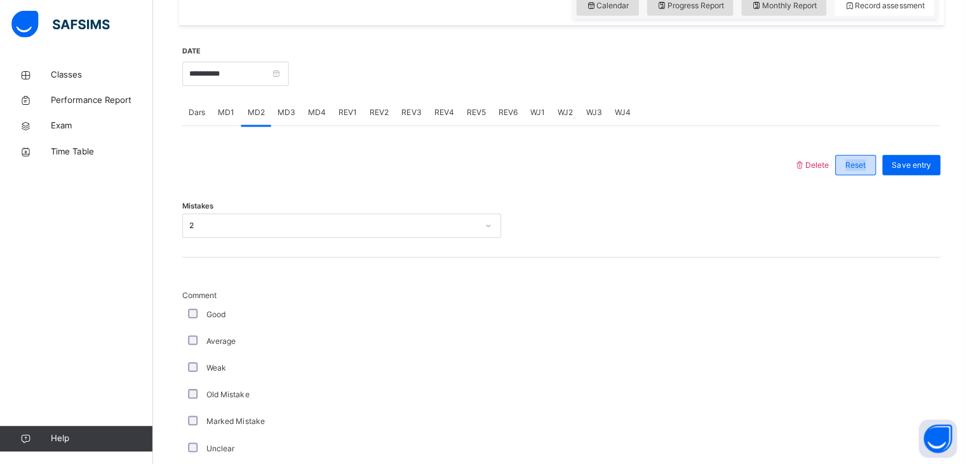
click at [857, 171] on span "Reset" at bounding box center [852, 165] width 20 height 11
drag, startPoint x: 857, startPoint y: 175, endPoint x: 637, endPoint y: 227, distance: 226.3
click at [637, 227] on div "Mistakes 2" at bounding box center [559, 226] width 755 height 24
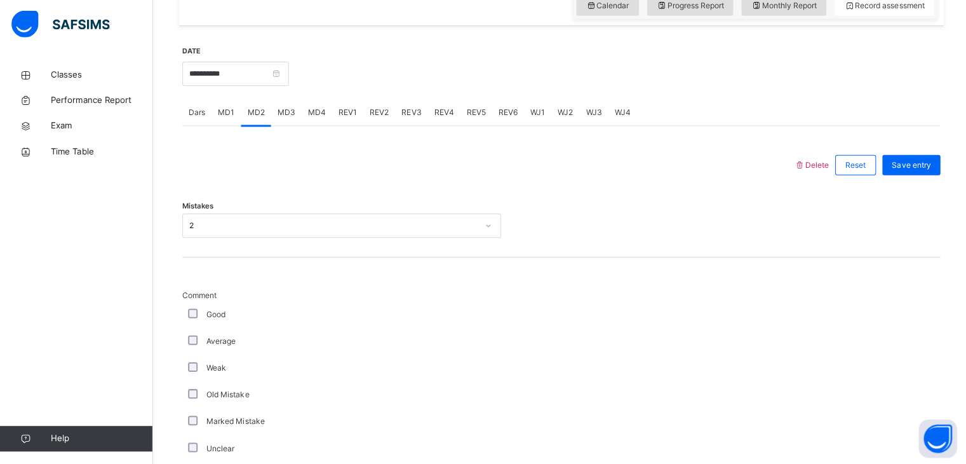
click at [637, 227] on div "Mistakes 2" at bounding box center [559, 226] width 755 height 24
click at [857, 170] on span "Reset" at bounding box center [852, 165] width 20 height 11
click at [857, 171] on span "Reset" at bounding box center [852, 165] width 20 height 11
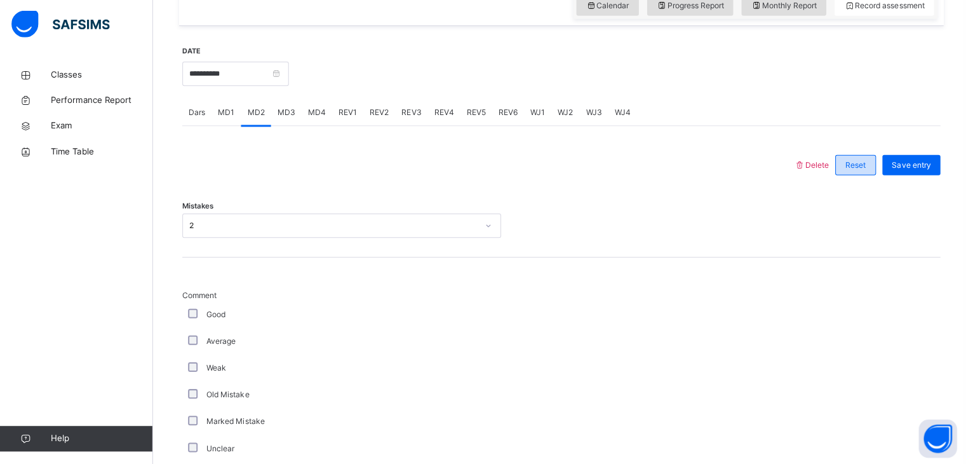
click at [857, 171] on span "Reset" at bounding box center [852, 165] width 20 height 11
click at [859, 170] on span "Reset" at bounding box center [852, 165] width 20 height 11
click at [819, 170] on span "Delete" at bounding box center [808, 166] width 34 height 10
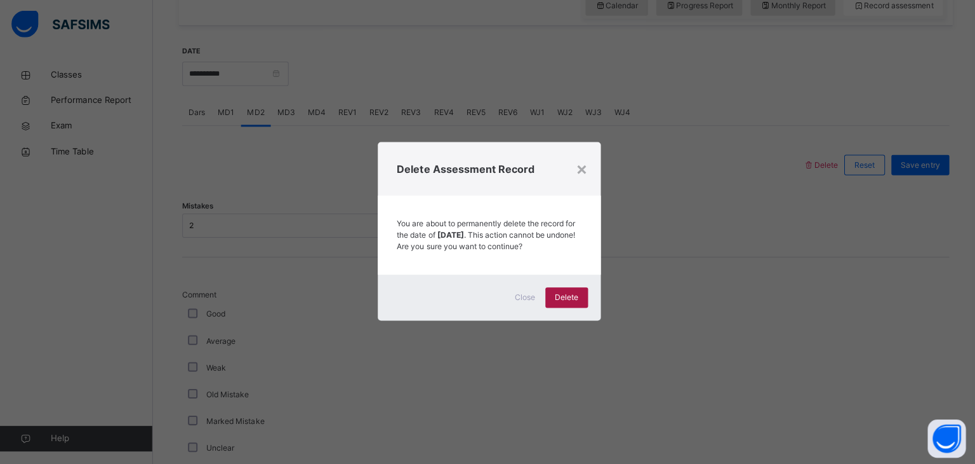
click at [554, 304] on span "Delete" at bounding box center [564, 297] width 23 height 11
click at [575, 169] on div "×" at bounding box center [580, 169] width 12 height 27
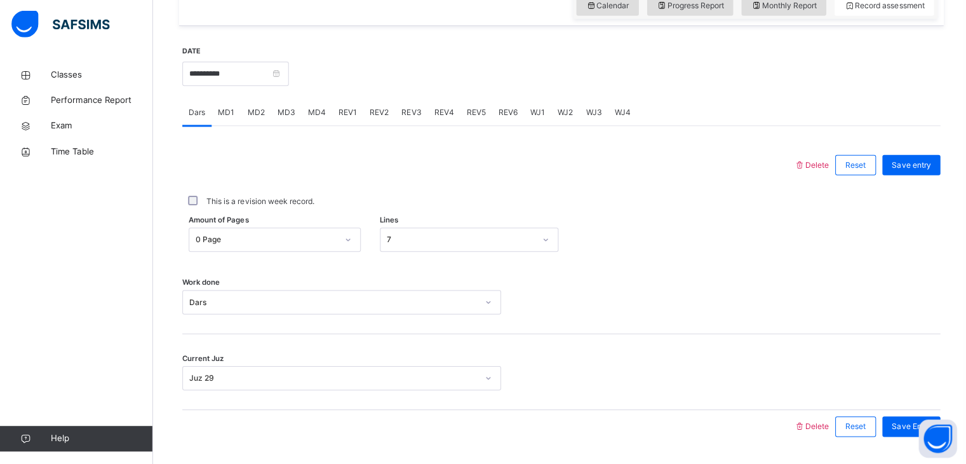
click at [575, 169] on div at bounding box center [486, 165] width 597 height 33
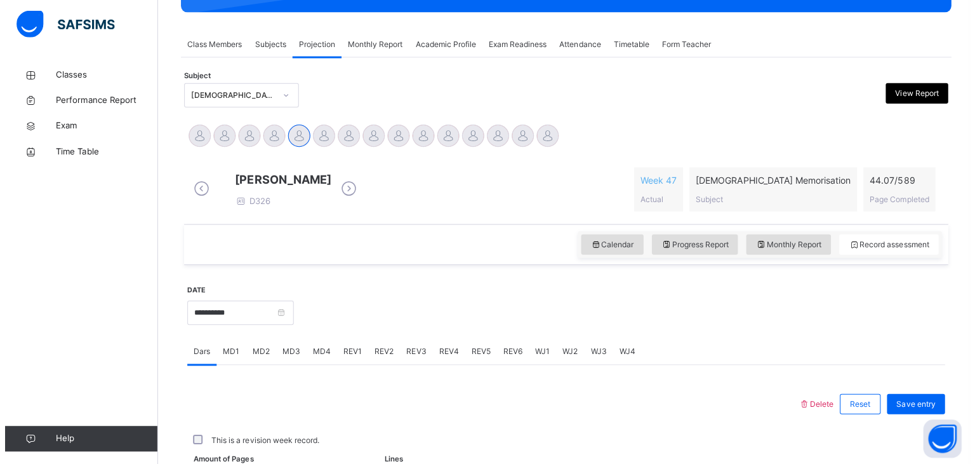
scroll to position [206, 0]
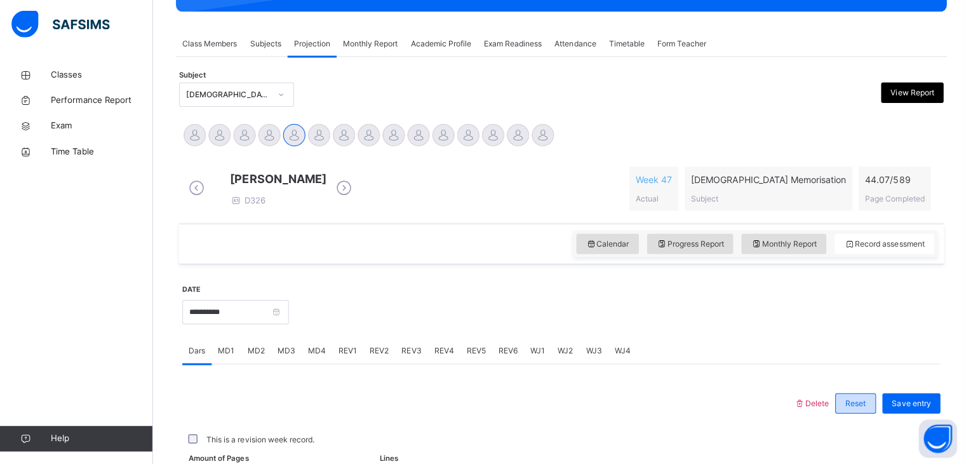
click at [873, 413] on div "Reset" at bounding box center [852, 403] width 41 height 20
click at [821, 408] on span "Delete" at bounding box center [808, 403] width 34 height 10
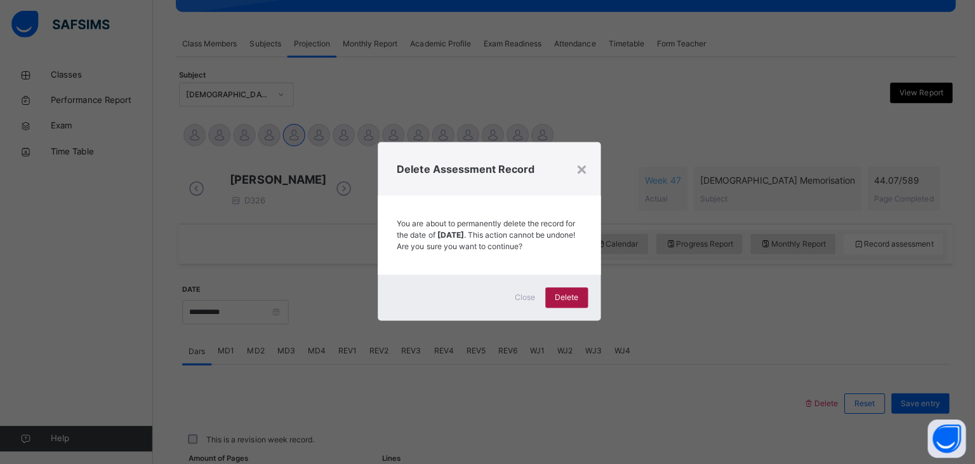
click at [561, 300] on span "Delete" at bounding box center [564, 297] width 23 height 11
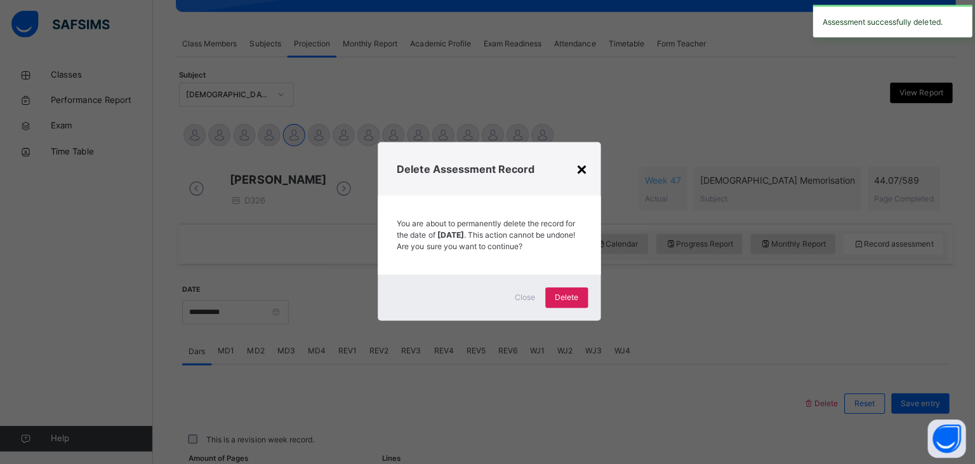
click at [579, 163] on div "×" at bounding box center [580, 169] width 12 height 27
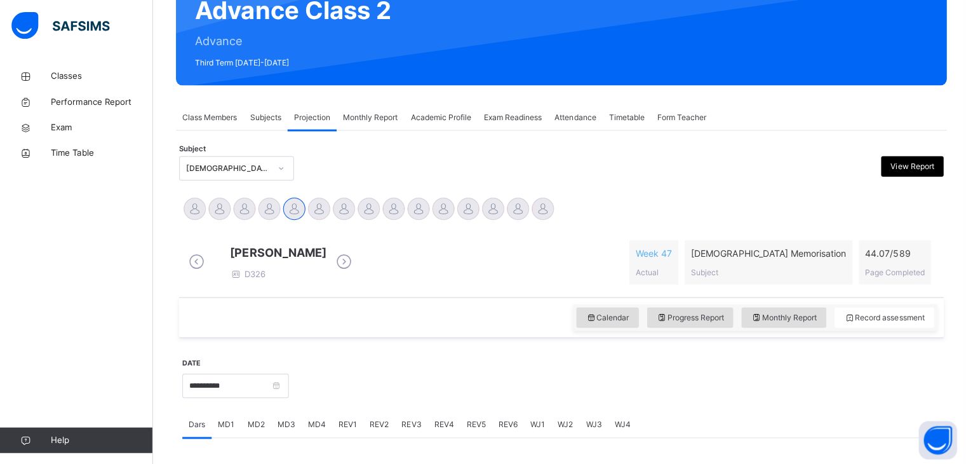
scroll to position [119, 0]
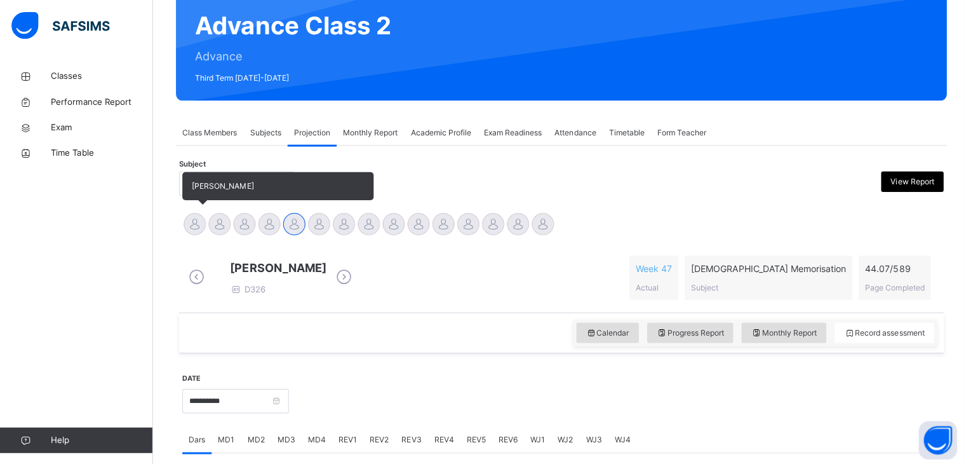
click at [194, 220] on div at bounding box center [194, 223] width 22 height 22
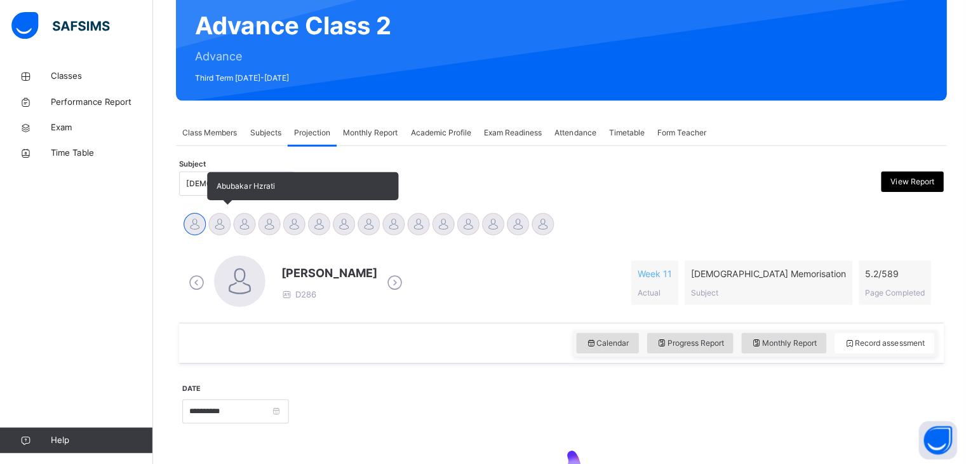
click at [214, 220] on div at bounding box center [219, 223] width 22 height 22
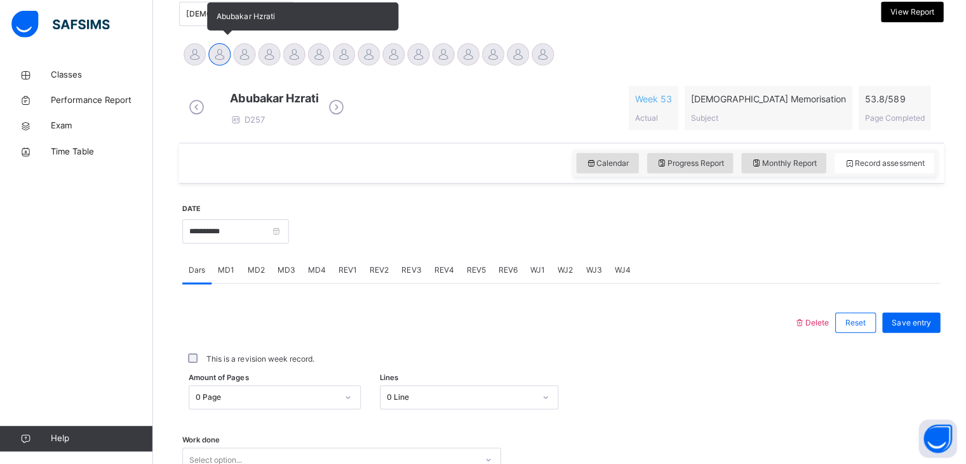
scroll to position [290, 0]
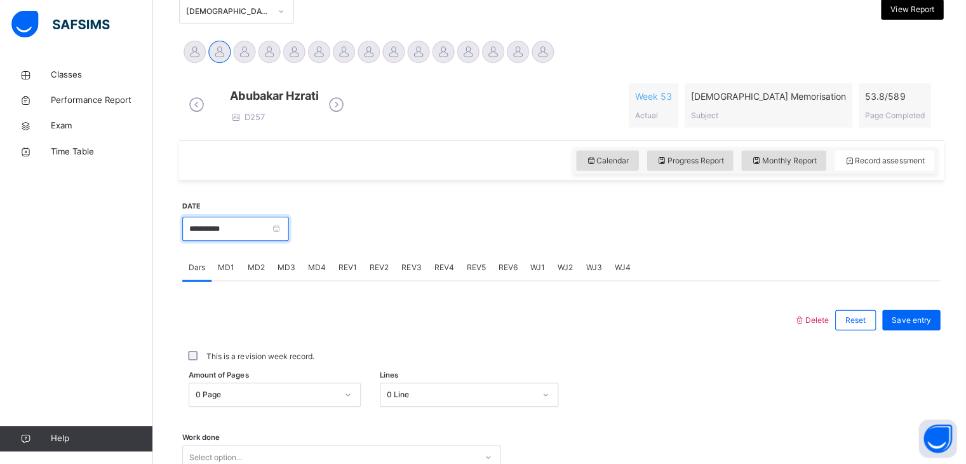
click at [263, 241] on input "**********" at bounding box center [235, 229] width 106 height 24
click at [389, 330] on div at bounding box center [486, 320] width 597 height 33
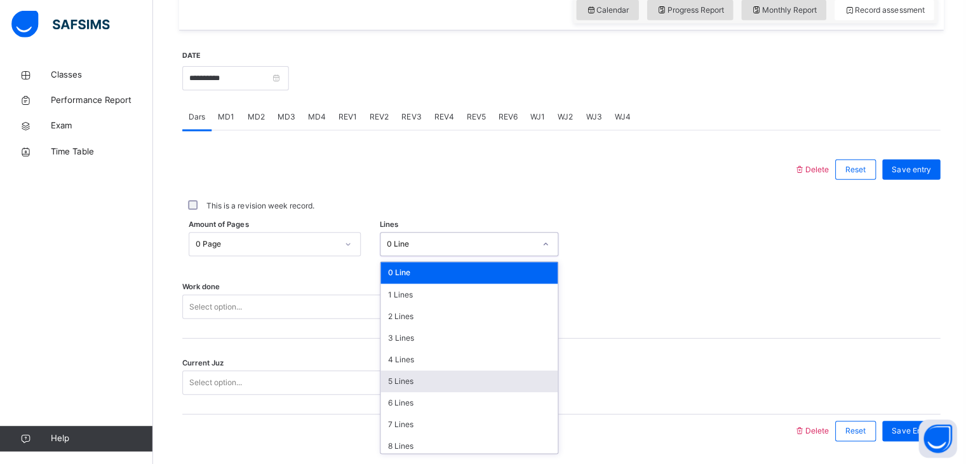
click at [412, 257] on div "option 5 Lines focused, 6 of 16. 16 results available. Use Up and Down to choos…" at bounding box center [467, 244] width 178 height 24
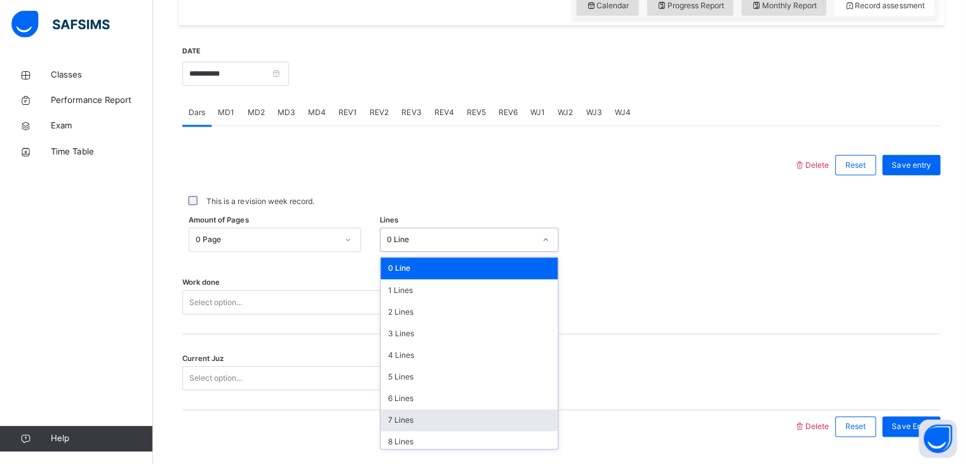
click at [416, 428] on div "7 Lines" at bounding box center [467, 420] width 177 height 22
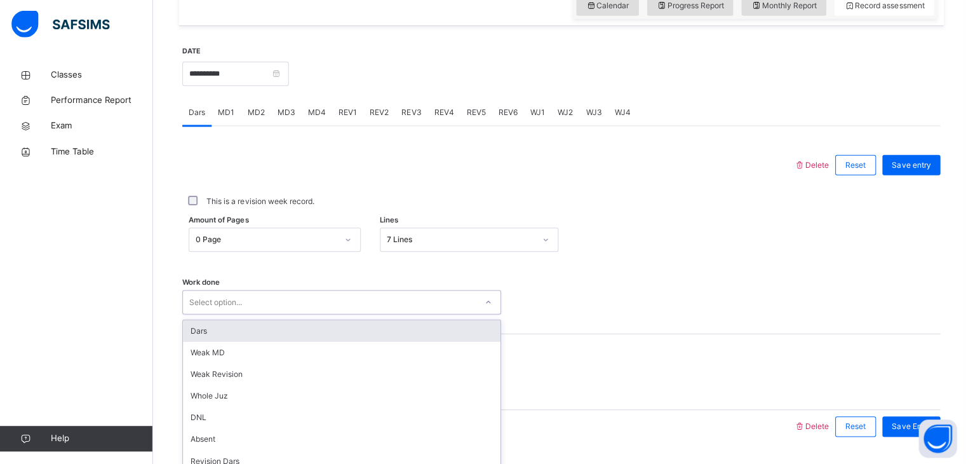
scroll to position [490, 0]
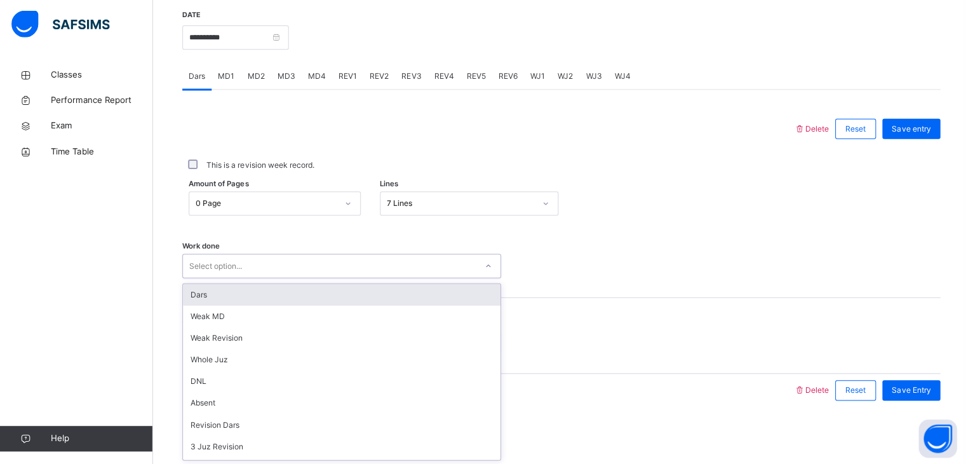
click at [429, 278] on div "option Dars focused, 1 of 14. 14 results available. Use Up and Down to choose o…" at bounding box center [341, 266] width 318 height 24
click at [416, 295] on div "Dars" at bounding box center [340, 295] width 316 height 22
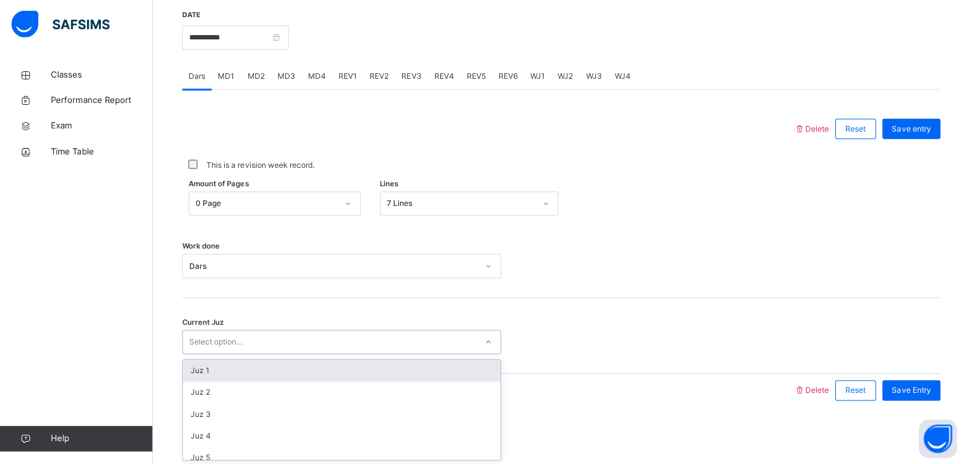
click at [399, 337] on div "Select option..." at bounding box center [328, 342] width 292 height 20
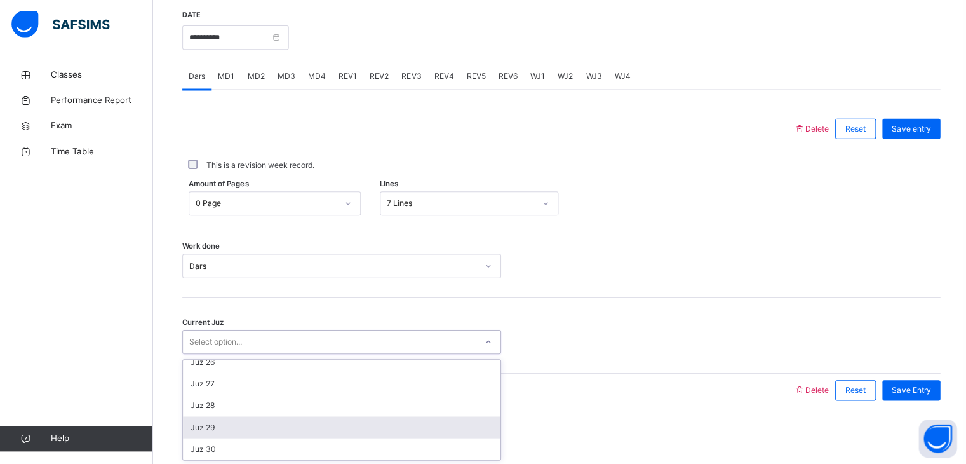
click at [359, 434] on div "Juz 29" at bounding box center [340, 427] width 316 height 22
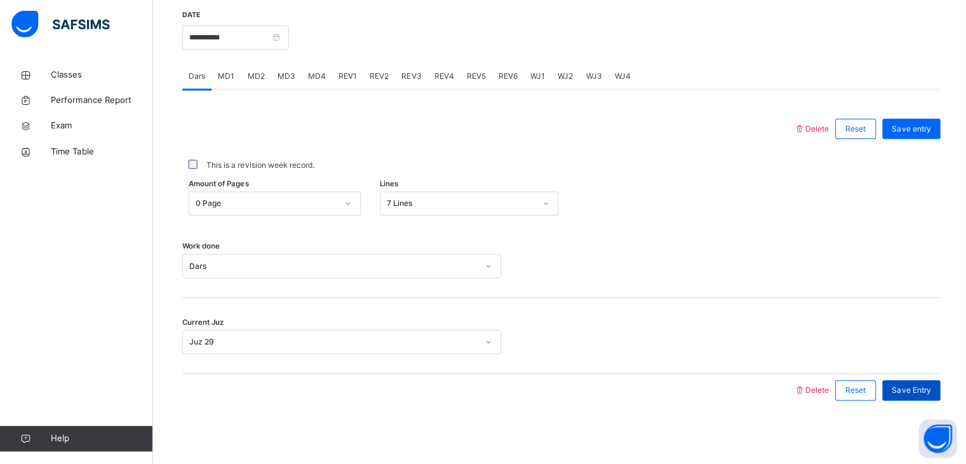
click at [920, 392] on span "Save Entry" at bounding box center [907, 389] width 39 height 11
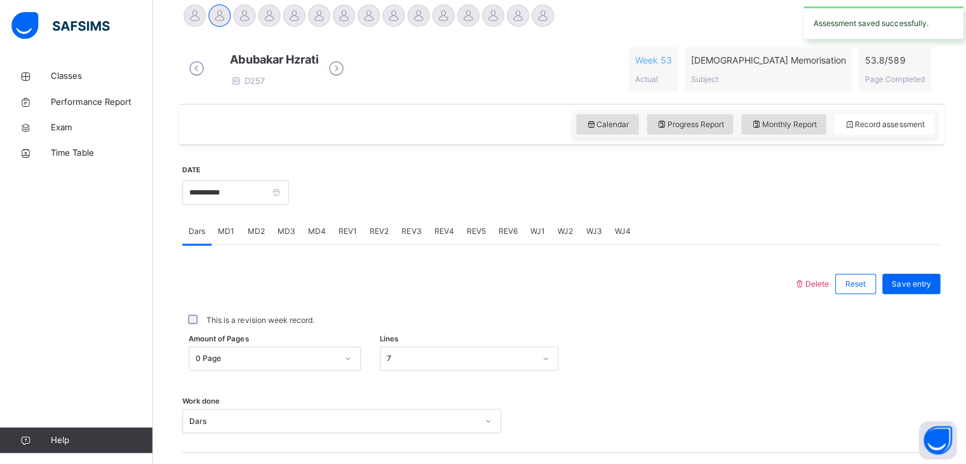
scroll to position [326, 0]
click at [258, 237] on span "MD2" at bounding box center [254, 230] width 17 height 11
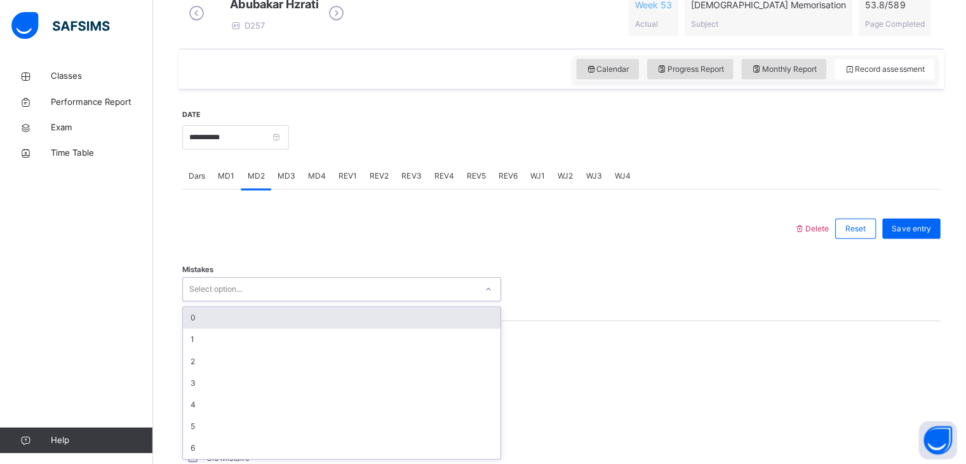
click at [233, 300] on div "option 0 focused, 1 of 7. 7 results available. Use Up and Down to choose option…" at bounding box center [341, 288] width 318 height 24
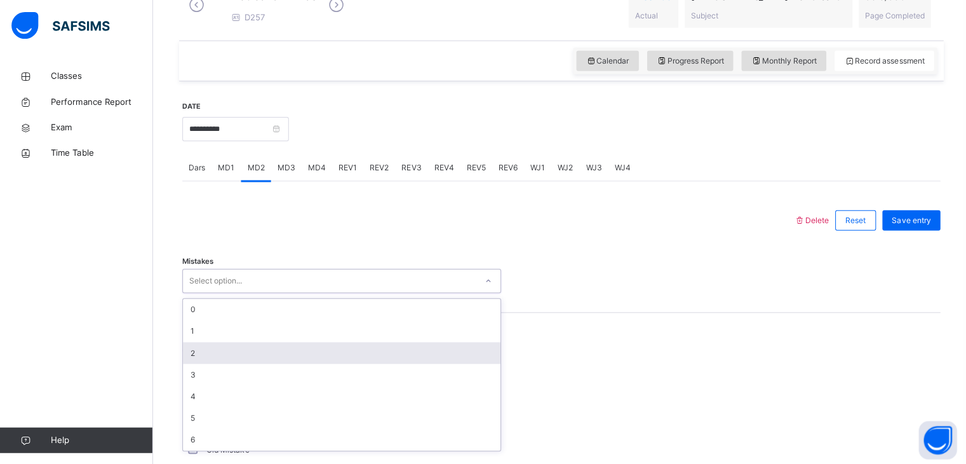
click at [227, 359] on div "2" at bounding box center [340, 351] width 316 height 22
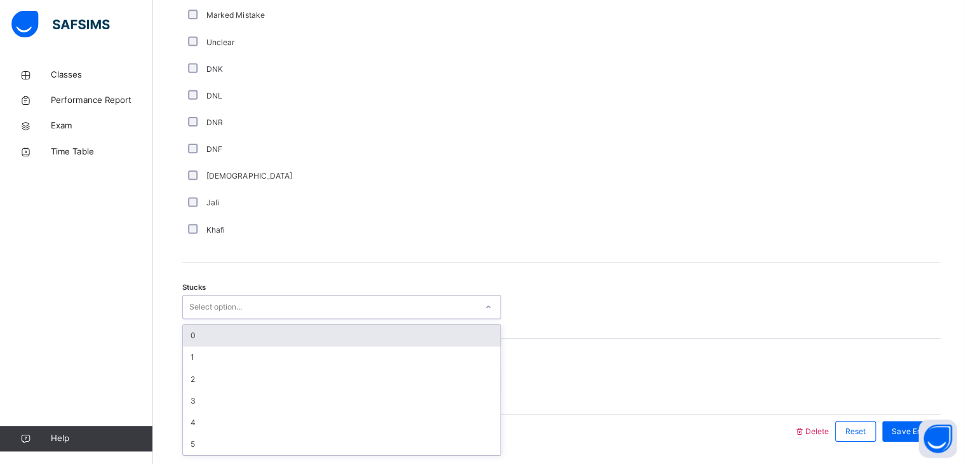
scroll to position [853, 0]
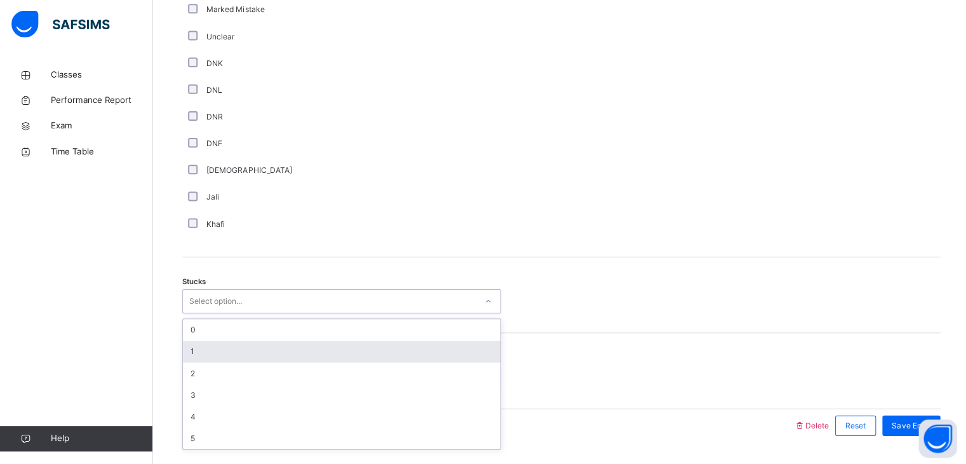
drag, startPoint x: 227, startPoint y: 381, endPoint x: 225, endPoint y: 355, distance: 26.1
click at [225, 314] on div "option 1 focused, 2 of 6. 6 results available. Use Up and Down to choose option…" at bounding box center [341, 302] width 318 height 24
click at [225, 355] on div "1" at bounding box center [340, 352] width 316 height 22
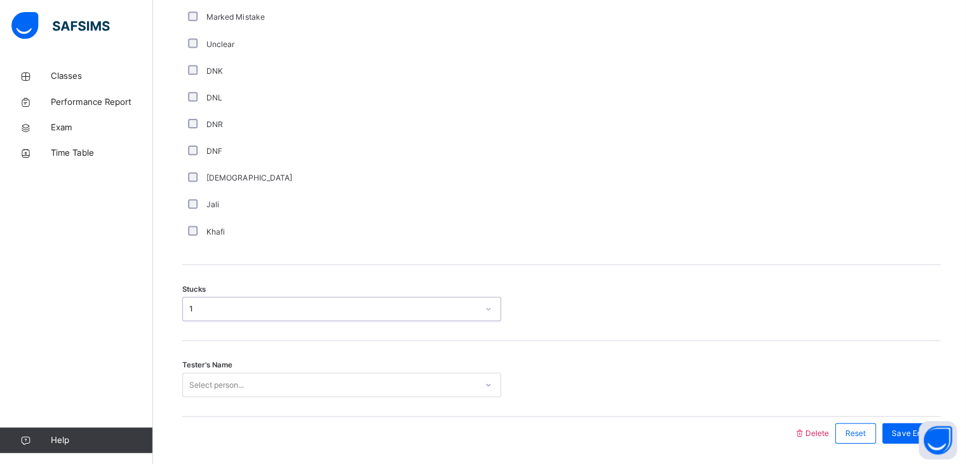
scroll to position [837, 0]
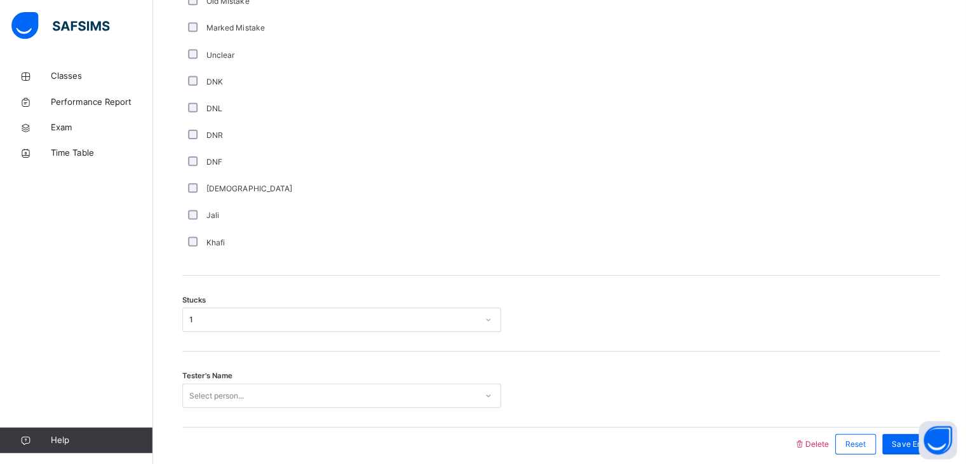
drag, startPoint x: 224, startPoint y: 387, endPoint x: 224, endPoint y: 401, distance: 14.6
click at [224, 401] on div "Tester's Name Select person..." at bounding box center [341, 394] width 318 height 24
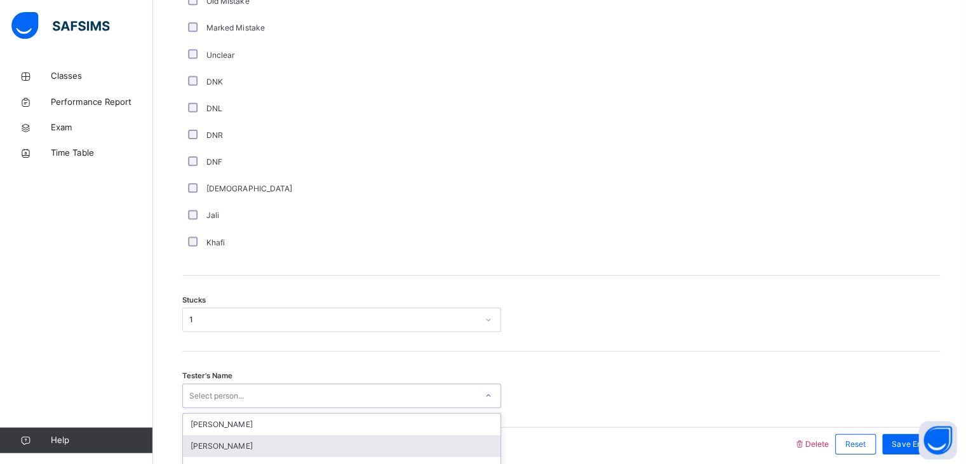
scroll to position [899, 0]
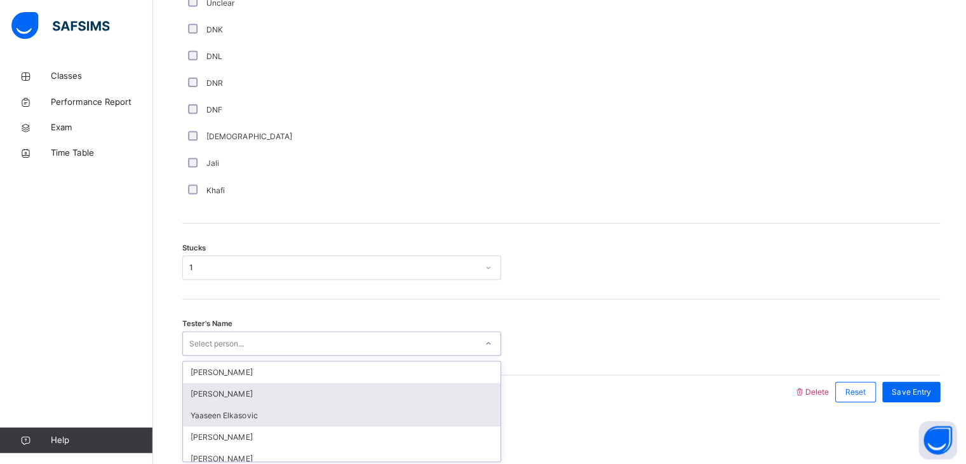
drag, startPoint x: 224, startPoint y: 401, endPoint x: 222, endPoint y: 411, distance: 9.6
click at [222, 354] on div "option [PERSON_NAME] focused, 2 of 94. 94 results available. Use Up and Down to…" at bounding box center [341, 342] width 318 height 24
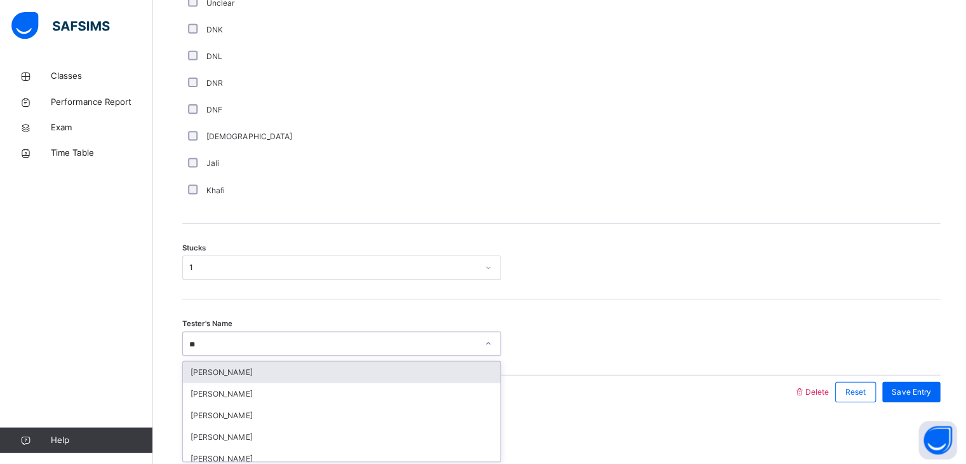
type input "***"
click at [227, 367] on div "[PERSON_NAME]" at bounding box center [340, 370] width 316 height 22
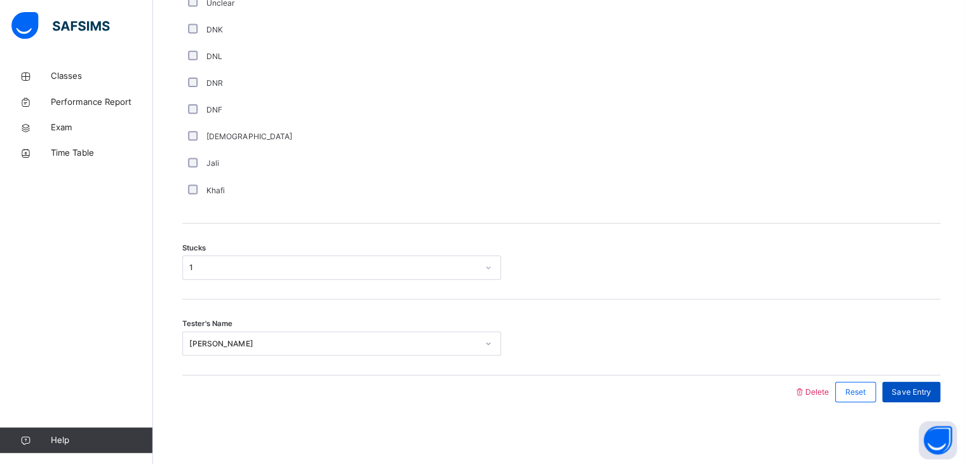
click at [913, 385] on span "Save Entry" at bounding box center [907, 389] width 39 height 11
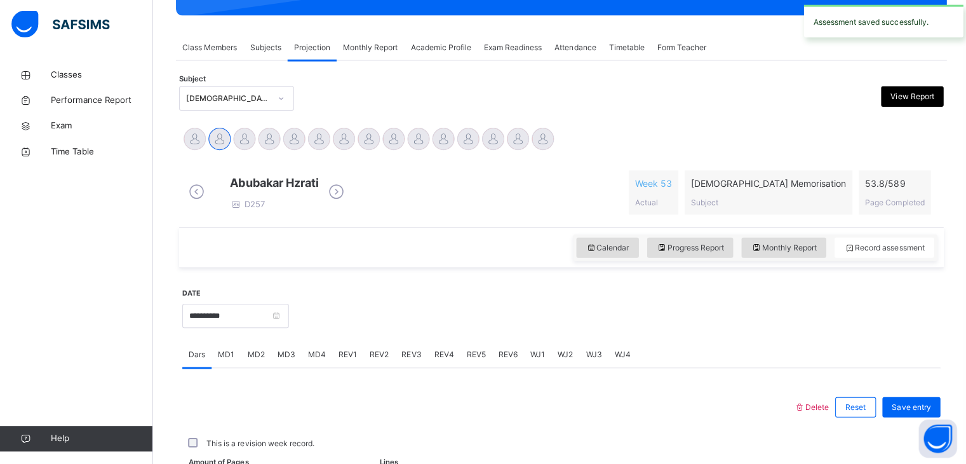
scroll to position [490, 0]
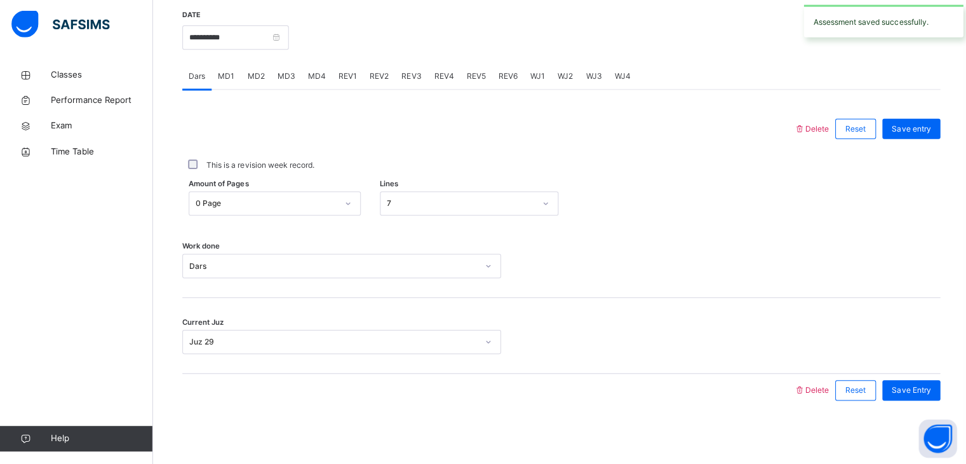
click at [311, 73] on span "MD4" at bounding box center [316, 77] width 18 height 11
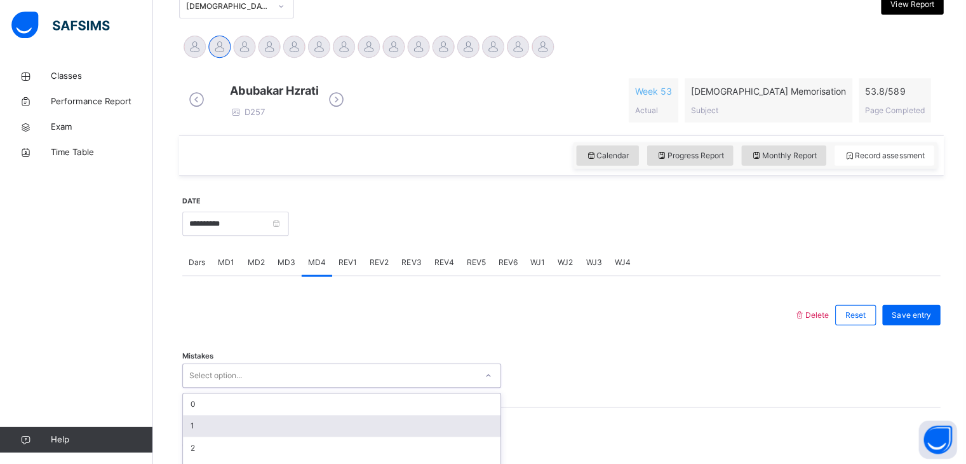
scroll to position [391, 0]
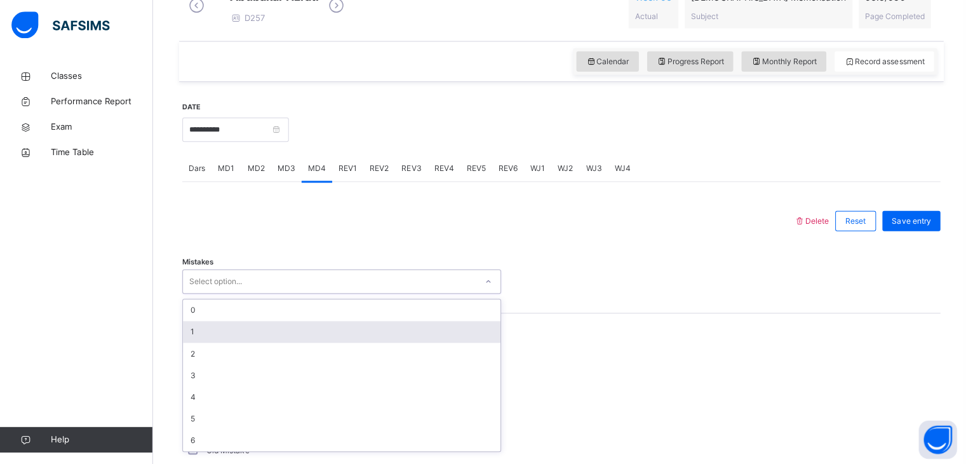
click at [291, 293] on div "option 1 focused, 2 of 7. 7 results available. Use Up and Down to choose option…" at bounding box center [341, 281] width 318 height 24
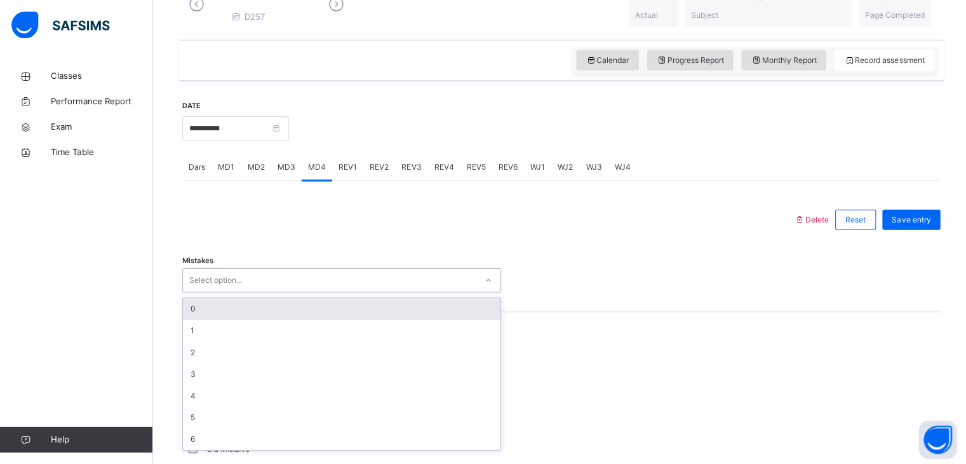
click at [260, 319] on div "0" at bounding box center [340, 308] width 316 height 22
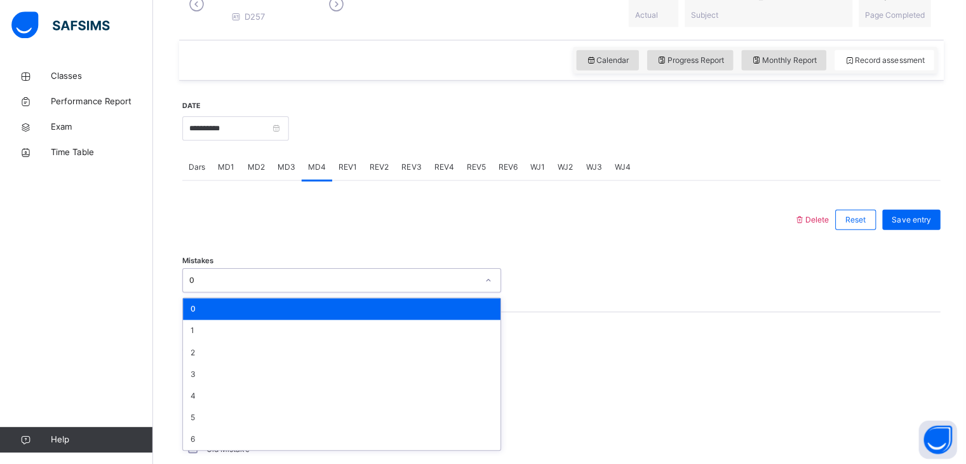
click at [258, 291] on div "0" at bounding box center [341, 279] width 318 height 24
click at [249, 335] on div "1" at bounding box center [340, 330] width 316 height 22
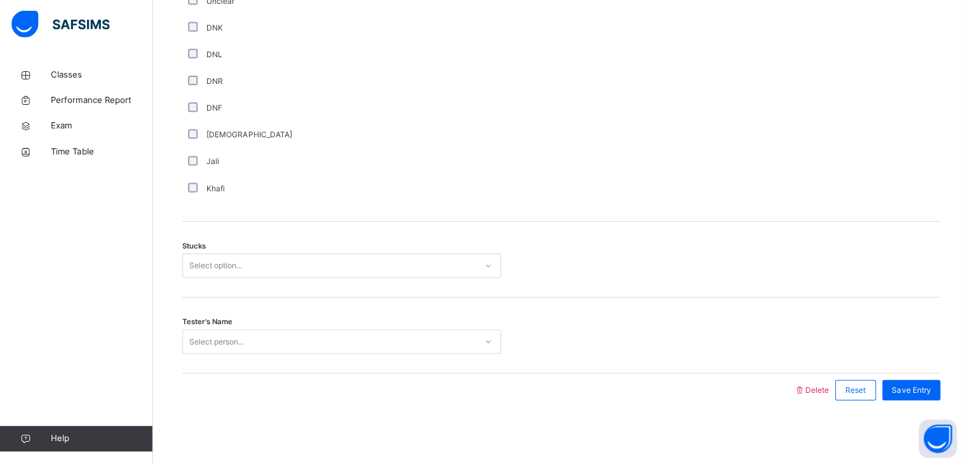
scroll to position [899, 0]
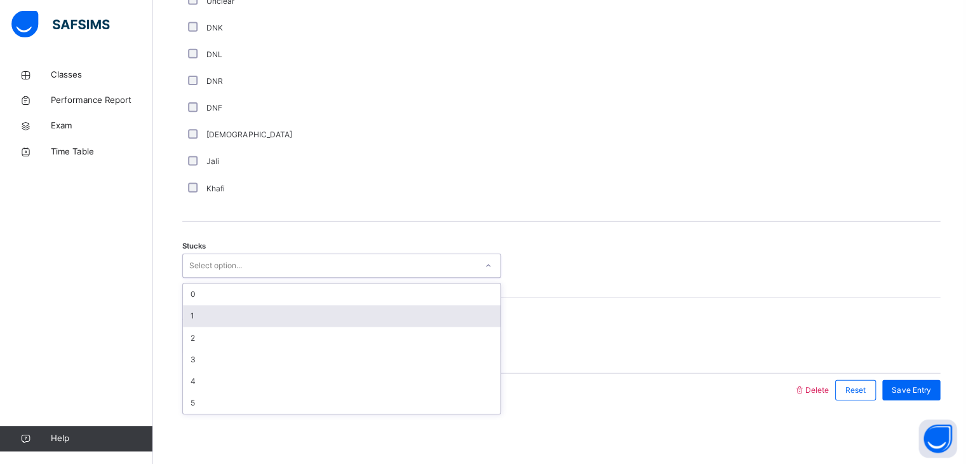
drag, startPoint x: 240, startPoint y: 269, endPoint x: 224, endPoint y: 325, distance: 58.1
click at [224, 278] on div "option 1 focused, 2 of 6. 6 results available. Use Up and Down to choose option…" at bounding box center [341, 266] width 318 height 24
click at [224, 325] on div "1" at bounding box center [340, 316] width 316 height 22
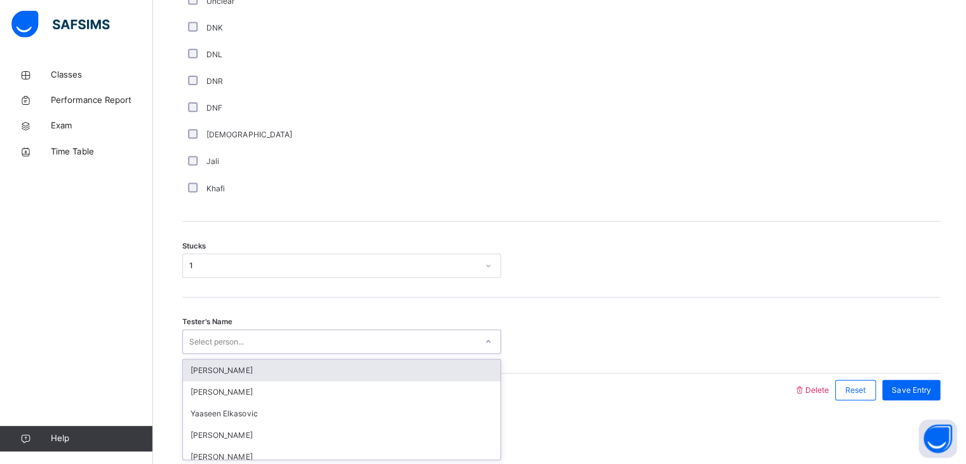
click at [221, 340] on div "Select person..." at bounding box center [216, 342] width 55 height 24
type input "***"
click at [223, 367] on div "[PERSON_NAME]" at bounding box center [340, 370] width 316 height 22
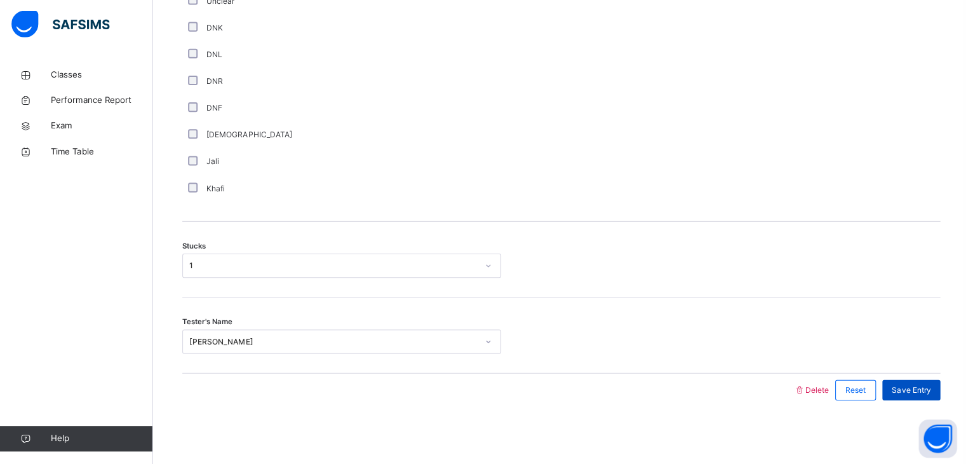
click at [906, 387] on span "Save Entry" at bounding box center [907, 389] width 39 height 11
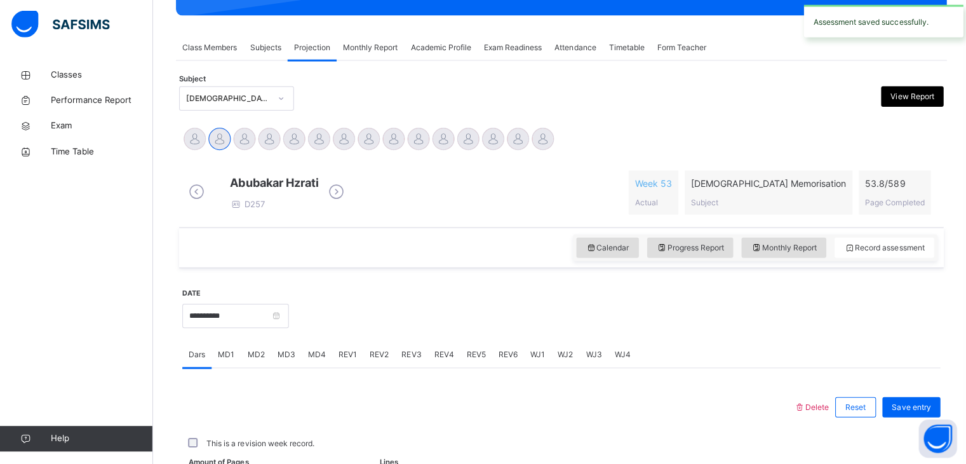
scroll to position [490, 0]
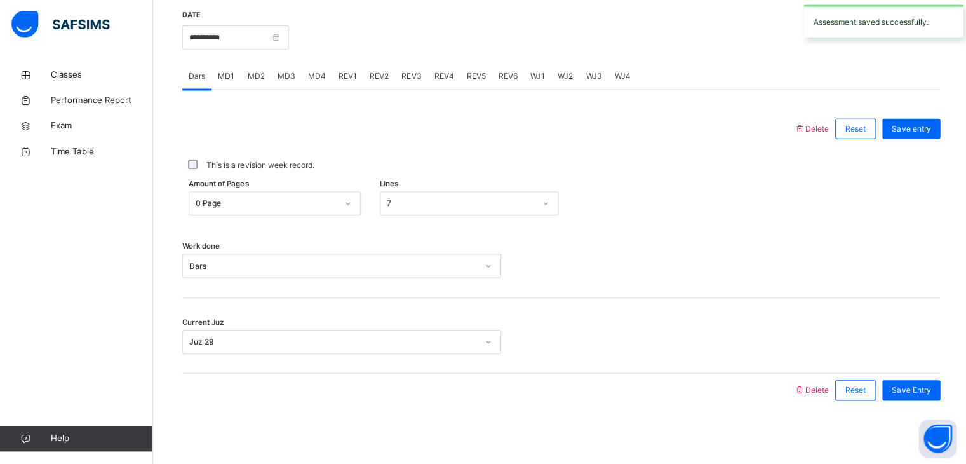
click at [346, 72] on span "REV1" at bounding box center [346, 77] width 18 height 11
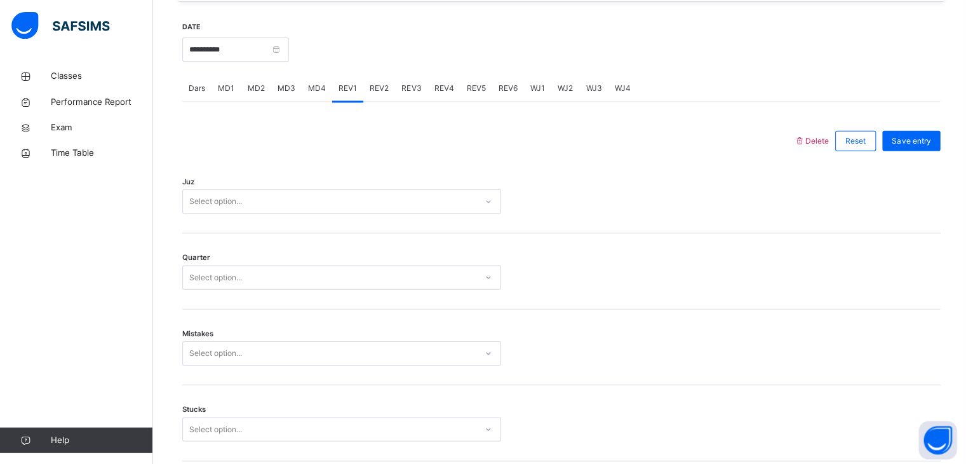
scroll to position [467, 0]
click at [220, 215] on div "Select option..." at bounding box center [215, 203] width 53 height 24
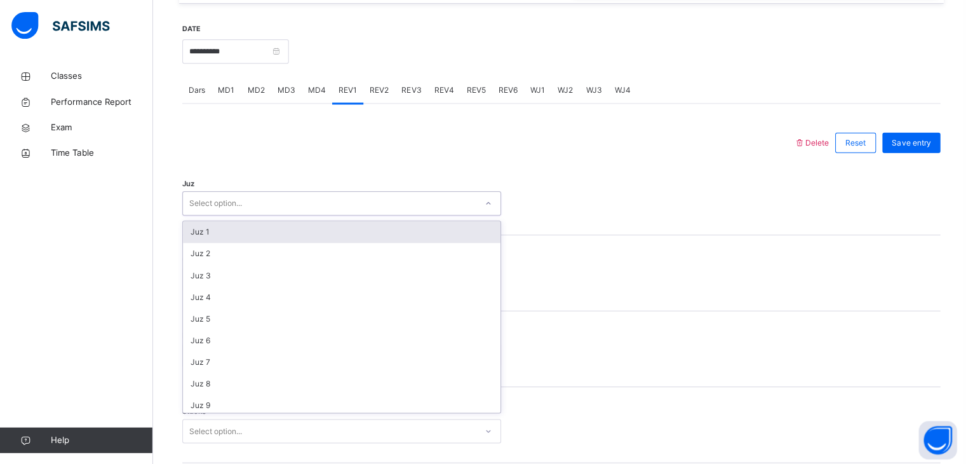
click at [220, 215] on div "Select option..." at bounding box center [215, 203] width 53 height 24
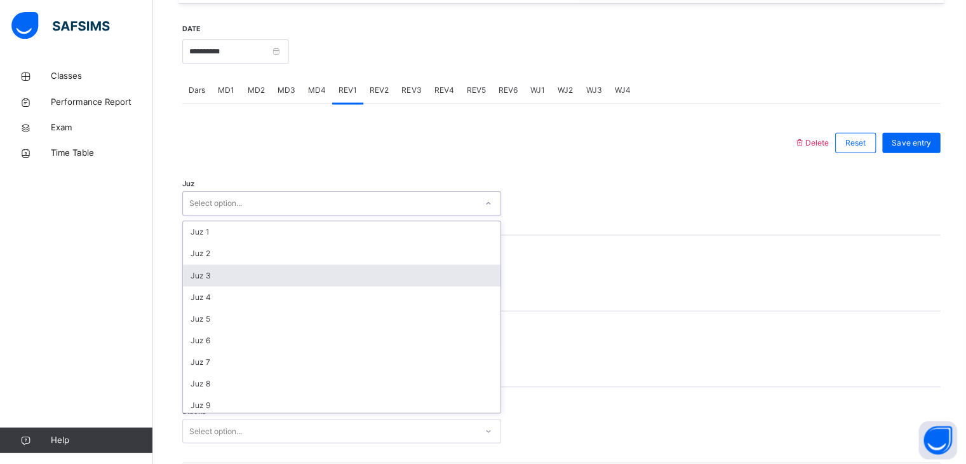
scroll to position [457, 0]
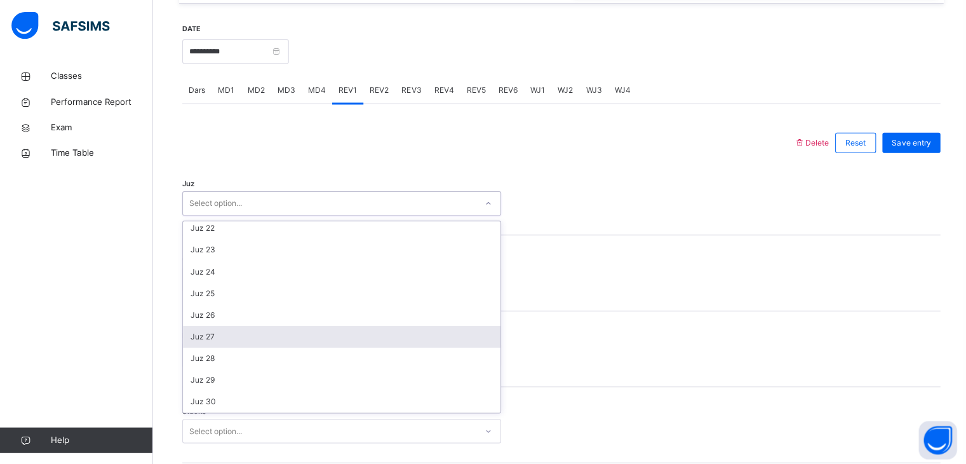
click at [219, 345] on div "Juz 27" at bounding box center [340, 336] width 316 height 22
drag, startPoint x: 226, startPoint y: 288, endPoint x: 227, endPoint y: 335, distance: 47.6
click at [227, 290] on div "option 2 focused, 2 of 4. 4 results available. Use Up and Down to choose option…" at bounding box center [341, 278] width 318 height 24
click at [227, 335] on div "2" at bounding box center [340, 329] width 316 height 22
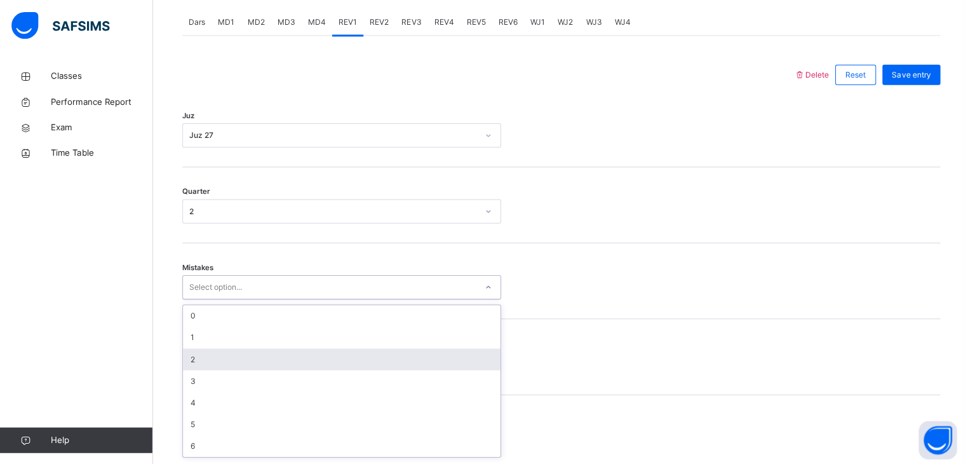
scroll to position [541, 0]
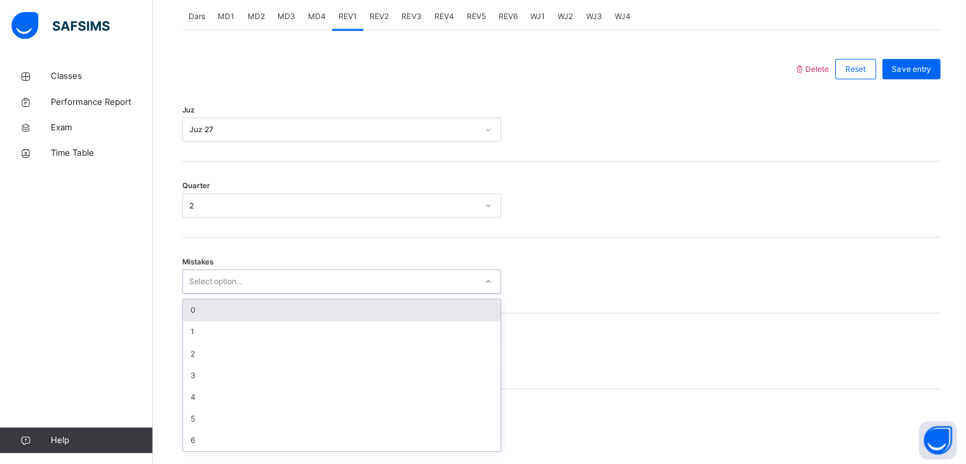
drag, startPoint x: 213, startPoint y: 357, endPoint x: 234, endPoint y: 313, distance: 48.6
click at [234, 292] on div "option 0 focused, 1 of 7. 7 results available. Use Up and Down to choose option…" at bounding box center [341, 280] width 318 height 24
click at [234, 313] on div "0" at bounding box center [340, 309] width 316 height 22
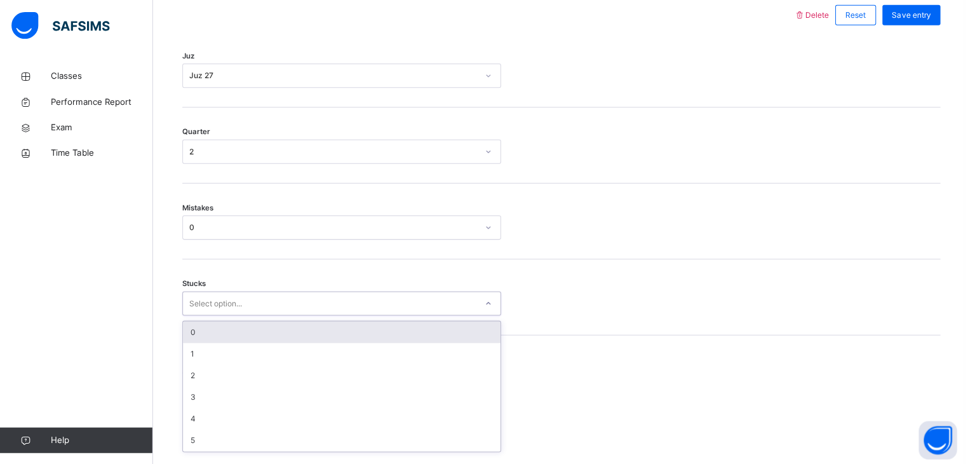
click at [223, 314] on div "option 0 focused, 1 of 6. 6 results available. Use Up and Down to choose option…" at bounding box center [341, 302] width 318 height 24
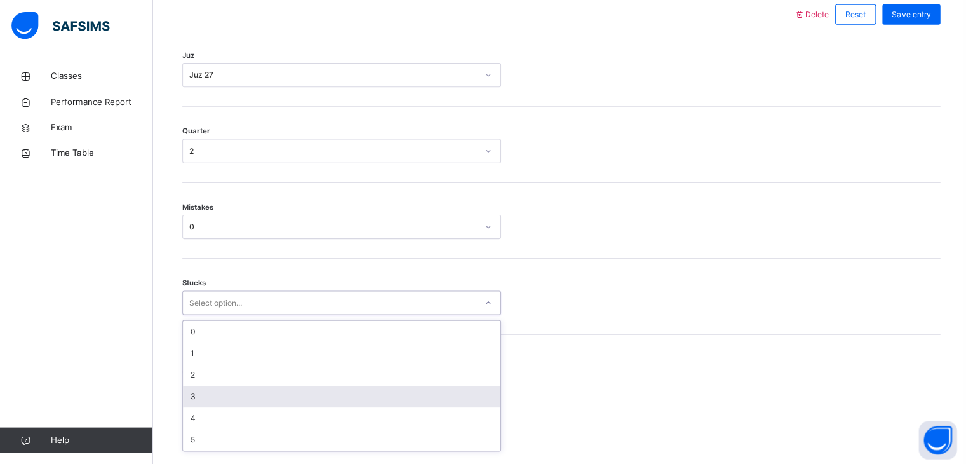
click at [220, 405] on div "3" at bounding box center [340, 395] width 316 height 22
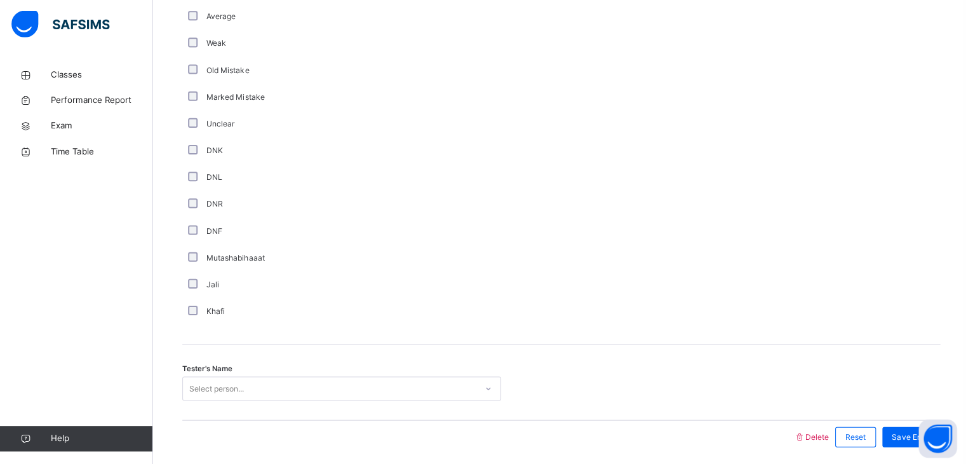
scroll to position [1049, 0]
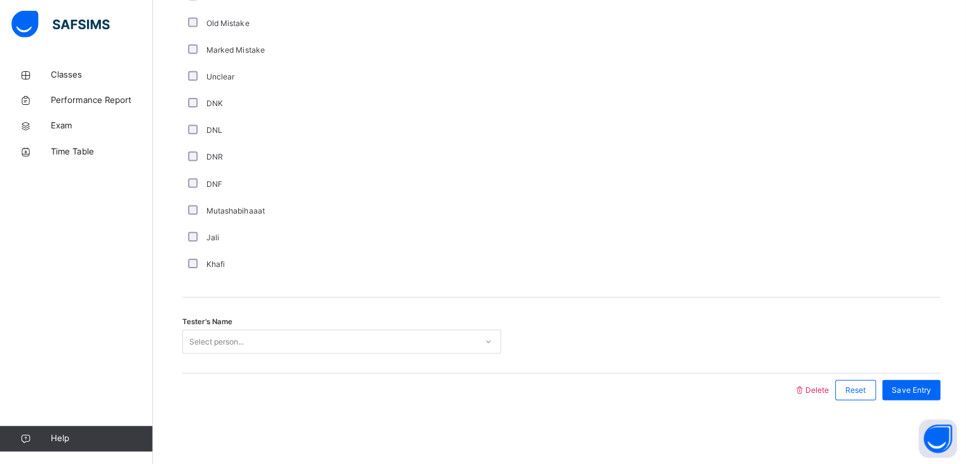
click at [195, 328] on div "Tester's Name Select person..." at bounding box center [559, 336] width 755 height 76
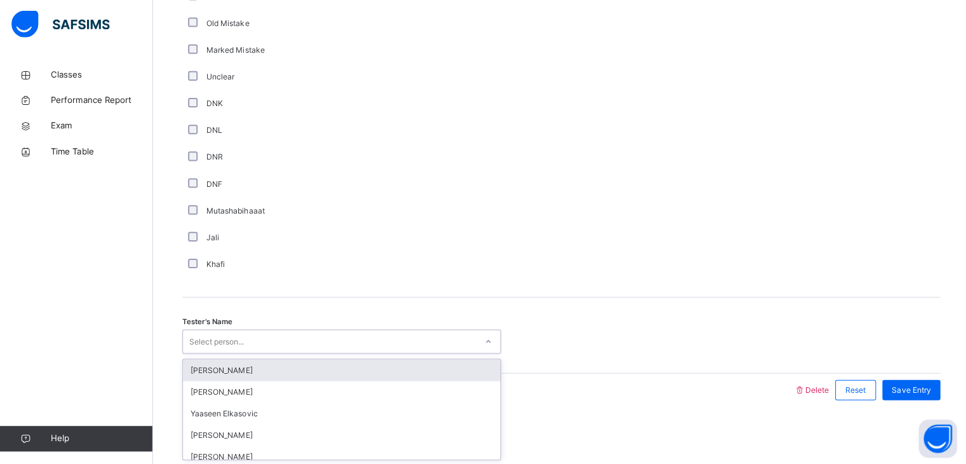
click at [208, 344] on div "Select person..." at bounding box center [216, 342] width 55 height 24
type input "***"
click at [219, 370] on div "[PERSON_NAME]" at bounding box center [340, 370] width 316 height 22
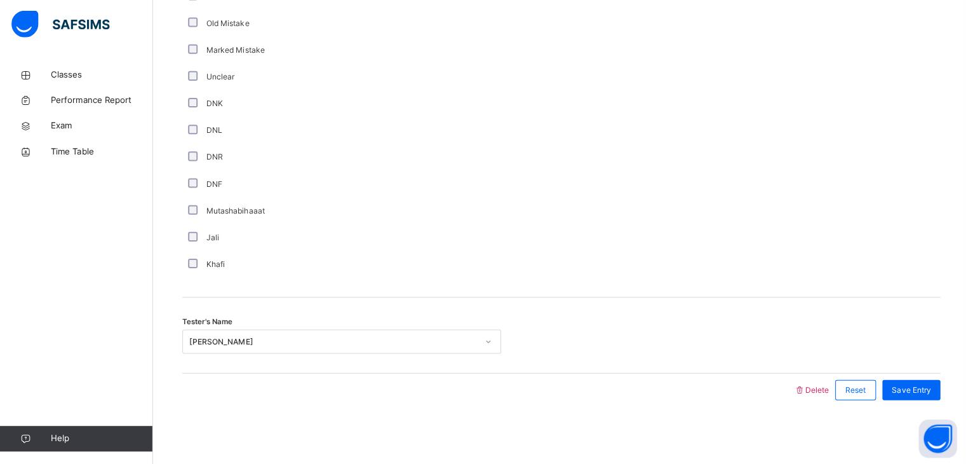
drag, startPoint x: 219, startPoint y: 370, endPoint x: 827, endPoint y: 352, distance: 608.6
click at [827, 352] on div "Tester's Name [PERSON_NAME]" at bounding box center [559, 336] width 755 height 76
click at [913, 380] on div "Save Entry" at bounding box center [908, 390] width 58 height 20
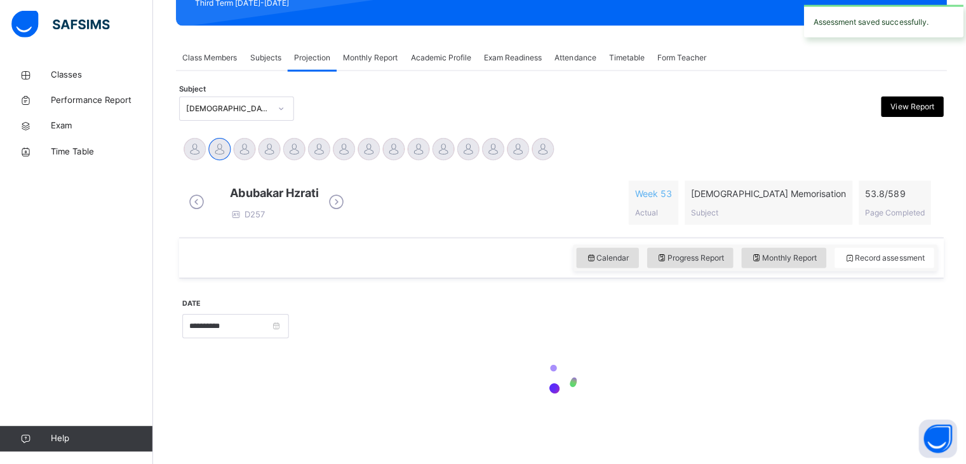
scroll to position [203, 0]
click at [913, 379] on div at bounding box center [559, 379] width 755 height 54
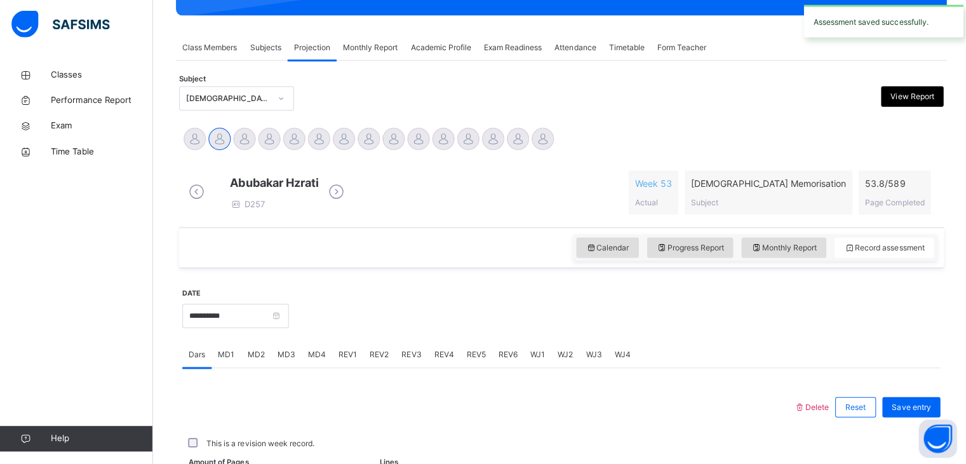
scroll to position [490, 0]
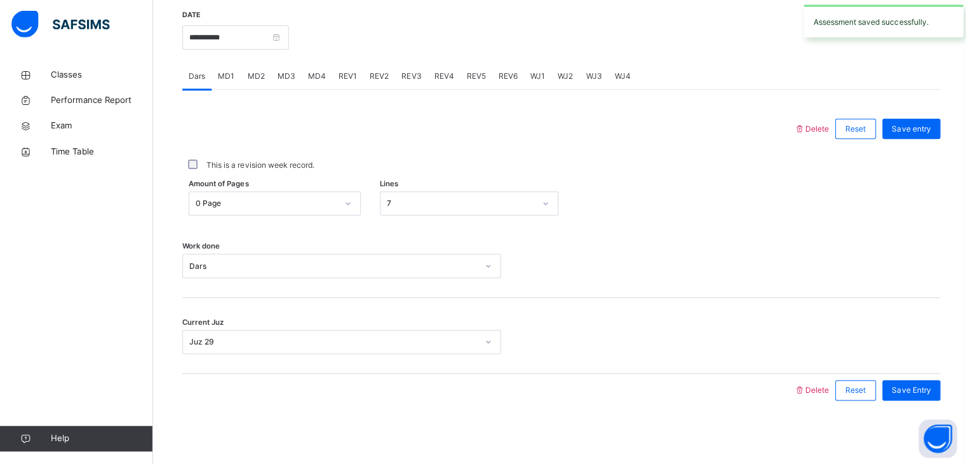
click at [371, 77] on span "REV2" at bounding box center [377, 77] width 19 height 11
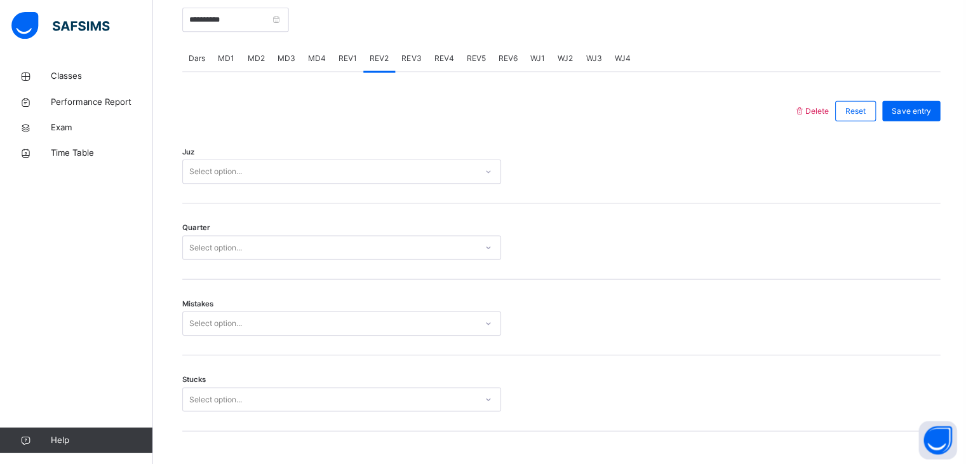
scroll to position [474, 0]
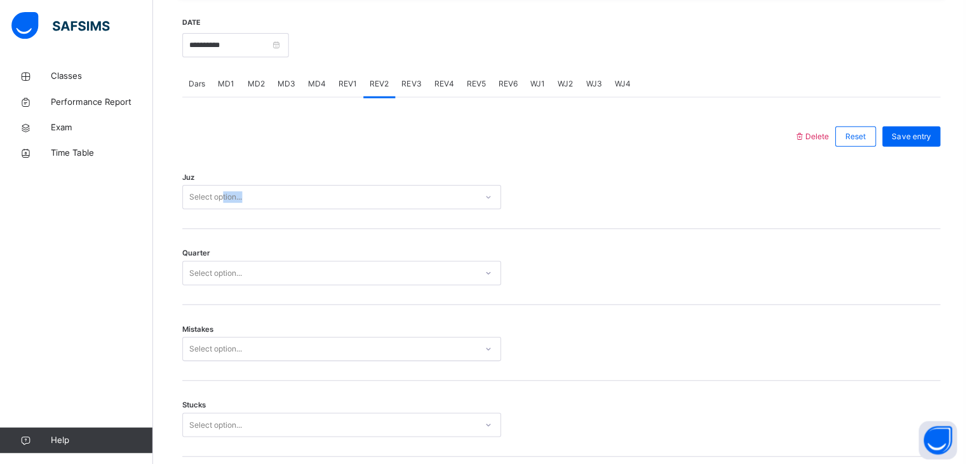
drag, startPoint x: 217, startPoint y: 227, endPoint x: 222, endPoint y: 212, distance: 15.7
click at [222, 212] on div "Juz Select option..." at bounding box center [559, 190] width 755 height 76
click at [222, 208] on div "Select option..." at bounding box center [215, 196] width 53 height 24
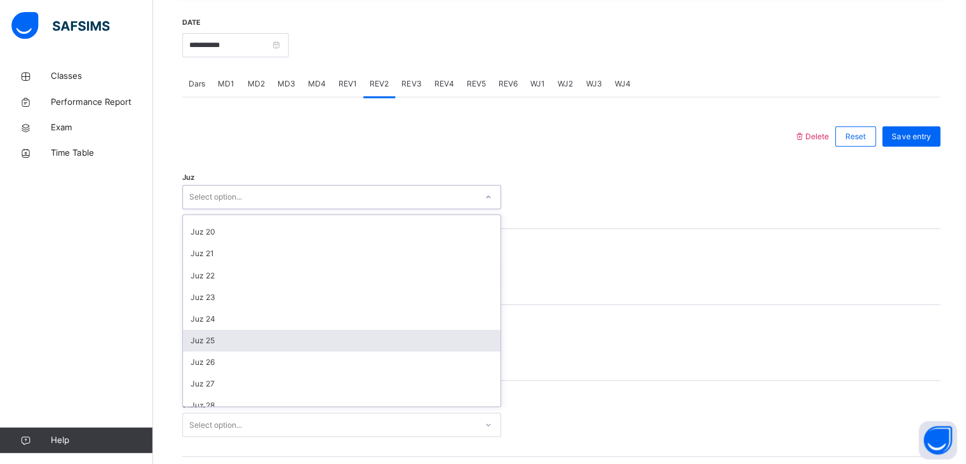
scroll to position [457, 0]
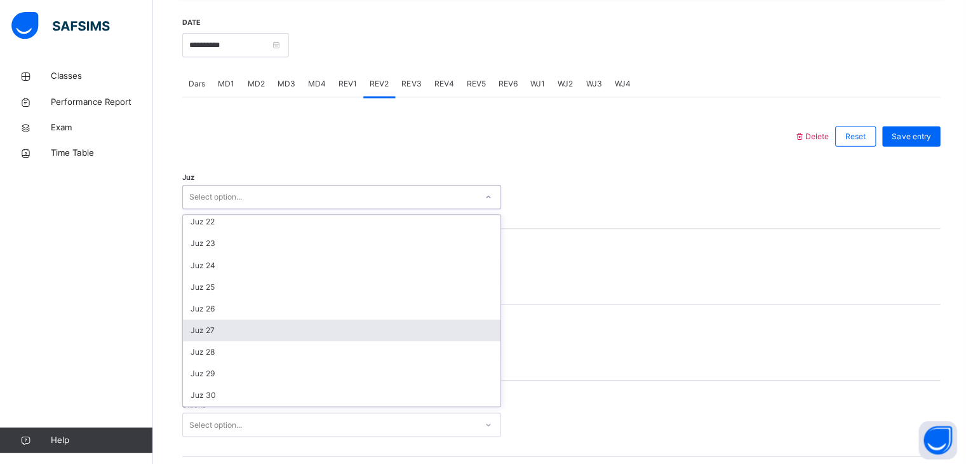
click at [215, 340] on div "Juz 27" at bounding box center [340, 329] width 316 height 22
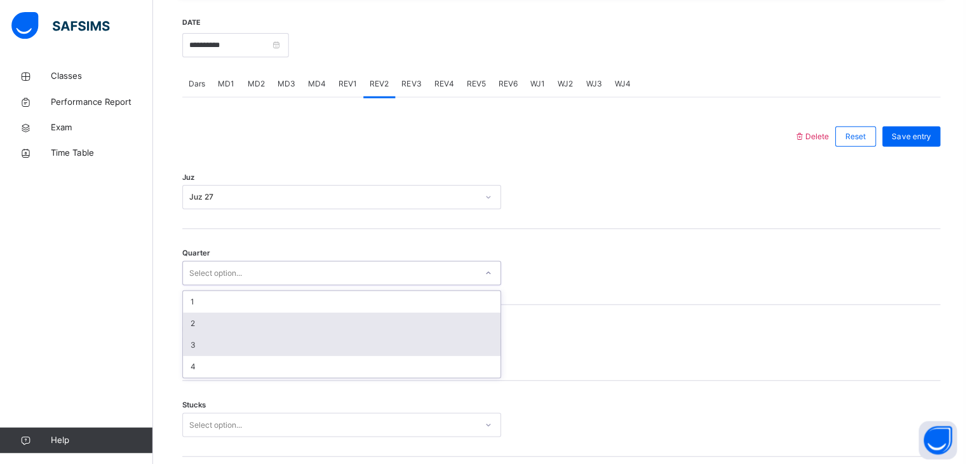
drag, startPoint x: 218, startPoint y: 282, endPoint x: 223, endPoint y: 357, distance: 75.1
click at [223, 284] on div "option 2 focused, 2 of 4. 4 results available. Use Up and Down to choose option…" at bounding box center [341, 272] width 318 height 24
click at [223, 354] on div "3" at bounding box center [340, 344] width 316 height 22
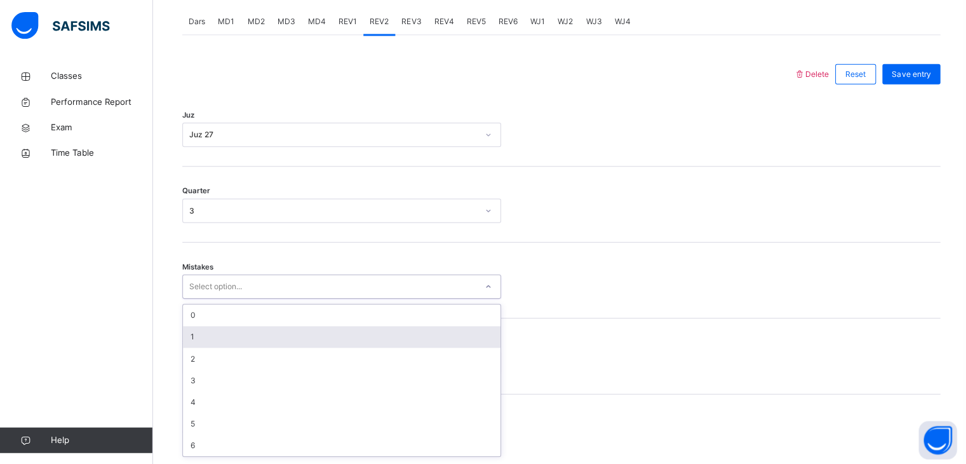
scroll to position [541, 0]
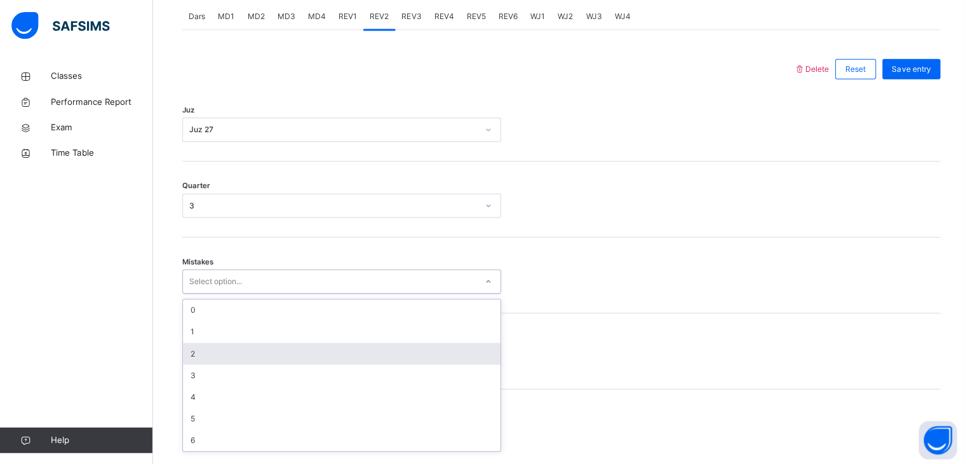
drag, startPoint x: 219, startPoint y: 362, endPoint x: 225, endPoint y: 354, distance: 10.4
click at [225, 292] on div "option 2 focused, 3 of 7. 7 results available. Use Up and Down to choose option…" at bounding box center [341, 280] width 318 height 24
click at [225, 354] on div "2" at bounding box center [340, 352] width 316 height 22
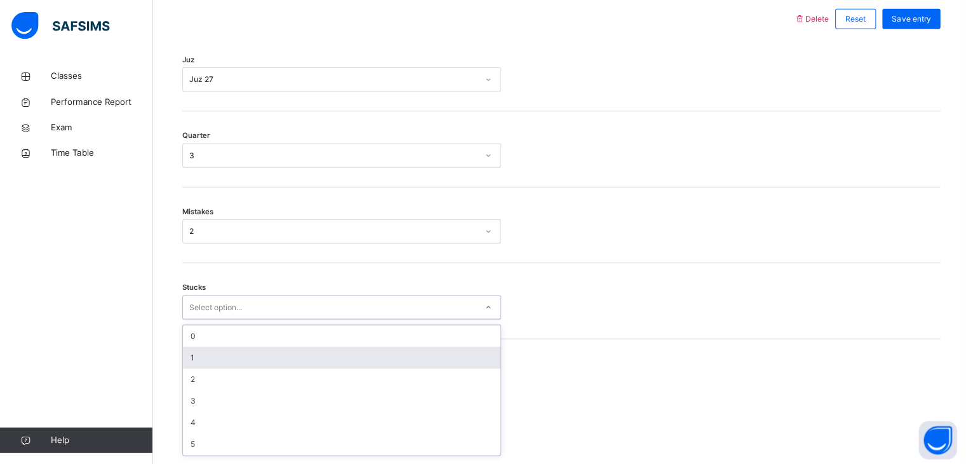
scroll to position [595, 0]
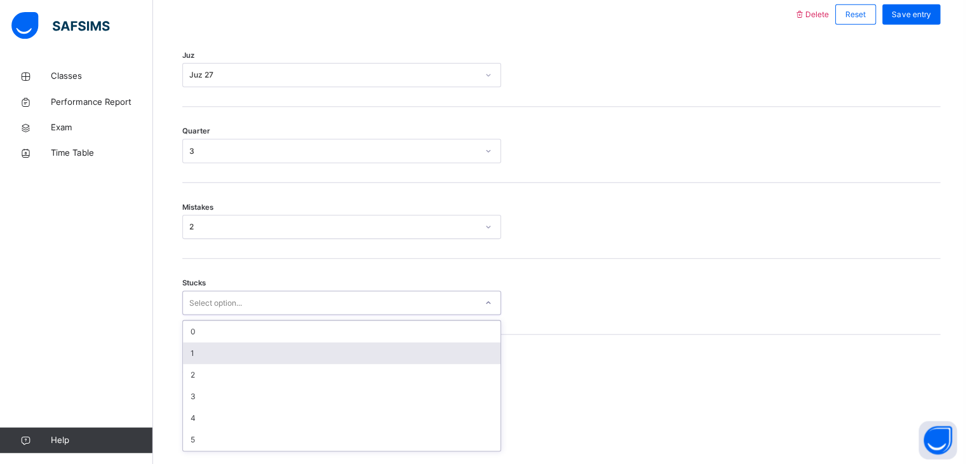
drag, startPoint x: 225, startPoint y: 354, endPoint x: 226, endPoint y: 362, distance: 8.3
click at [226, 314] on div "option 1 focused, 2 of 6. 6 results available. Use Up and Down to choose option…" at bounding box center [341, 302] width 318 height 24
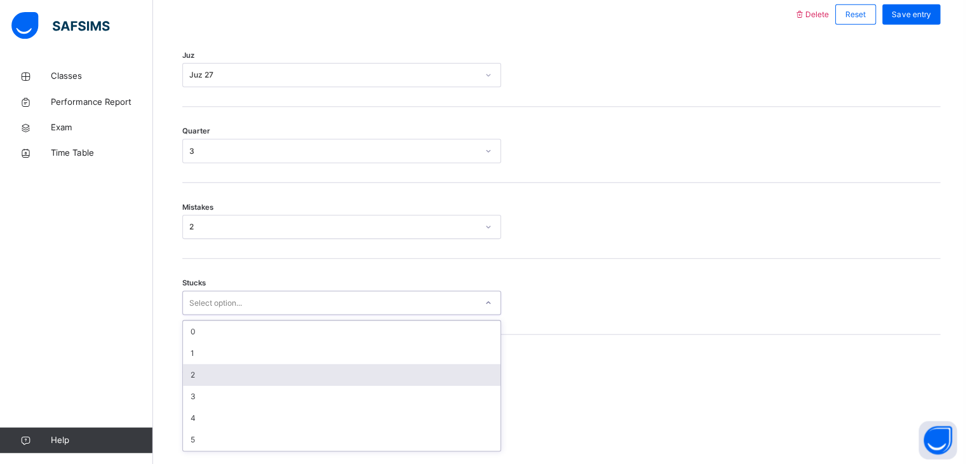
click at [225, 383] on div "2" at bounding box center [340, 374] width 316 height 22
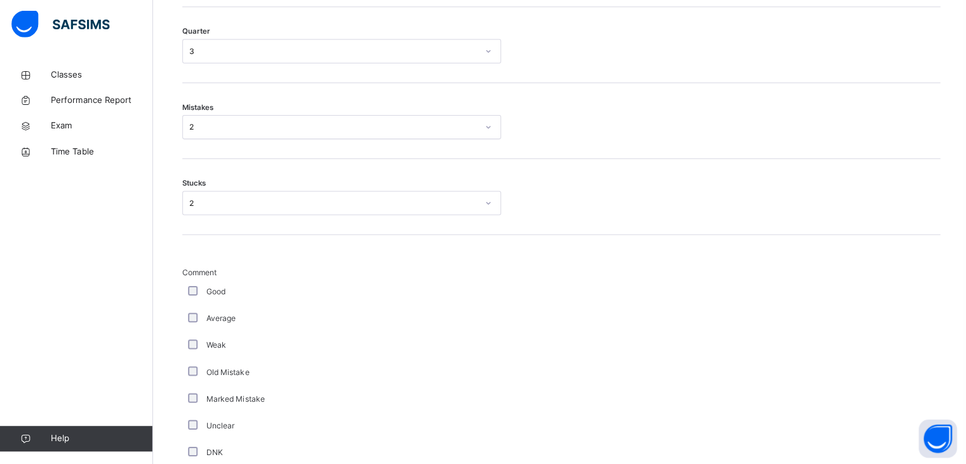
scroll to position [1049, 0]
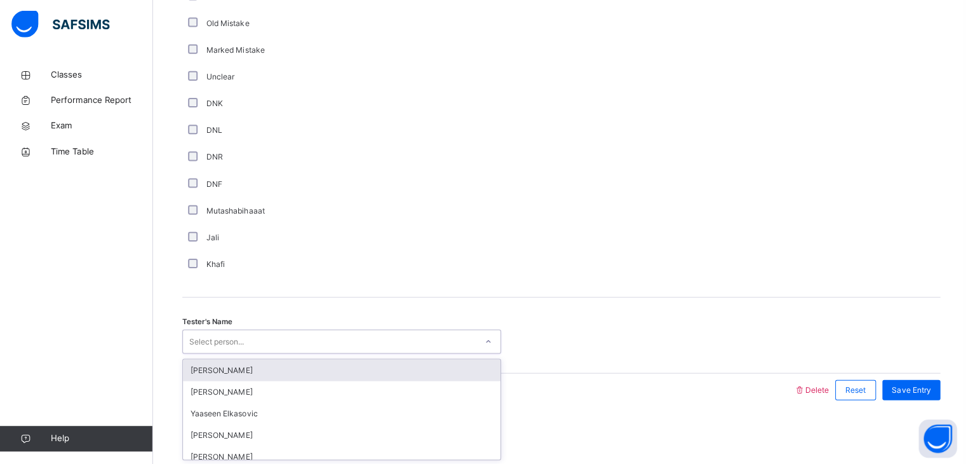
click at [197, 335] on div "Select person..." at bounding box center [216, 342] width 55 height 24
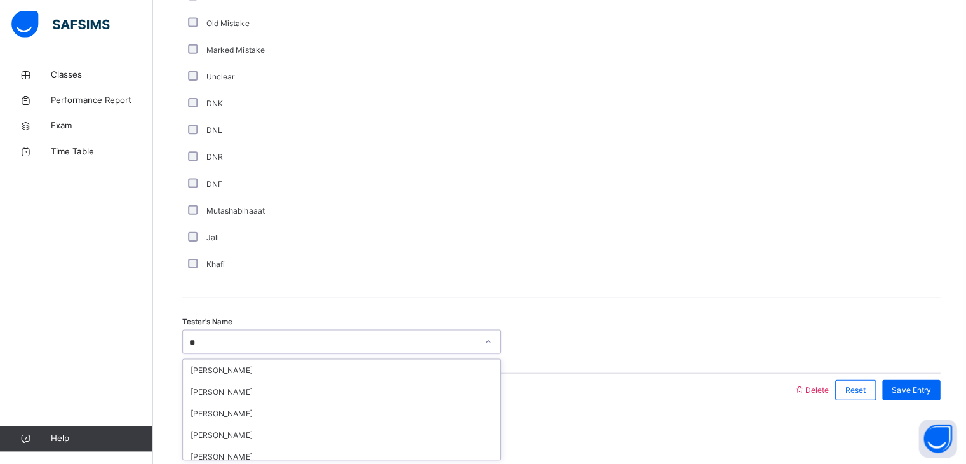
type input "*"
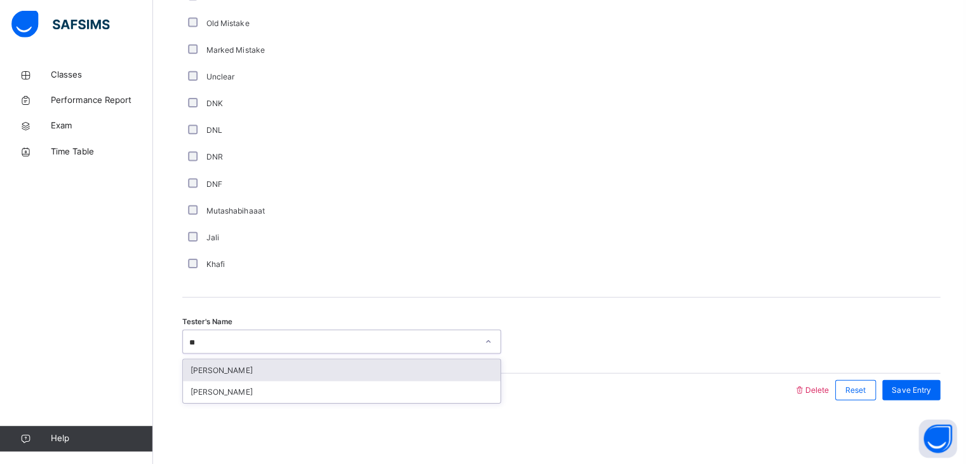
type input "***"
click at [221, 377] on div "[PERSON_NAME]" at bounding box center [340, 370] width 316 height 22
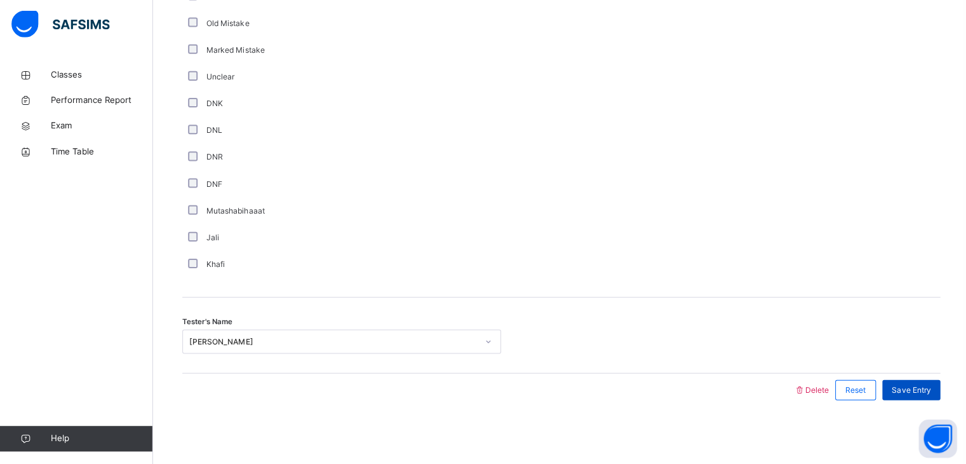
click at [921, 398] on div "Save Entry" at bounding box center [908, 390] width 58 height 20
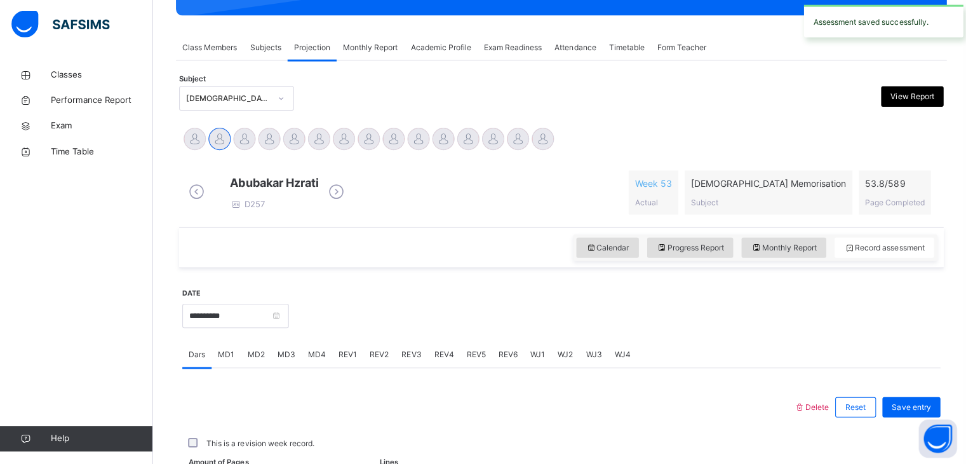
scroll to position [490, 0]
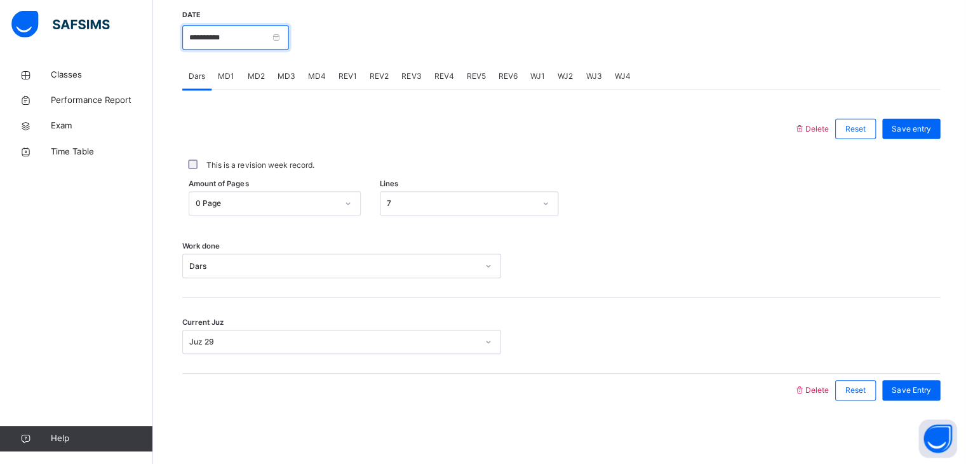
click at [277, 37] on input "**********" at bounding box center [235, 39] width 106 height 24
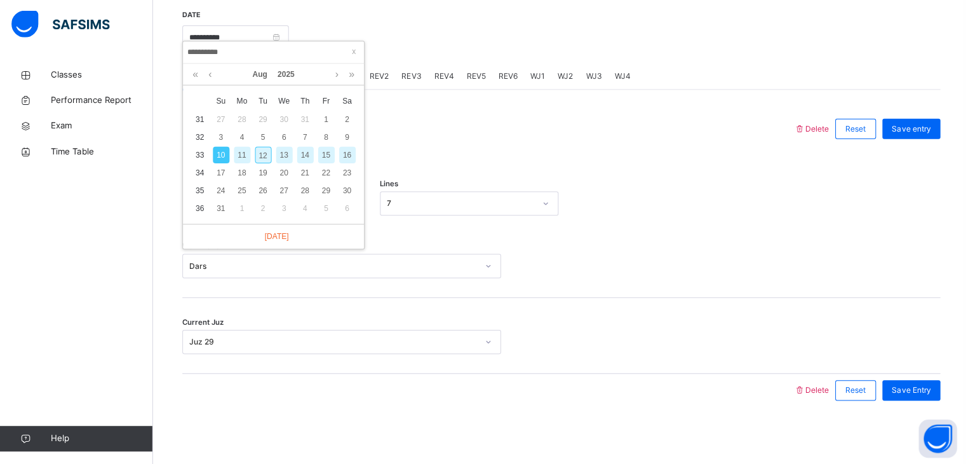
click at [257, 152] on div "12" at bounding box center [262, 155] width 17 height 17
type input "**********"
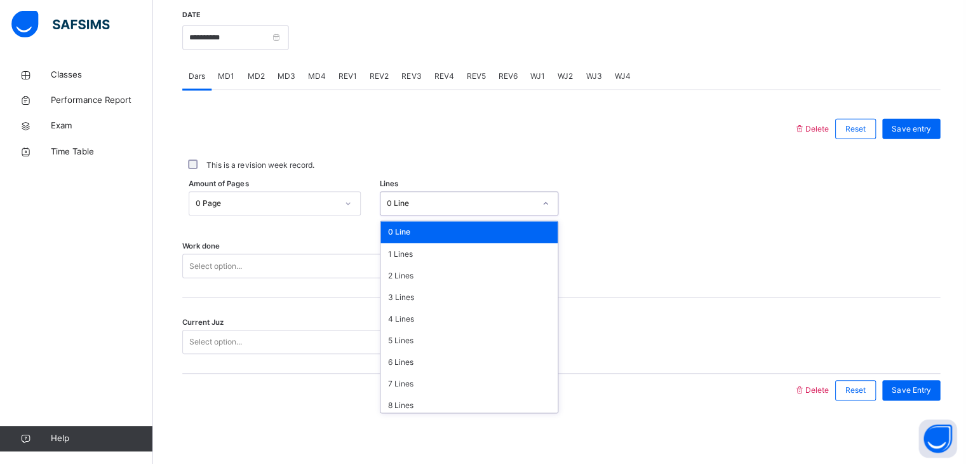
click at [412, 208] on div "0 Line" at bounding box center [458, 203] width 147 height 11
click at [410, 302] on div "3 Lines" at bounding box center [467, 297] width 177 height 22
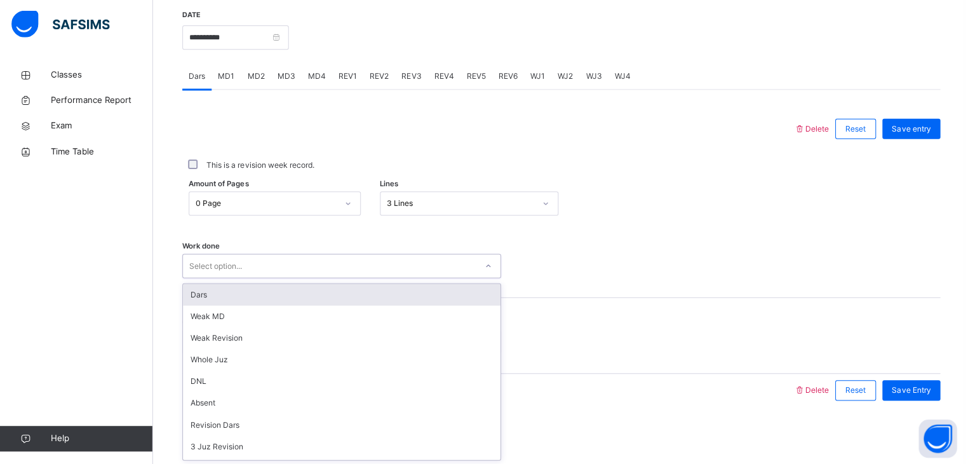
click at [409, 272] on div "Select option..." at bounding box center [328, 267] width 292 height 20
click at [396, 302] on div "Dars" at bounding box center [340, 295] width 316 height 22
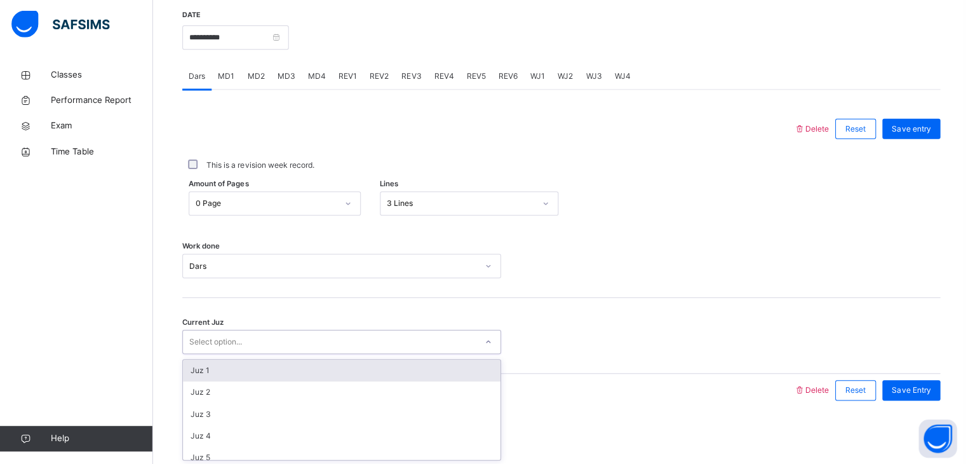
click at [393, 338] on div "Select option..." at bounding box center [328, 342] width 292 height 20
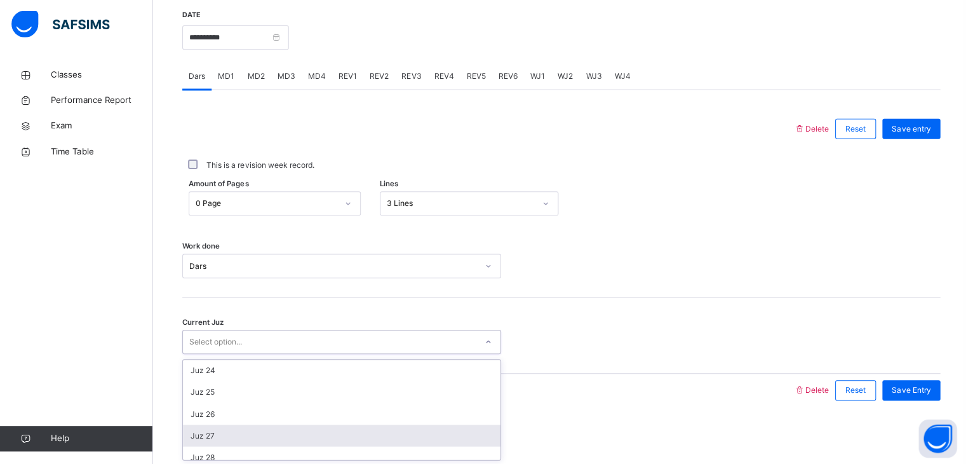
scroll to position [548, 0]
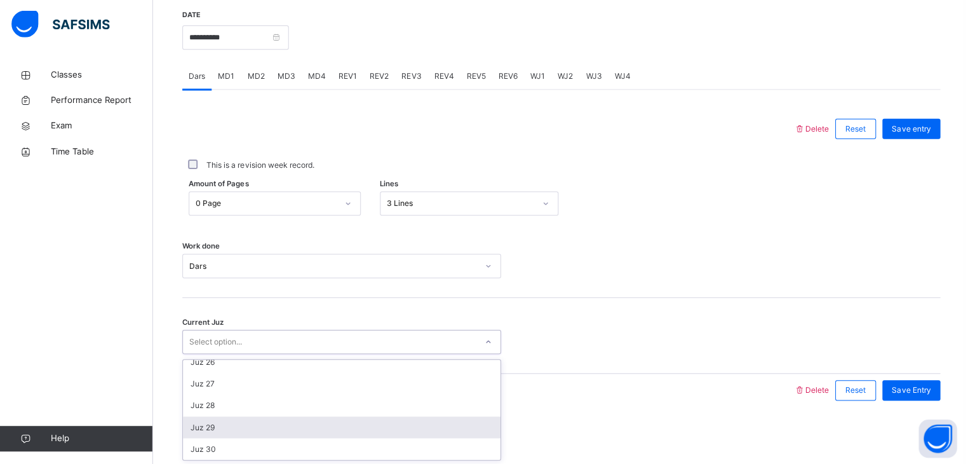
click at [341, 432] on div "Juz 29" at bounding box center [340, 427] width 316 height 22
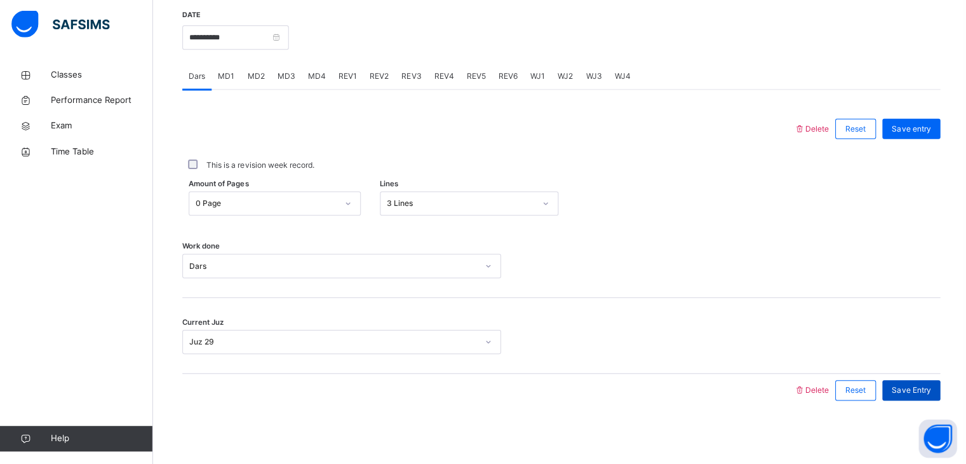
click at [898, 389] on span "Save Entry" at bounding box center [907, 389] width 39 height 11
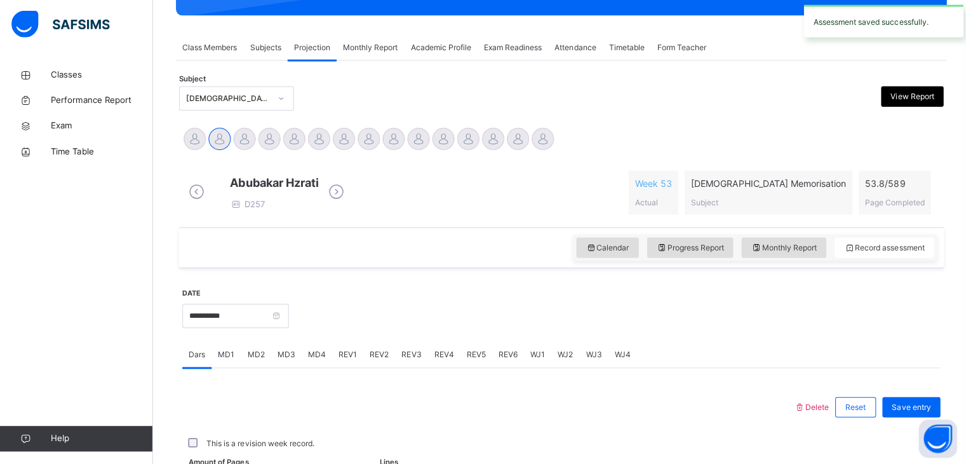
scroll to position [490, 0]
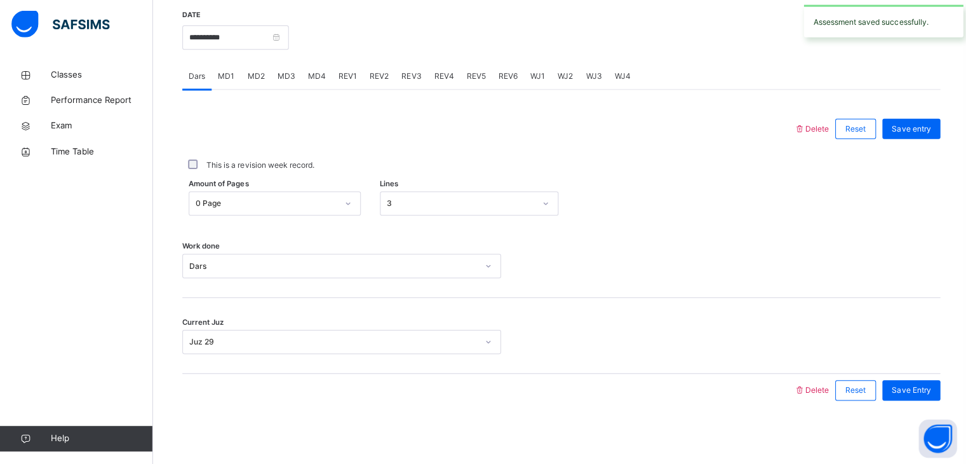
click at [311, 80] on span "MD4" at bounding box center [316, 77] width 18 height 11
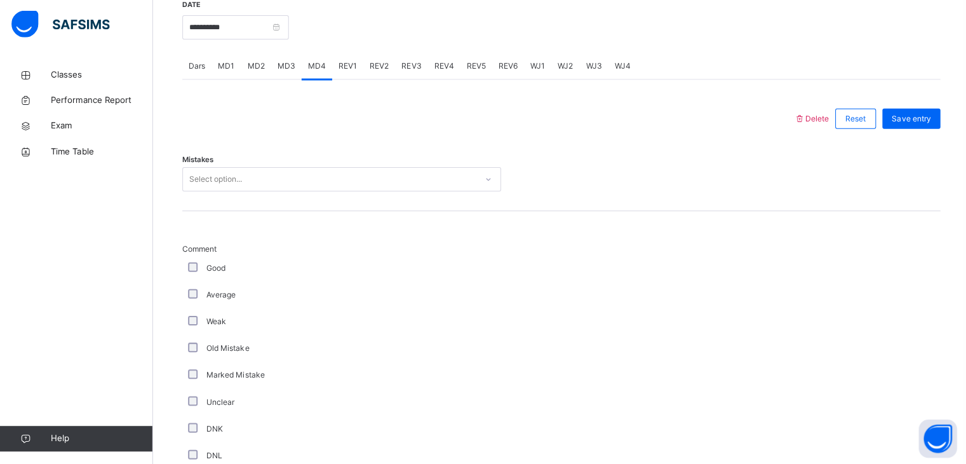
click at [226, 73] on span "MD1" at bounding box center [225, 67] width 17 height 11
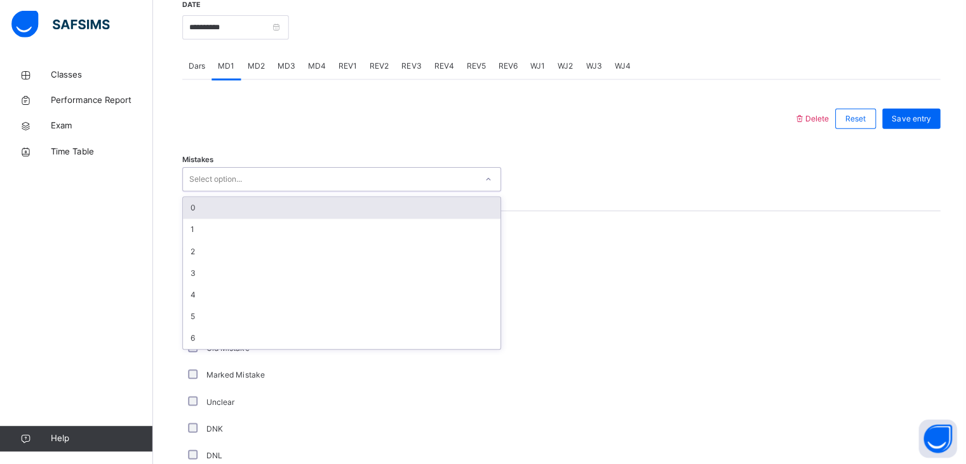
click at [215, 192] on div "Select option..." at bounding box center [215, 180] width 53 height 24
click at [227, 219] on div "0" at bounding box center [340, 208] width 316 height 22
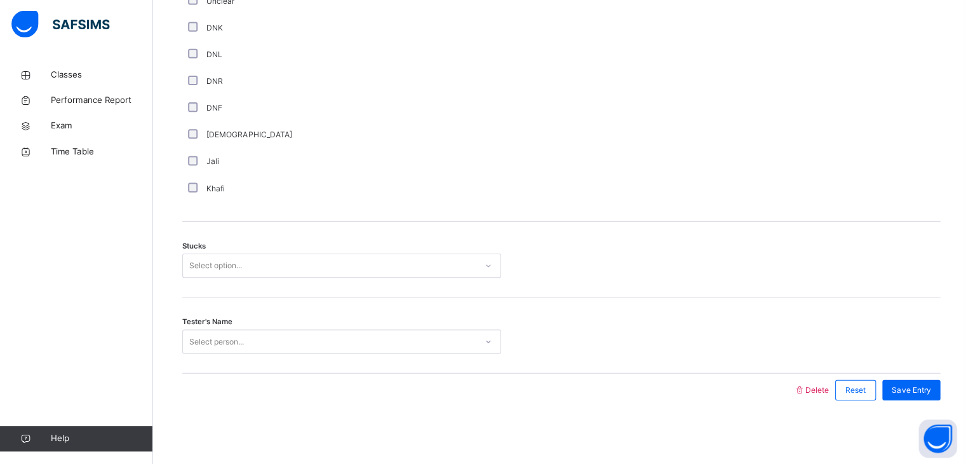
scroll to position [899, 0]
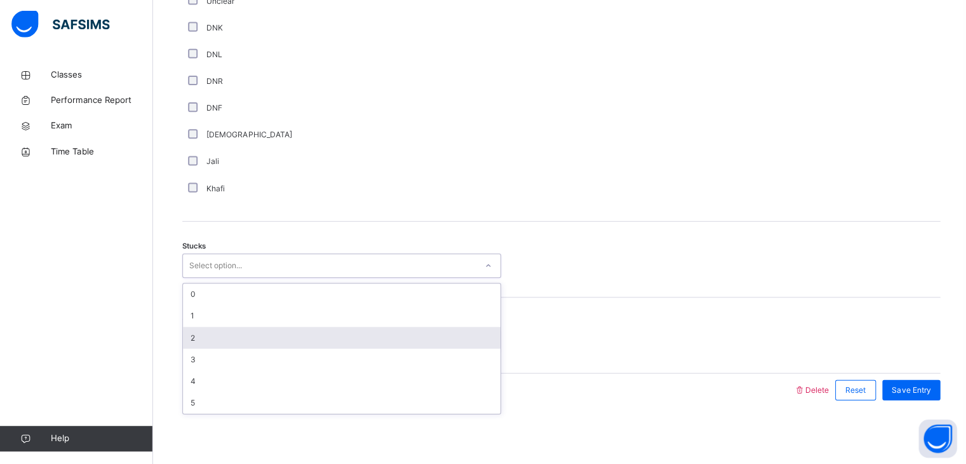
drag, startPoint x: 241, startPoint y: 262, endPoint x: 227, endPoint y: 339, distance: 78.6
click at [227, 278] on div "option 2 focused, 3 of 6. 6 results available. Use Up and Down to choose option…" at bounding box center [341, 266] width 318 height 24
click at [227, 339] on div "2" at bounding box center [340, 338] width 316 height 22
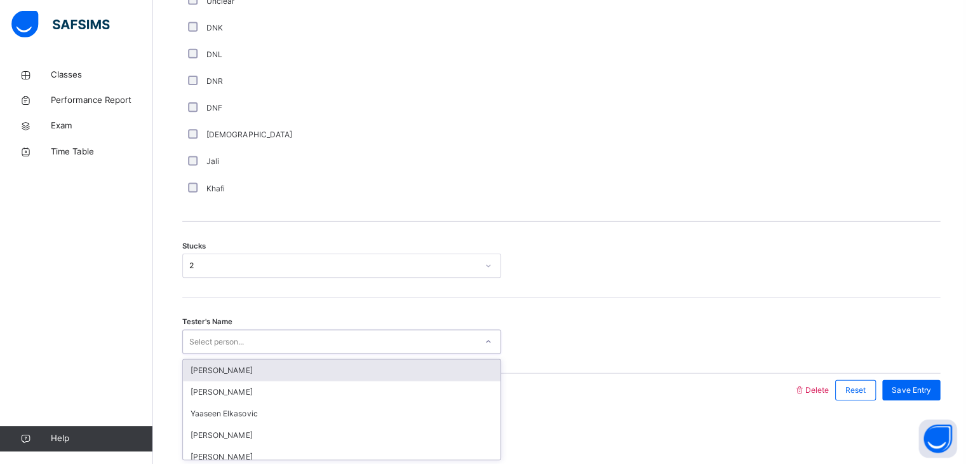
click at [224, 337] on div "Select person..." at bounding box center [216, 342] width 55 height 24
type input "*"
click at [235, 371] on div "[PERSON_NAME]" at bounding box center [340, 370] width 316 height 22
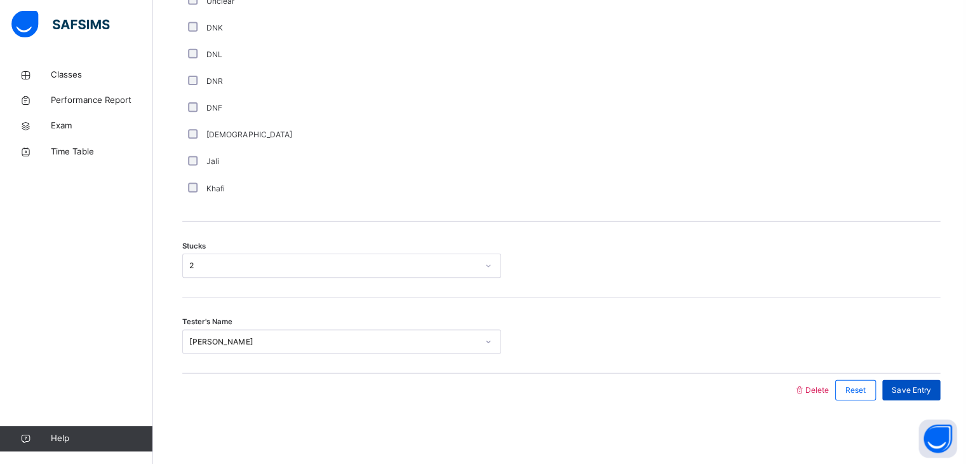
click at [914, 387] on span "Save Entry" at bounding box center [907, 389] width 39 height 11
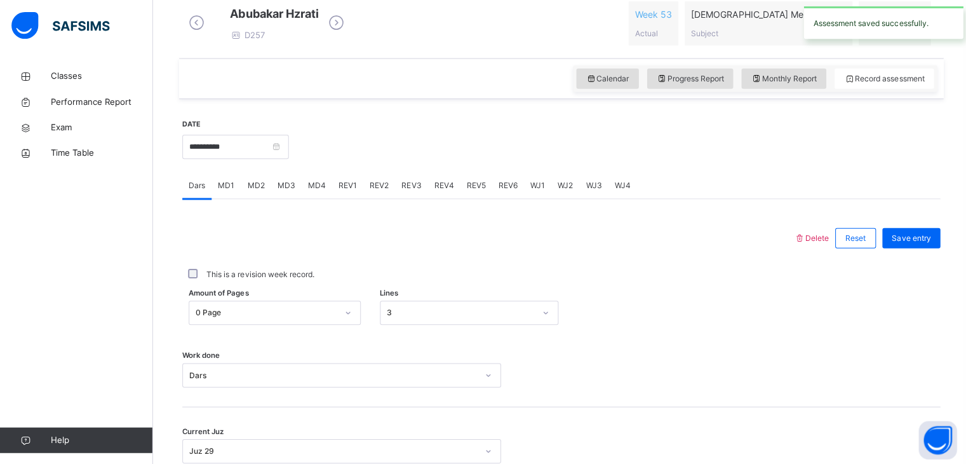
scroll to position [371, 0]
click at [315, 190] on div "MD4" at bounding box center [315, 186] width 30 height 25
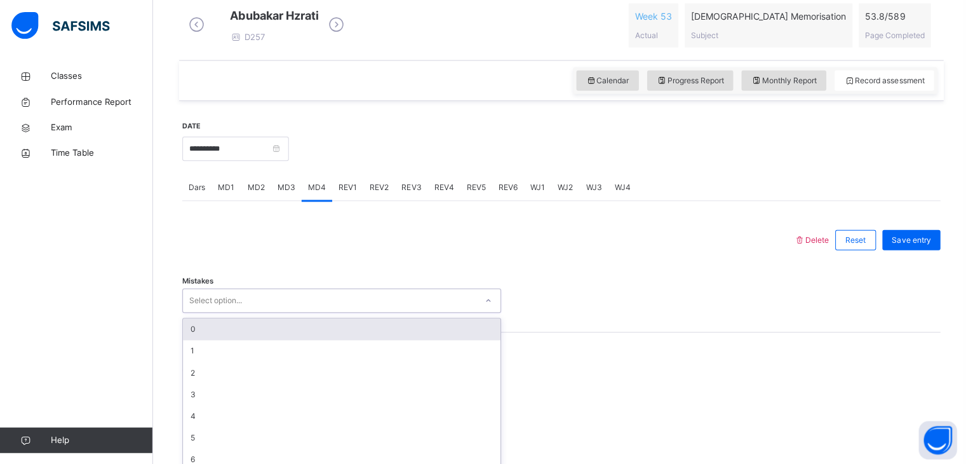
scroll to position [391, 0]
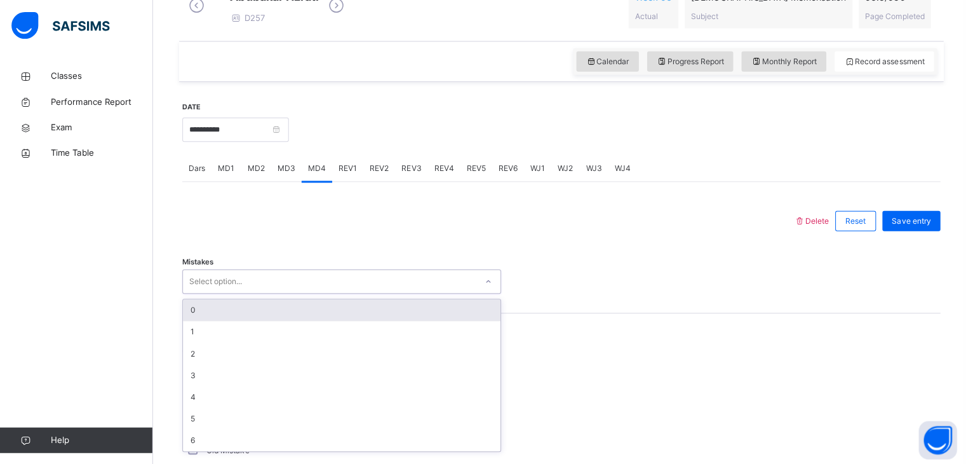
click at [271, 292] on div "option 0 focused, 1 of 7. 7 results available. Use Up and Down to choose option…" at bounding box center [341, 280] width 318 height 24
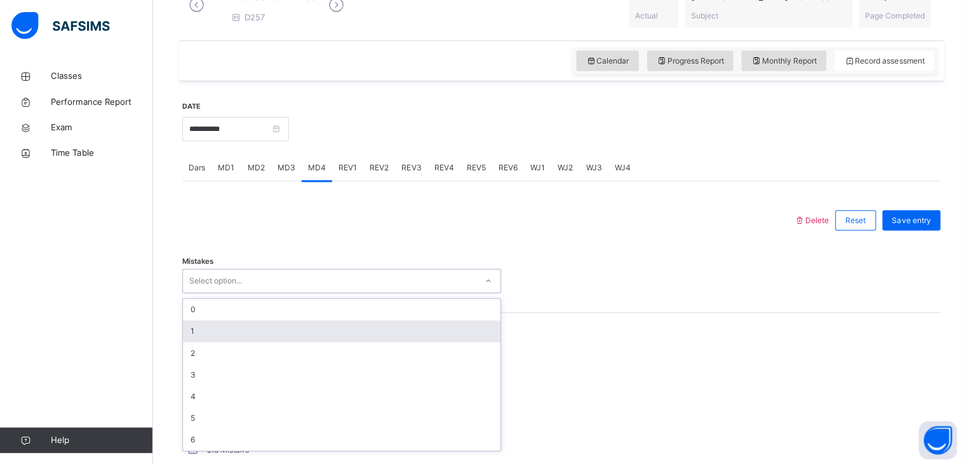
click at [246, 335] on div "1" at bounding box center [340, 330] width 316 height 22
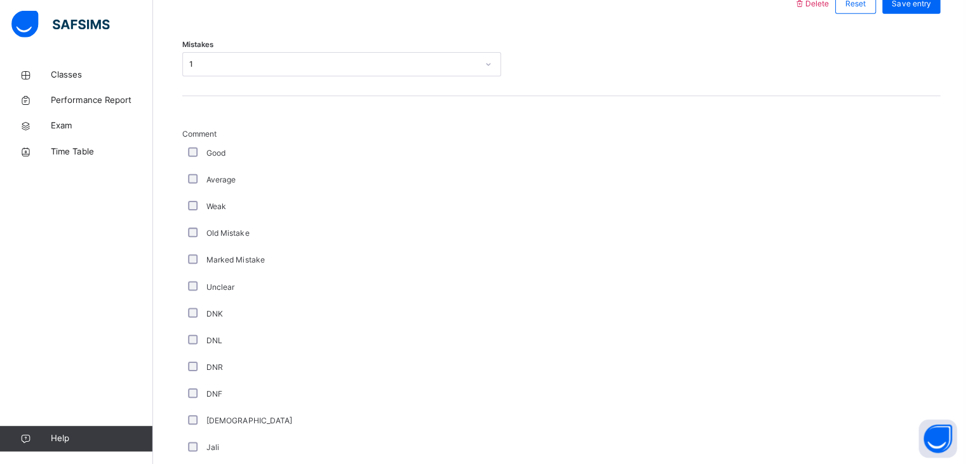
scroll to position [899, 0]
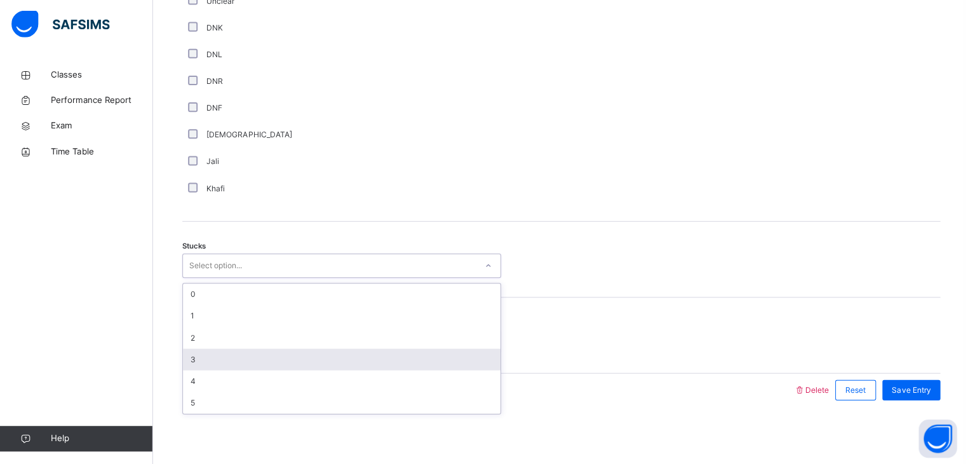
drag, startPoint x: 222, startPoint y: 255, endPoint x: 224, endPoint y: 366, distance: 111.1
click at [224, 278] on div "option 3 focused, 4 of 6. 6 results available. Use Up and Down to choose option…" at bounding box center [341, 266] width 318 height 24
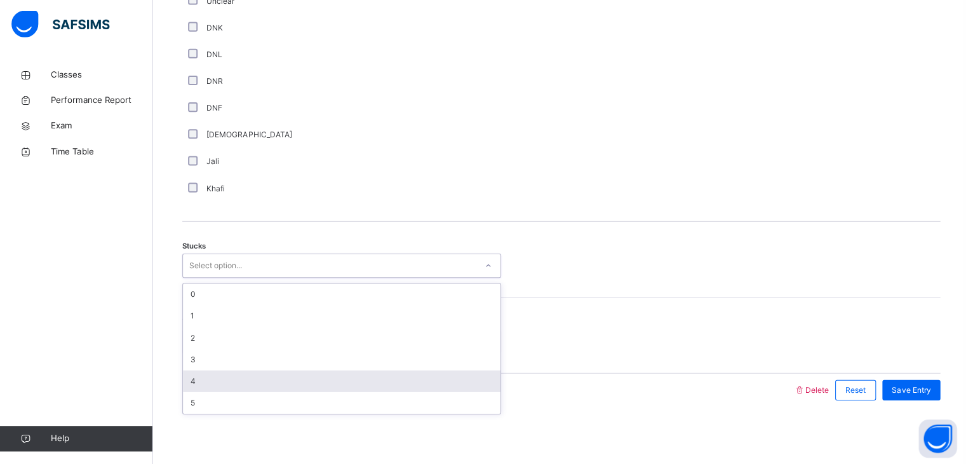
click at [224, 379] on div "4" at bounding box center [340, 381] width 316 height 22
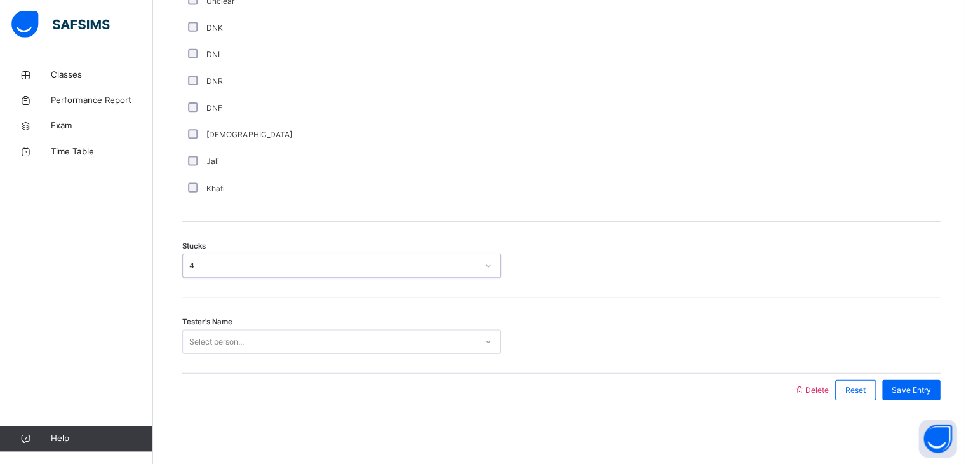
click at [229, 347] on div "Select person..." at bounding box center [216, 342] width 55 height 24
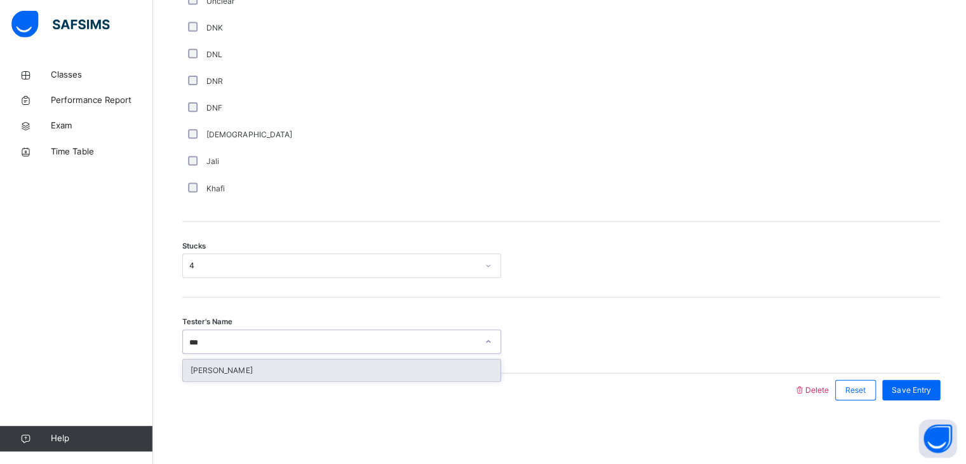
type input "****"
click at [236, 363] on div "[PERSON_NAME]" at bounding box center [340, 370] width 316 height 22
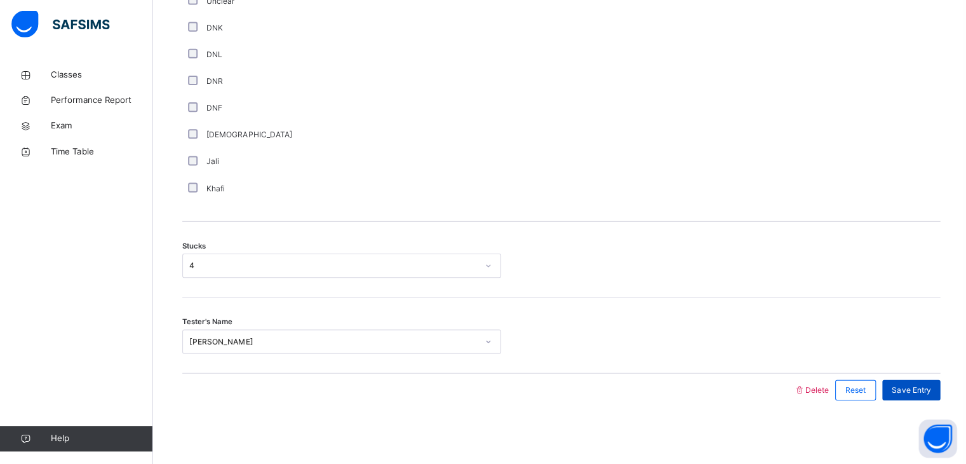
click at [910, 384] on span "Save Entry" at bounding box center [907, 389] width 39 height 11
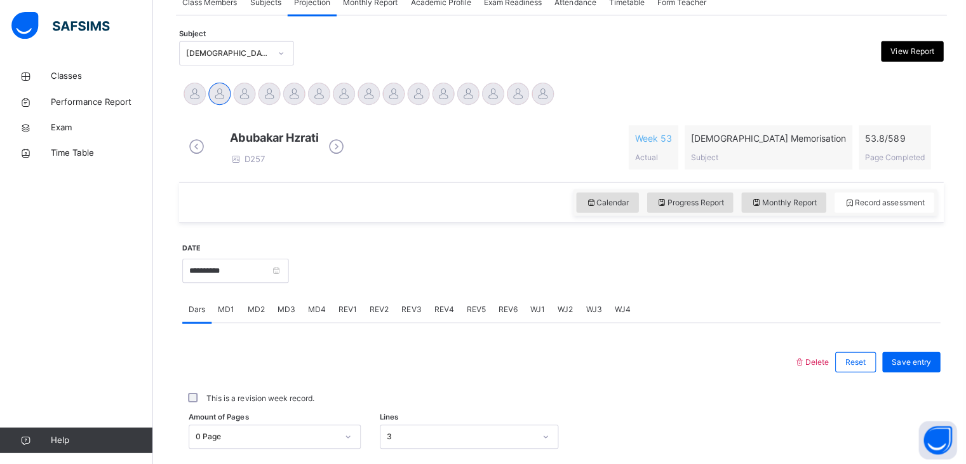
scroll to position [241, 0]
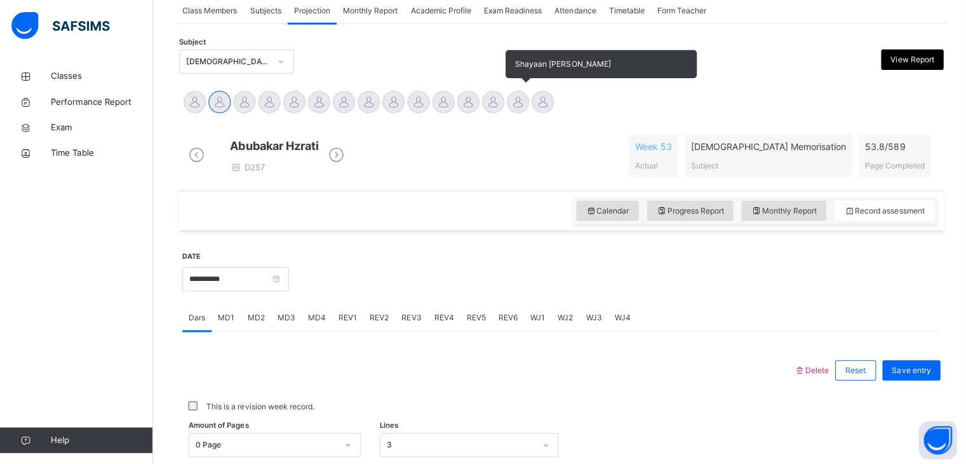
click at [512, 106] on div at bounding box center [516, 101] width 22 height 22
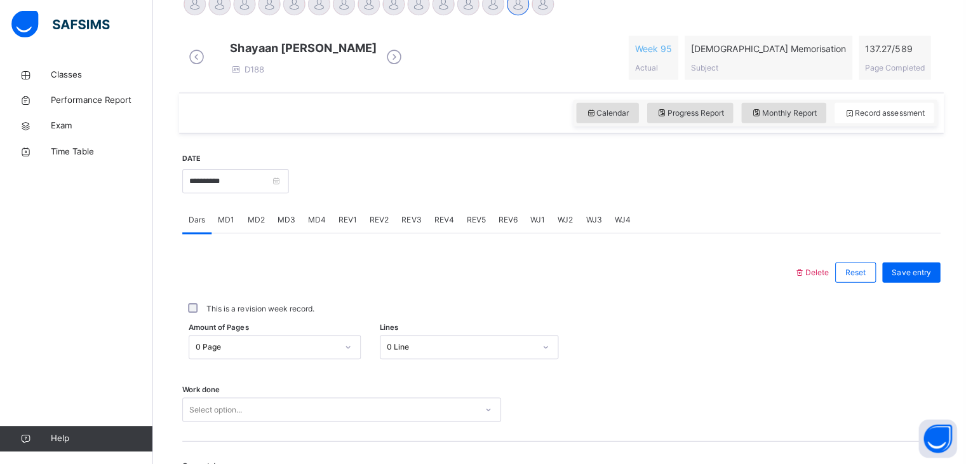
scroll to position [338, 0]
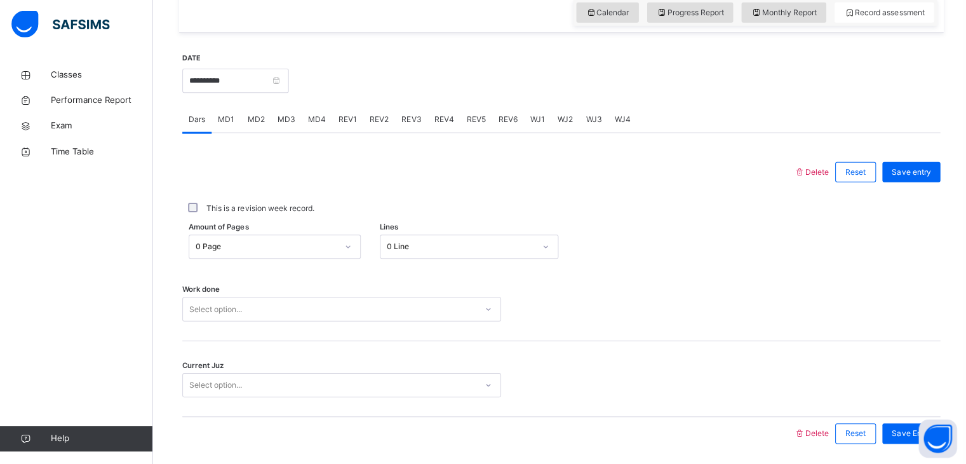
click at [274, 321] on div "Select option..." at bounding box center [341, 309] width 318 height 24
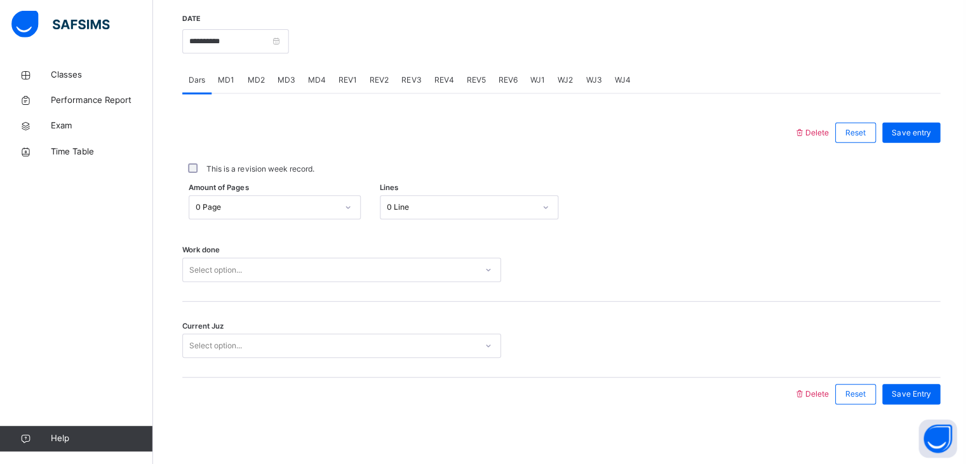
scroll to position [490, 0]
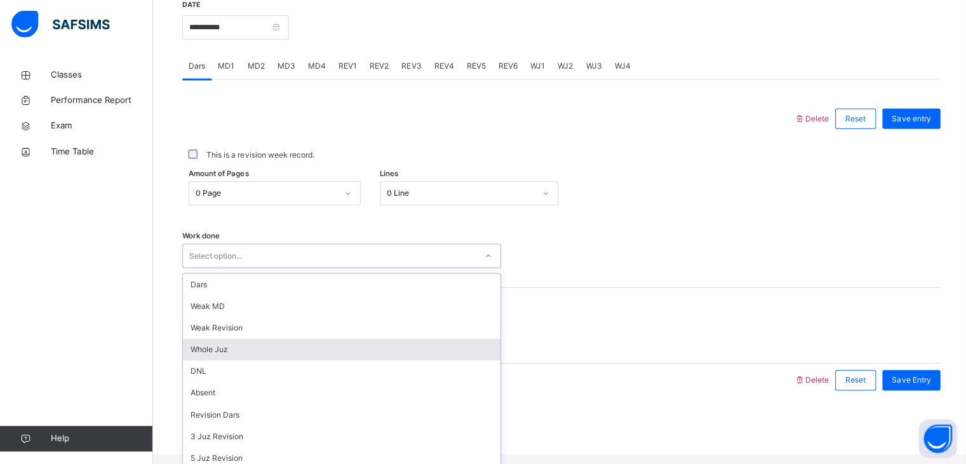
click at [246, 360] on div "Whole Juz" at bounding box center [340, 349] width 316 height 22
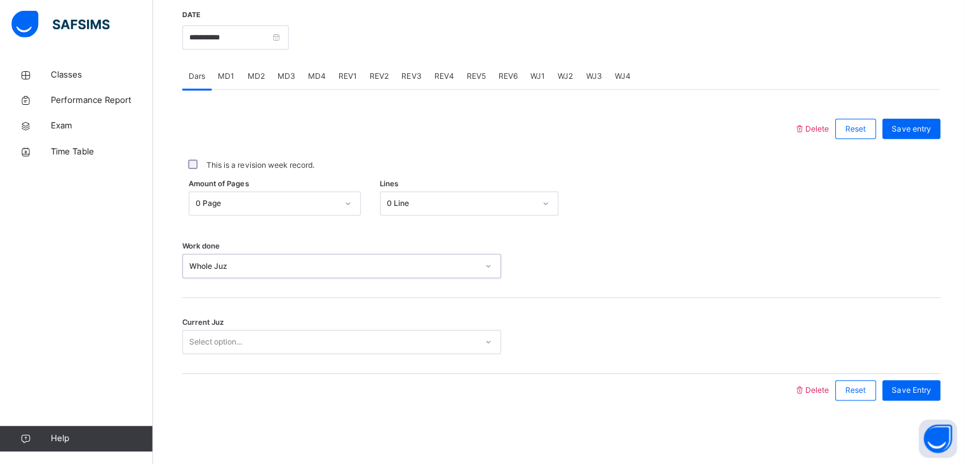
click at [253, 339] on div "Select option..." at bounding box center [328, 342] width 292 height 20
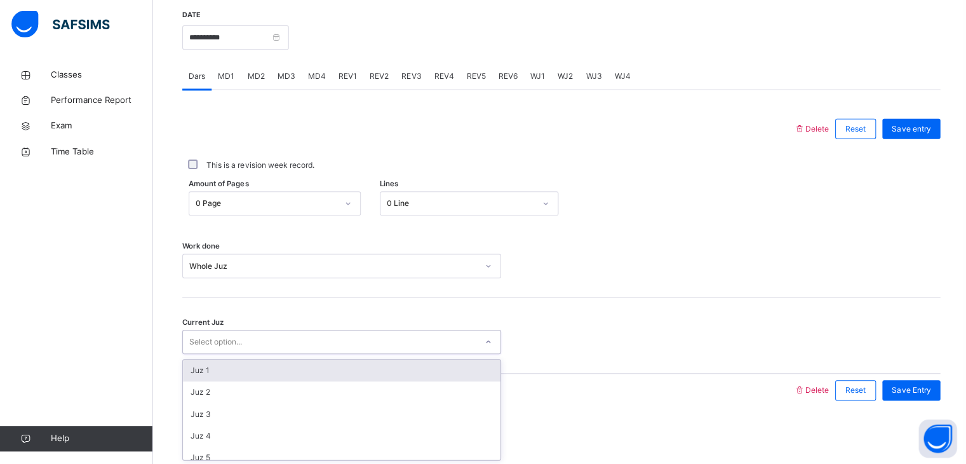
click at [246, 375] on div "Juz 1" at bounding box center [340, 370] width 316 height 22
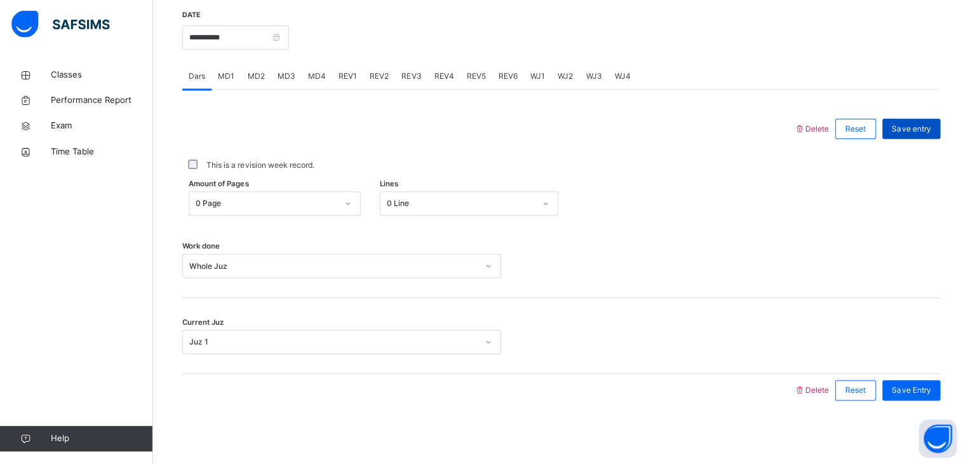
click at [897, 122] on div "Save entry" at bounding box center [908, 129] width 58 height 20
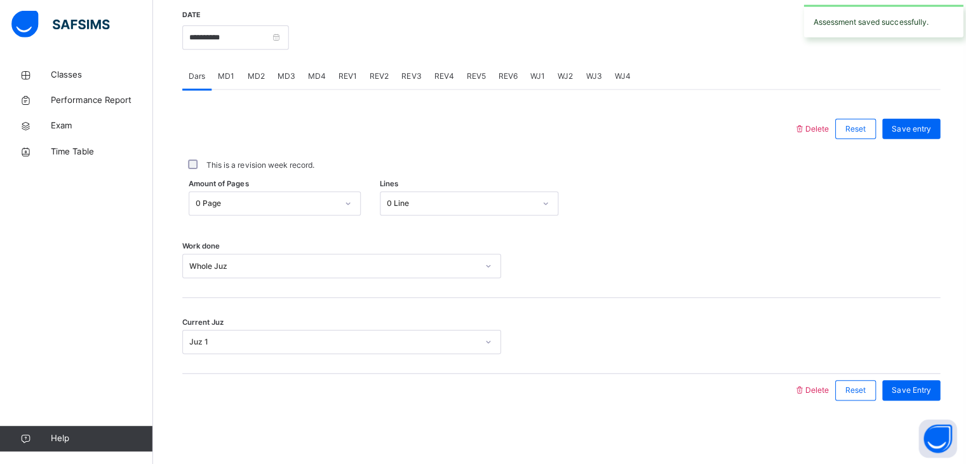
click at [220, 66] on div "MD1" at bounding box center [225, 77] width 29 height 25
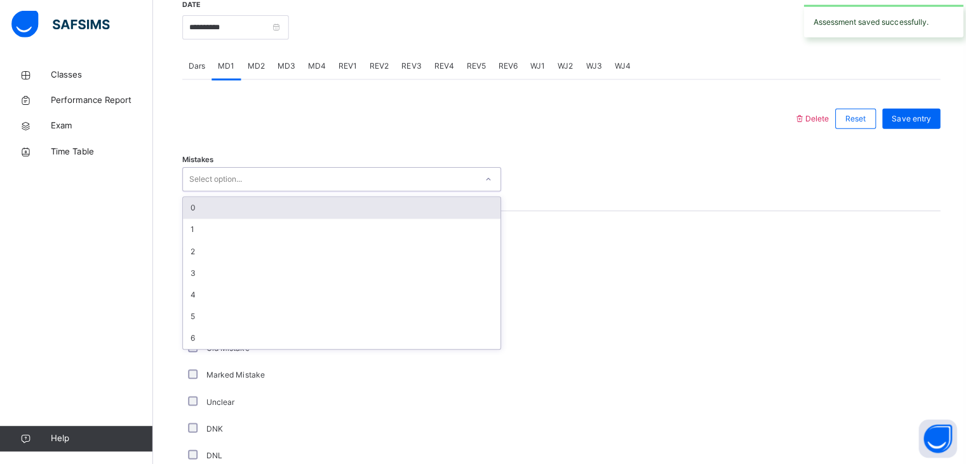
click at [226, 187] on div "Select option..." at bounding box center [215, 180] width 53 height 24
click at [224, 217] on div "0" at bounding box center [340, 208] width 316 height 22
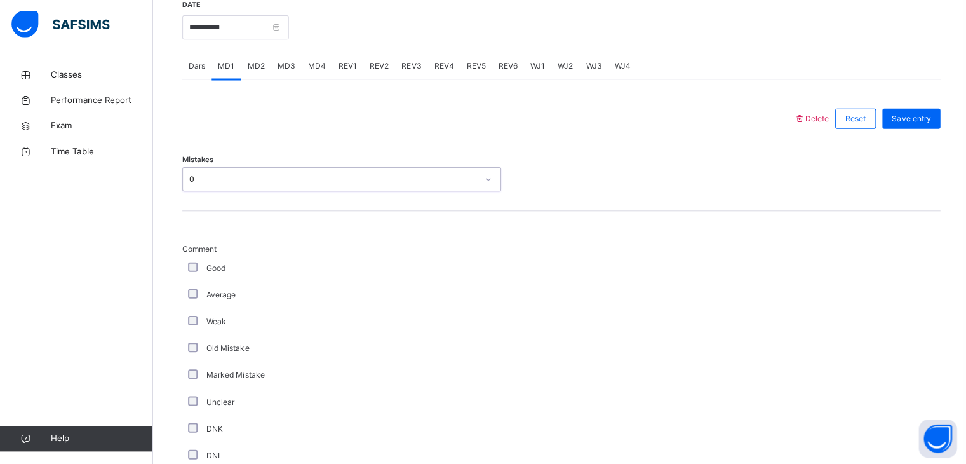
scroll to position [899, 0]
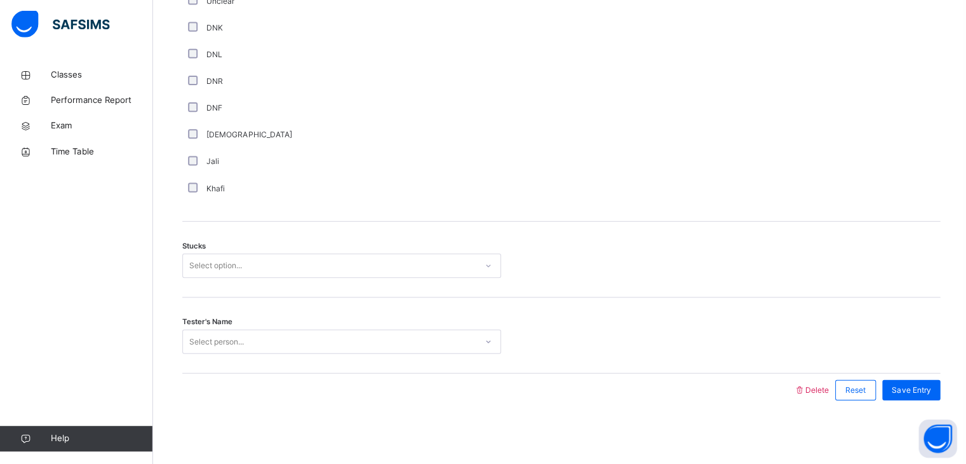
click at [214, 255] on div "Select option..." at bounding box center [341, 266] width 318 height 24
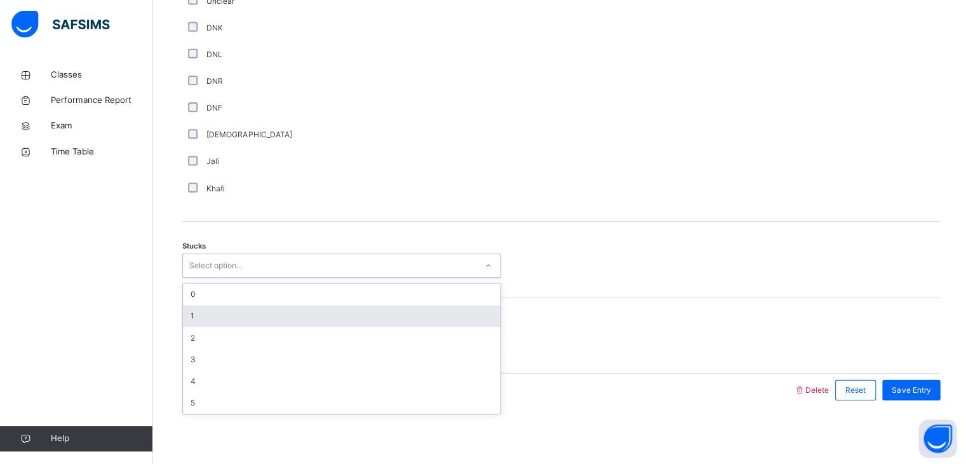
click at [198, 315] on div "1" at bounding box center [340, 316] width 316 height 22
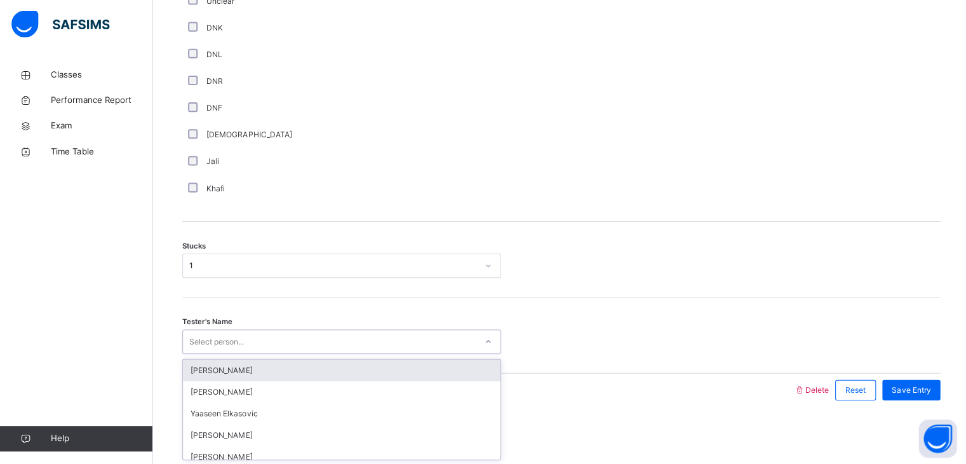
click at [199, 342] on div "Select person..." at bounding box center [216, 342] width 55 height 24
type input "***"
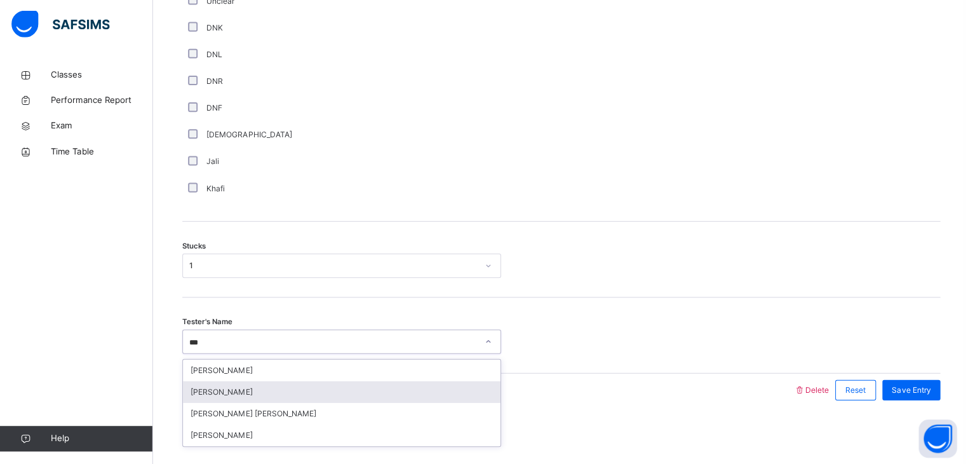
click at [219, 389] on div "[PERSON_NAME]" at bounding box center [340, 392] width 316 height 22
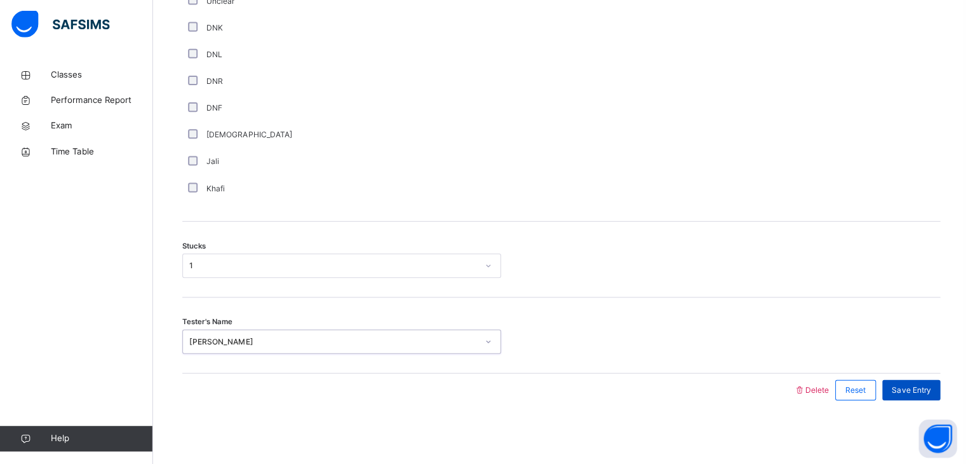
click at [913, 384] on span "Save Entry" at bounding box center [907, 389] width 39 height 11
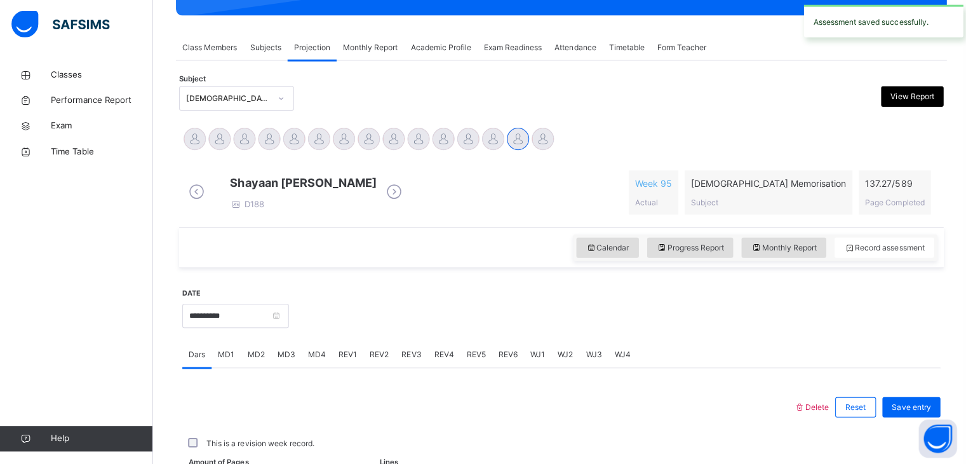
scroll to position [490, 0]
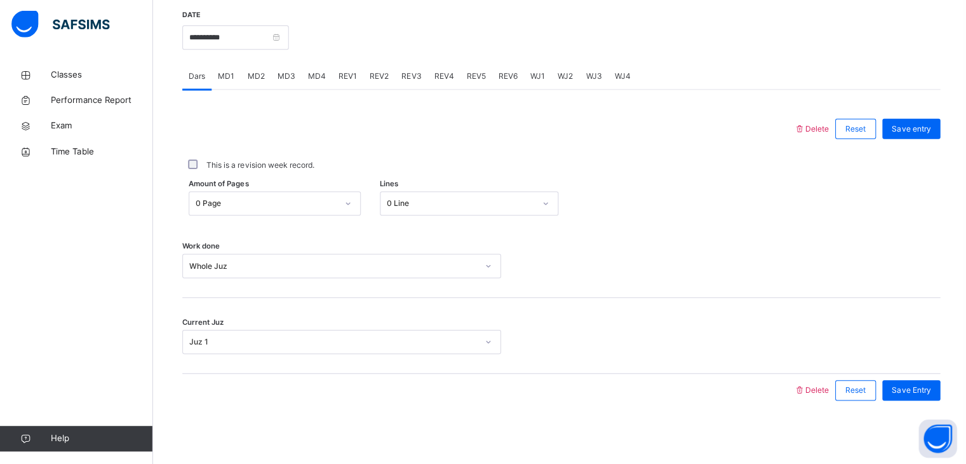
click at [276, 70] on div "MD3" at bounding box center [285, 77] width 30 height 25
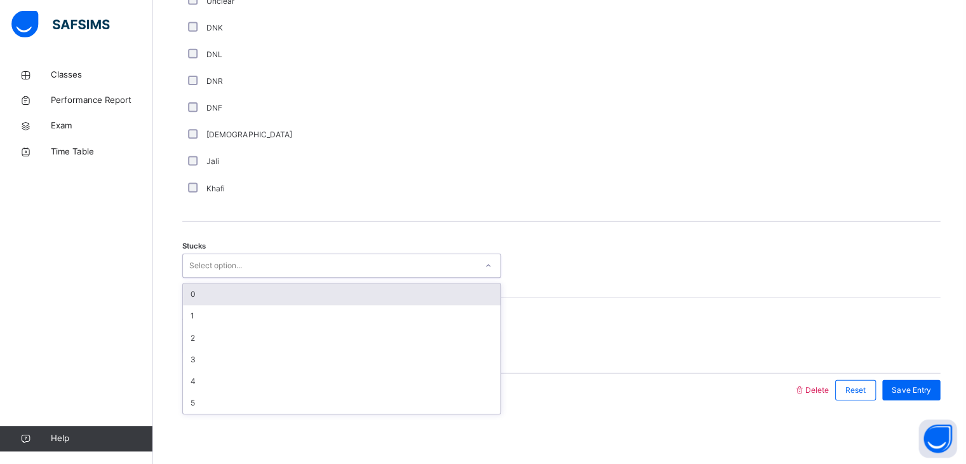
click at [263, 272] on div "Select option..." at bounding box center [328, 267] width 292 height 20
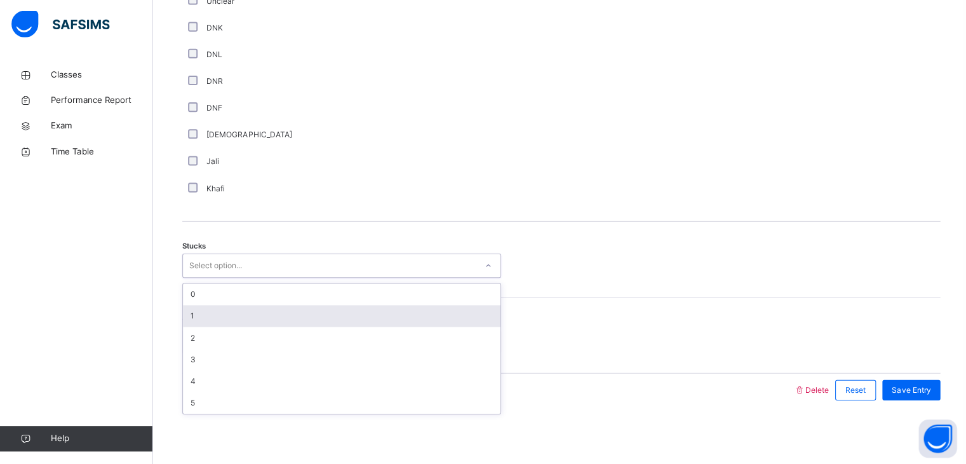
click at [257, 317] on div "1" at bounding box center [340, 316] width 316 height 22
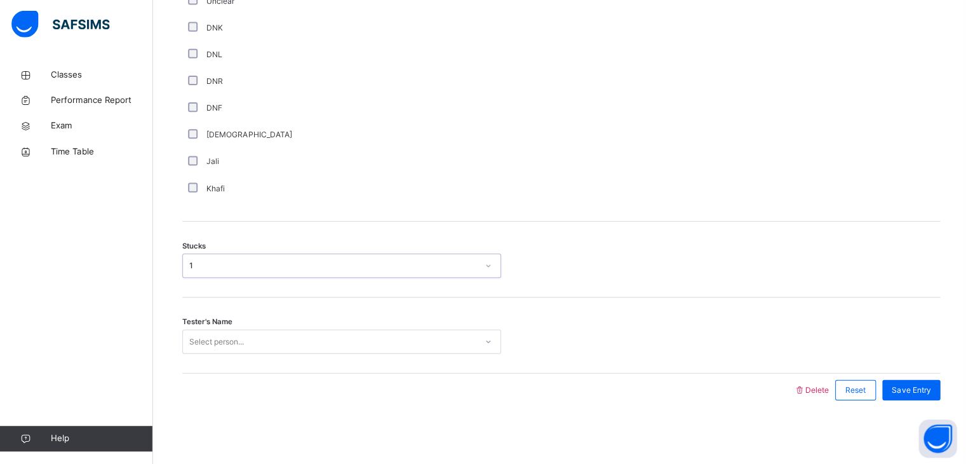
click at [257, 342] on div "Select person..." at bounding box center [328, 342] width 292 height 20
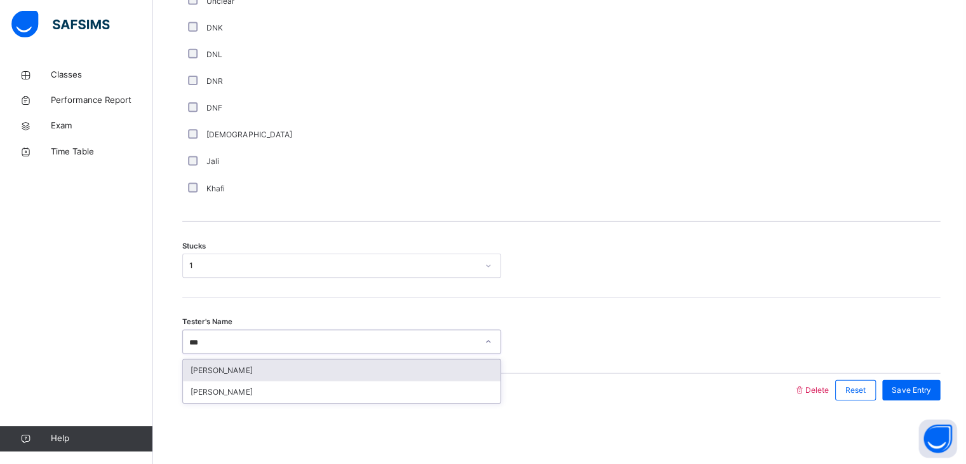
type input "****"
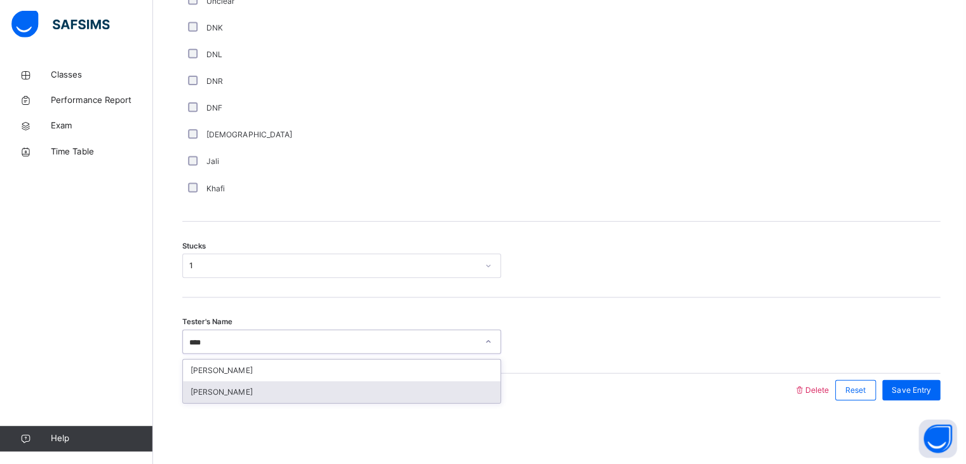
click at [256, 386] on div "[PERSON_NAME]" at bounding box center [340, 392] width 316 height 22
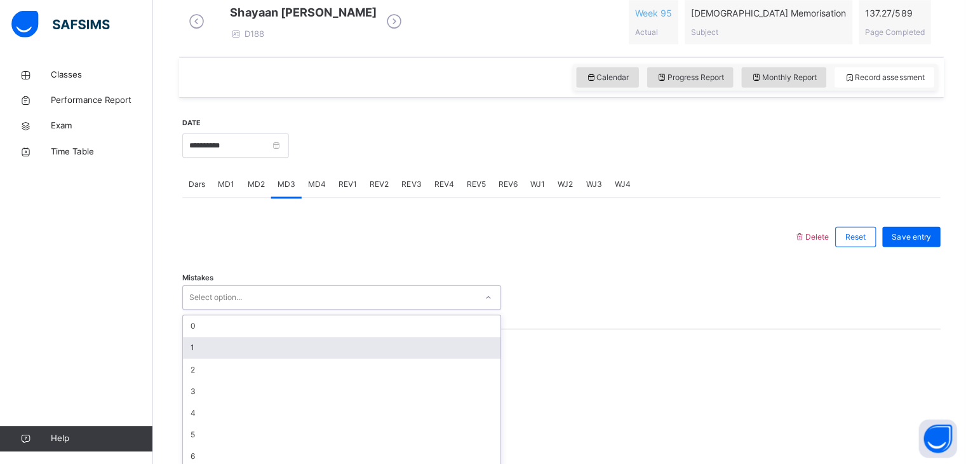
click at [256, 310] on div "option 1 focused, 2 of 7. 7 results available. Use Up and Down to choose option…" at bounding box center [341, 298] width 318 height 24
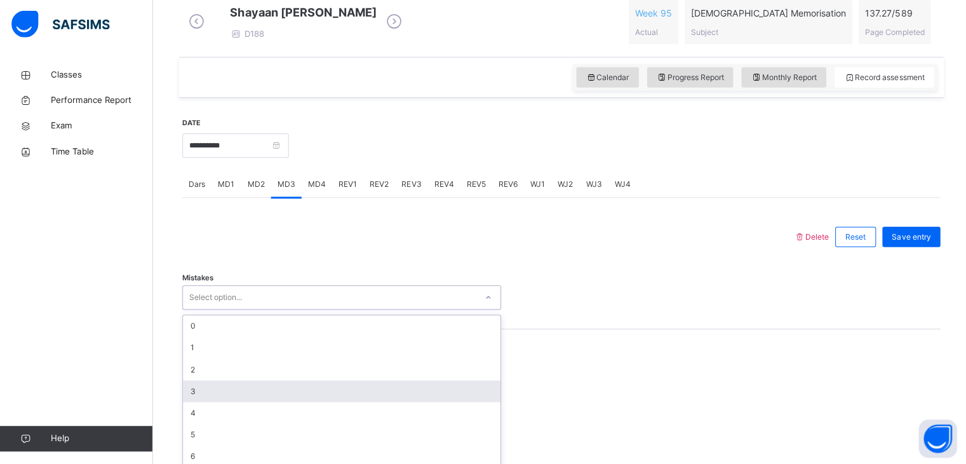
scroll to position [391, 0]
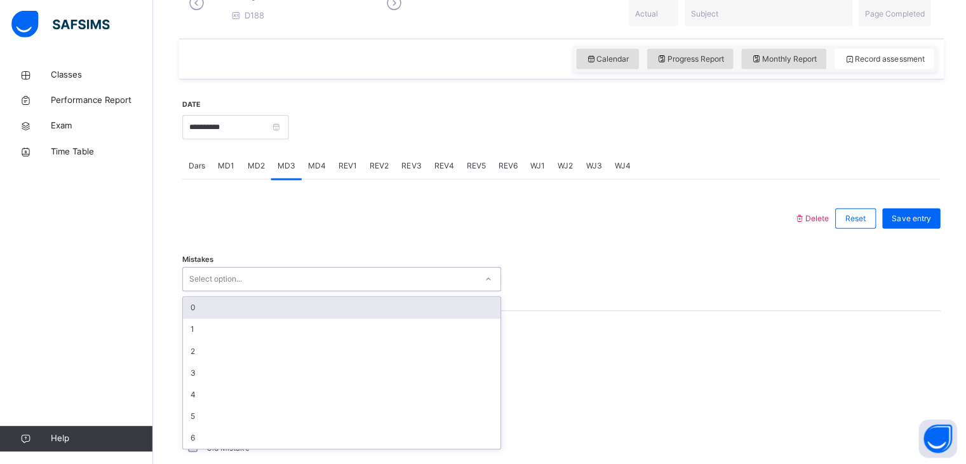
click at [261, 307] on div "0" at bounding box center [340, 308] width 316 height 22
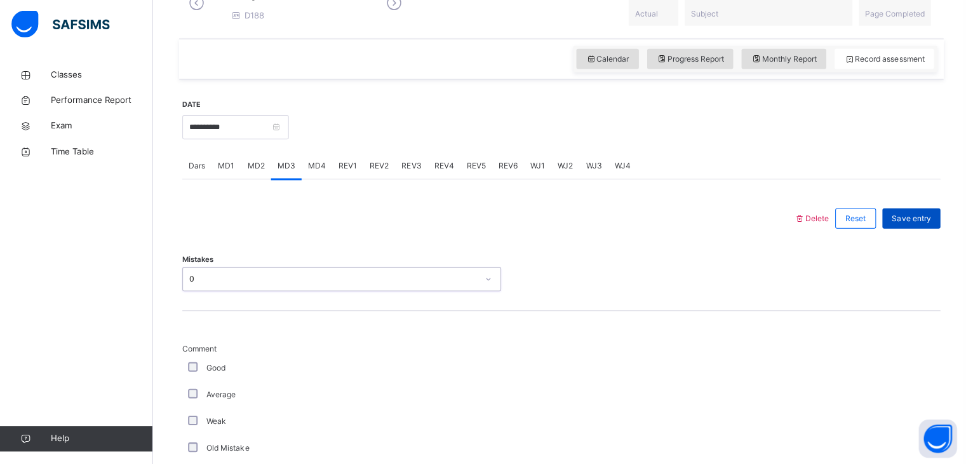
click at [906, 225] on span "Save entry" at bounding box center [907, 218] width 39 height 11
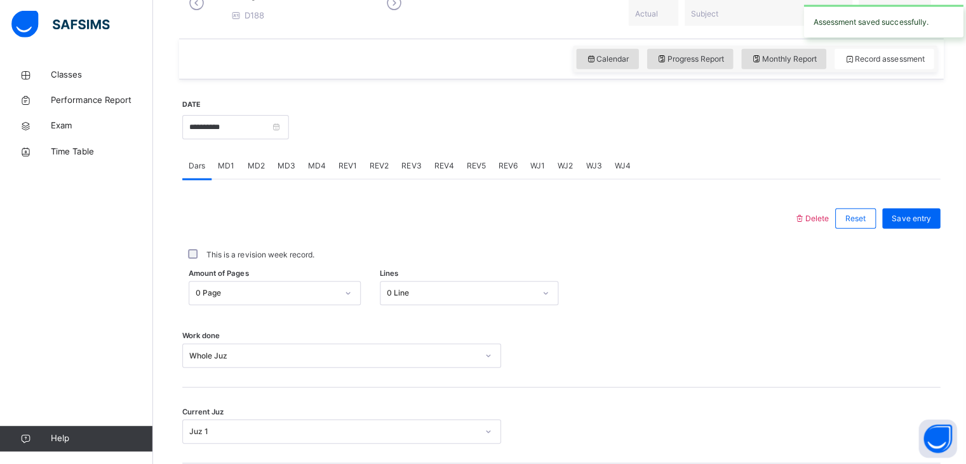
click at [316, 173] on span "MD4" at bounding box center [316, 166] width 18 height 11
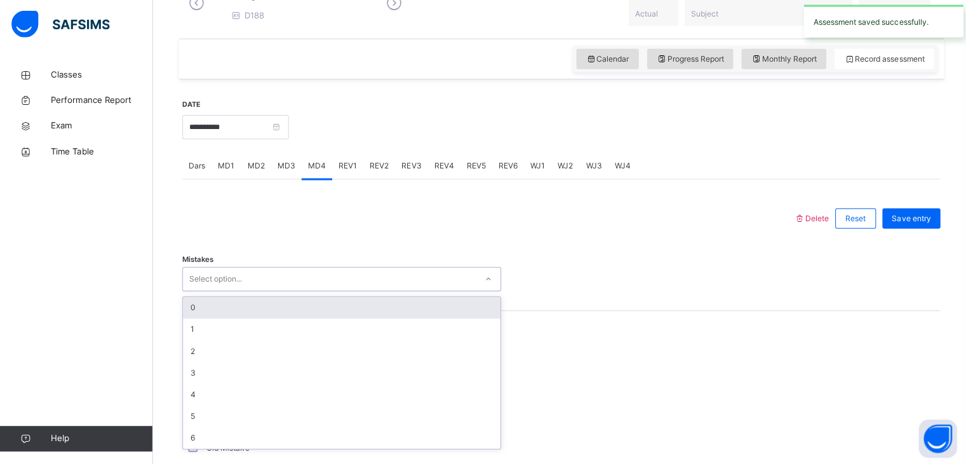
click at [267, 283] on div "Select option..." at bounding box center [328, 280] width 292 height 20
click at [259, 316] on div "0" at bounding box center [340, 308] width 316 height 22
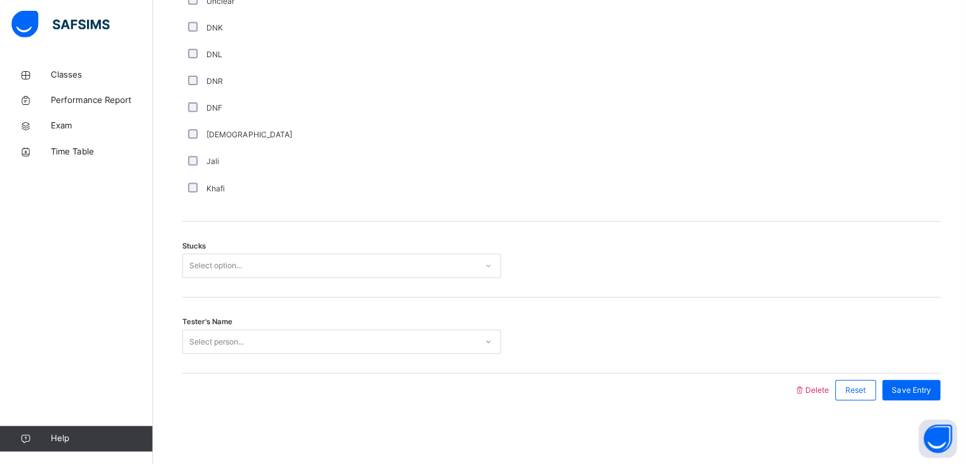
scroll to position [898, 0]
click at [258, 272] on div "Select option..." at bounding box center [328, 267] width 292 height 20
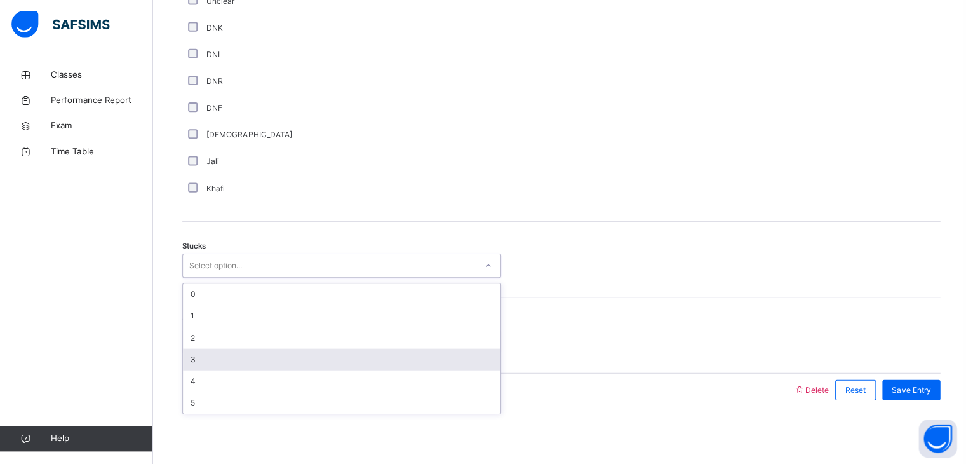
click at [246, 351] on div "3" at bounding box center [340, 360] width 316 height 22
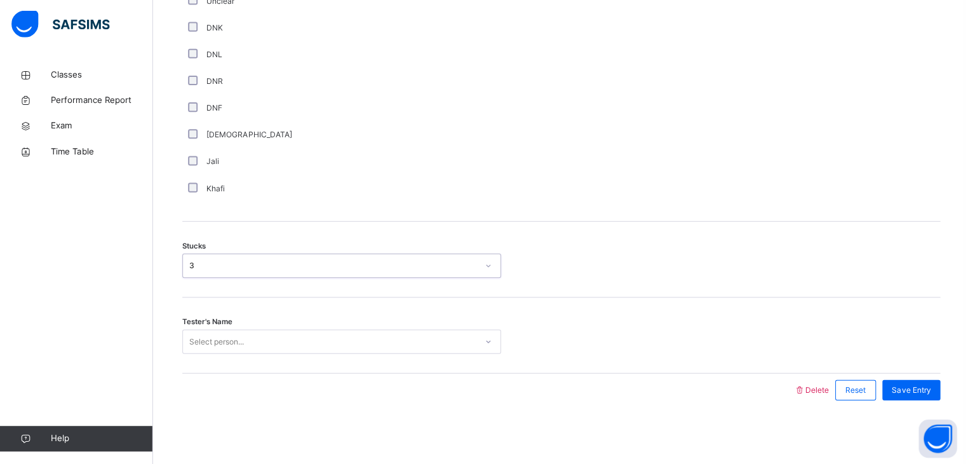
click at [245, 351] on div "Select person..." at bounding box center [328, 342] width 292 height 20
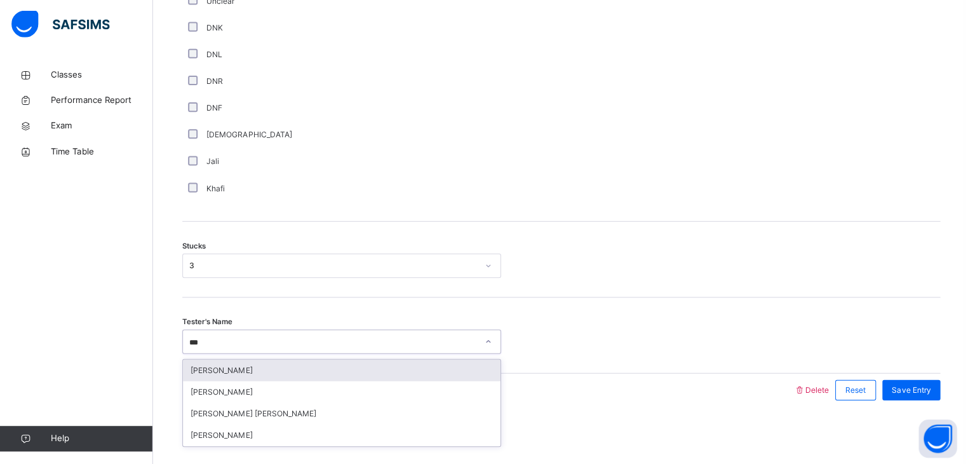
type input "****"
click at [245, 359] on div "[PERSON_NAME]" at bounding box center [340, 370] width 316 height 22
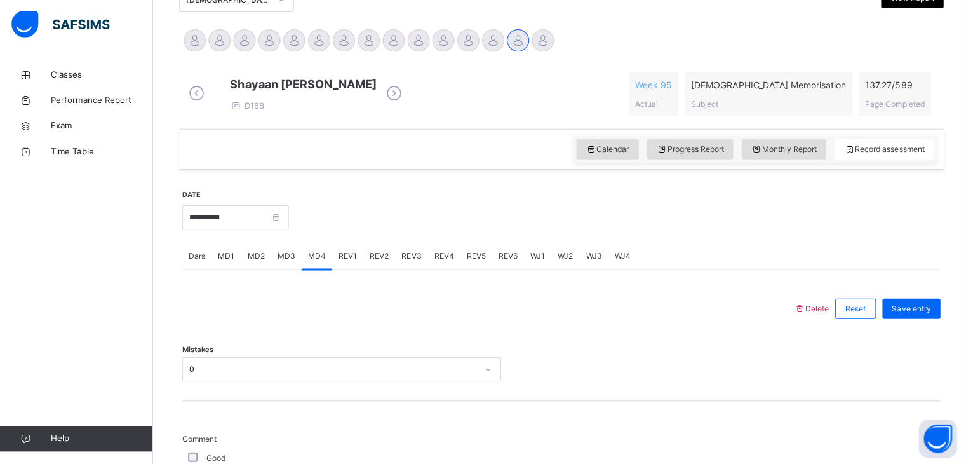
scroll to position [309, 0]
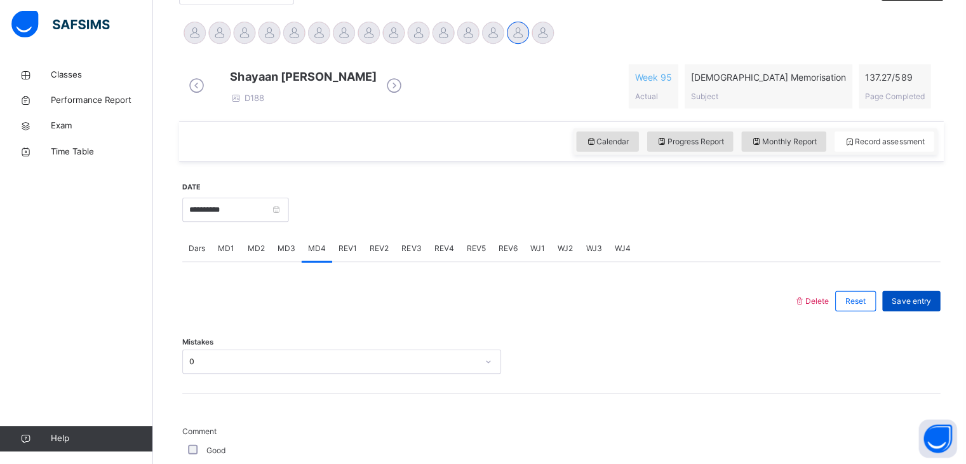
click at [906, 302] on div "Save entry" at bounding box center [908, 301] width 58 height 20
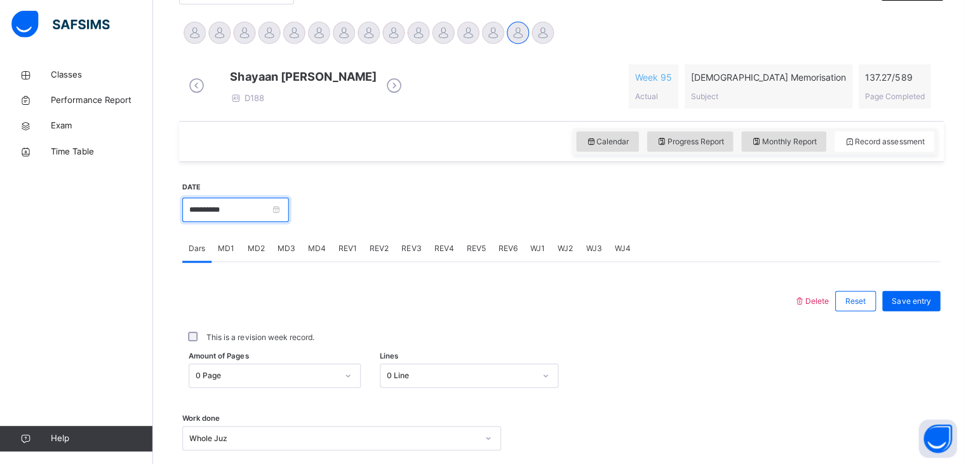
click at [278, 222] on input "**********" at bounding box center [235, 210] width 106 height 24
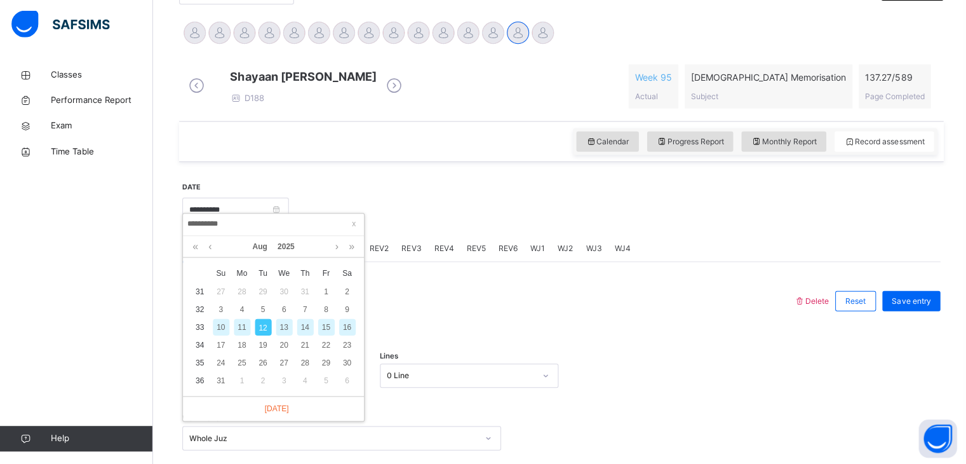
click at [224, 326] on div "10" at bounding box center [220, 327] width 17 height 17
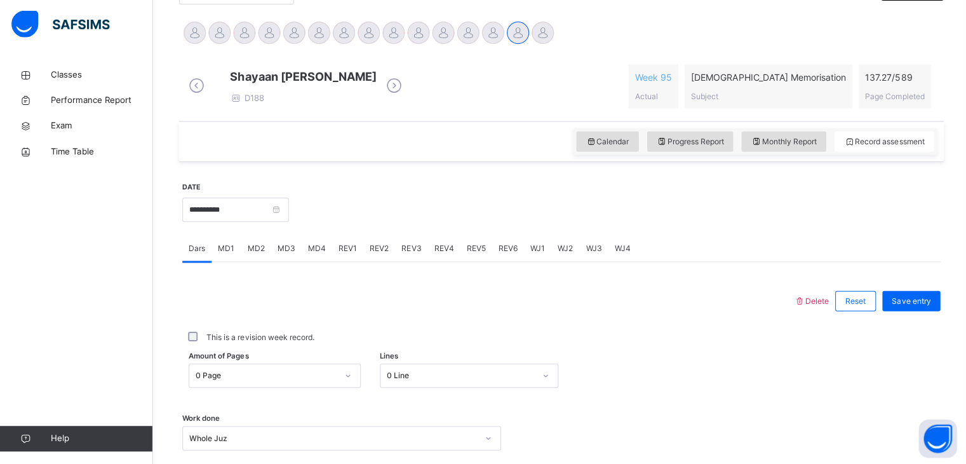
click at [217, 262] on div "MD1" at bounding box center [225, 248] width 29 height 25
click at [240, 262] on div "MD2" at bounding box center [255, 248] width 30 height 25
click at [290, 255] on span "MD3" at bounding box center [285, 248] width 18 height 11
click at [306, 262] on div "MD4" at bounding box center [315, 248] width 30 height 25
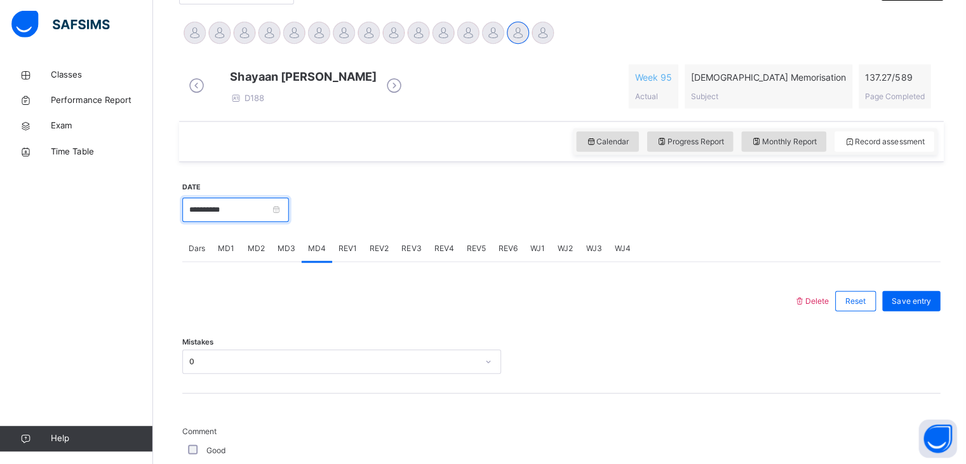
click at [231, 219] on input "**********" at bounding box center [235, 210] width 106 height 24
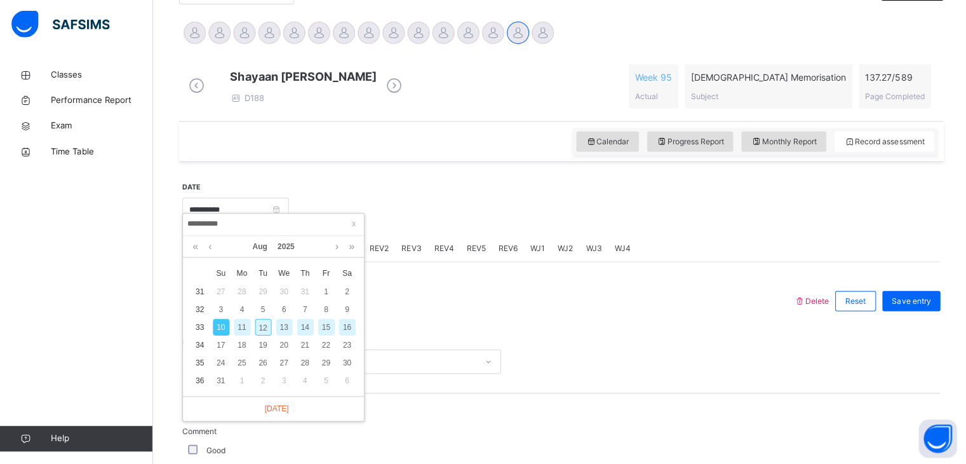
click at [260, 331] on div "12" at bounding box center [262, 327] width 17 height 17
type input "**********"
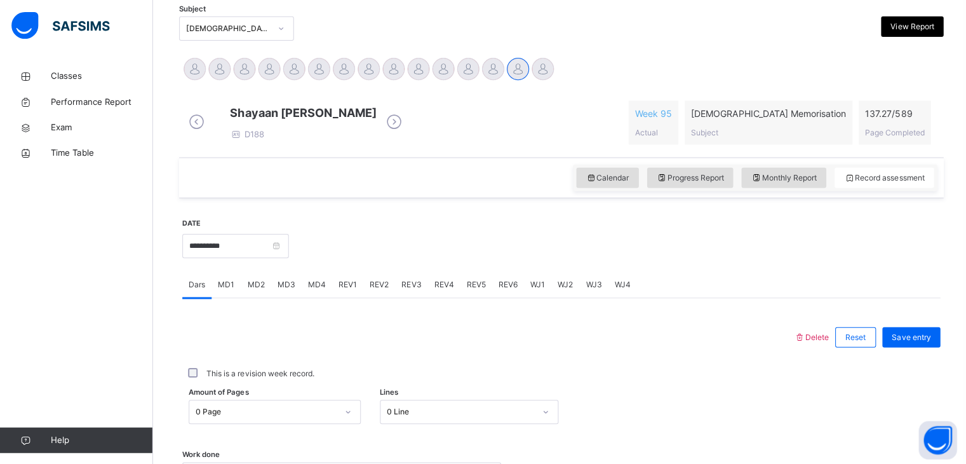
scroll to position [272, 0]
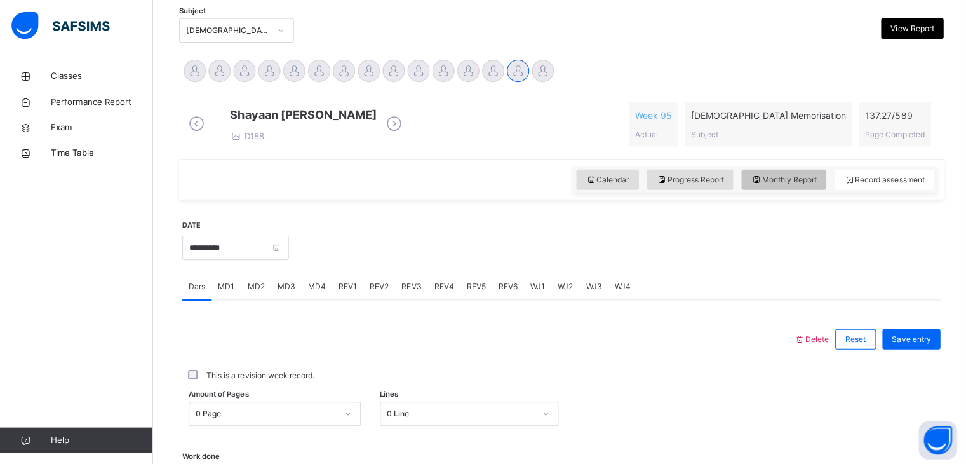
click at [769, 183] on span "Monthly Report" at bounding box center [780, 178] width 65 height 11
select select "****"
select select "*"
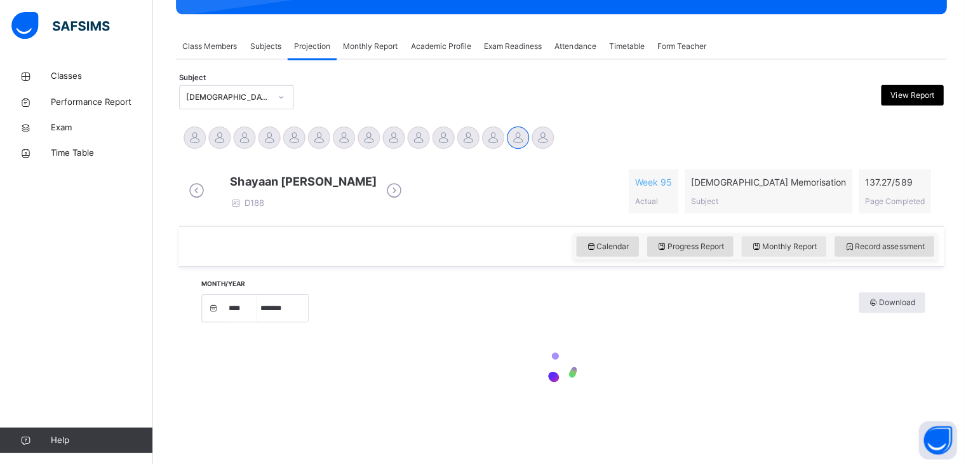
scroll to position [216, 0]
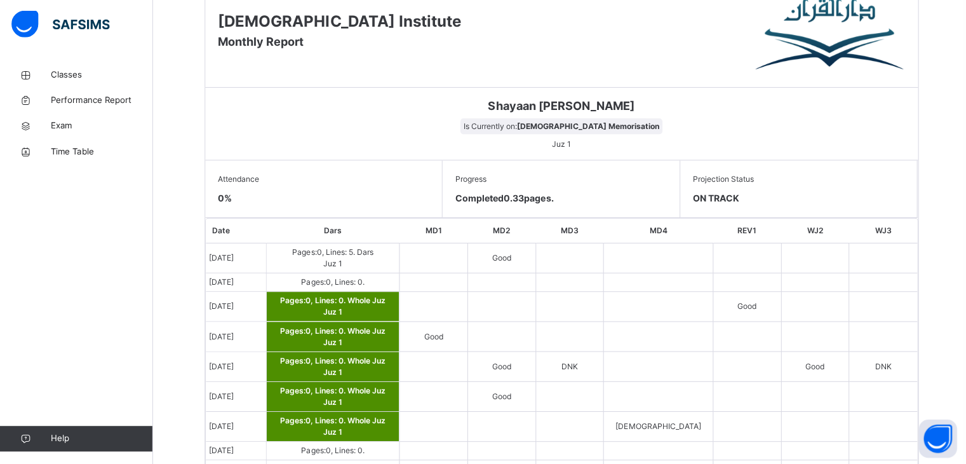
scroll to position [608, 0]
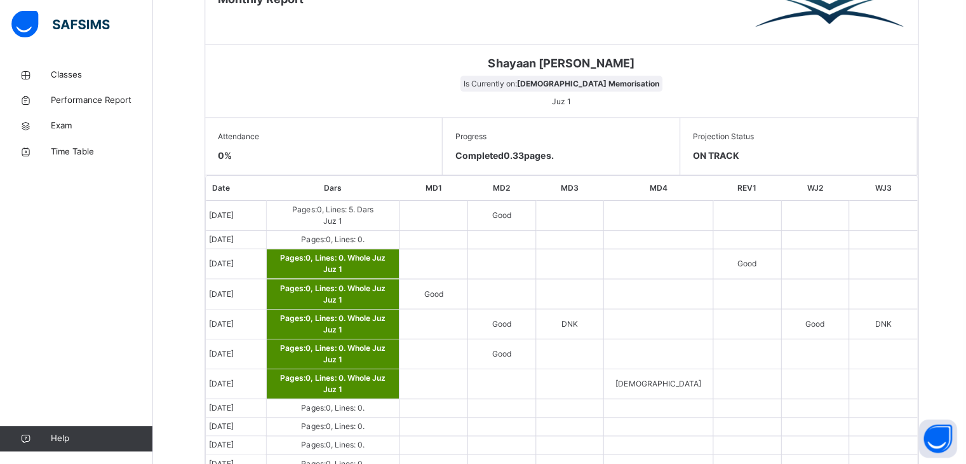
click at [575, 328] on span "DNK" at bounding box center [567, 324] width 17 height 10
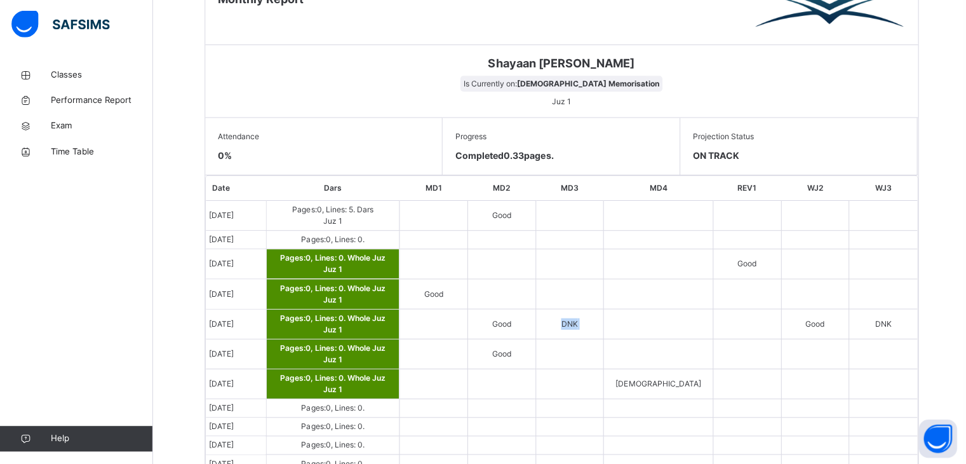
click at [575, 328] on span "DNK" at bounding box center [567, 324] width 17 height 10
click at [575, 326] on span "DNK" at bounding box center [567, 324] width 17 height 10
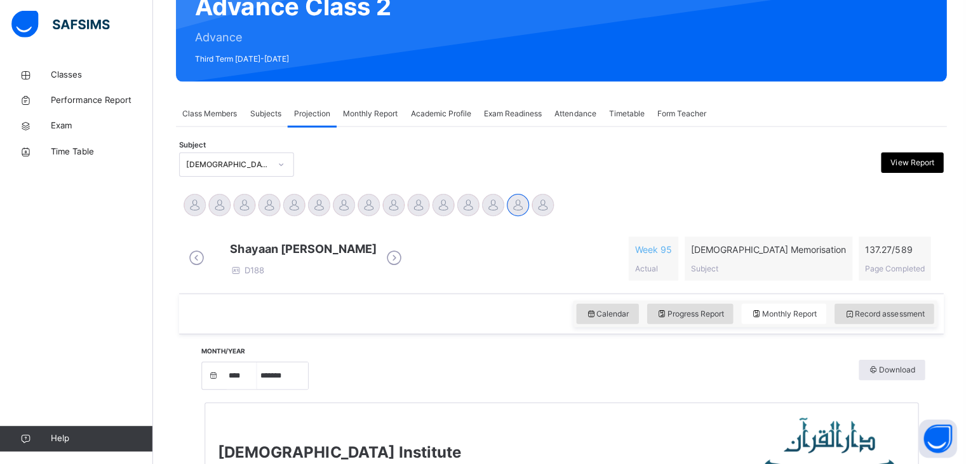
scroll to position [142, 0]
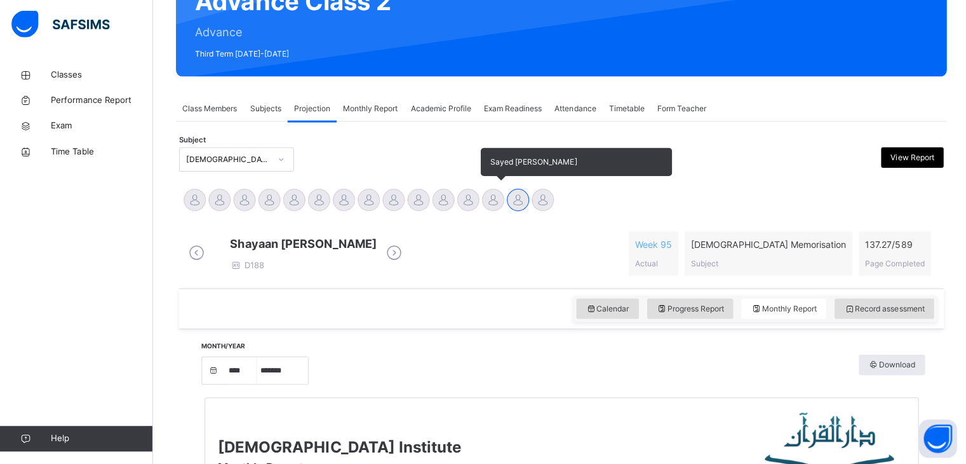
click at [486, 209] on div at bounding box center [491, 200] width 22 height 22
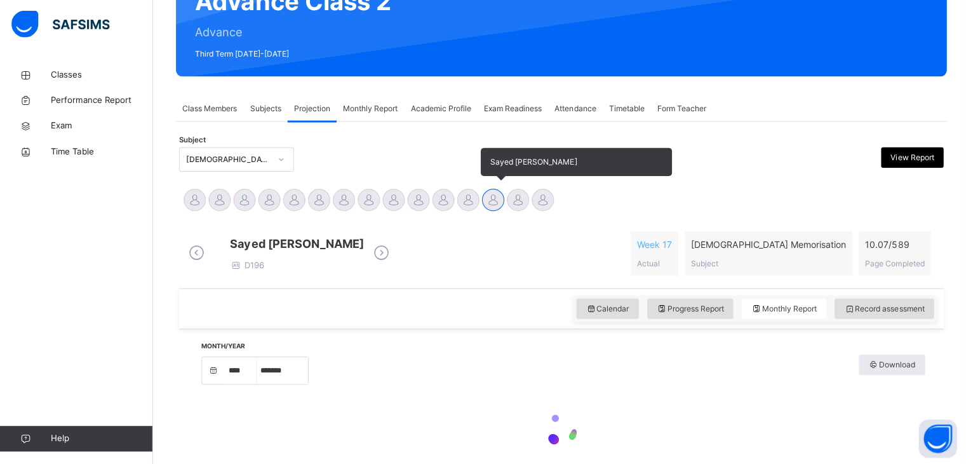
click at [486, 209] on div at bounding box center [491, 200] width 22 height 22
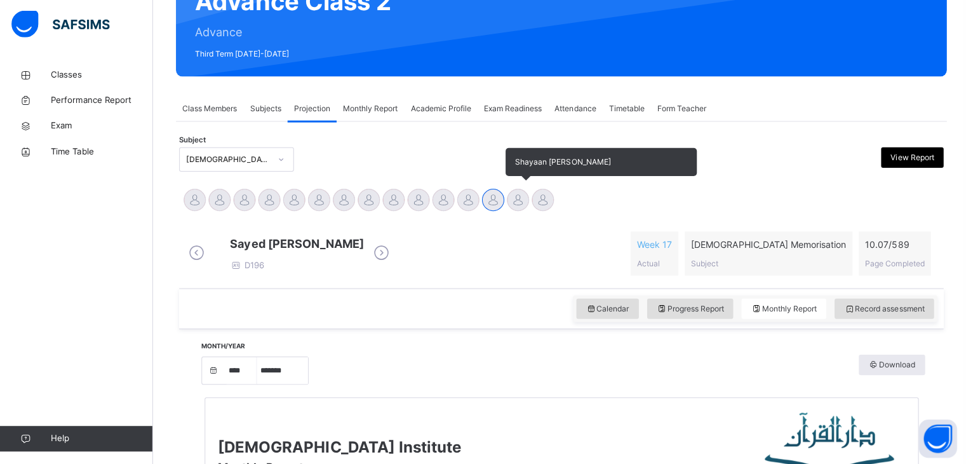
click at [513, 214] on div "Shayaan [PERSON_NAME]" at bounding box center [516, 202] width 25 height 28
click at [512, 200] on div at bounding box center [516, 200] width 22 height 22
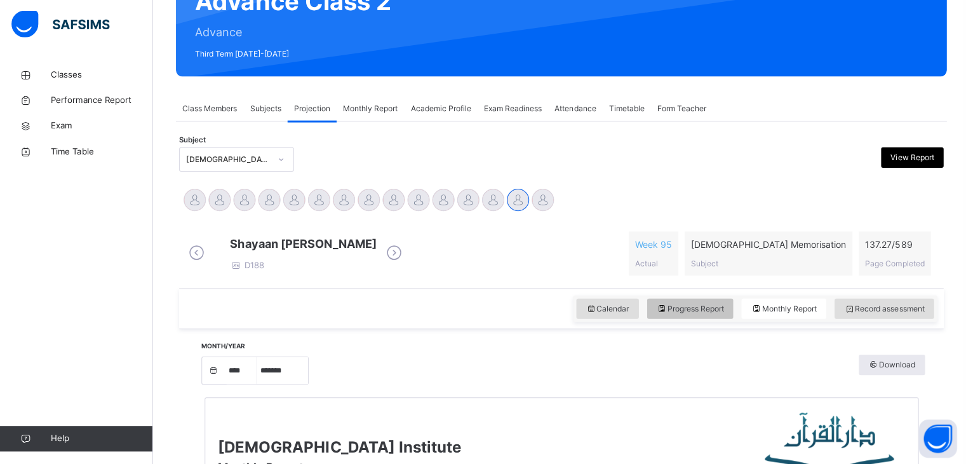
click at [660, 314] on icon at bounding box center [659, 308] width 11 height 11
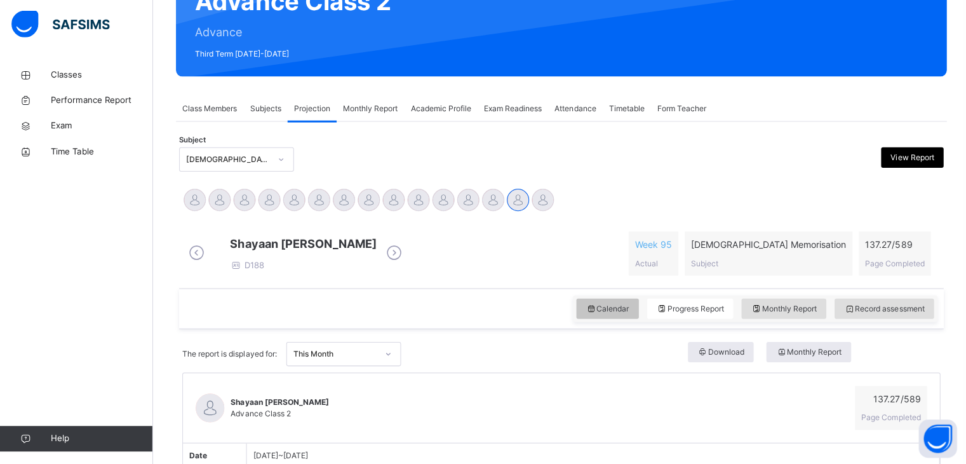
click at [588, 319] on div "Calendar" at bounding box center [605, 308] width 62 height 20
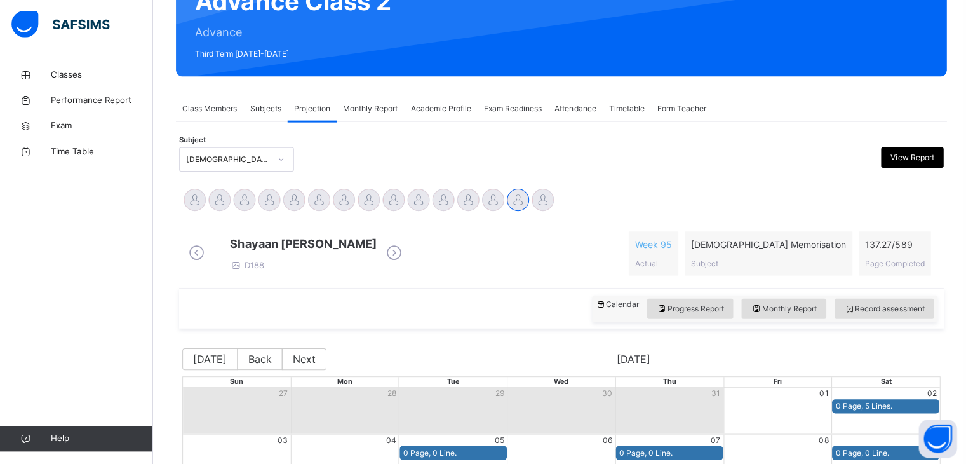
click at [593, 319] on div "Calendar" at bounding box center [614, 308] width 43 height 20
click at [798, 314] on span "Monthly Report" at bounding box center [780, 308] width 65 height 11
select select "****"
select select "*"
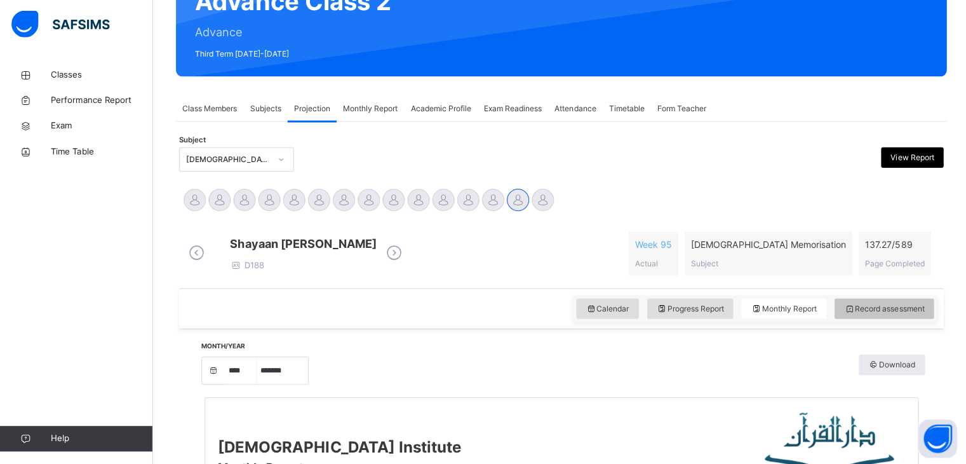
click at [874, 314] on span "Record assessment" at bounding box center [881, 308] width 80 height 11
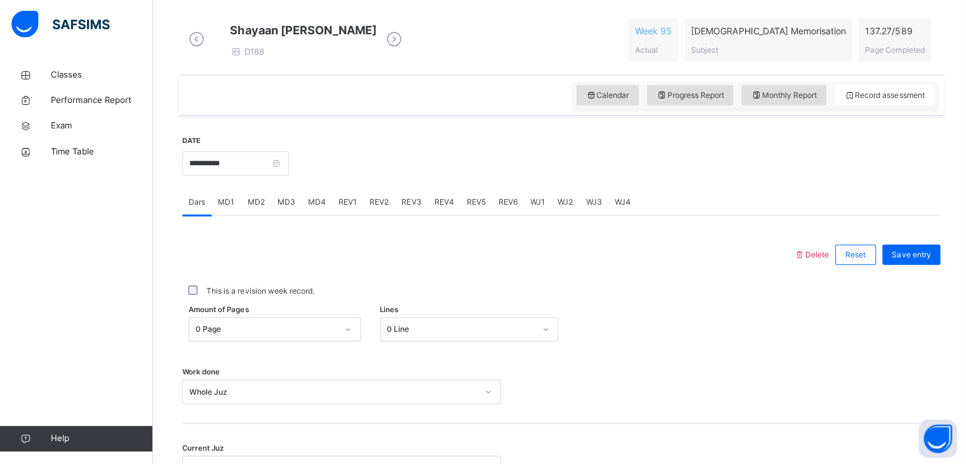
scroll to position [354, 0]
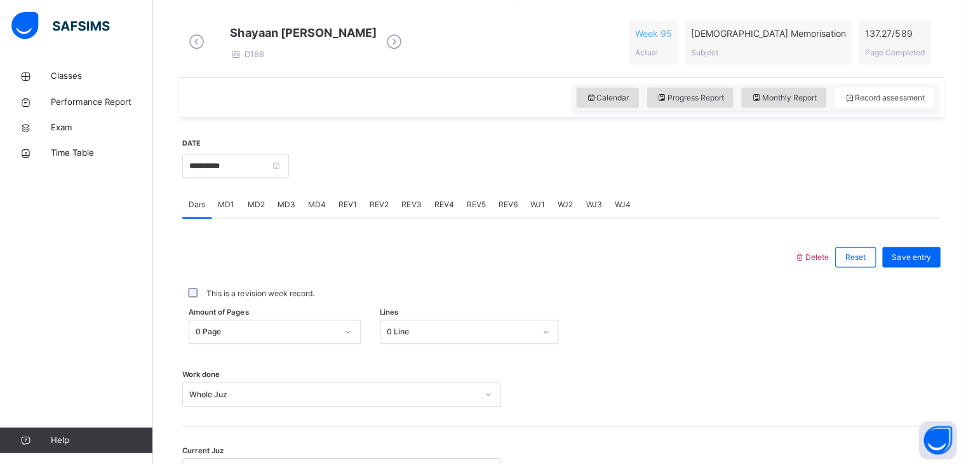
click at [232, 217] on div "MD1" at bounding box center [225, 203] width 29 height 25
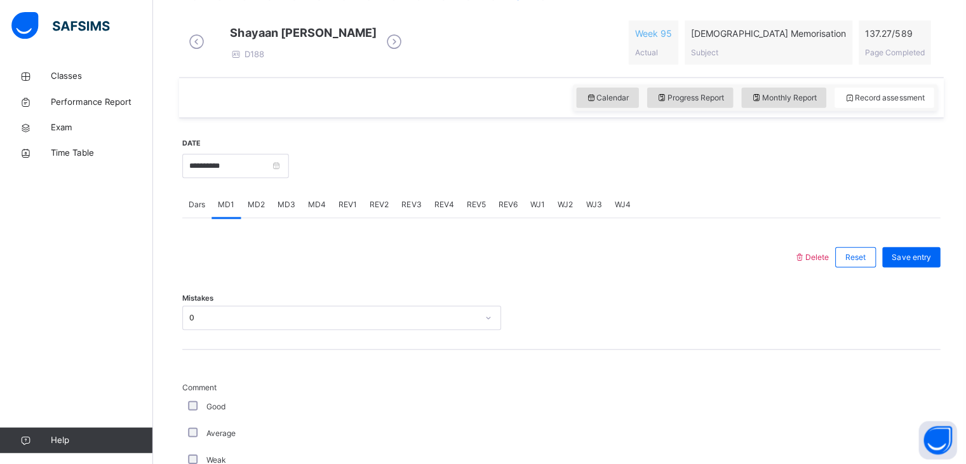
click at [232, 217] on div "MD1" at bounding box center [225, 203] width 29 height 25
click at [356, 213] on div "REV1" at bounding box center [346, 203] width 31 height 25
click at [540, 215] on div "WJ1" at bounding box center [535, 203] width 27 height 25
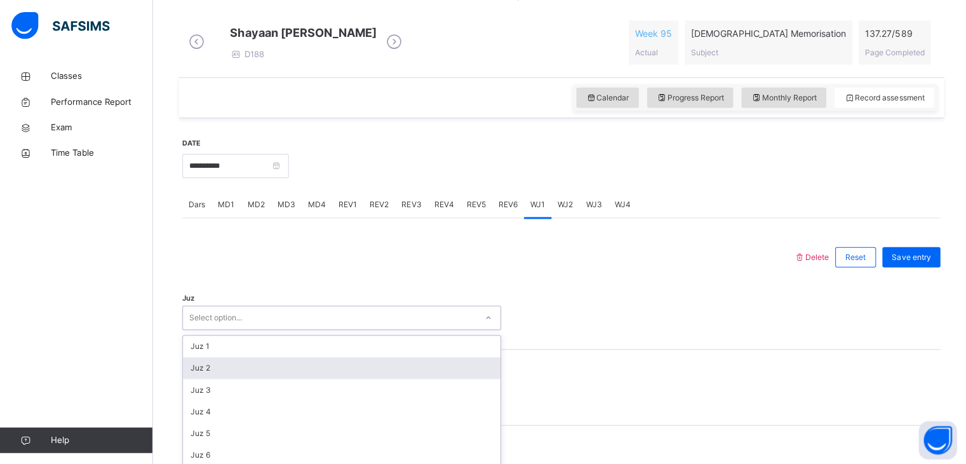
scroll to position [429, 0]
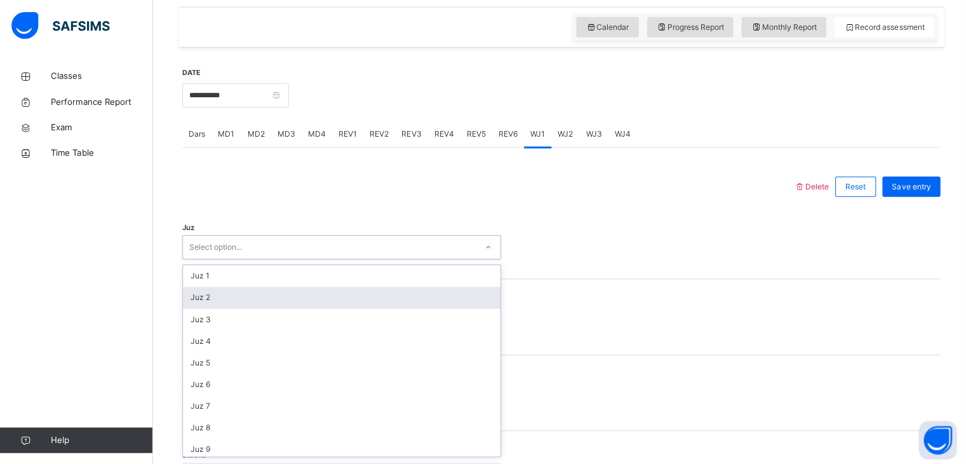
click at [411, 258] on div "option Juz 2 focused, 2 of 30. 30 results available. Use Up and Down to choose …" at bounding box center [341, 246] width 318 height 24
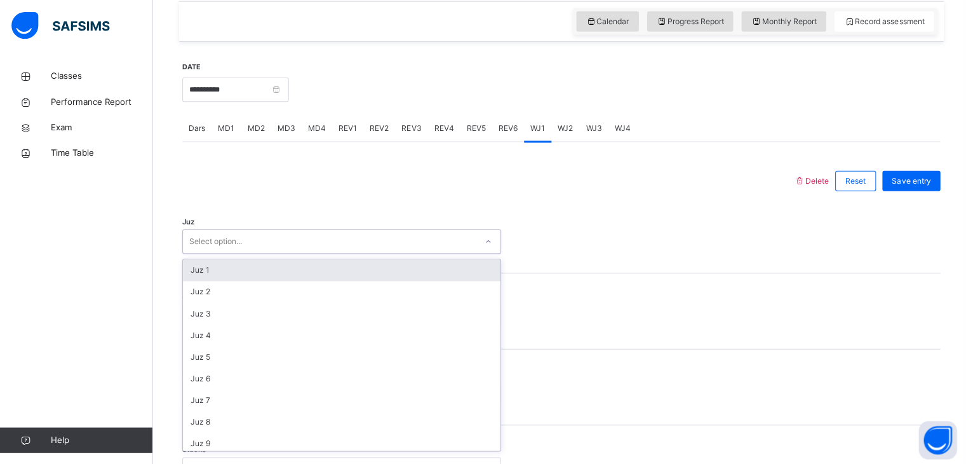
click at [408, 280] on div "Juz 1" at bounding box center [340, 269] width 316 height 22
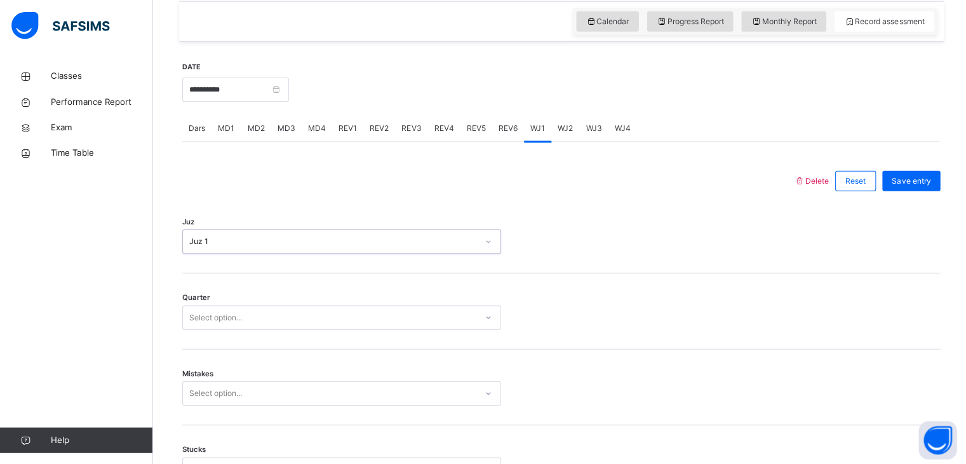
click at [391, 314] on div "Select option..." at bounding box center [341, 316] width 318 height 24
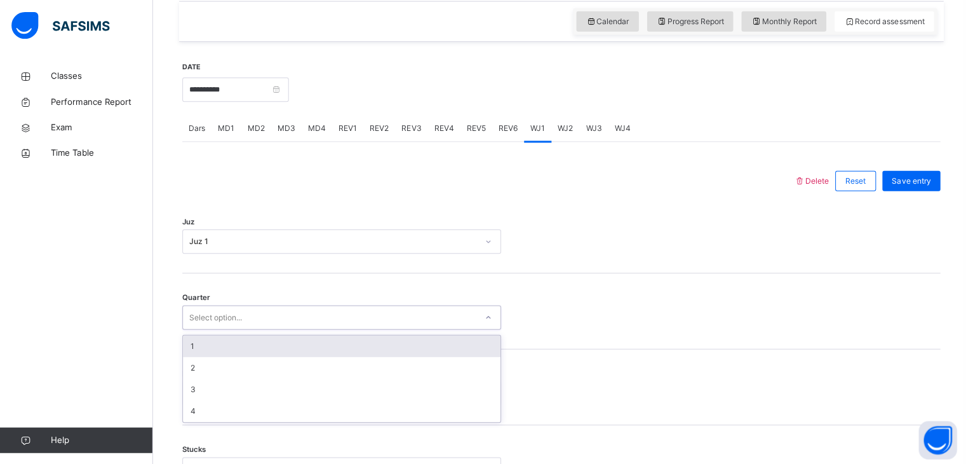
click at [385, 342] on div "1" at bounding box center [340, 345] width 316 height 22
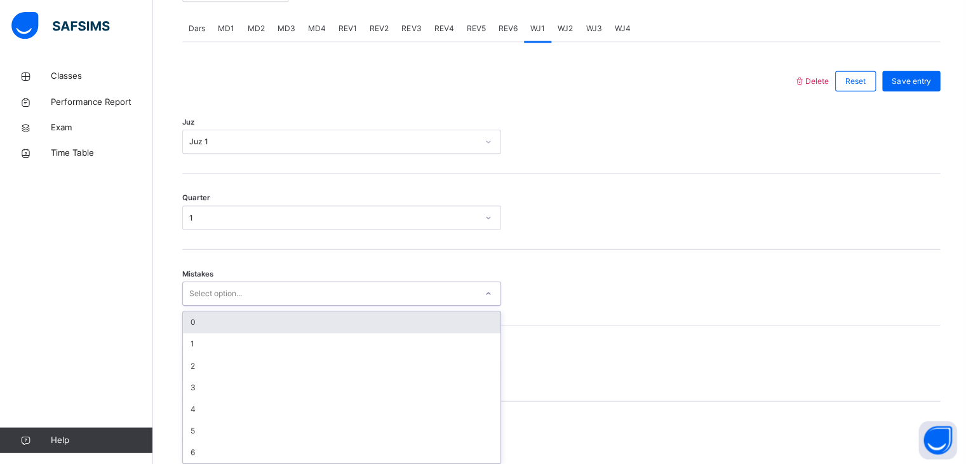
click at [361, 304] on div "option 0 focused, 1 of 7. 7 results available. Use Up and Down to choose option…" at bounding box center [341, 292] width 318 height 24
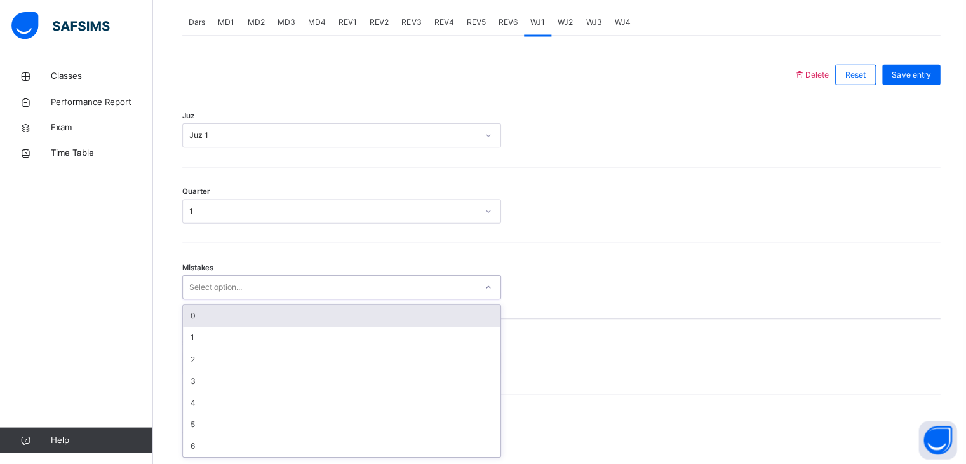
scroll to position [541, 0]
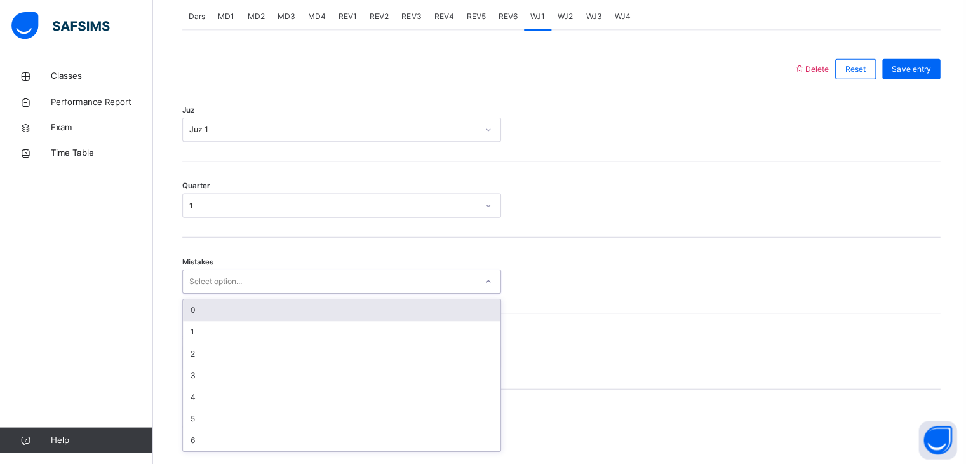
click at [378, 319] on div "0" at bounding box center [340, 309] width 316 height 22
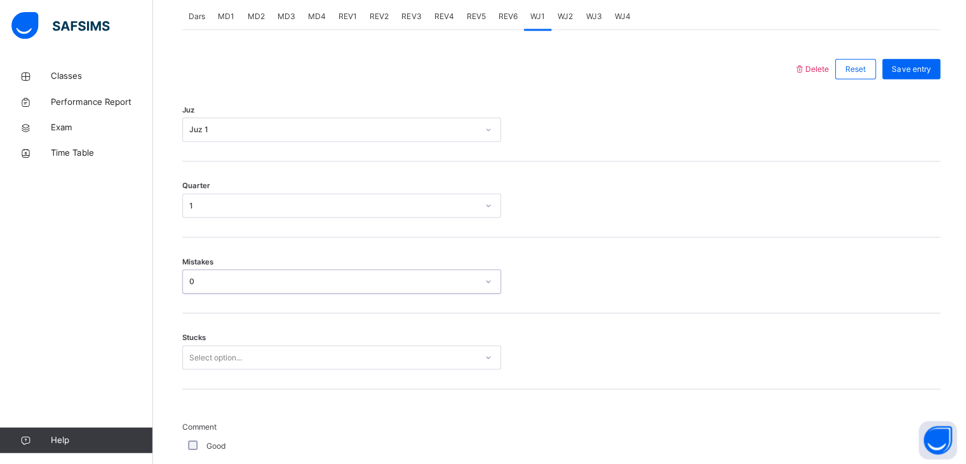
click at [365, 377] on div "Stucks Select option..." at bounding box center [559, 350] width 755 height 76
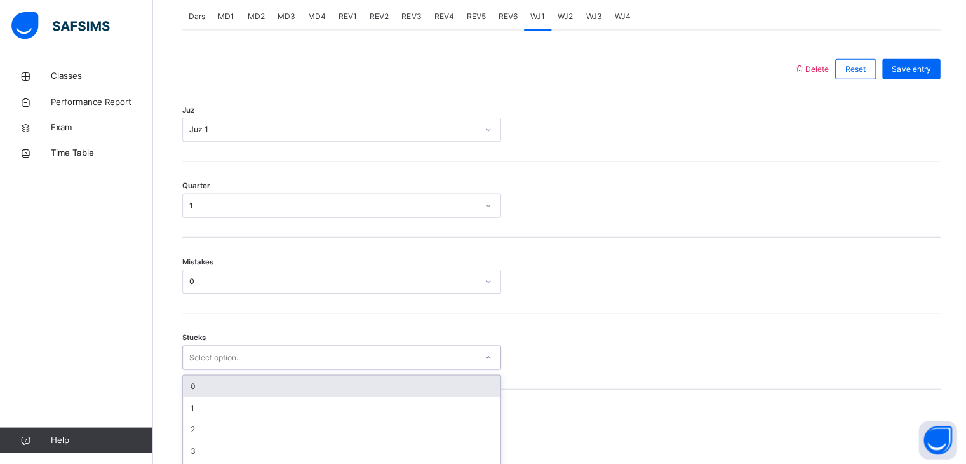
scroll to position [595, 0]
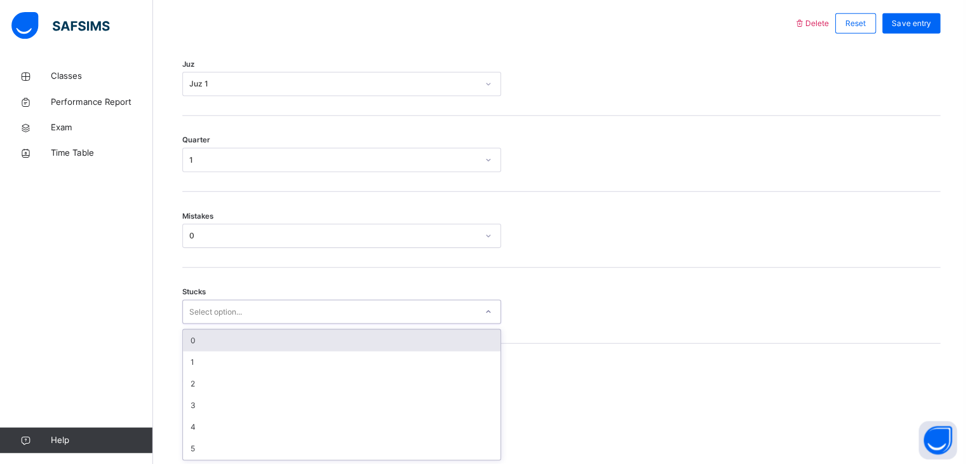
click at [366, 323] on div "option 0 focused, 1 of 6. 6 results available. Use Up and Down to choose option…" at bounding box center [341, 310] width 318 height 24
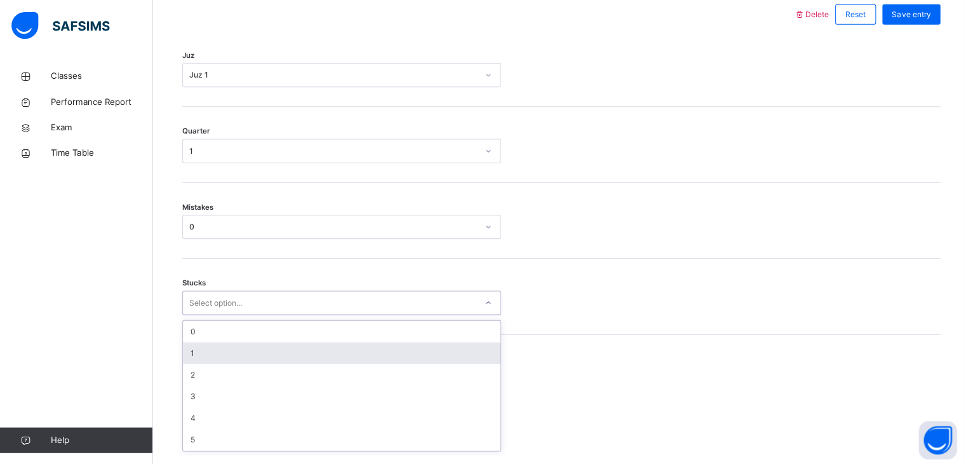
click at [368, 357] on div "1" at bounding box center [340, 352] width 316 height 22
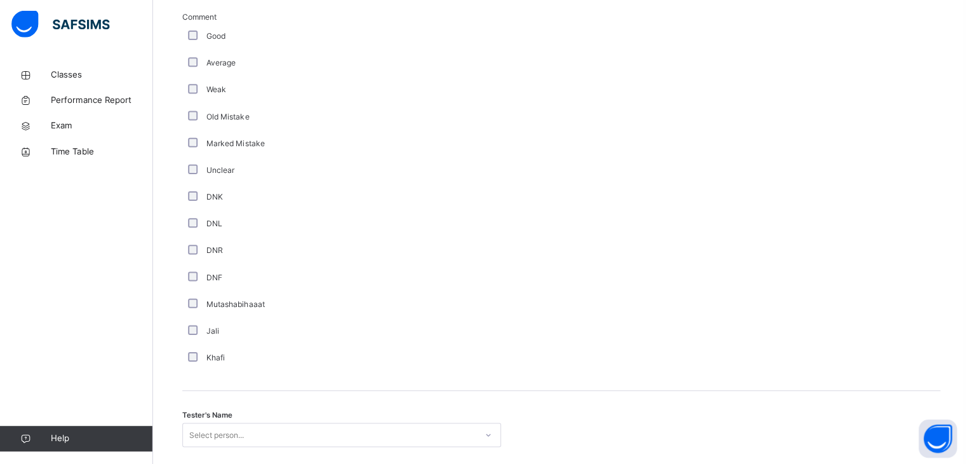
scroll to position [1049, 0]
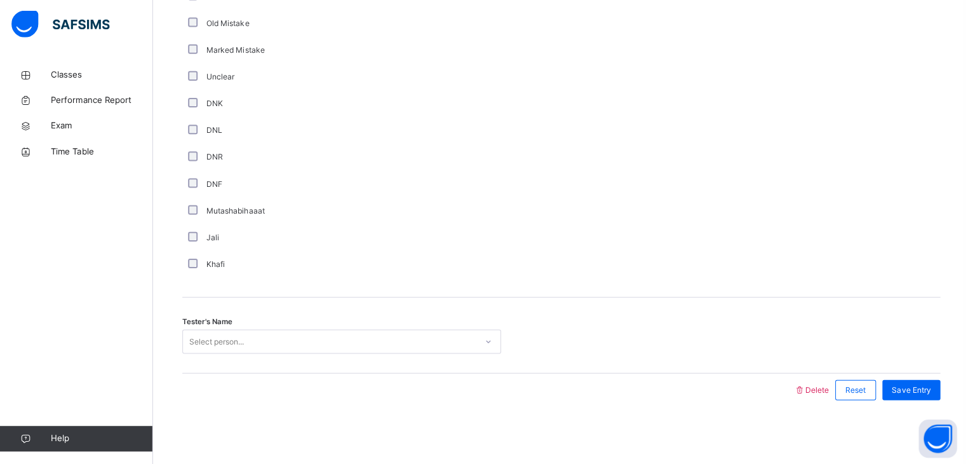
click at [259, 347] on div "Select person..." at bounding box center [328, 342] width 292 height 20
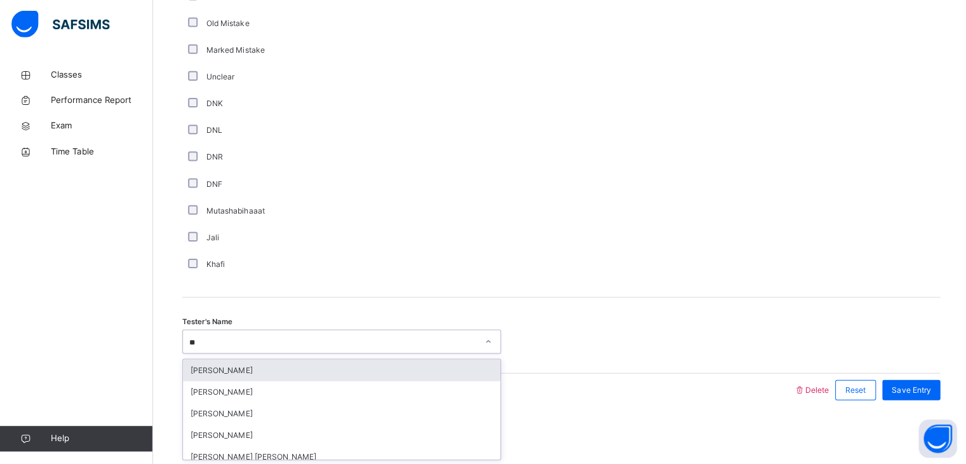
type input "***"
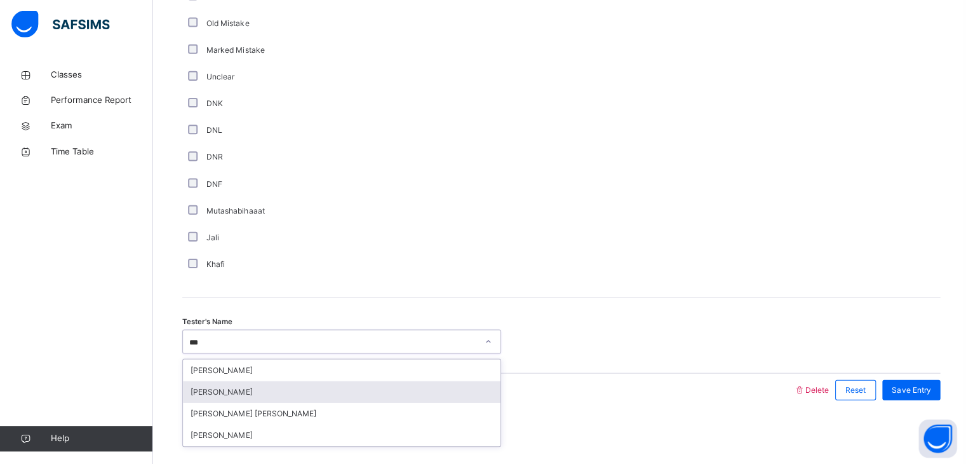
click at [254, 389] on div "[PERSON_NAME]" at bounding box center [340, 392] width 316 height 22
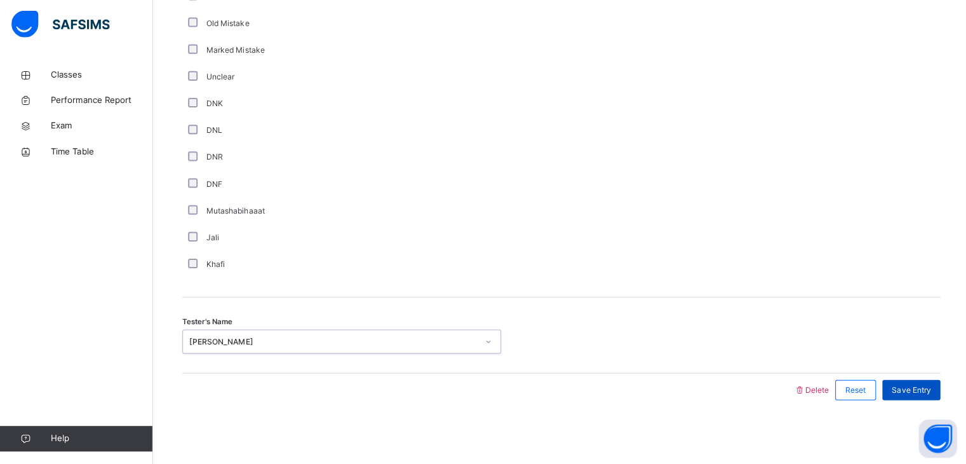
click at [905, 383] on div "Save Entry" at bounding box center [908, 390] width 58 height 20
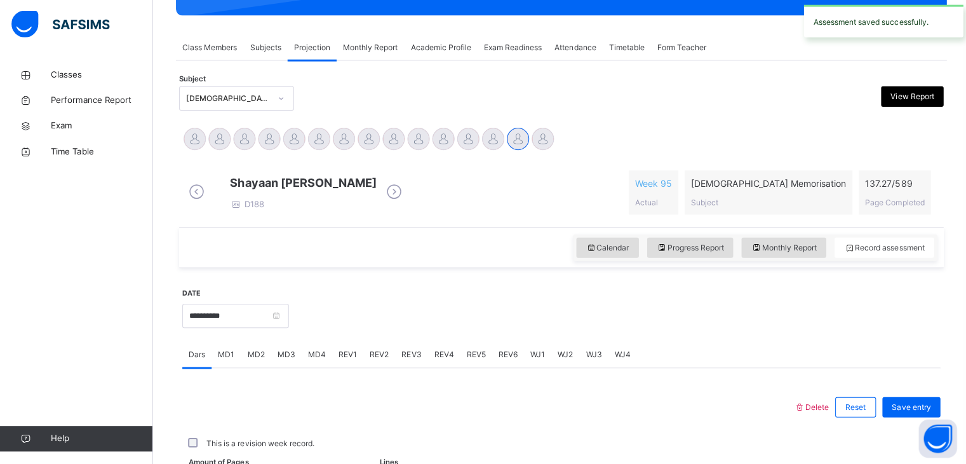
scroll to position [490, 0]
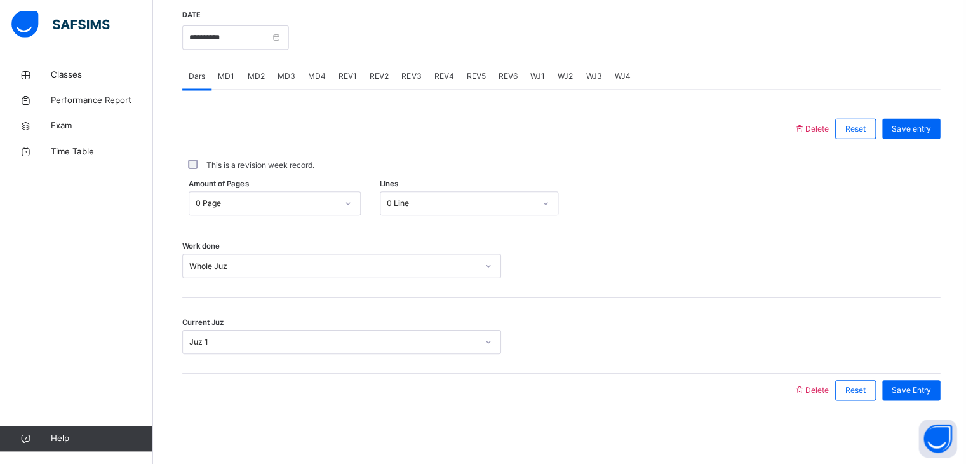
click at [588, 76] on span "WJ3" at bounding box center [592, 77] width 16 height 11
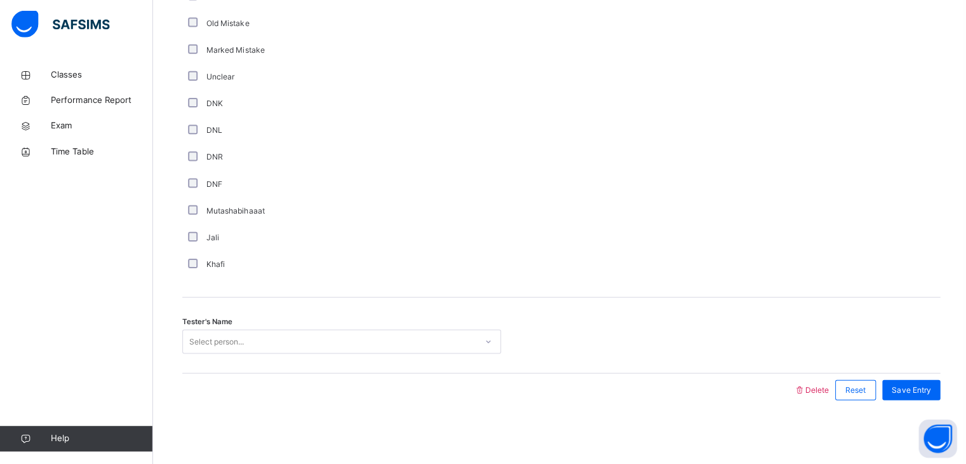
click at [269, 342] on div "Select person..." at bounding box center [328, 342] width 292 height 20
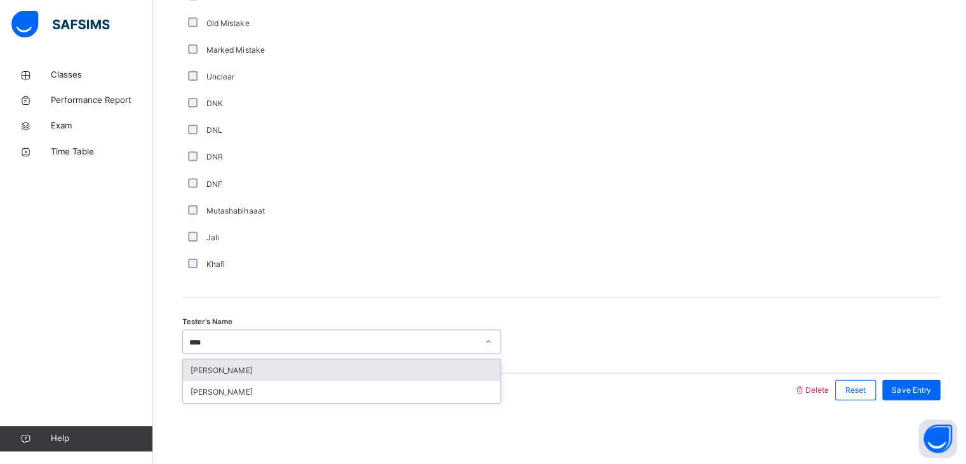
type input "*****"
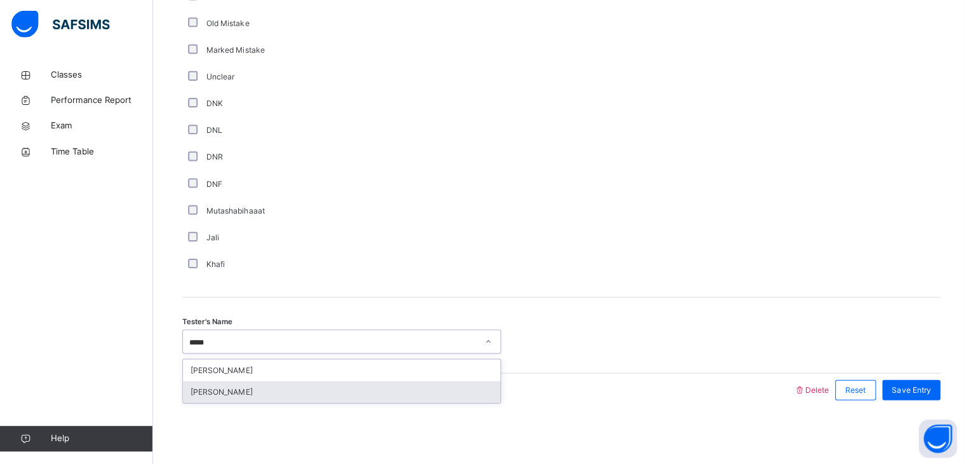
click at [264, 389] on div "[PERSON_NAME]" at bounding box center [340, 392] width 316 height 22
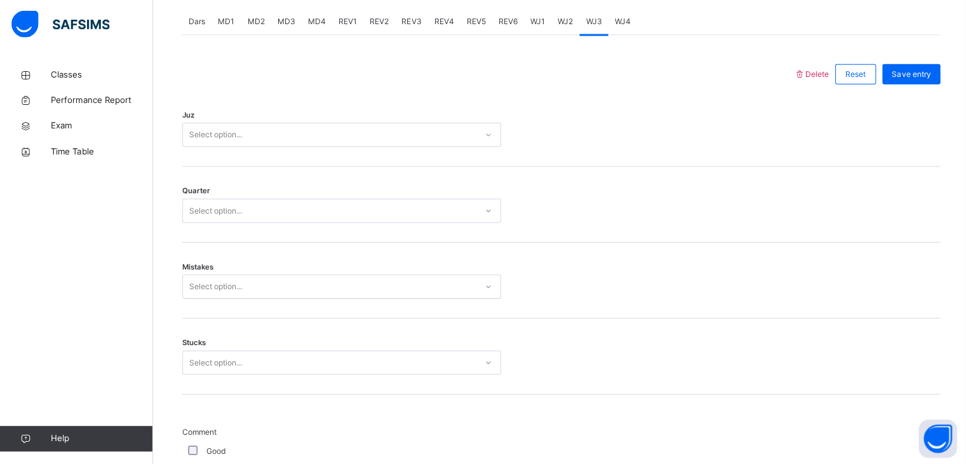
scroll to position [533, 0]
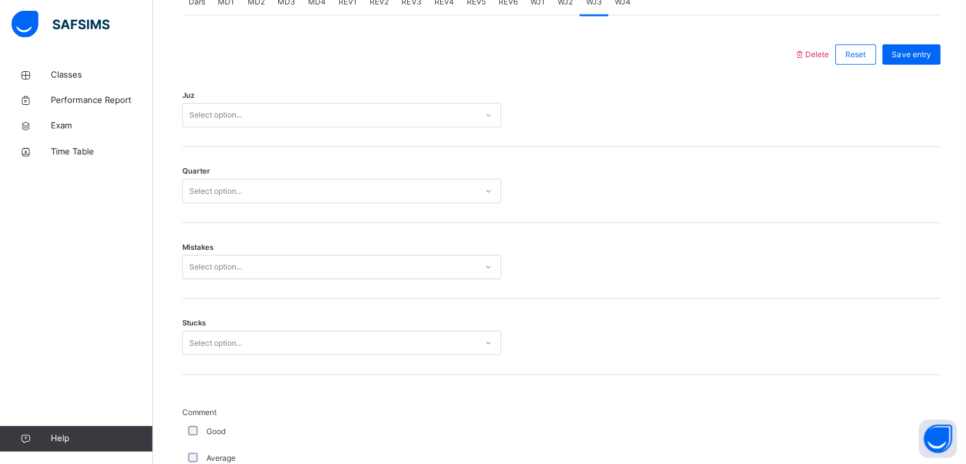
click at [231, 355] on div "Select option..." at bounding box center [341, 343] width 318 height 24
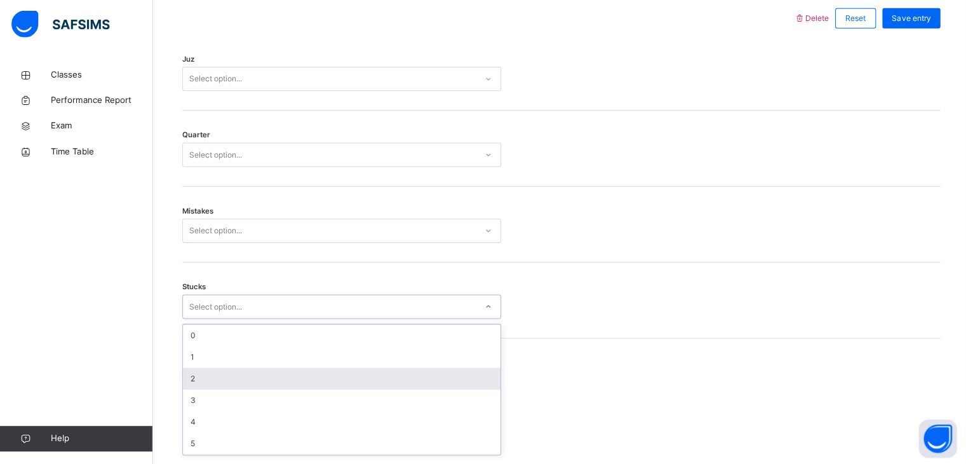
scroll to position [595, 0]
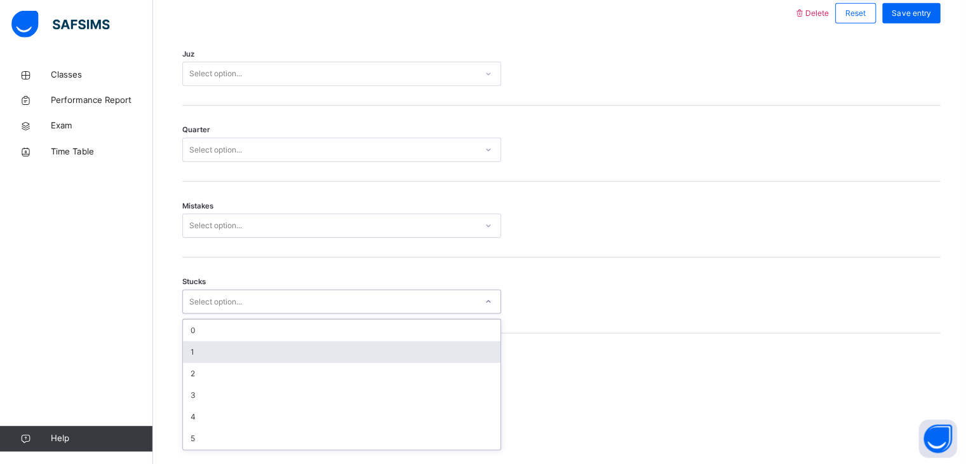
click at [232, 352] on div "1" at bounding box center [340, 352] width 316 height 22
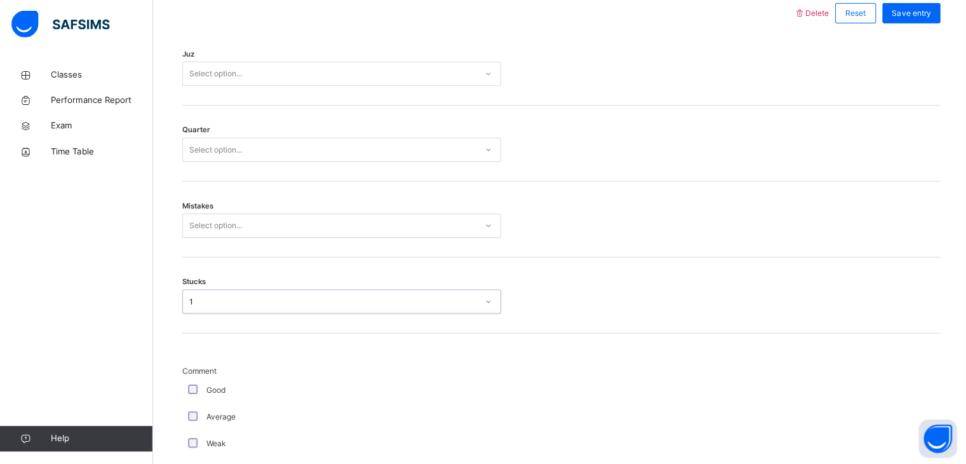
click at [264, 235] on div "Select option..." at bounding box center [328, 227] width 292 height 20
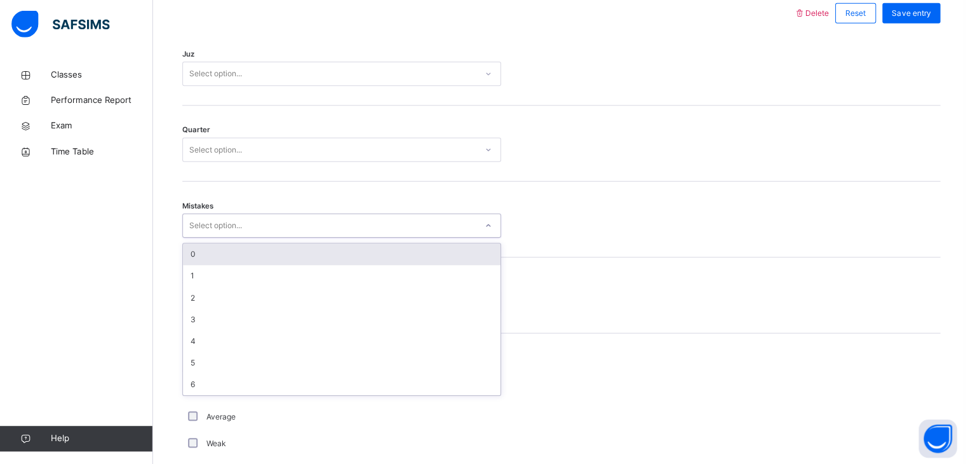
click at [257, 260] on div "0" at bounding box center [340, 255] width 316 height 22
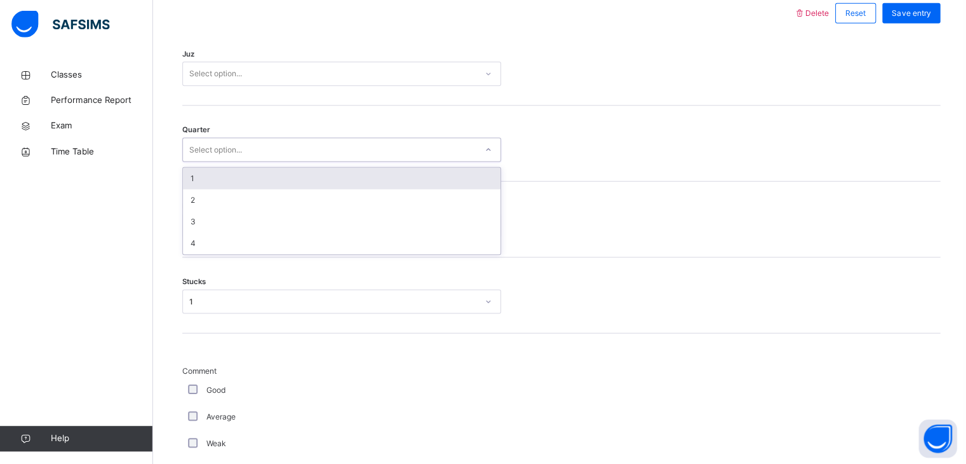
click at [281, 161] on div "Select option..." at bounding box center [328, 151] width 292 height 20
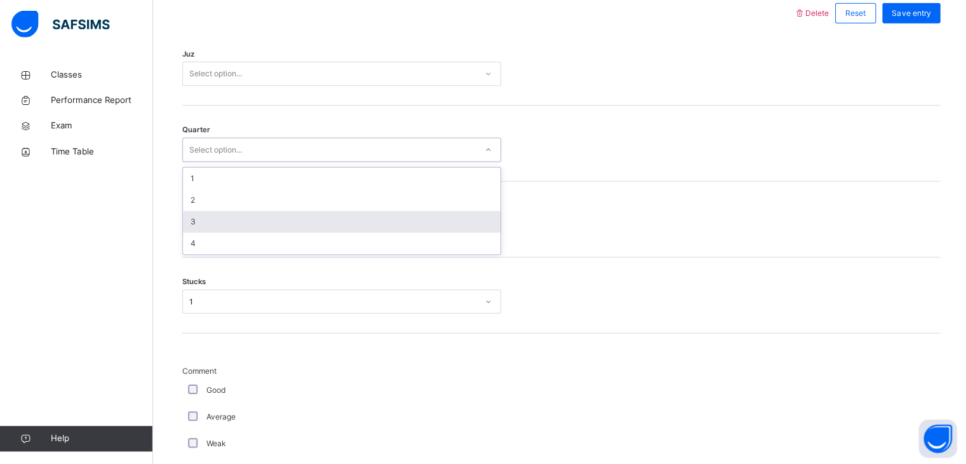
click at [257, 226] on div "3" at bounding box center [340, 222] width 316 height 22
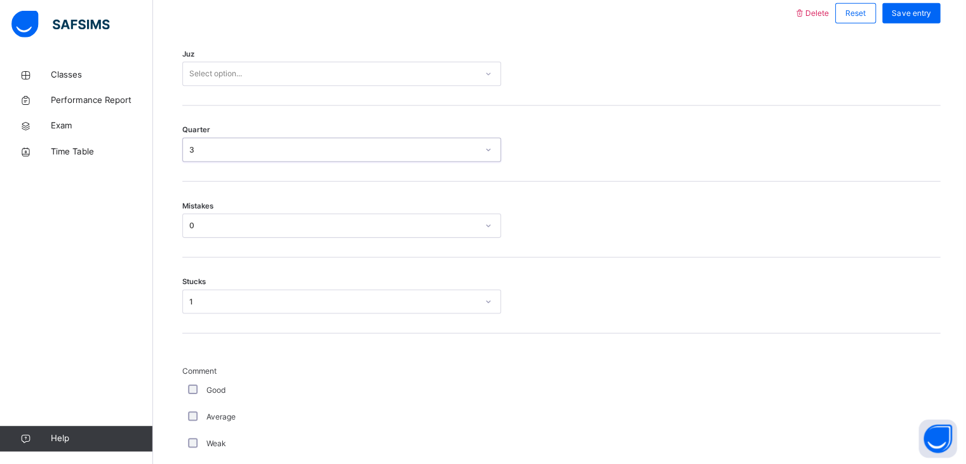
click at [316, 70] on div "Juz Select option..." at bounding box center [559, 69] width 755 height 76
click at [312, 76] on div "Select option..." at bounding box center [328, 75] width 292 height 20
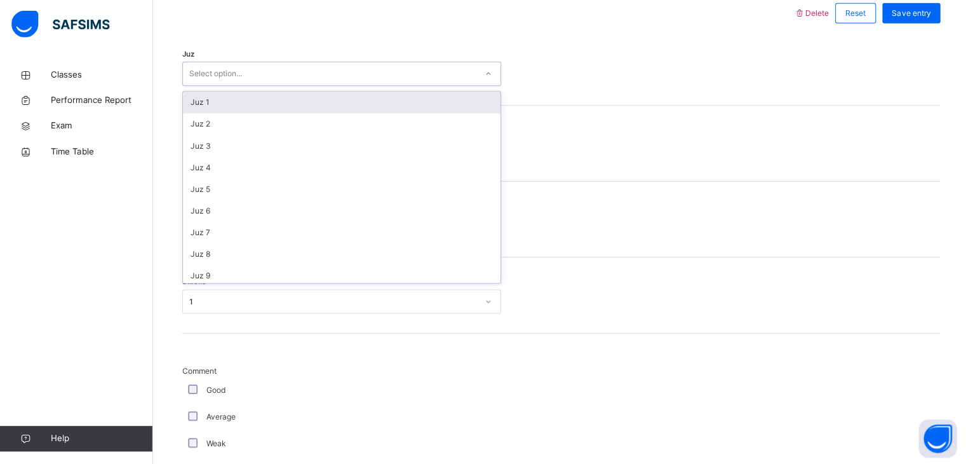
click at [299, 107] on div "Juz 1" at bounding box center [340, 104] width 316 height 22
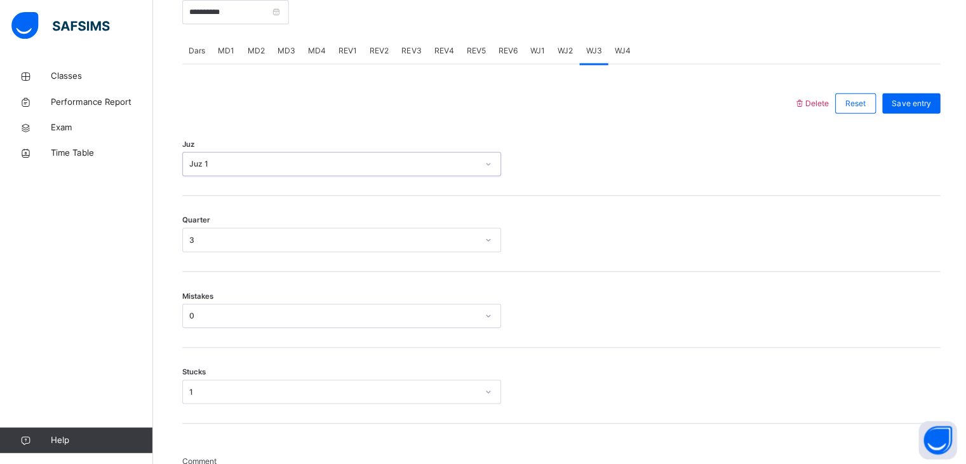
scroll to position [506, 0]
click at [899, 109] on span "Save entry" at bounding box center [907, 103] width 39 height 11
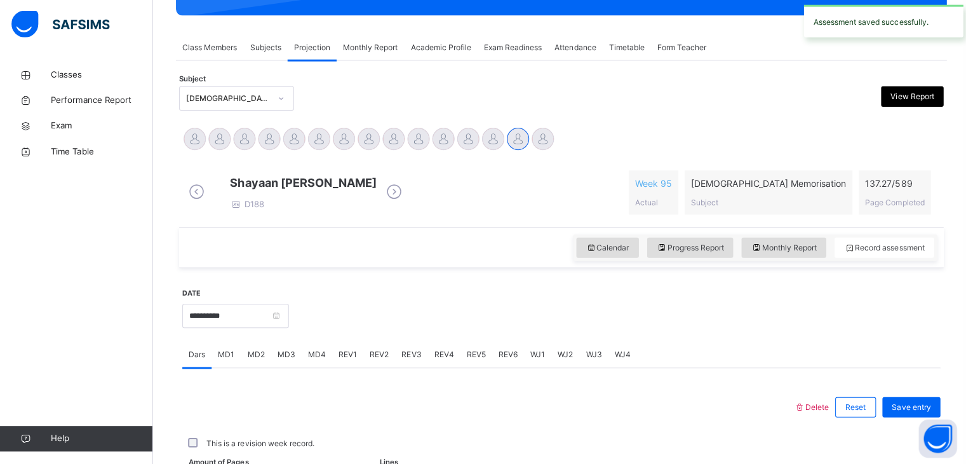
scroll to position [490, 0]
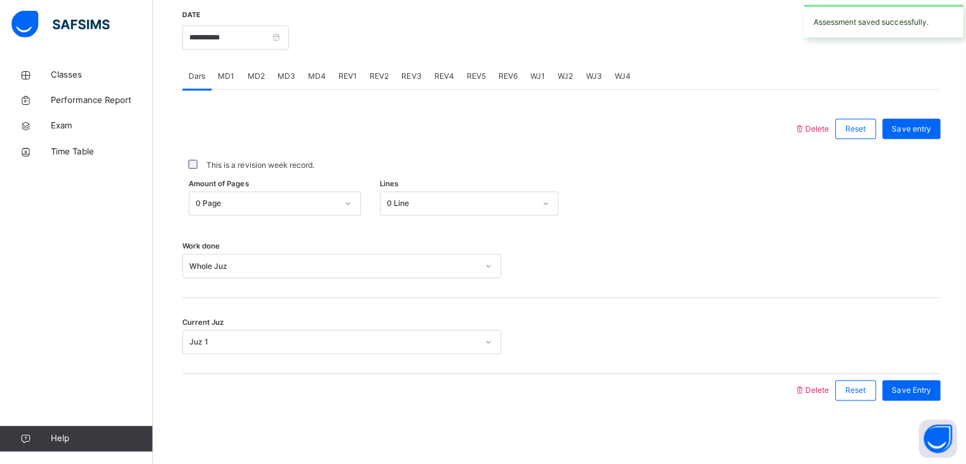
click at [613, 80] on span "WJ4" at bounding box center [620, 77] width 16 height 11
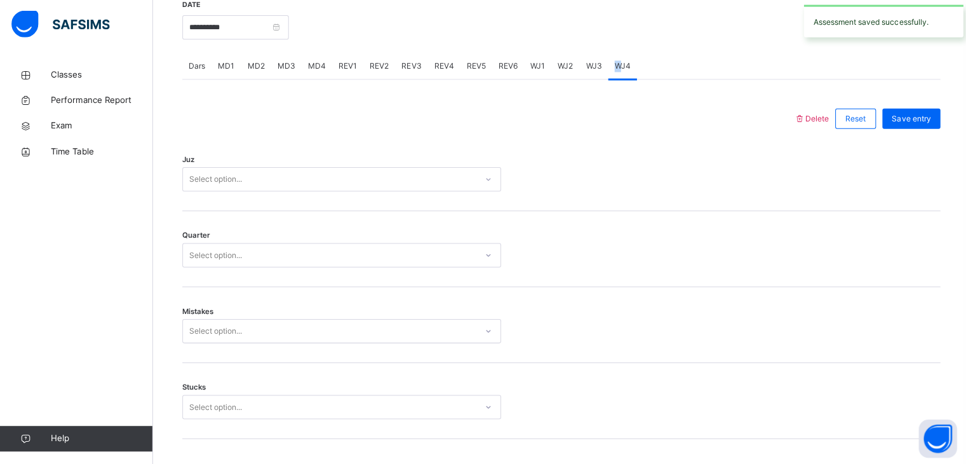
scroll to position [505, 0]
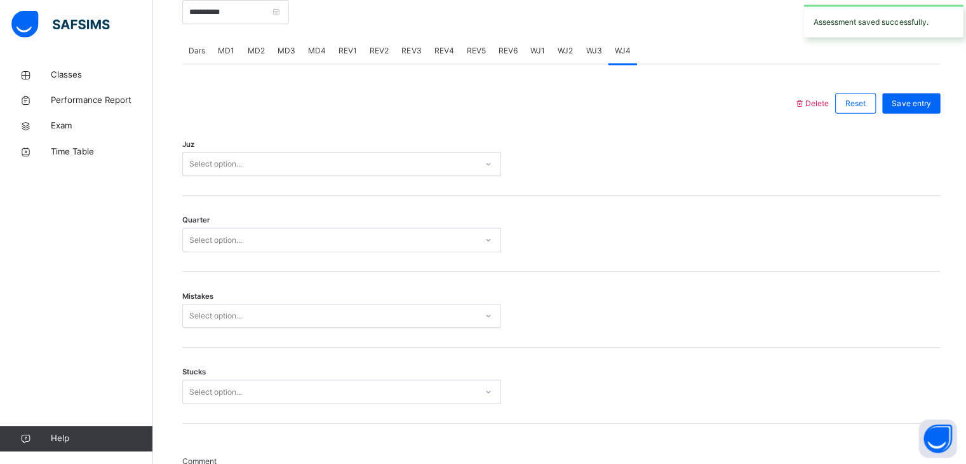
click at [294, 170] on div "Select option..." at bounding box center [328, 166] width 292 height 20
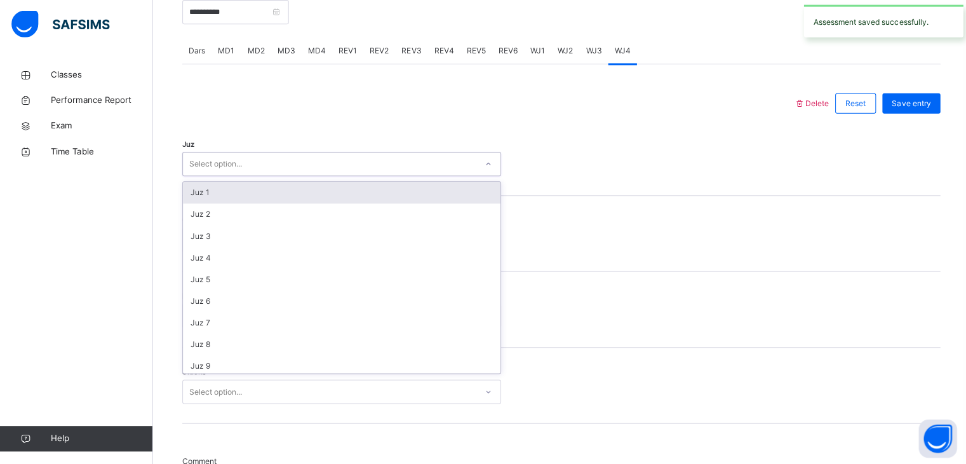
click at [281, 203] on div "Juz 1" at bounding box center [340, 194] width 316 height 22
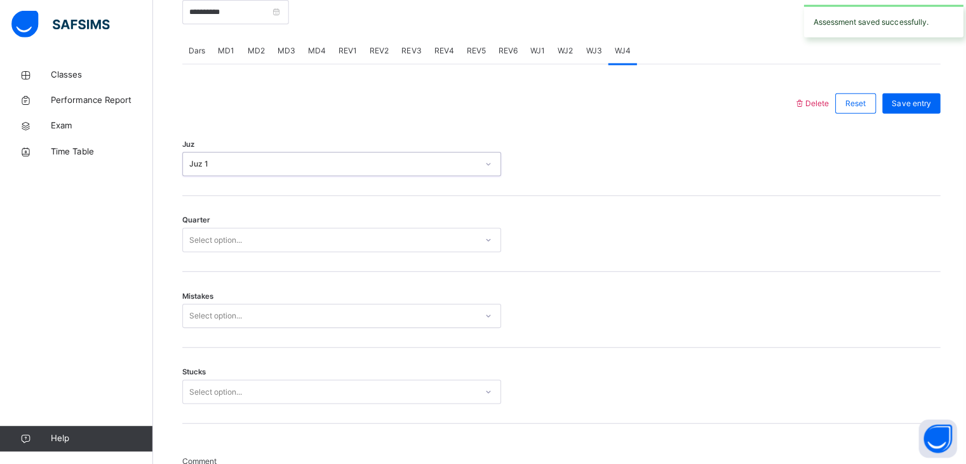
click at [265, 242] on div "Select option..." at bounding box center [328, 241] width 292 height 20
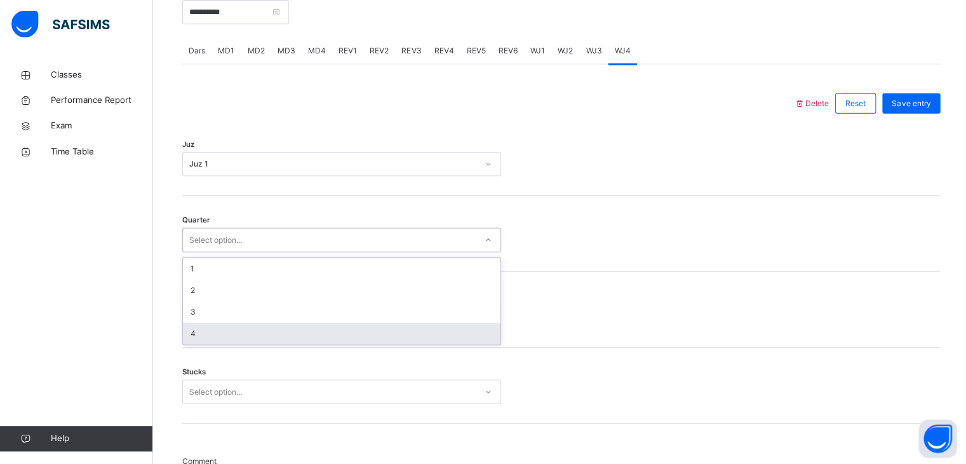
click at [239, 335] on div "4" at bounding box center [340, 334] width 316 height 22
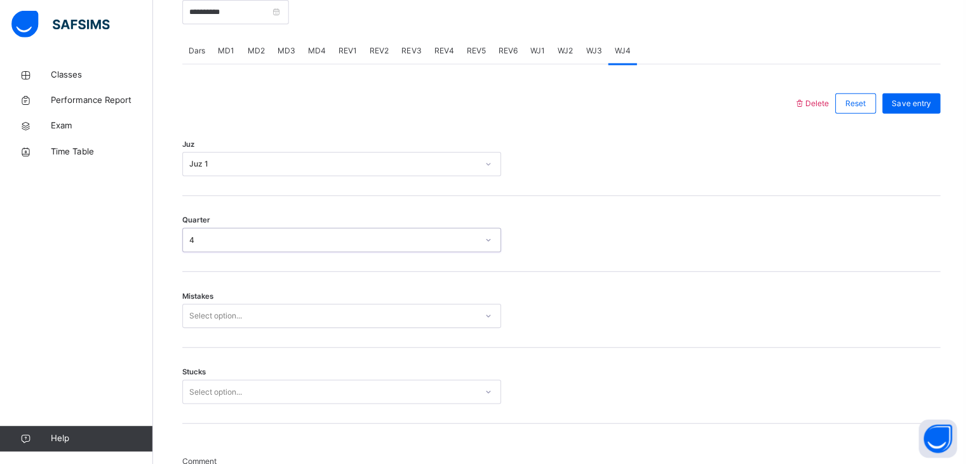
click at [241, 317] on div "Mistakes Select option..." at bounding box center [559, 310] width 755 height 76
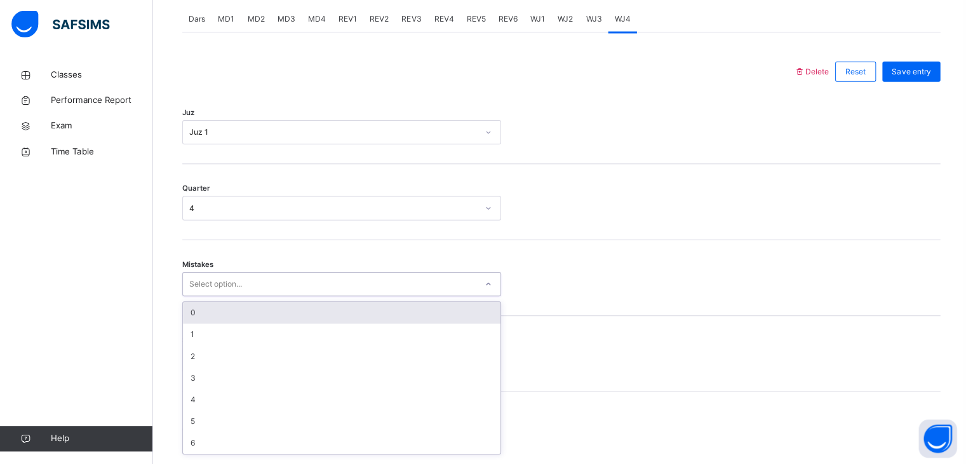
scroll to position [541, 0]
click at [234, 319] on div "0" at bounding box center [340, 309] width 316 height 22
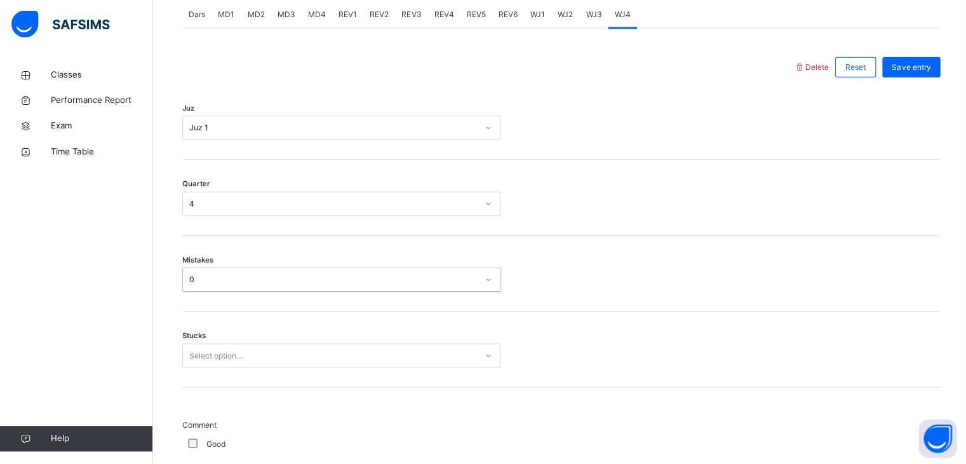
click at [224, 365] on div "Select option..." at bounding box center [341, 356] width 318 height 24
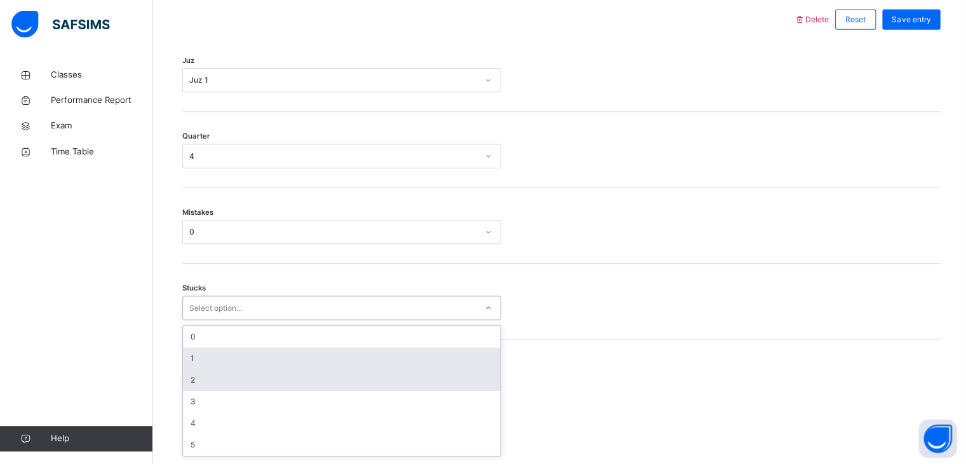
scroll to position [595, 0]
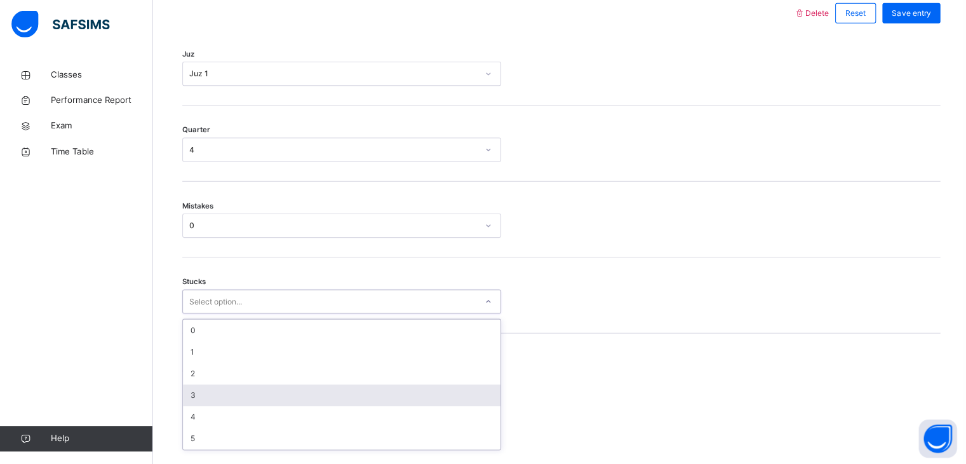
click at [218, 396] on div "3" at bounding box center [340, 395] width 316 height 22
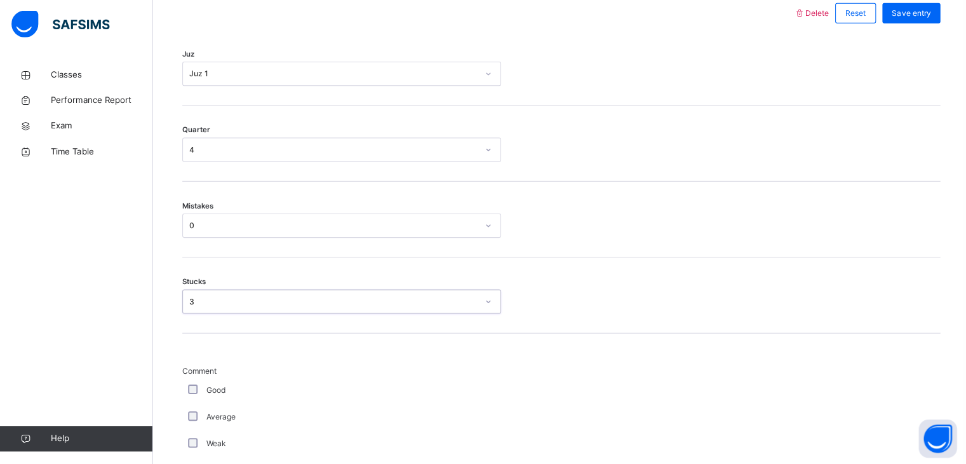
scroll to position [1049, 0]
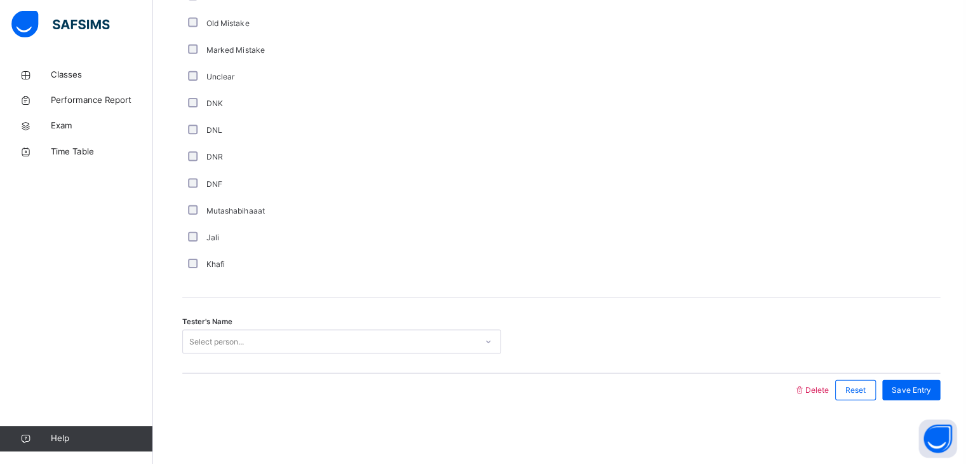
click at [247, 345] on div "Select person..." at bounding box center [328, 342] width 292 height 20
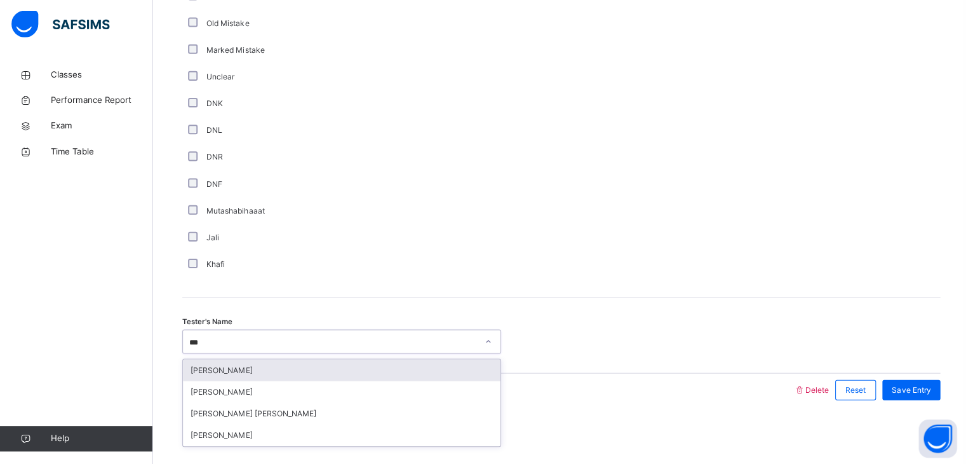
type input "****"
click at [249, 365] on div "[PERSON_NAME]" at bounding box center [340, 370] width 316 height 22
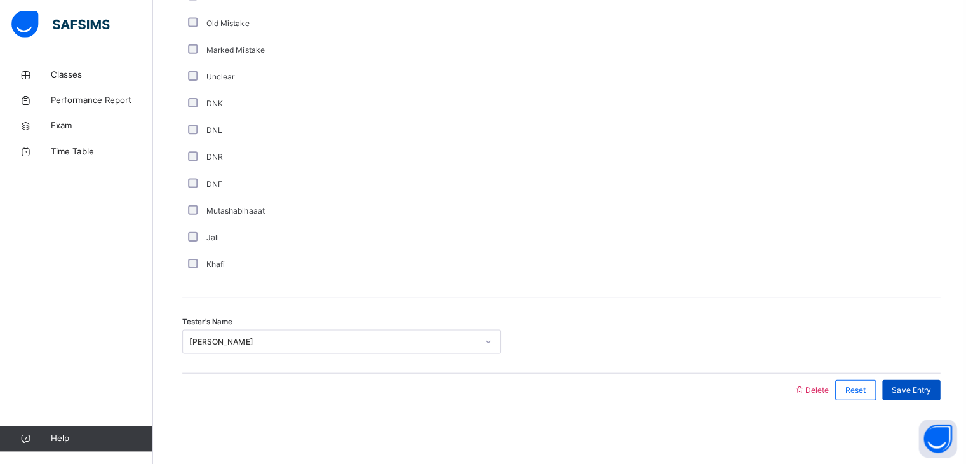
click at [911, 399] on div "Save Entry" at bounding box center [908, 390] width 58 height 20
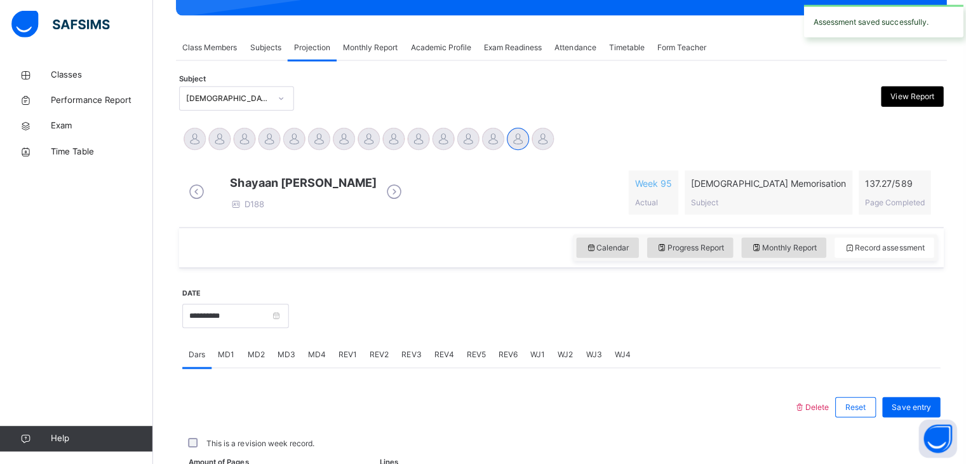
scroll to position [490, 0]
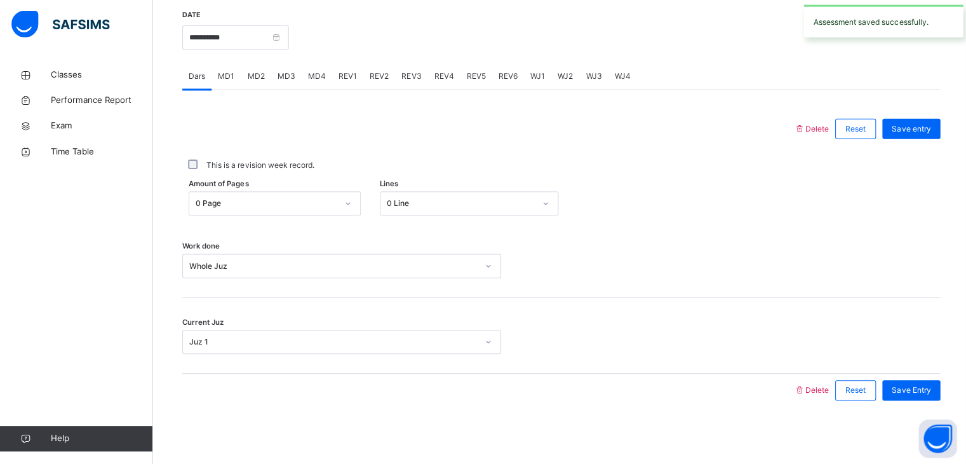
click at [227, 75] on span "MD1" at bounding box center [225, 77] width 17 height 11
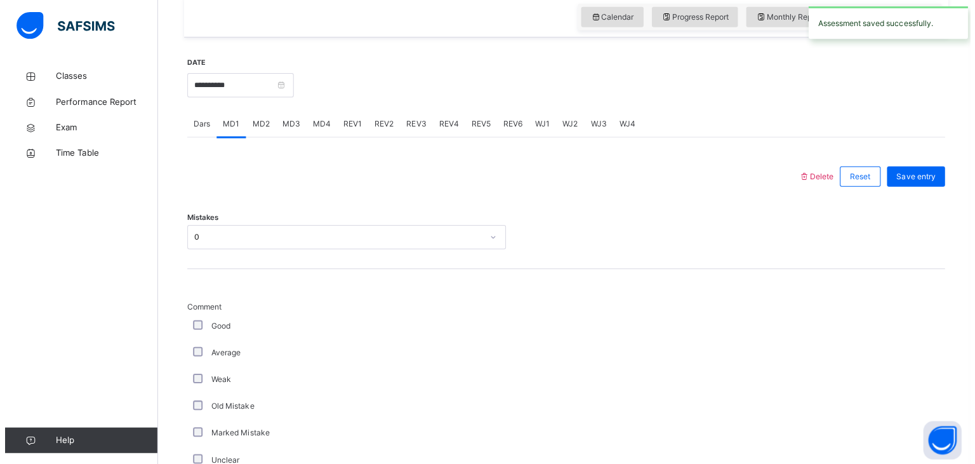
scroll to position [370, 0]
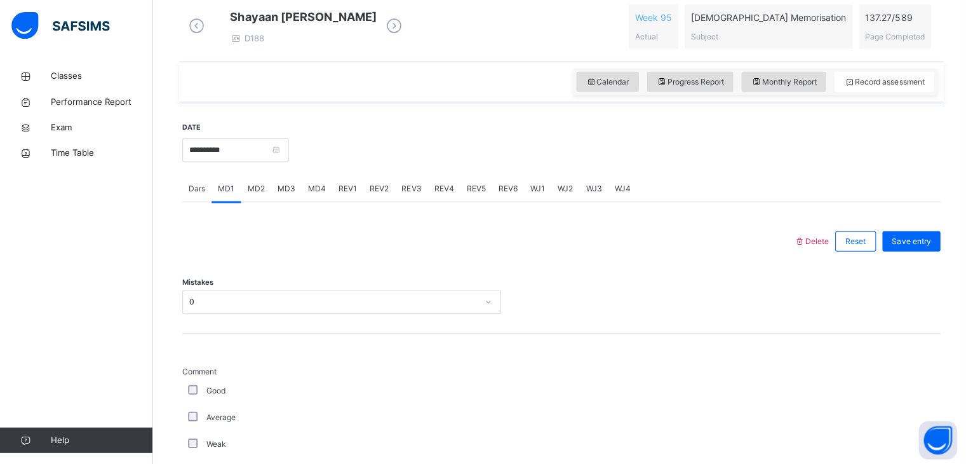
click at [815, 244] on span "Delete" at bounding box center [808, 240] width 34 height 10
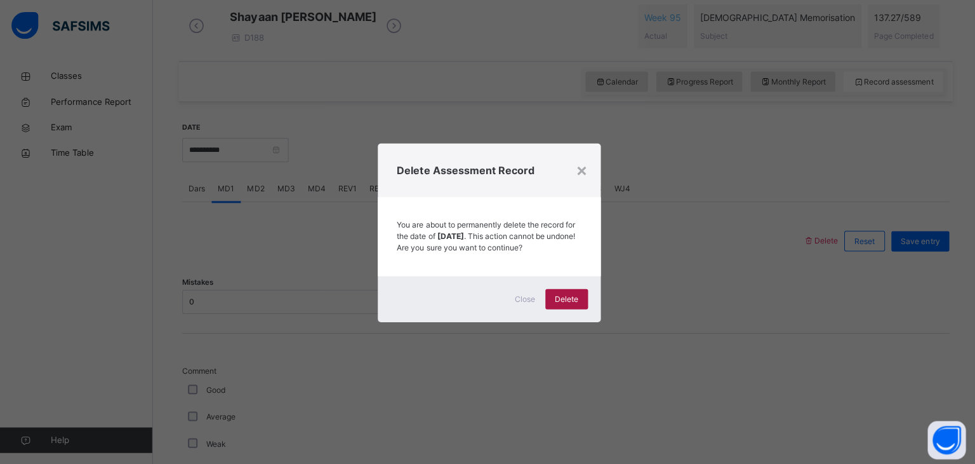
click at [562, 302] on span "Delete" at bounding box center [564, 297] width 23 height 11
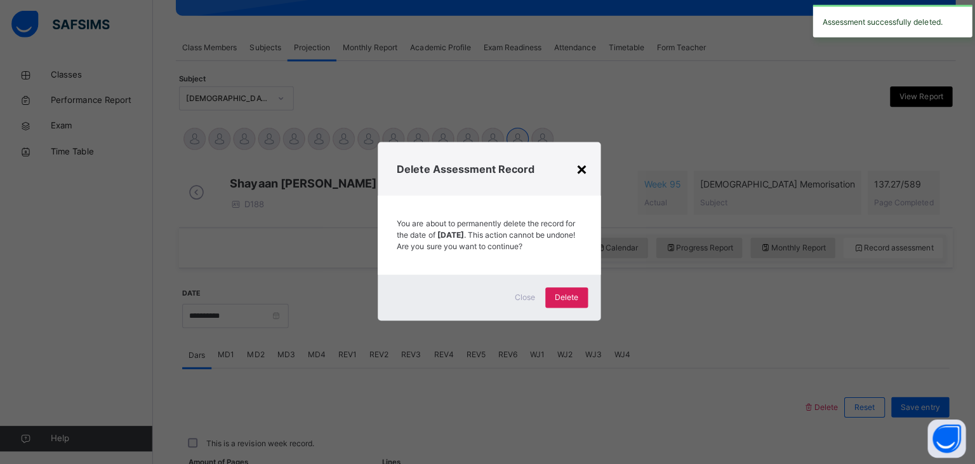
scroll to position [368, 0]
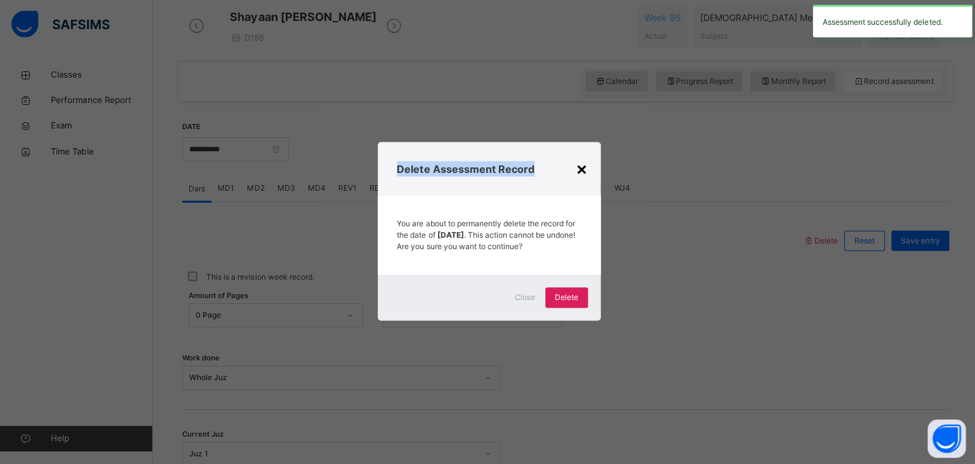
click at [585, 160] on div "× Delete Assessment Record You are about to permanently delete the record for t…" at bounding box center [488, 232] width 222 height 178
click at [580, 160] on div "×" at bounding box center [580, 169] width 12 height 27
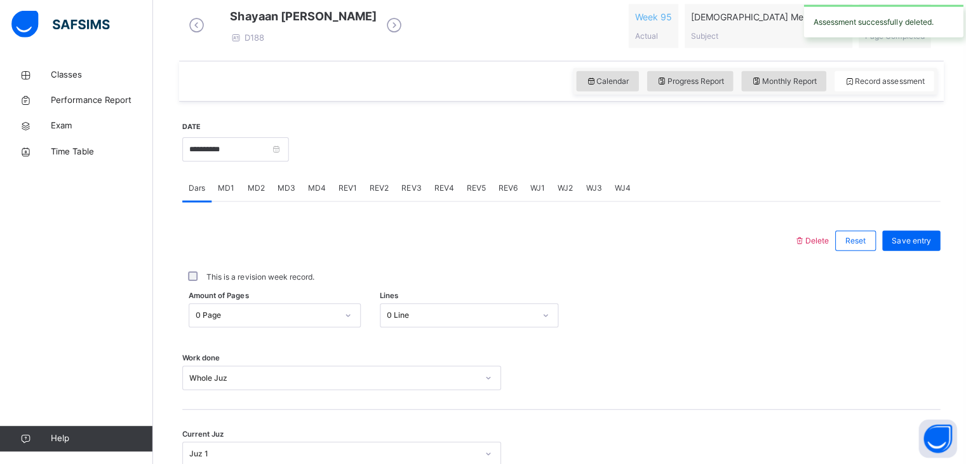
click at [242, 197] on div "MD2" at bounding box center [255, 189] width 30 height 25
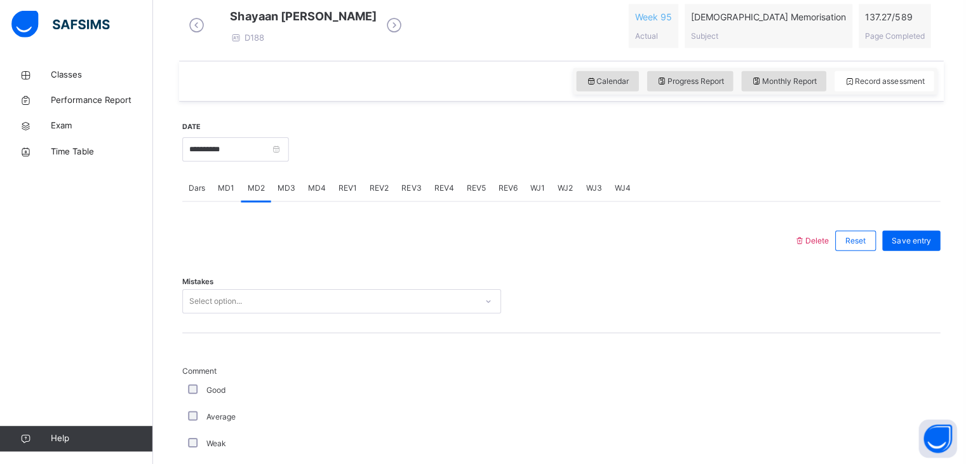
click at [286, 195] on span "MD3" at bounding box center [285, 189] width 18 height 11
click at [813, 243] on div "Delete Reset Save entry" at bounding box center [863, 241] width 145 height 33
click at [813, 246] on span "Delete" at bounding box center [808, 241] width 34 height 10
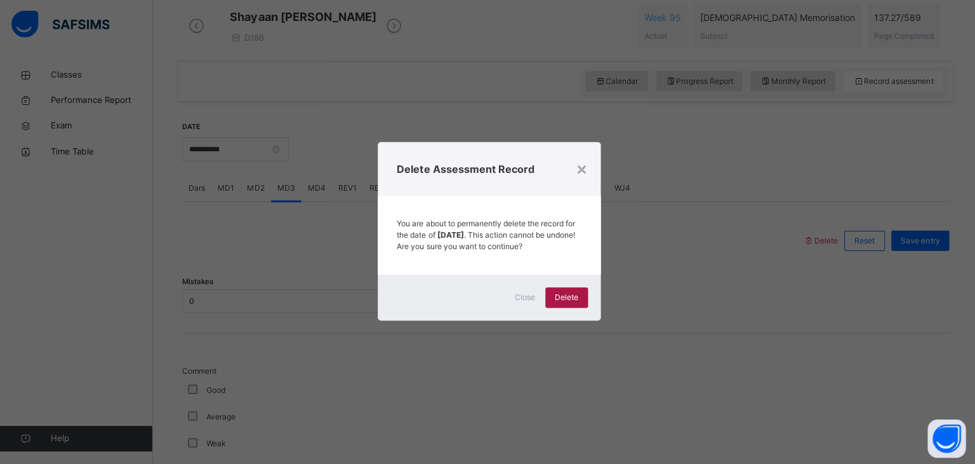
click at [556, 298] on span "Delete" at bounding box center [564, 297] width 23 height 11
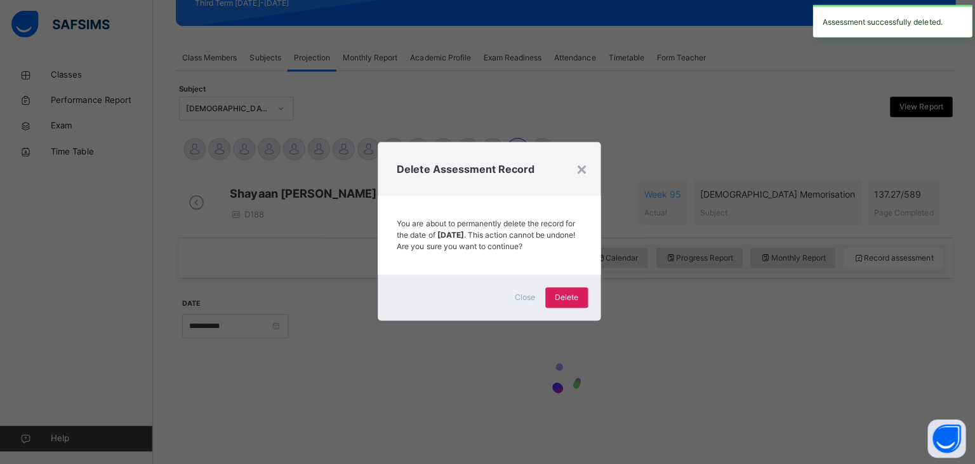
scroll to position [203, 0]
click at [580, 165] on div "×" at bounding box center [580, 169] width 12 height 27
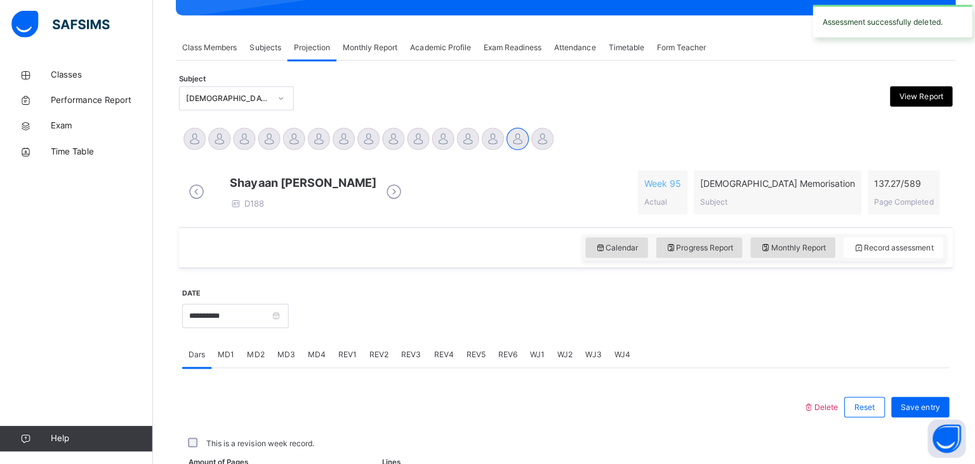
scroll to position [368, 0]
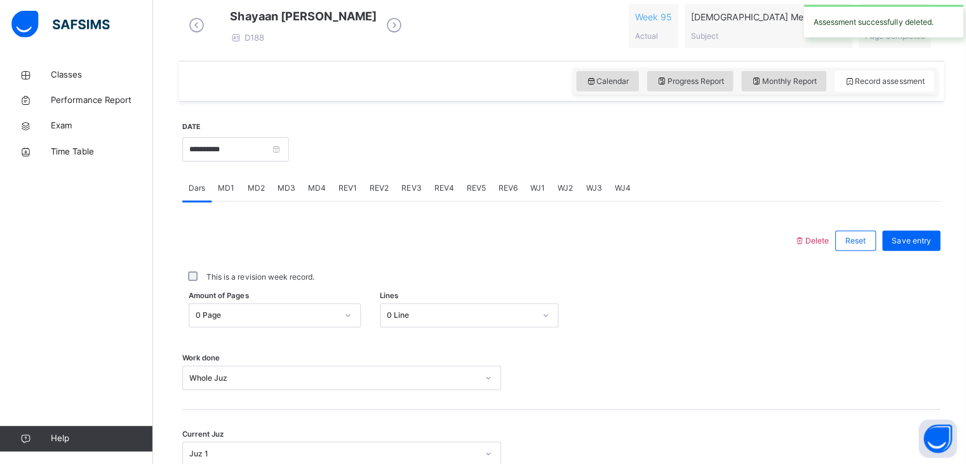
click at [321, 202] on div "MD4" at bounding box center [315, 189] width 30 height 25
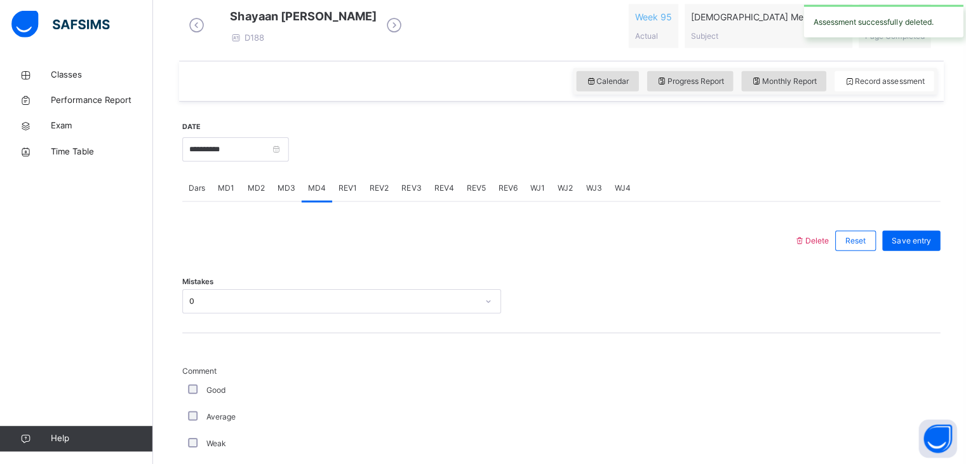
click at [800, 246] on icon at bounding box center [796, 241] width 11 height 10
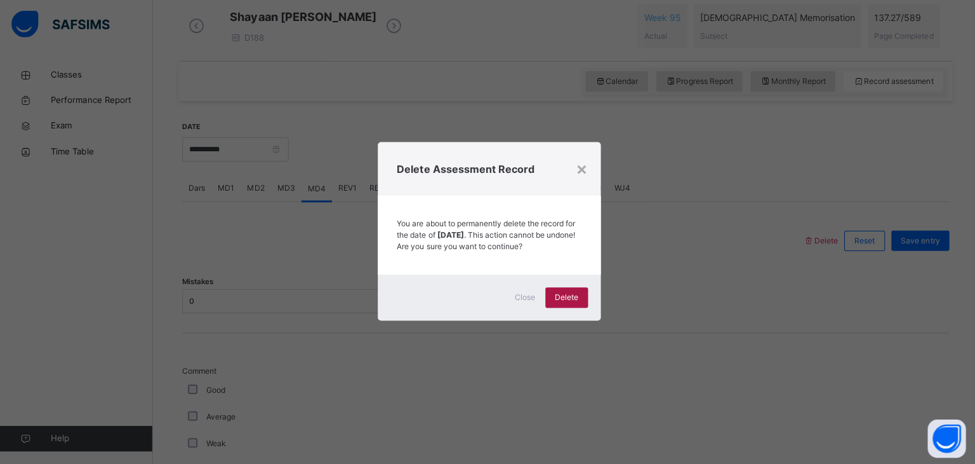
click at [568, 296] on div "Delete" at bounding box center [565, 298] width 43 height 20
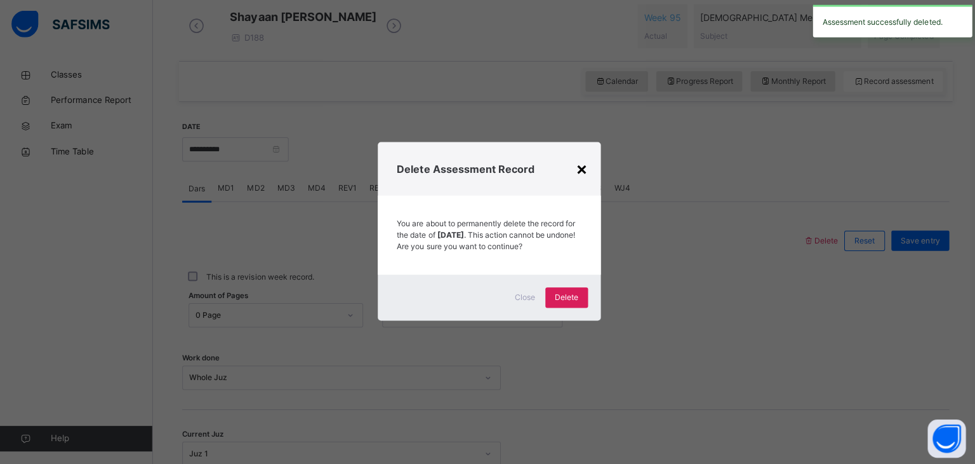
click at [579, 163] on div "×" at bounding box center [580, 169] width 12 height 27
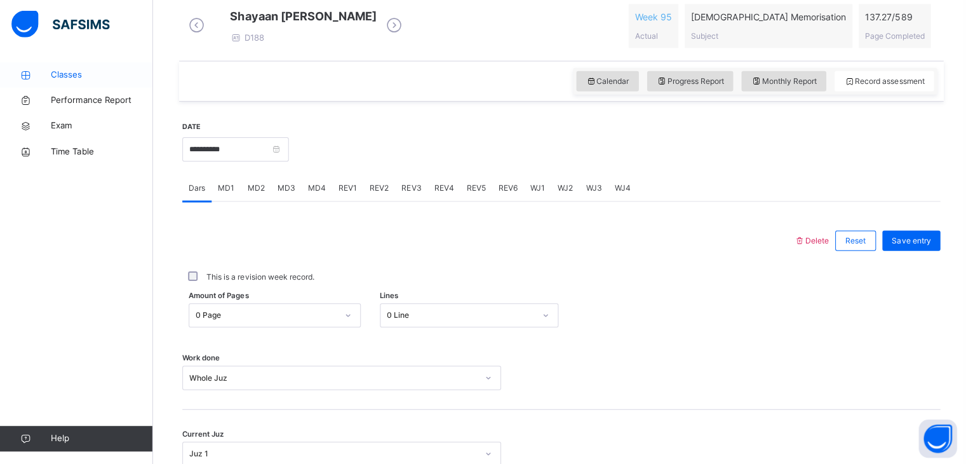
click at [107, 70] on span "Classes" at bounding box center [102, 76] width 102 height 13
